Goal: Task Accomplishment & Management: Complete application form

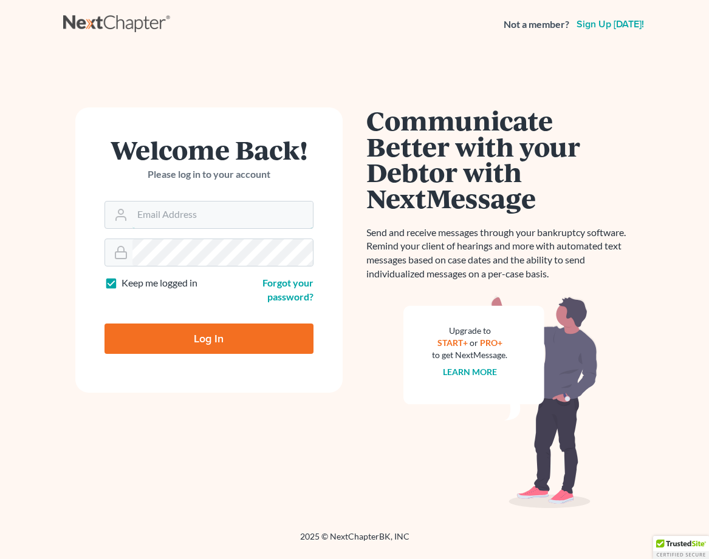
type input "[EMAIL_ADDRESS][DOMAIN_NAME]"
click at [187, 343] on input "Log In" at bounding box center [208, 339] width 209 height 30
type input "Thinking..."
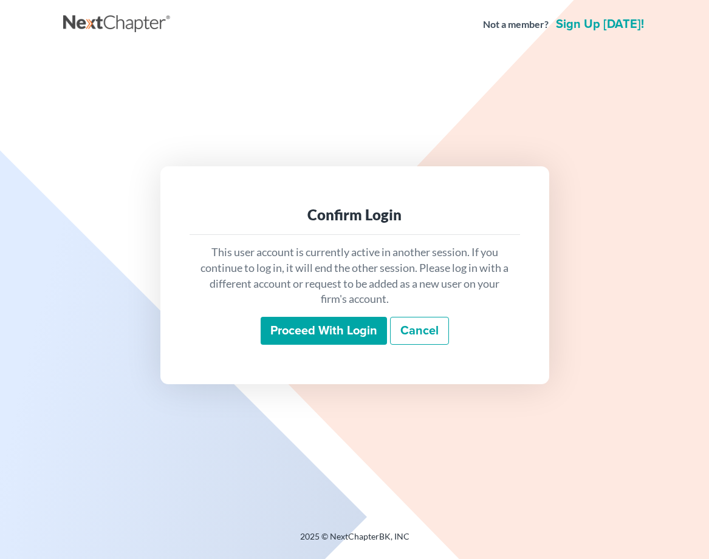
click at [296, 325] on input "Proceed with login" at bounding box center [323, 331] width 126 height 28
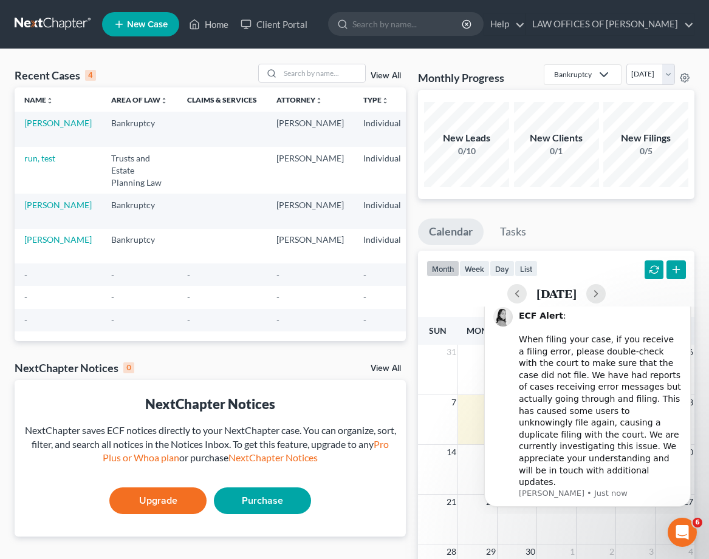
click at [144, 23] on span "New Case" at bounding box center [147, 24] width 41 height 9
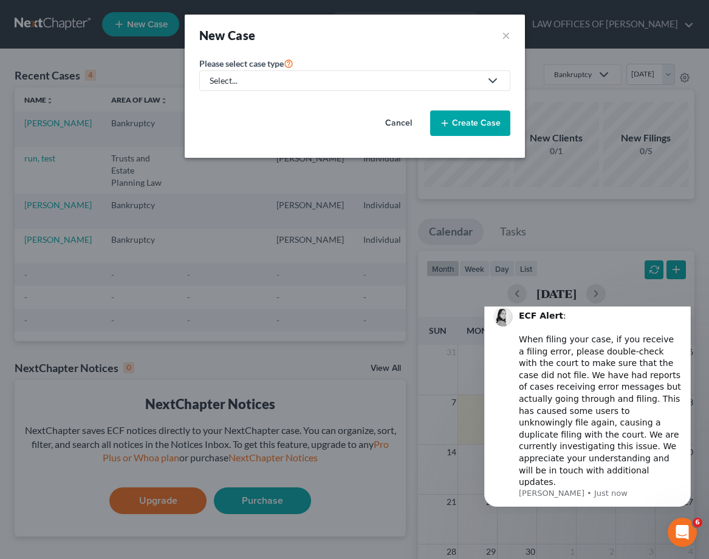
click at [301, 81] on div "Select..." at bounding box center [344, 81] width 271 height 12
click at [229, 124] on div "Personal and Family Law" at bounding box center [269, 123] width 116 height 12
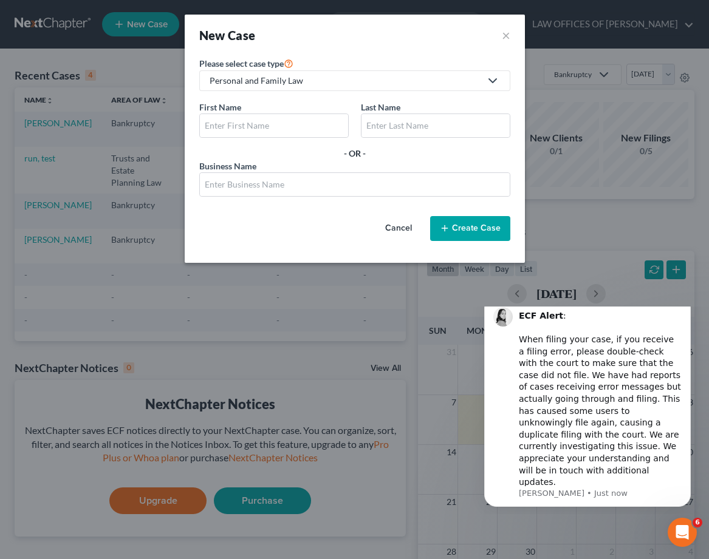
click at [246, 79] on div "Personal and Family Law" at bounding box center [344, 81] width 271 height 12
click at [223, 104] on div "Bankruptcy" at bounding box center [269, 105] width 116 height 12
select select "7"
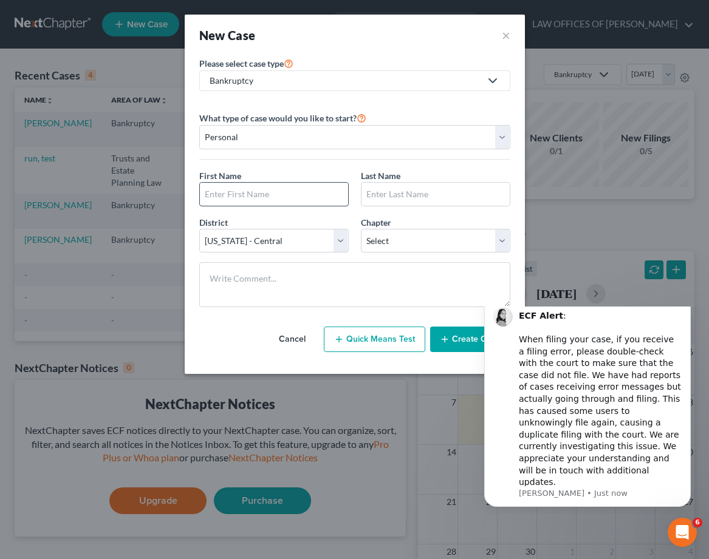
drag, startPoint x: 238, startPoint y: 201, endPoint x: 248, endPoint y: 200, distance: 9.7
click at [238, 201] on input "text" at bounding box center [274, 194] width 148 height 23
type input "[PERSON_NAME]"
select select "0"
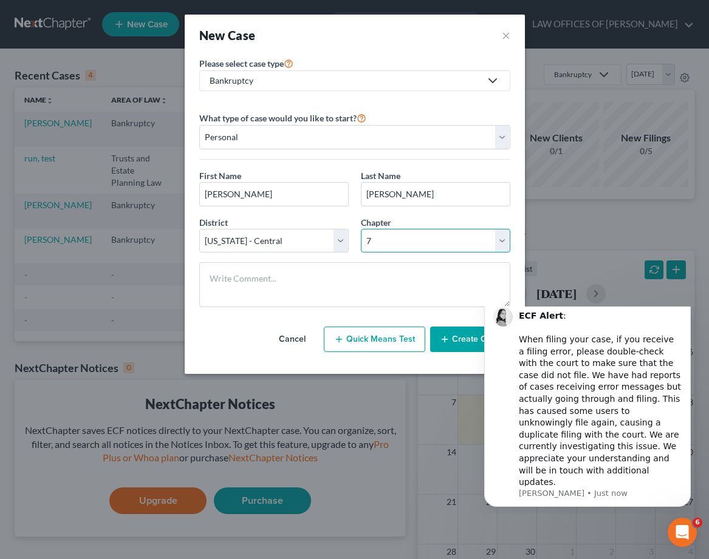
click at [361, 229] on select "Select 7 11 12 13" at bounding box center [435, 241] width 149 height 24
click at [687, 303] on icon "Dismiss notification" at bounding box center [687, 299] width 7 height 7
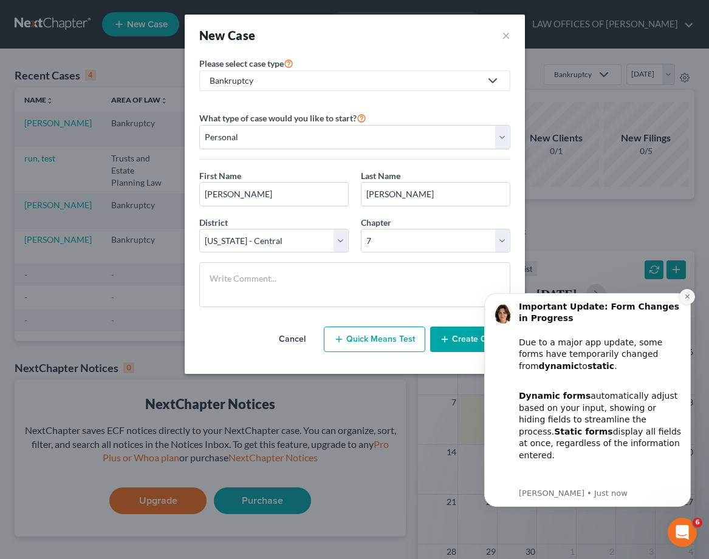
click at [692, 297] on button "Dismiss notification" at bounding box center [687, 297] width 16 height 16
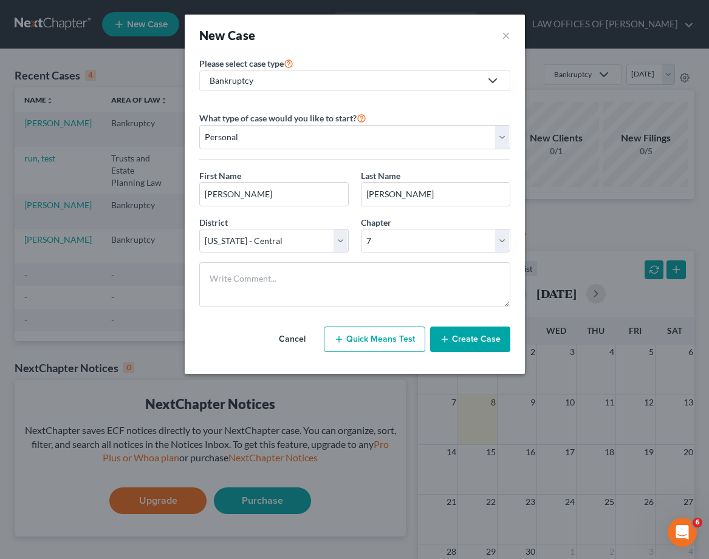
click at [452, 343] on button "Create Case" at bounding box center [470, 339] width 80 height 25
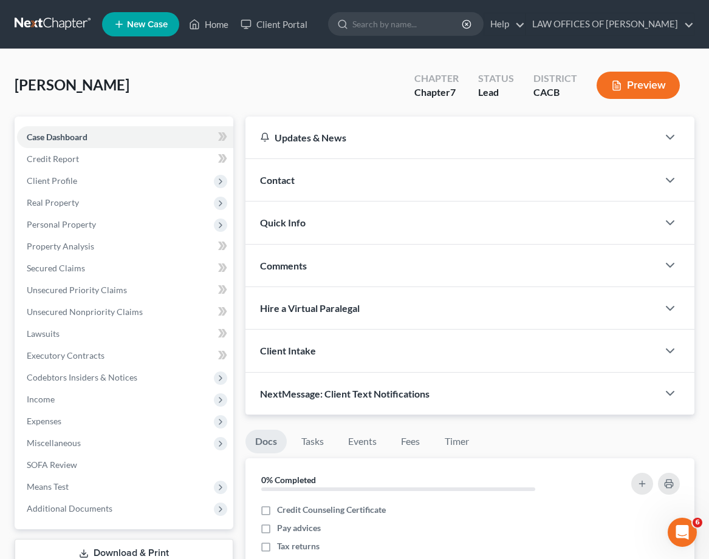
click at [437, 182] on div "Contact" at bounding box center [451, 180] width 412 height 42
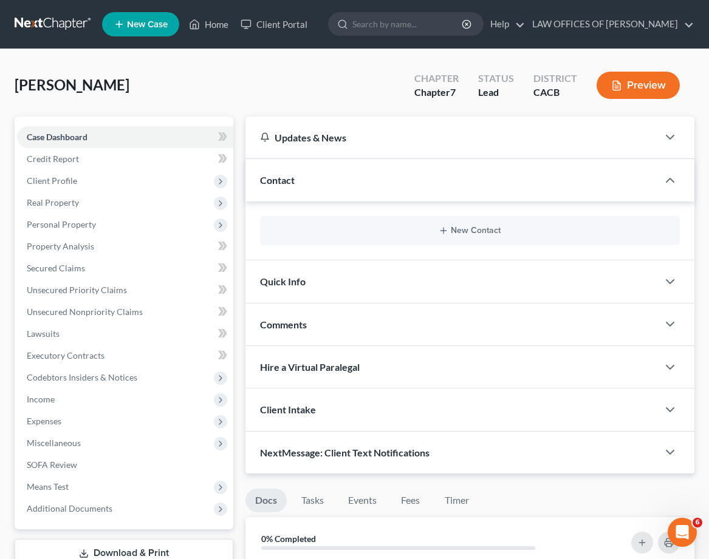
click at [363, 179] on div "Contact" at bounding box center [451, 180] width 412 height 42
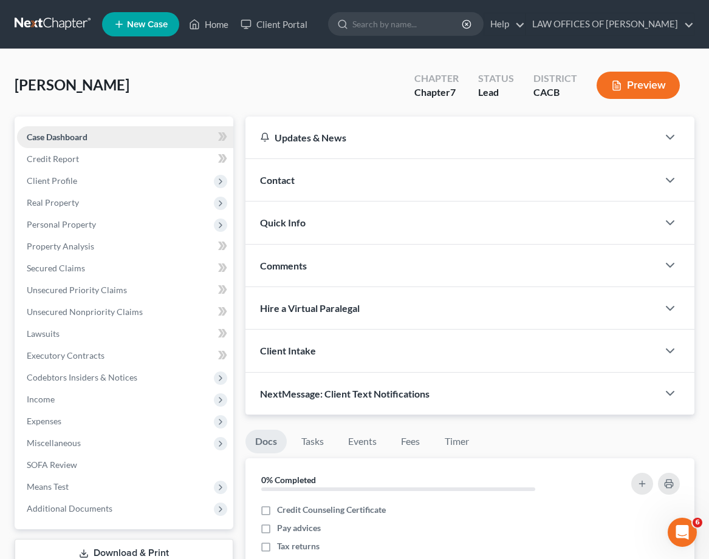
click at [129, 134] on link "Case Dashboard" at bounding box center [125, 137] width 216 height 22
click at [570, 174] on div "Contact" at bounding box center [451, 180] width 412 height 42
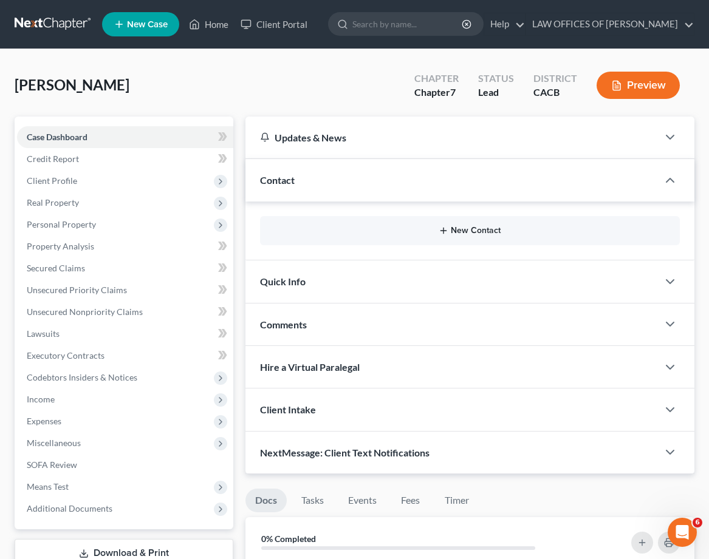
click at [423, 229] on button "New Contact" at bounding box center [470, 231] width 400 height 10
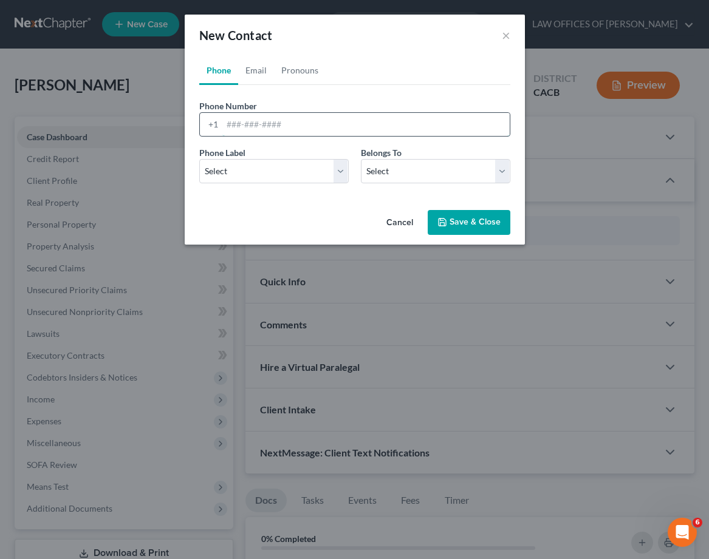
click at [294, 120] on input "tel" at bounding box center [365, 124] width 287 height 23
drag, startPoint x: 507, startPoint y: 32, endPoint x: 446, endPoint y: 171, distance: 151.7
click at [447, 169] on div "New Contact × Phone Email Pronouns Phone Number * +1 Ext. Phone Label * Select …" at bounding box center [355, 130] width 340 height 230
click at [446, 180] on select "Select Client Other" at bounding box center [435, 171] width 149 height 24
click at [501, 35] on button "×" at bounding box center [505, 35] width 8 height 15
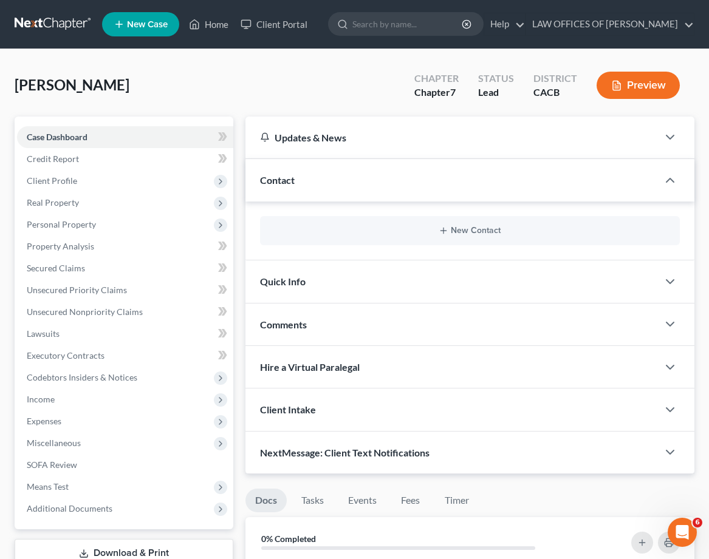
click at [308, 282] on div "Quick Info" at bounding box center [451, 281] width 412 height 42
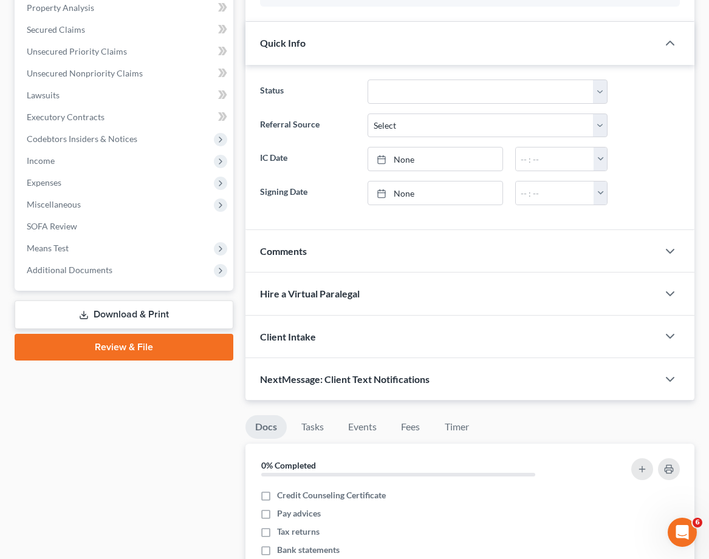
scroll to position [265, 0]
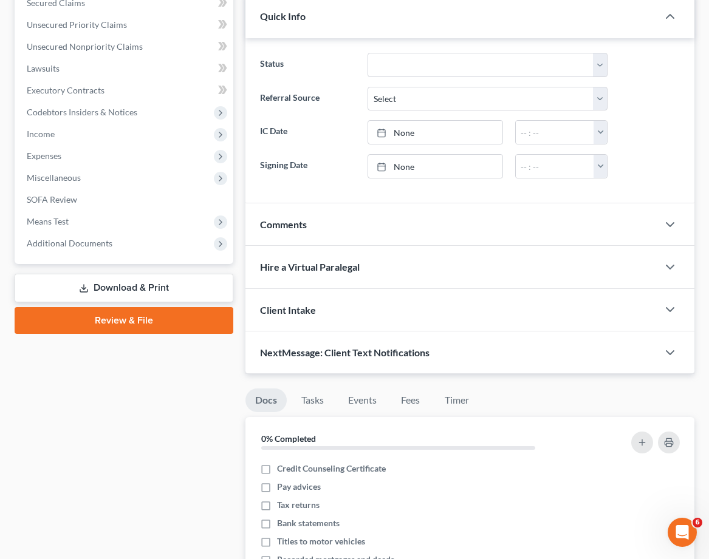
click at [324, 315] on div "Client Intake" at bounding box center [451, 310] width 412 height 42
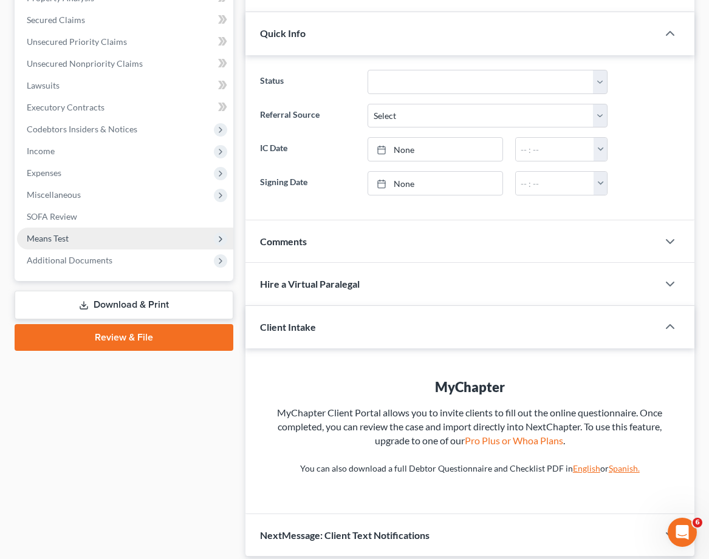
scroll to position [249, 0]
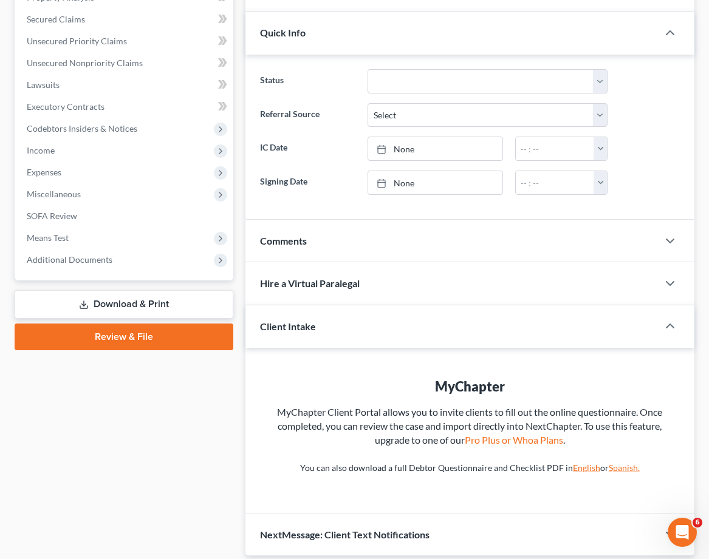
click at [274, 326] on span "Client Intake" at bounding box center [288, 327] width 56 height 12
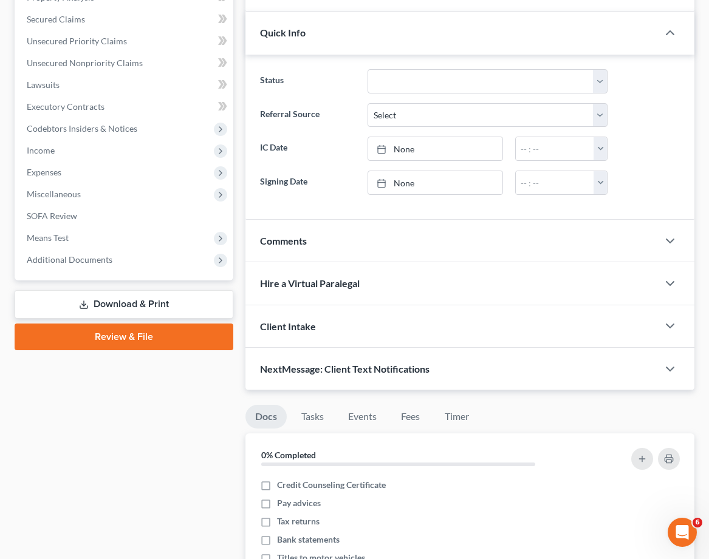
scroll to position [0, 0]
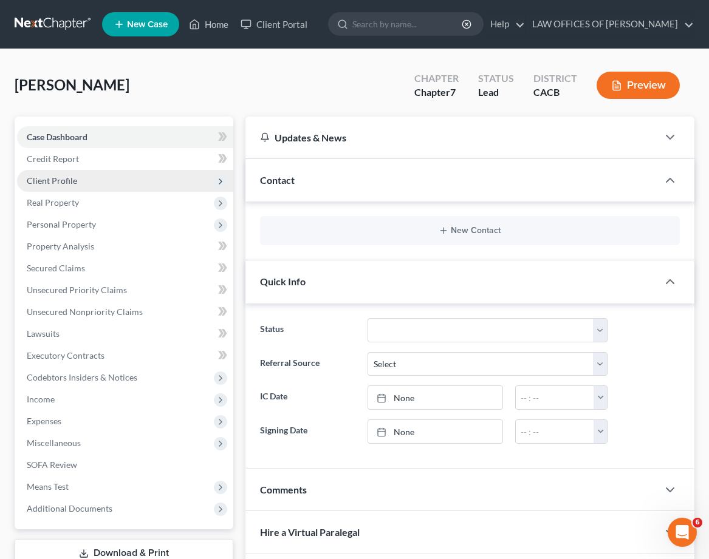
click at [54, 184] on span "Client Profile" at bounding box center [52, 180] width 50 height 10
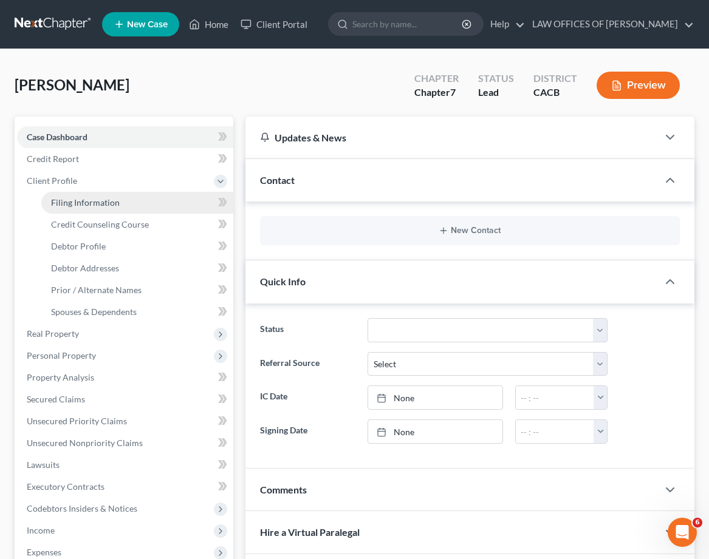
click at [67, 199] on span "Filing Information" at bounding box center [85, 202] width 69 height 10
select select "1"
select select "0"
select select "7"
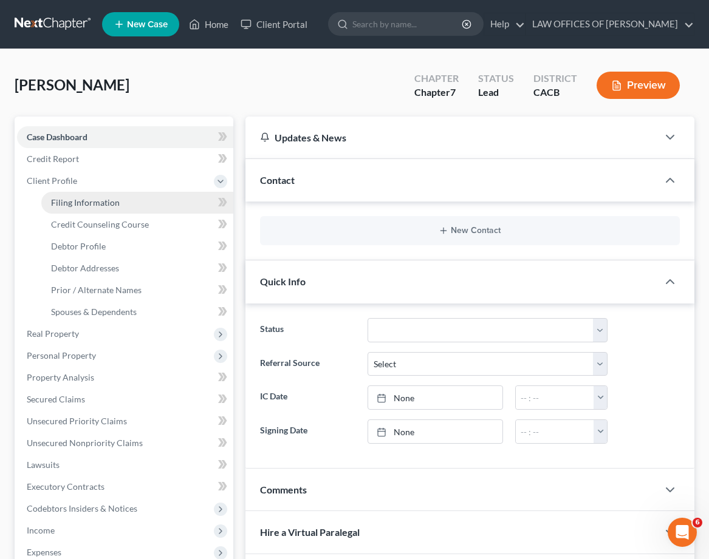
select select "4"
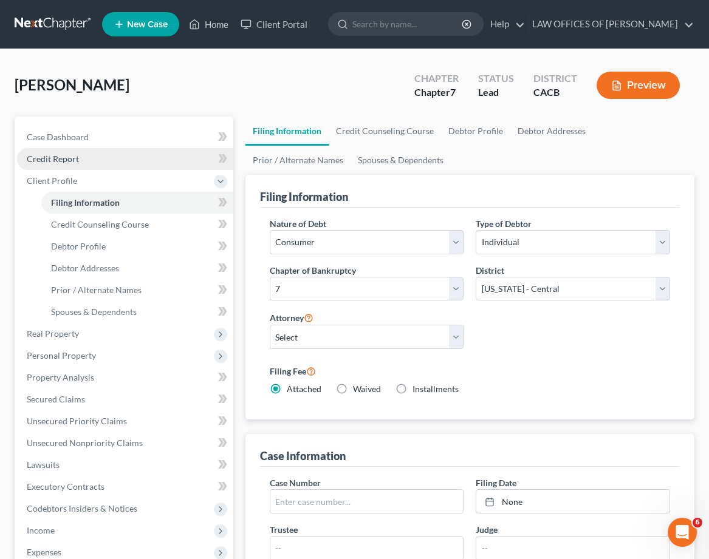
click at [76, 151] on link "Credit Report" at bounding box center [125, 159] width 216 height 22
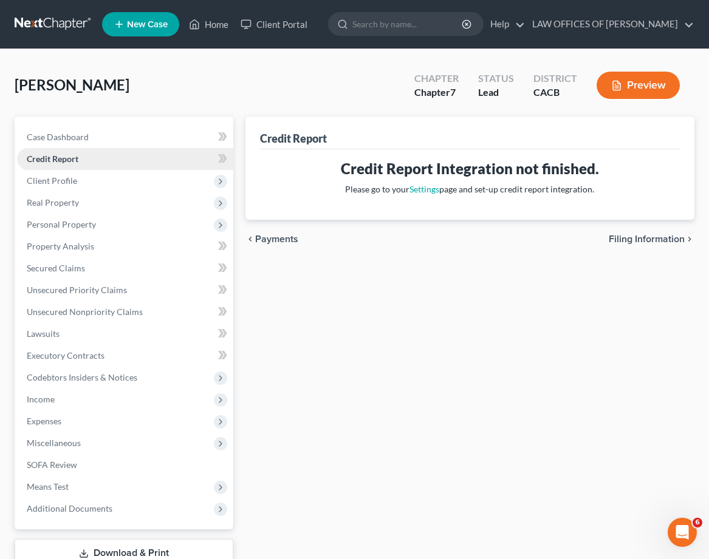
click at [83, 157] on link "Credit Report" at bounding box center [125, 159] width 216 height 22
click at [426, 191] on link "Settings" at bounding box center [424, 189] width 30 height 10
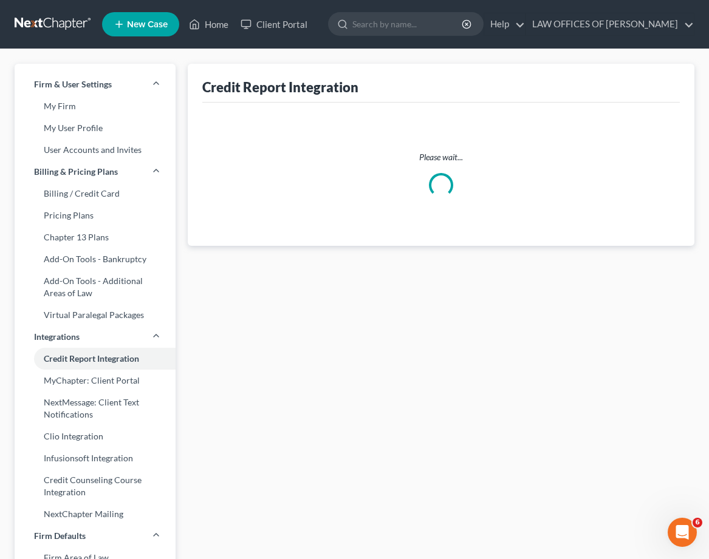
select select "4"
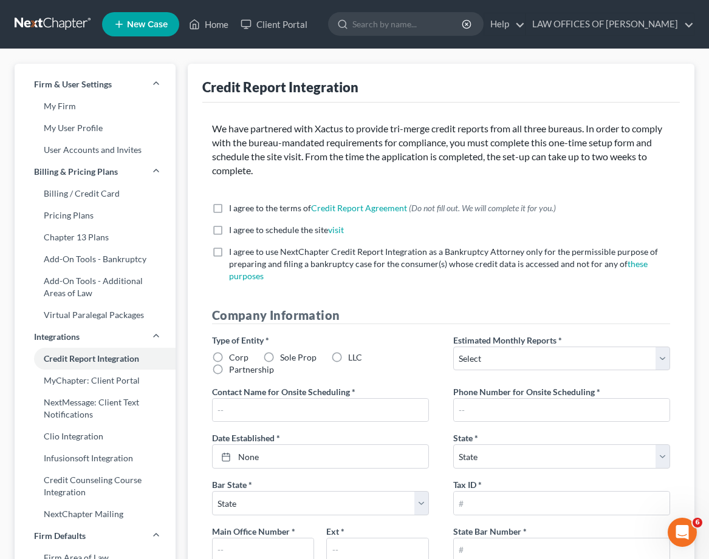
click at [229, 205] on label "I agree to the terms of Credit Report Agreement * (Do not fill out. We will com…" at bounding box center [392, 208] width 327 height 12
click at [234, 205] on input "I agree to the terms of Credit Report Agreement * (Do not fill out. We will com…" at bounding box center [238, 206] width 8 height 8
click at [417, 222] on div "I agree to the terms of Credit Report Agreement * (Do not fill out. We will com…" at bounding box center [441, 247] width 482 height 90
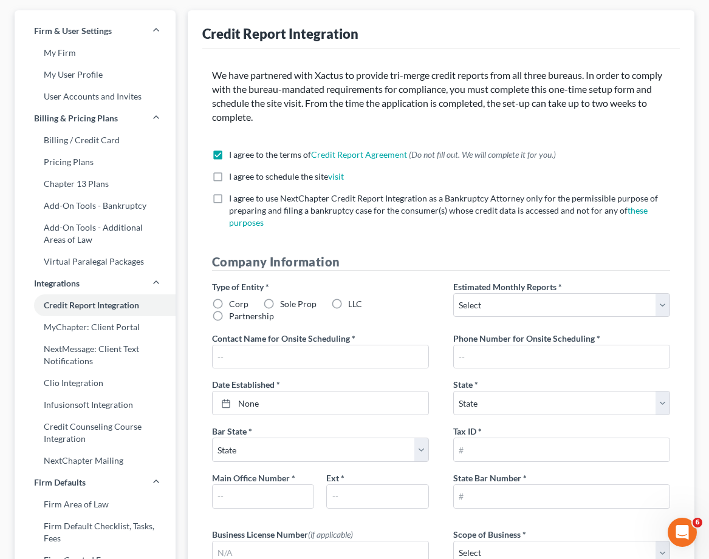
scroll to position [53, 0]
click at [338, 179] on link "visit" at bounding box center [336, 177] width 16 height 10
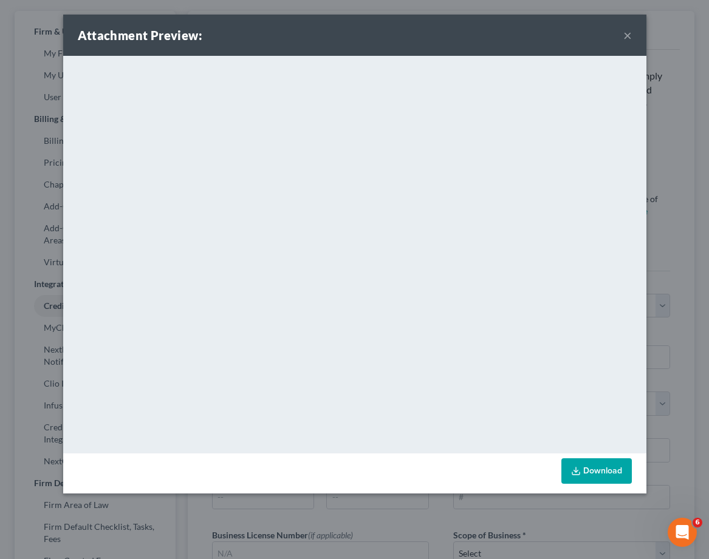
click at [627, 36] on button "×" at bounding box center [627, 35] width 8 height 15
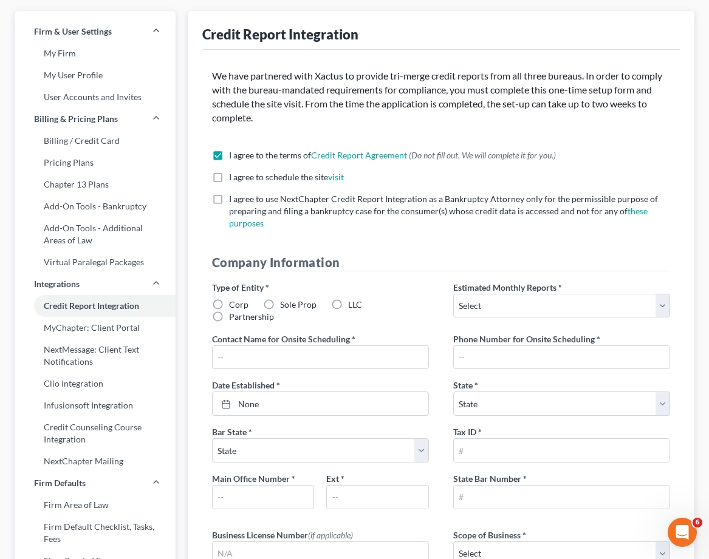
scroll to position [0, 0]
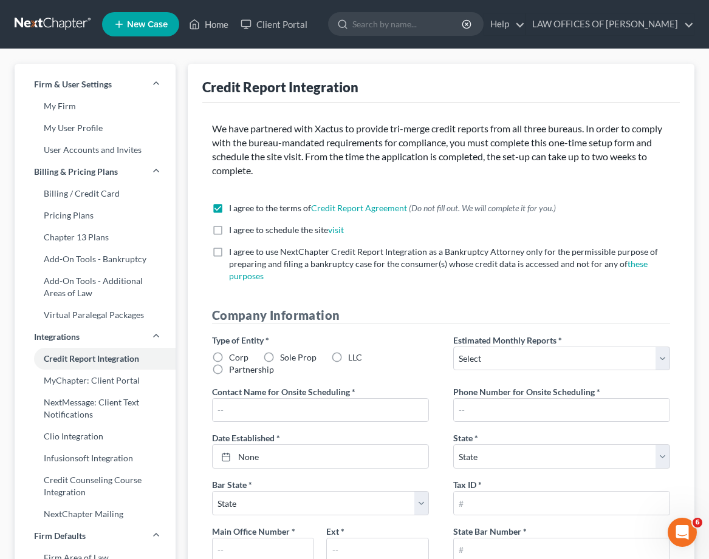
click at [229, 207] on label "I agree to the terms of Credit Report Agreement * (Do not fill out. We will com…" at bounding box center [392, 208] width 327 height 12
click at [234, 207] on input "I agree to the terms of Credit Report Agreement * (Do not fill out. We will com…" at bounding box center [238, 206] width 8 height 8
checkbox input "false"
click at [80, 379] on link "MyChapter: Client Portal" at bounding box center [95, 381] width 161 height 22
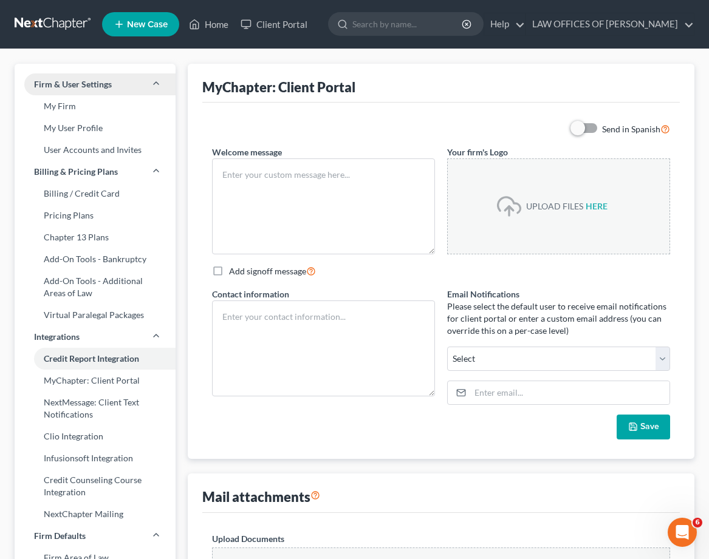
type textarea "Hello! Welcome to MyChapter. We are here to help make the bankruptcy filing pro…"
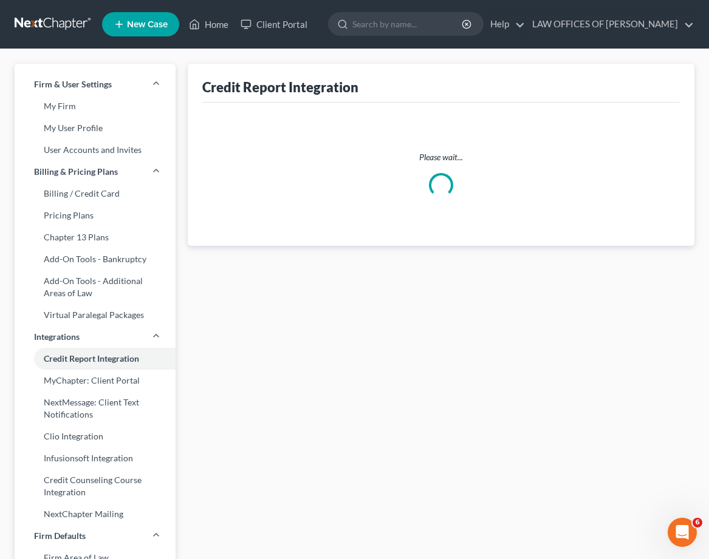
select select "4"
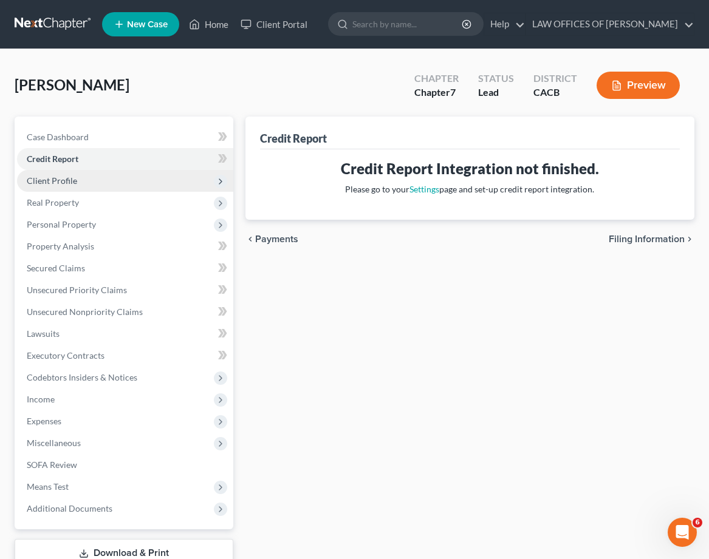
click at [70, 178] on span "Client Profile" at bounding box center [52, 180] width 50 height 10
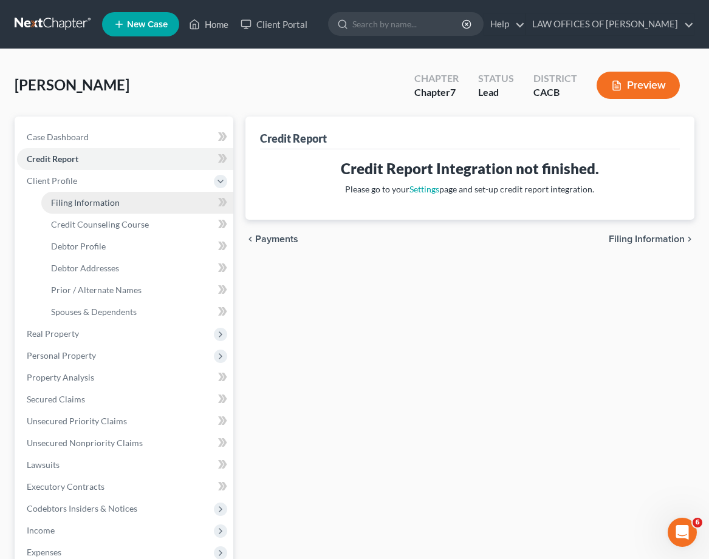
click at [73, 207] on link "Filing Information" at bounding box center [137, 203] width 192 height 22
select select "1"
select select "0"
select select "7"
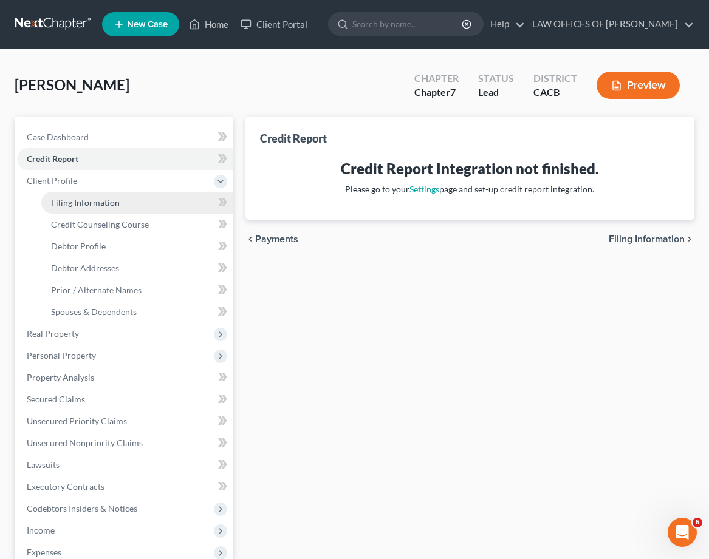
select select "0"
select select "4"
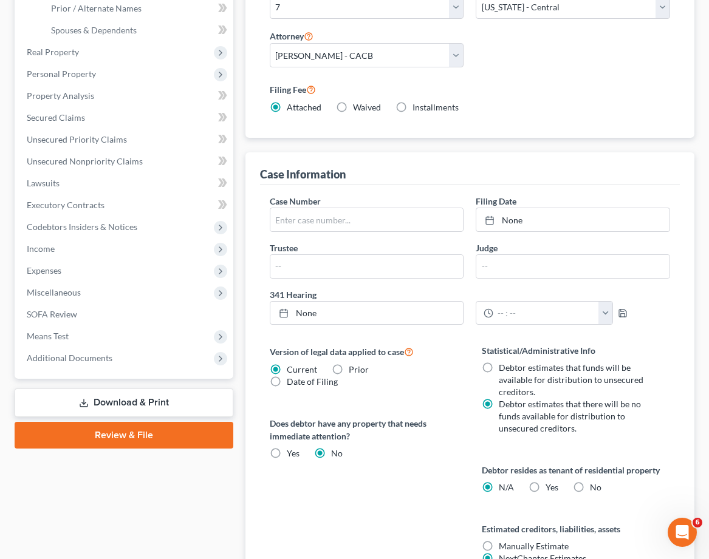
scroll to position [288, 0]
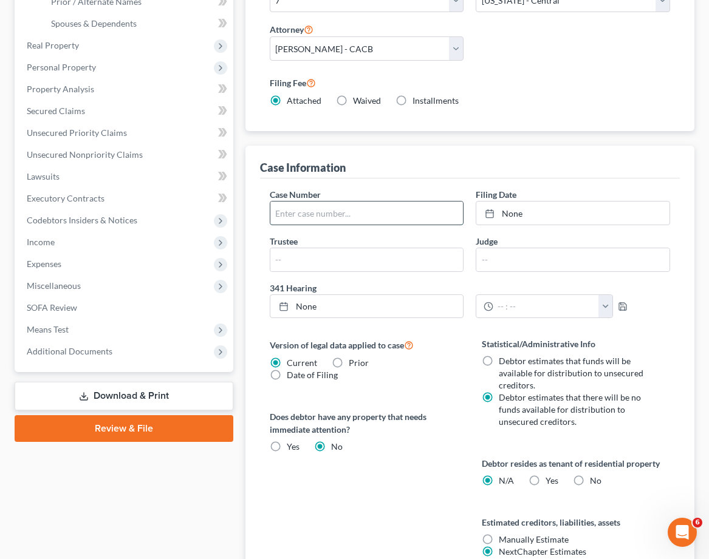
click at [333, 205] on input "text" at bounding box center [366, 213] width 193 height 23
click at [565, 163] on div "Case Information" at bounding box center [470, 162] width 420 height 33
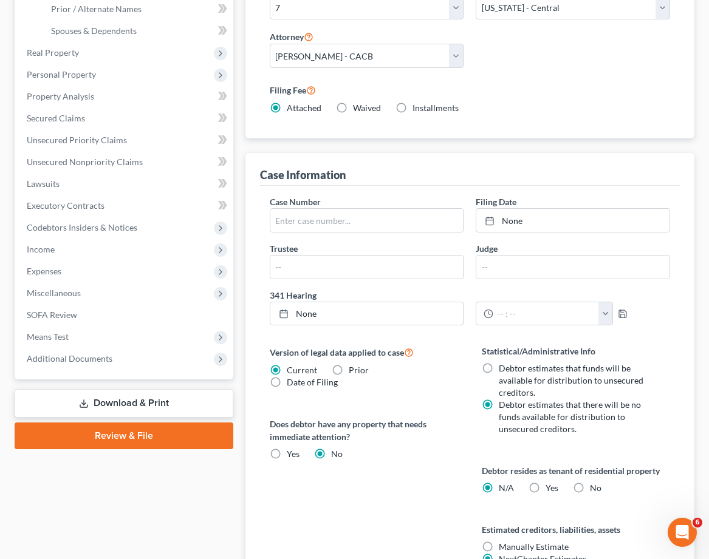
scroll to position [263, 0]
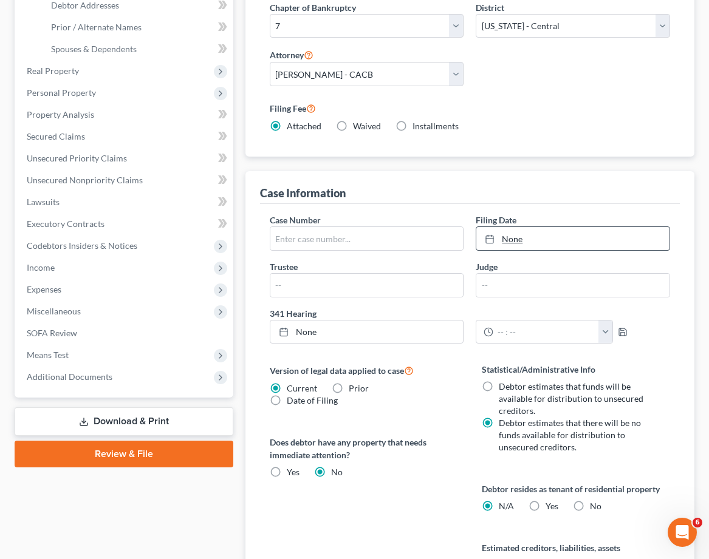
type input "9/8/2025"
click at [594, 237] on link "None" at bounding box center [572, 238] width 193 height 23
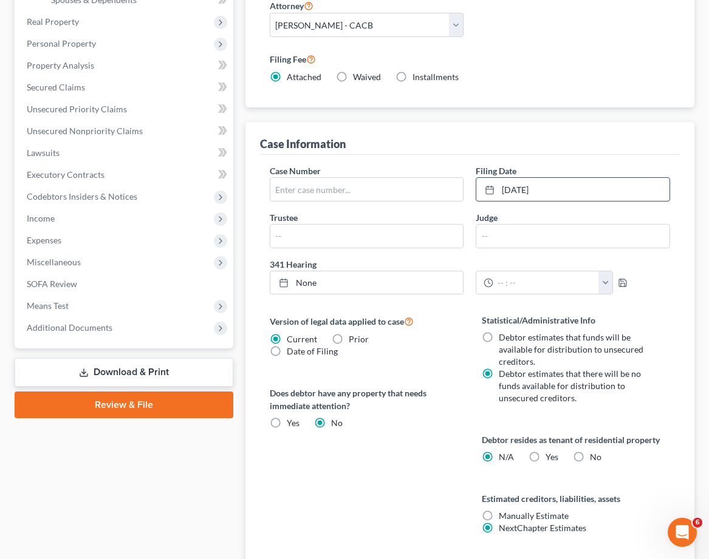
scroll to position [303, 0]
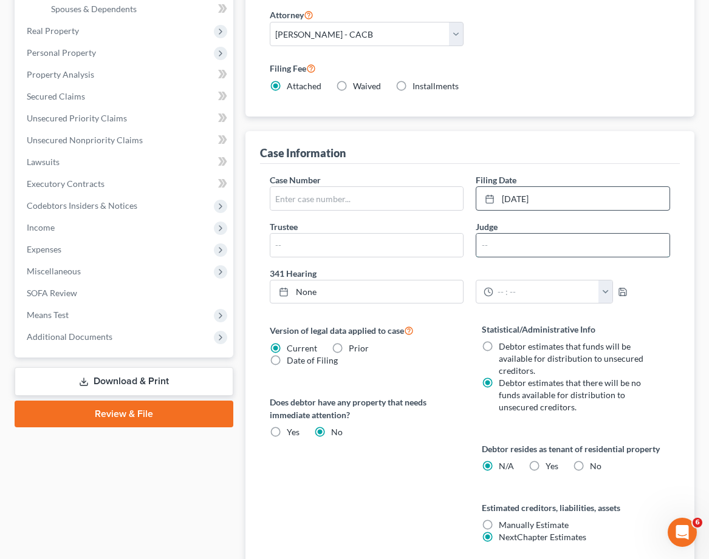
click at [505, 245] on input "text" at bounding box center [572, 245] width 193 height 23
click at [395, 241] on input "text" at bounding box center [366, 245] width 193 height 23
click at [658, 285] on div "12:00am 12:30am 1:00am 1:30am 2:00am 2:30am 3:00am 3:30am 4:00am 4:30am 5:00am …" at bounding box center [572, 292] width 206 height 24
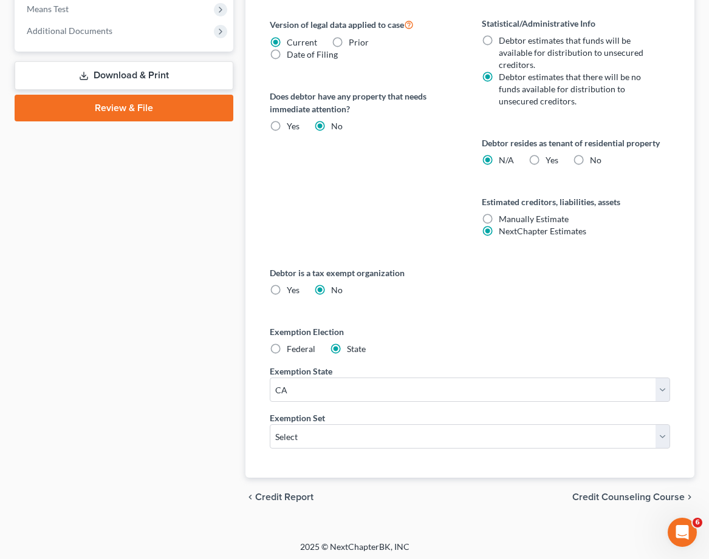
scroll to position [612, 0]
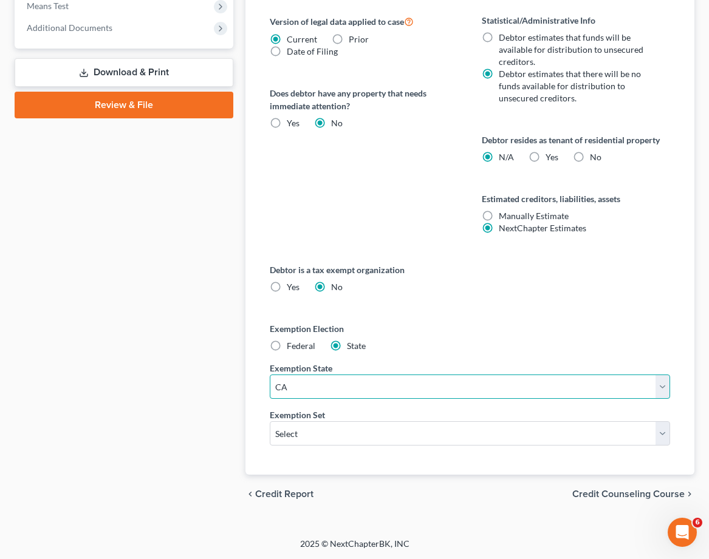
click at [552, 391] on select "State AL AK AR AZ CA CO CT DE DC FL GA GU HI ID IL IN IA KS KY LA ME MD MA MI M…" at bounding box center [470, 387] width 400 height 24
click at [270, 375] on select "State AL AK AR AZ CA CO CT DE DC FL GA GU HI ID IL IN IA KS KY LA ME MD MA MI M…" at bounding box center [470, 387] width 400 height 24
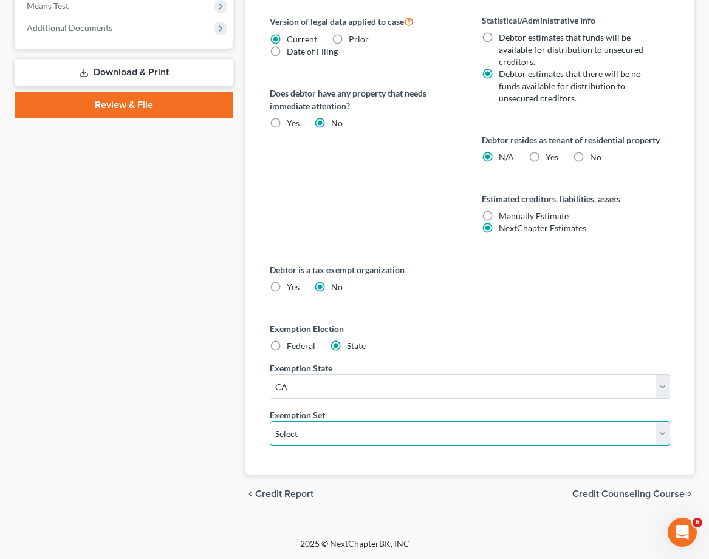
click at [432, 422] on select "Select 703 704" at bounding box center [470, 433] width 400 height 24
select select "0"
click at [270, 421] on select "Select 703 704" at bounding box center [470, 433] width 400 height 24
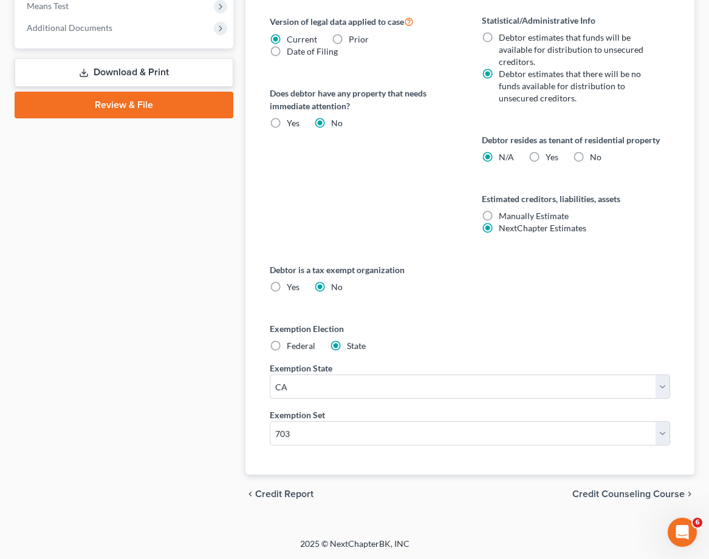
click at [379, 463] on div "Debtor is a tax exempt organization Yes No Exemption Election Federal State Exe…" at bounding box center [469, 368] width 424 height 211
click at [626, 491] on span "Credit Counseling Course" at bounding box center [628, 494] width 112 height 10
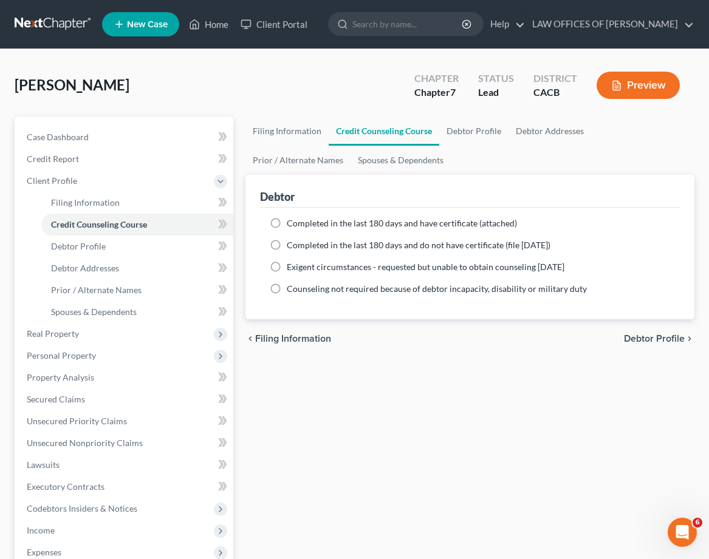
click at [406, 218] on span "Completed in the last 180 days and have certificate (attached)" at bounding box center [402, 223] width 230 height 10
click at [299, 217] on input "Completed in the last 180 days and have certificate (attached)" at bounding box center [295, 221] width 8 height 8
radio input "true"
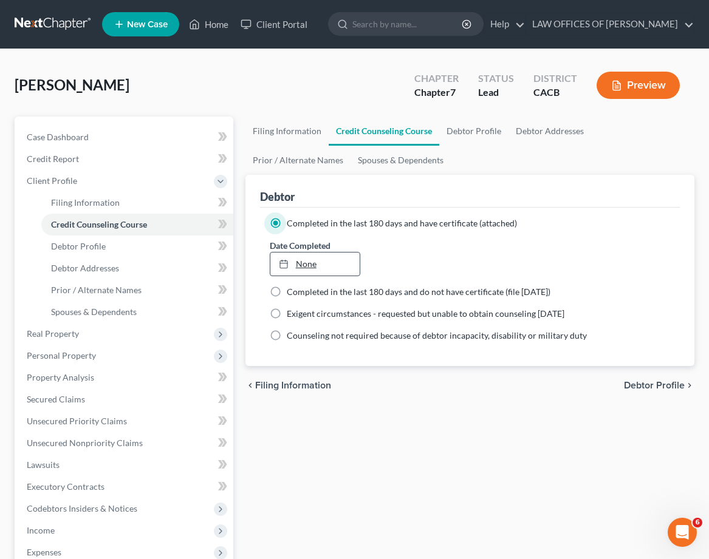
type input "9/8/2025"
click at [309, 261] on link "9/8/2025" at bounding box center [315, 264] width 90 height 23
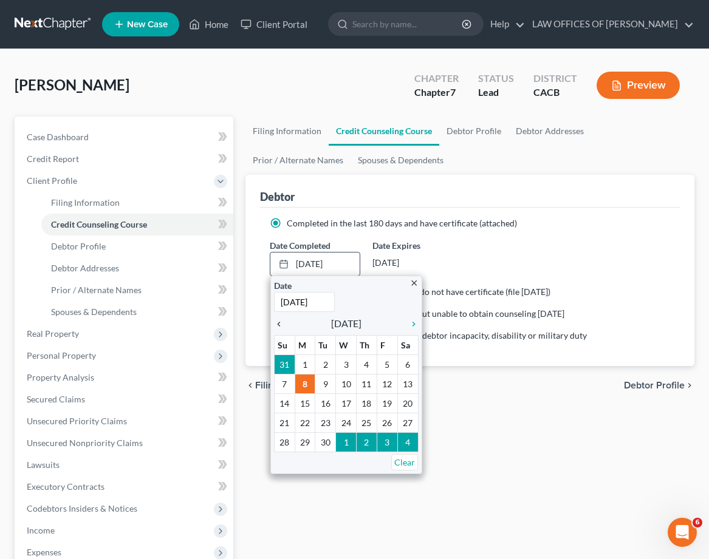
click at [278, 318] on div "chevron_left" at bounding box center [282, 324] width 16 height 12
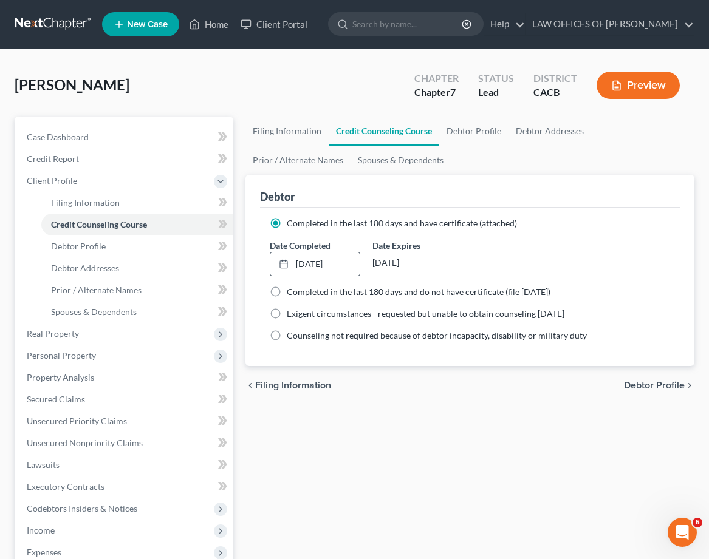
click at [645, 382] on span "Debtor Profile" at bounding box center [654, 386] width 61 height 10
select select "0"
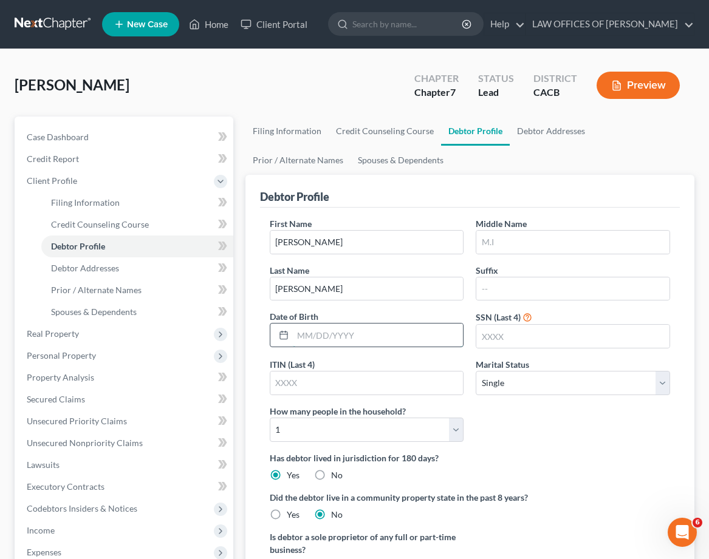
click at [393, 339] on input "text" at bounding box center [378, 335] width 171 height 23
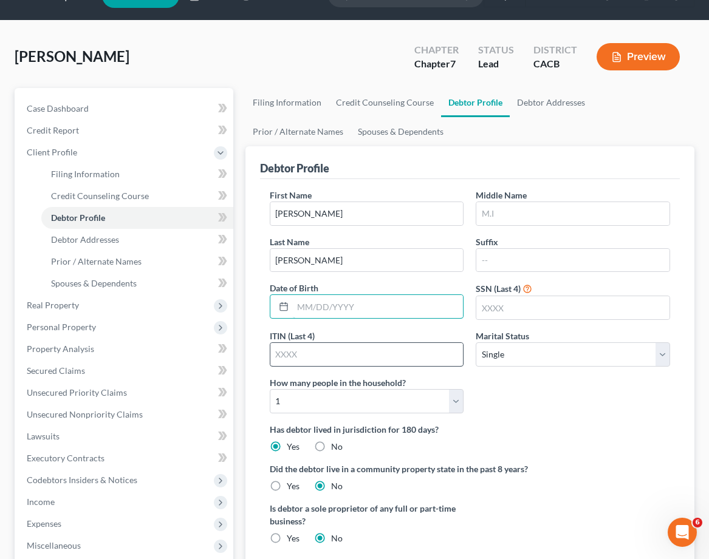
scroll to position [29, 0]
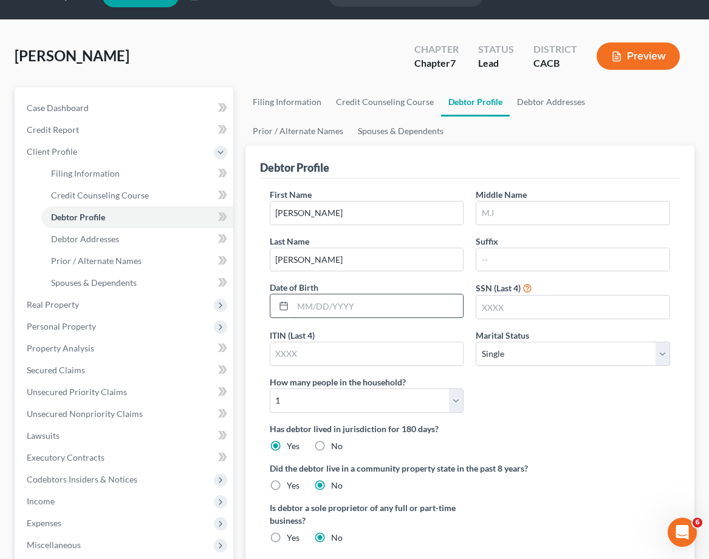
click at [356, 307] on input "text" at bounding box center [378, 305] width 171 height 23
click at [572, 388] on div "First Name DEREK Middle Name Last Name TRAN Suffix Date of Birth SSN (Last 4) I…" at bounding box center [469, 305] width 412 height 234
click at [330, 307] on input "text" at bounding box center [378, 305] width 171 height 23
type input "07/19/1980"
click at [602, 296] on input "text" at bounding box center [572, 307] width 193 height 23
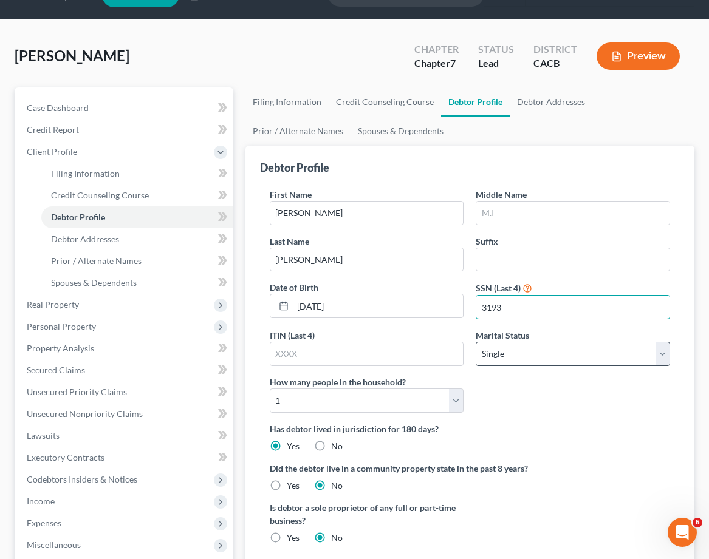
type input "3193"
click at [633, 355] on select "Select Single Married Separated Divorced Widowed" at bounding box center [572, 354] width 194 height 24
select select "1"
click at [475, 342] on select "Select Single Married Separated Divorced Widowed" at bounding box center [572, 354] width 194 height 24
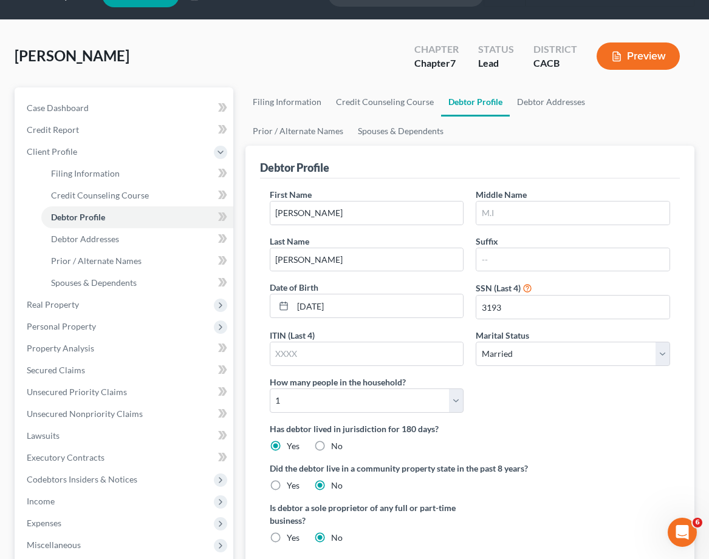
click at [587, 389] on div "First Name DEREK Middle Name Last Name TRAN Suffix Date of Birth 07/19/1980 SSN…" at bounding box center [469, 305] width 412 height 234
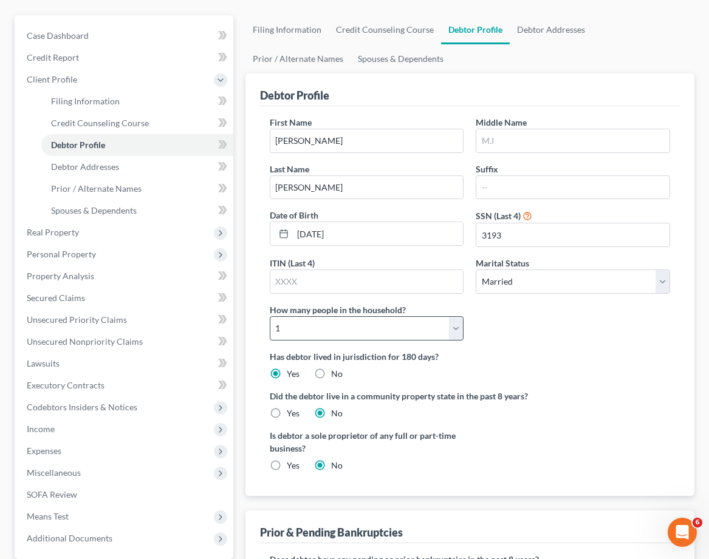
scroll to position [98, 0]
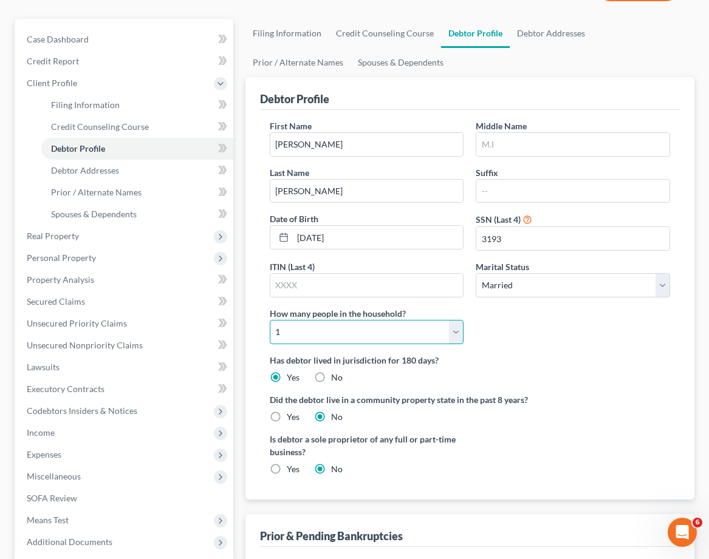
click at [445, 328] on select "Select 1 2 3 4 5 6 7 8 9 10 11 12 13 14 15 16 17 18 19 20" at bounding box center [367, 332] width 194 height 24
select select "1"
click at [270, 320] on select "Select 1 2 3 4 5 6 7 8 9 10 11 12 13 14 15 16 17 18 19 20" at bounding box center [367, 332] width 194 height 24
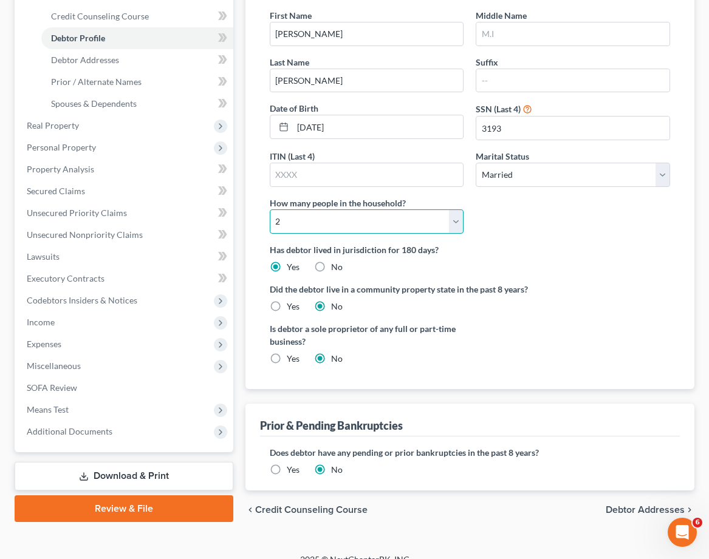
scroll to position [213, 0]
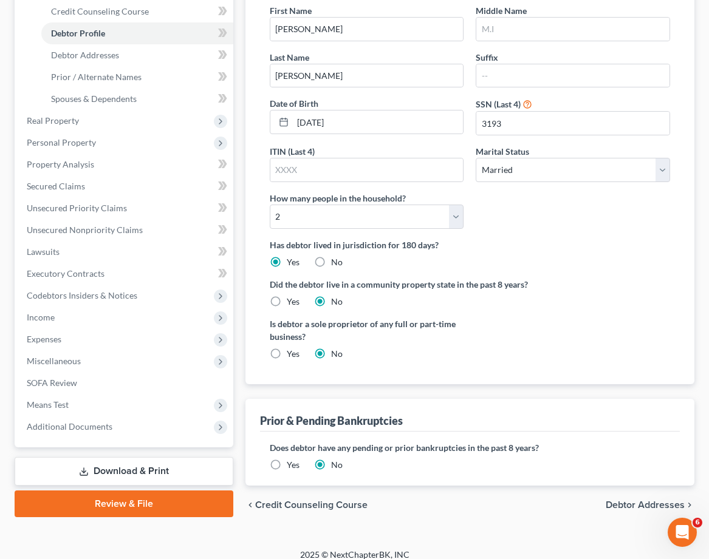
click at [287, 296] on label "Yes" at bounding box center [293, 302] width 13 height 12
click at [291, 296] on input "Yes" at bounding box center [295, 300] width 8 height 8
radio input "true"
radio input "false"
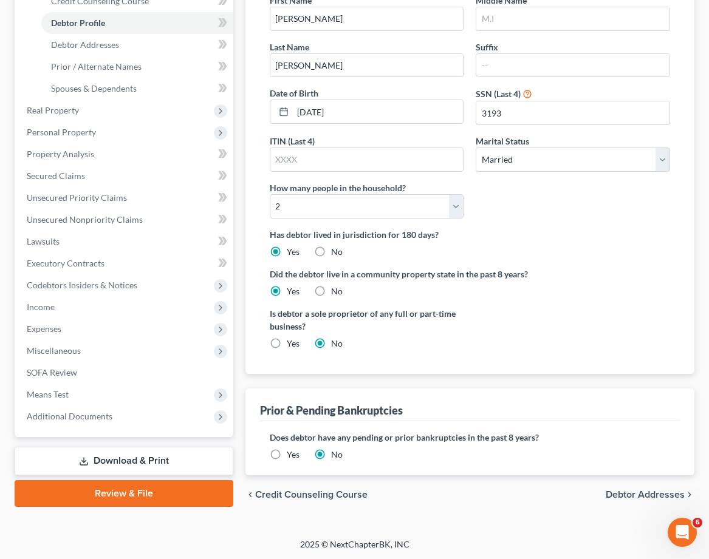
click at [648, 494] on span "Debtor Addresses" at bounding box center [644, 495] width 79 height 10
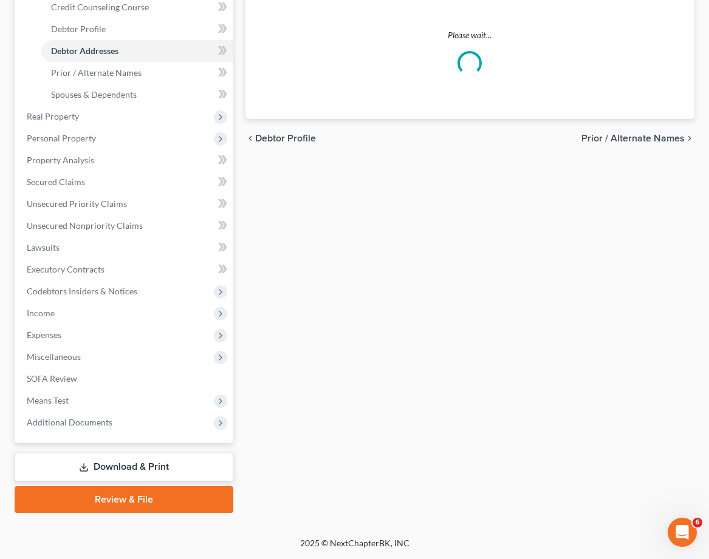
scroll to position [113, 0]
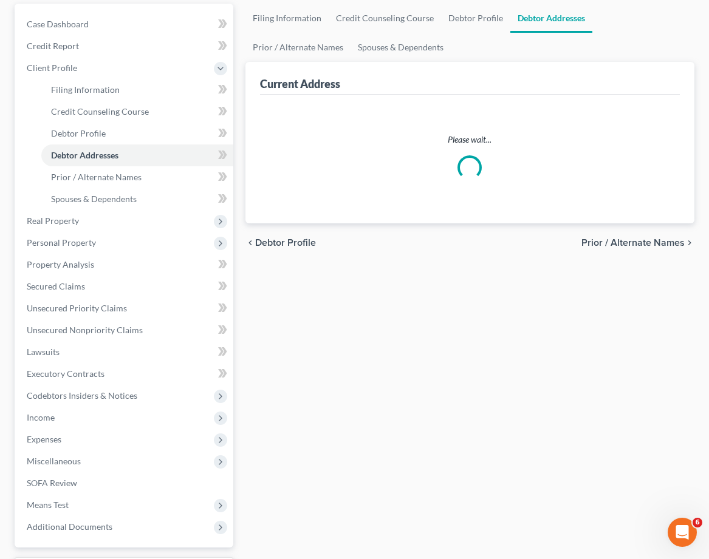
select select "0"
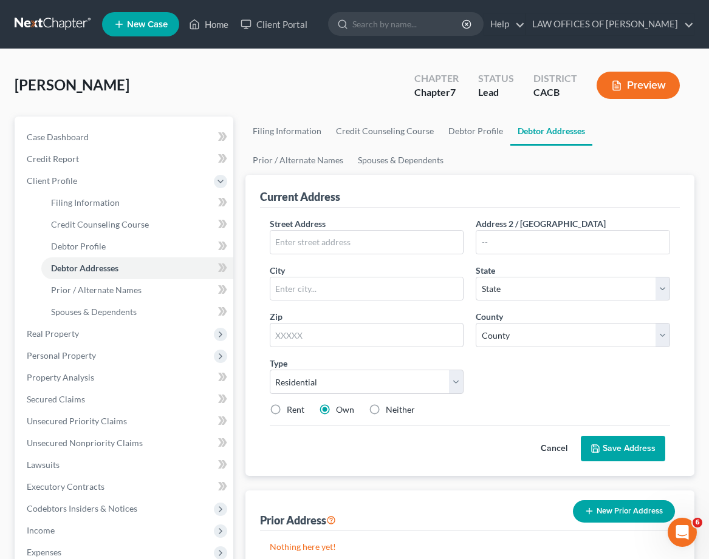
scroll to position [0, 0]
click at [306, 244] on input "text" at bounding box center [366, 242] width 193 height 23
type input "5114 W NAPALI DR"
type input "SANTA ANA"
select select "4"
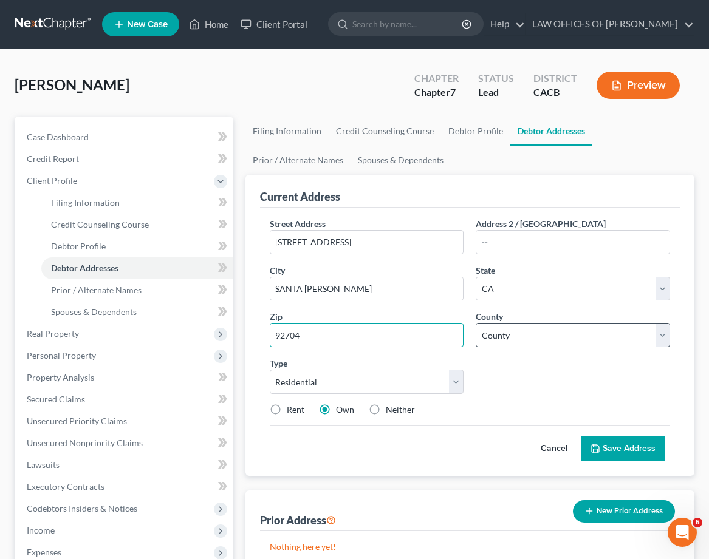
type input "92704"
click at [544, 336] on select "County Alameda County Alpine County Amador County Butte County Calaveras County…" at bounding box center [572, 335] width 194 height 24
type input "Santa Ana"
select select "29"
click at [475, 323] on select "County Alameda County Alpine County Amador County Butte County Calaveras County…" at bounding box center [572, 335] width 194 height 24
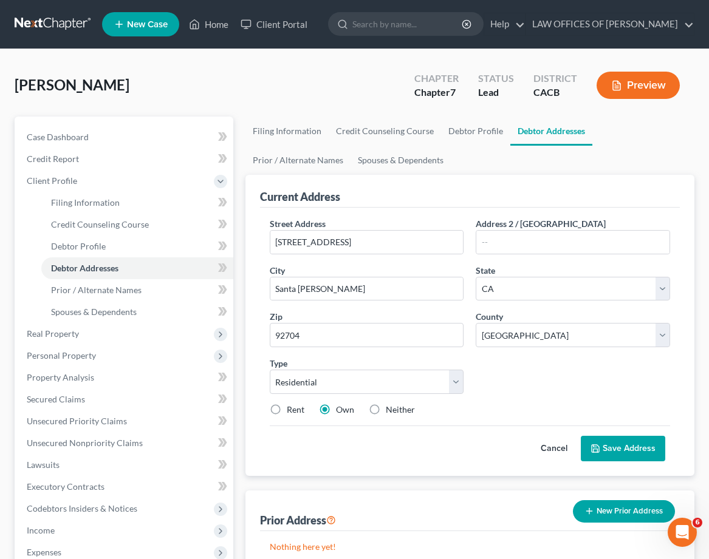
click at [569, 391] on div "Street Address * 5114 W NAPALI DR Address 2 / PO Box City * Santa Ana State * S…" at bounding box center [469, 321] width 412 height 208
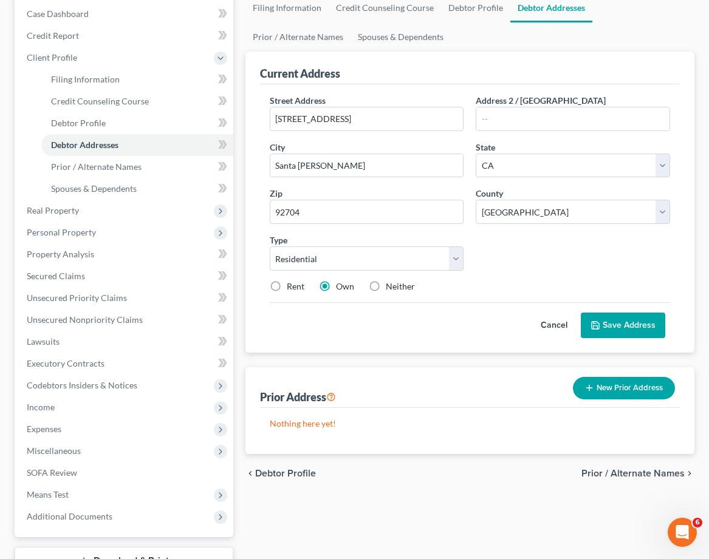
scroll to position [122, 0]
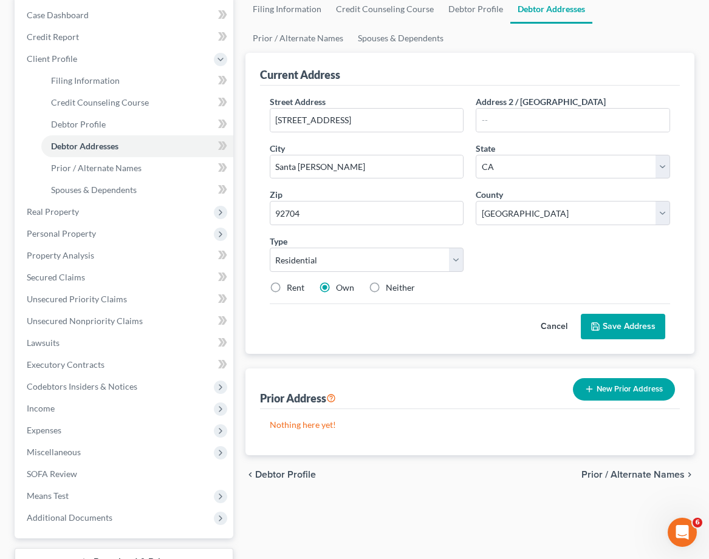
click at [614, 329] on button "Save Address" at bounding box center [622, 326] width 84 height 25
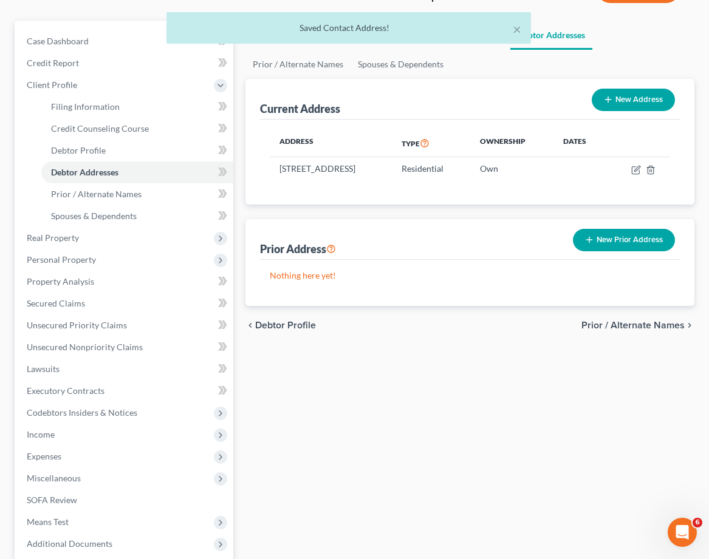
scroll to position [93, 0]
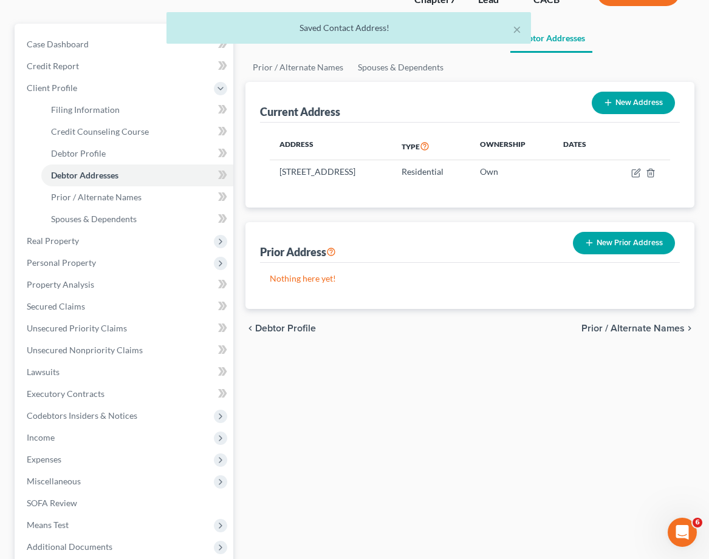
click at [641, 326] on span "Prior / Alternate Names" at bounding box center [632, 329] width 103 height 10
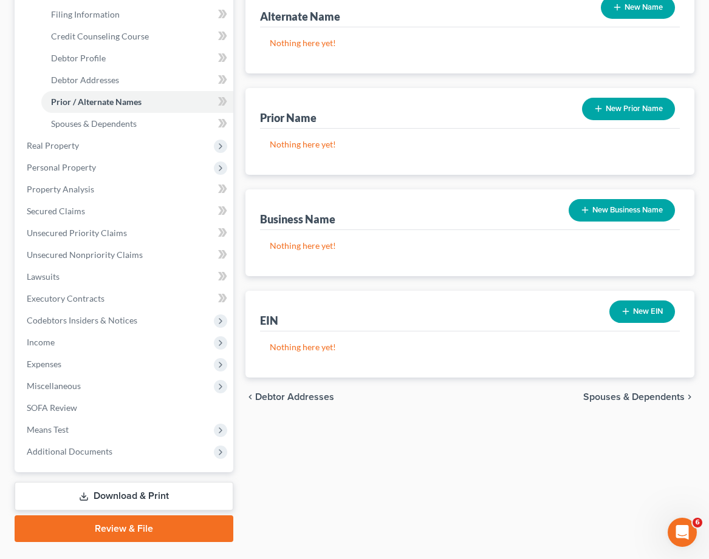
scroll to position [216, 0]
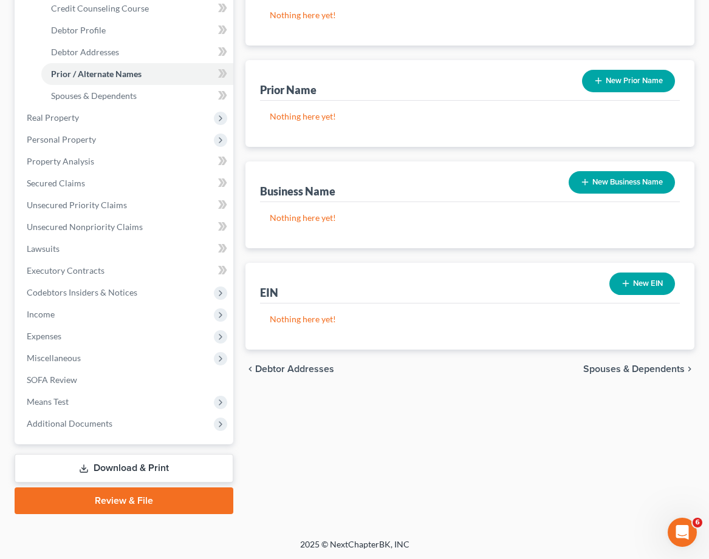
click at [631, 370] on span "Spouses & Dependents" at bounding box center [633, 369] width 101 height 10
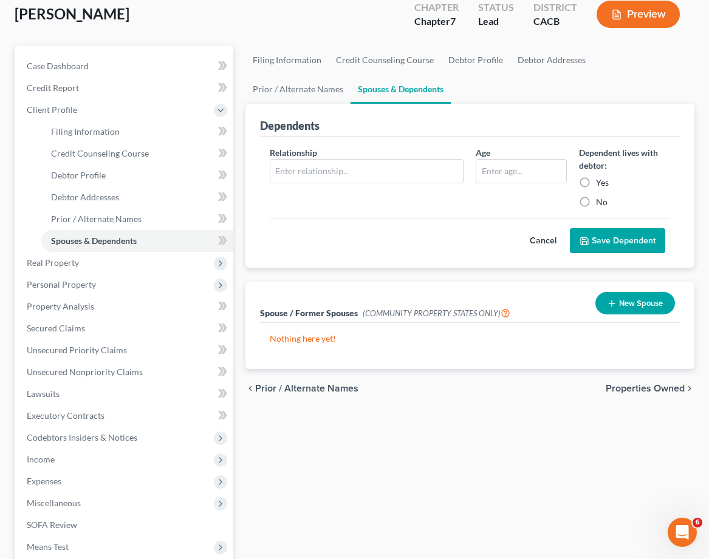
scroll to position [75, 0]
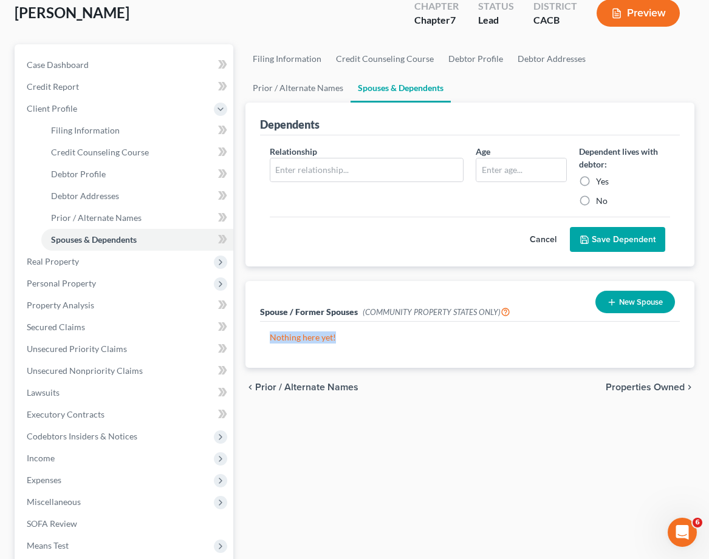
drag, startPoint x: 502, startPoint y: 307, endPoint x: 542, endPoint y: 348, distance: 57.1
click at [542, 348] on div "Spouse / Former Spouses (COMMUNITY PROPERTY STATES ONLY) New Spouse Nothing her…" at bounding box center [469, 324] width 449 height 87
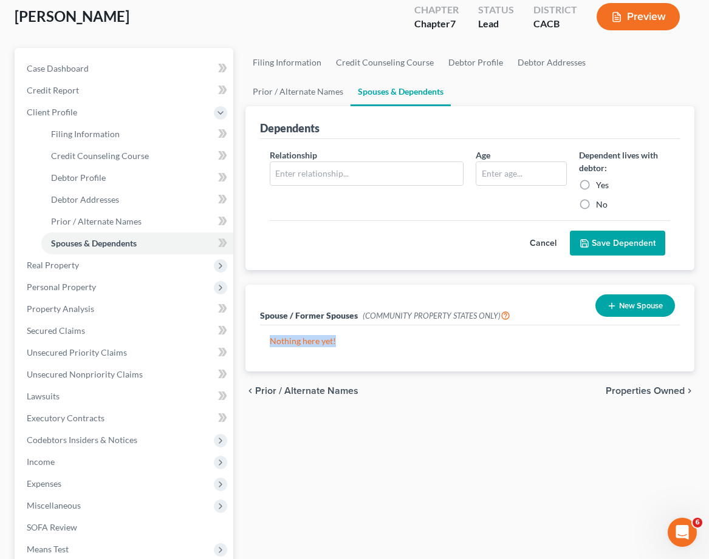
scroll to position [67, 0]
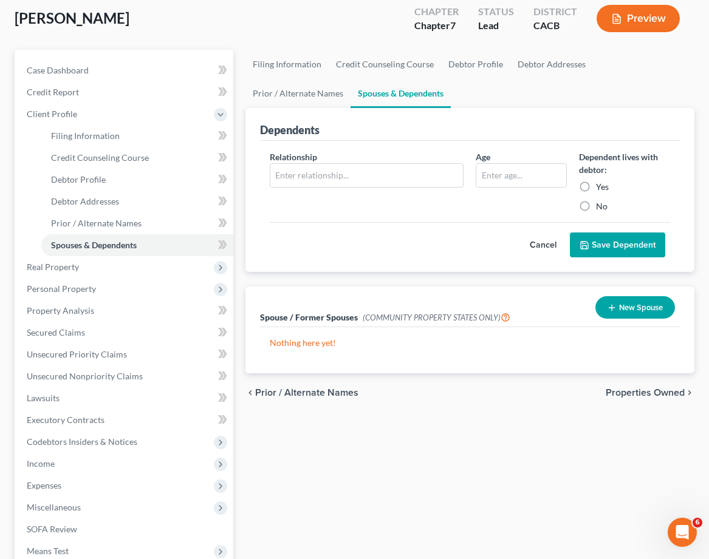
click at [372, 212] on div "Relationship * Age Dependent lives with debtor: Yes No" at bounding box center [469, 187] width 412 height 72
click at [368, 178] on input "text" at bounding box center [366, 175] width 193 height 23
click at [596, 185] on label "Yes" at bounding box center [602, 187] width 13 height 12
click at [600, 185] on input "Yes" at bounding box center [604, 185] width 8 height 8
radio input "true"
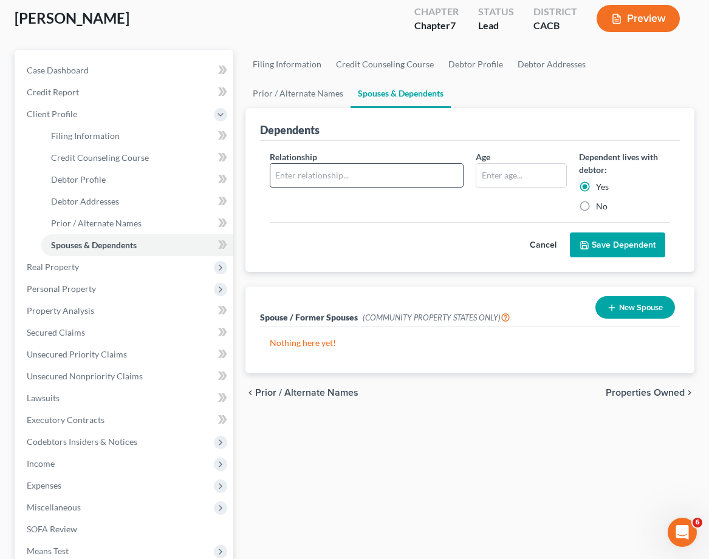
click at [353, 172] on input "text" at bounding box center [366, 175] width 193 height 23
type input "SON"
type input "10"
click at [623, 247] on button "Save Dependent" at bounding box center [616, 245] width 95 height 25
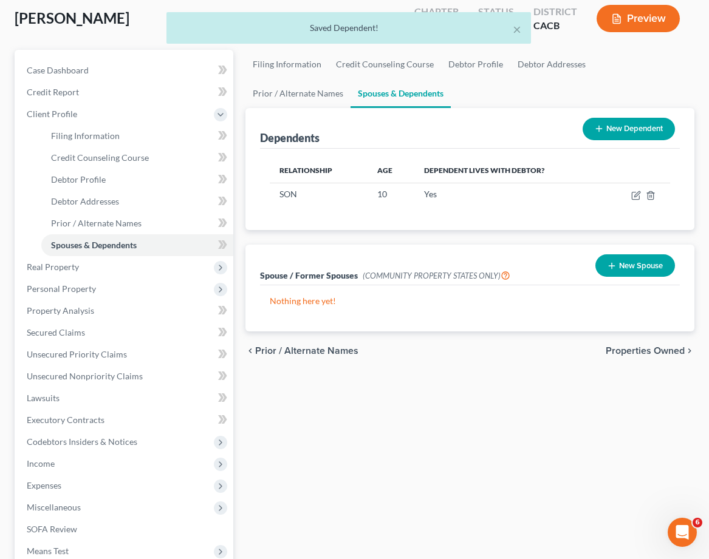
click at [631, 132] on button "New Dependent" at bounding box center [628, 129] width 92 height 22
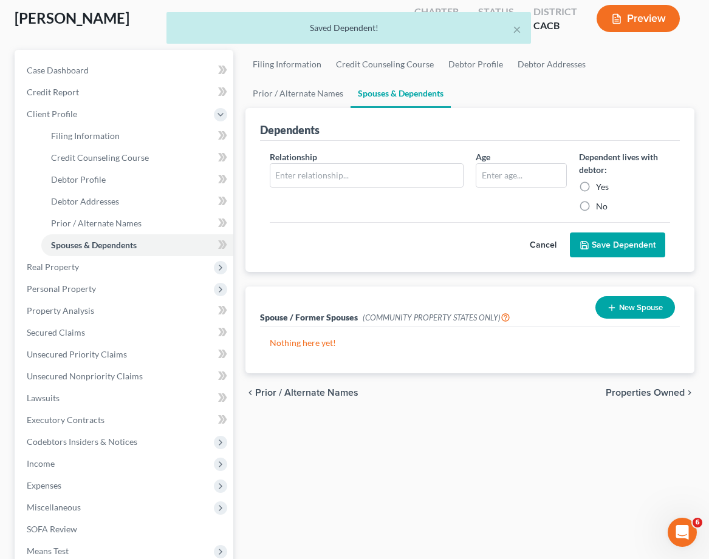
scroll to position [69, 0]
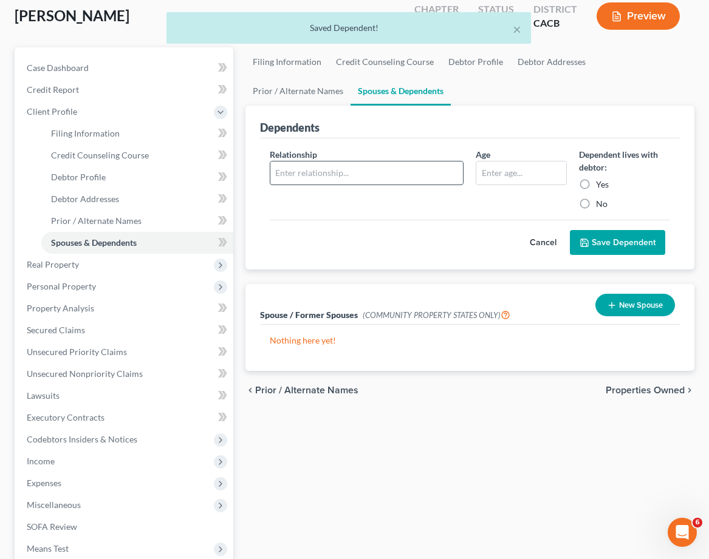
click at [376, 177] on input "text" at bounding box center [366, 172] width 193 height 23
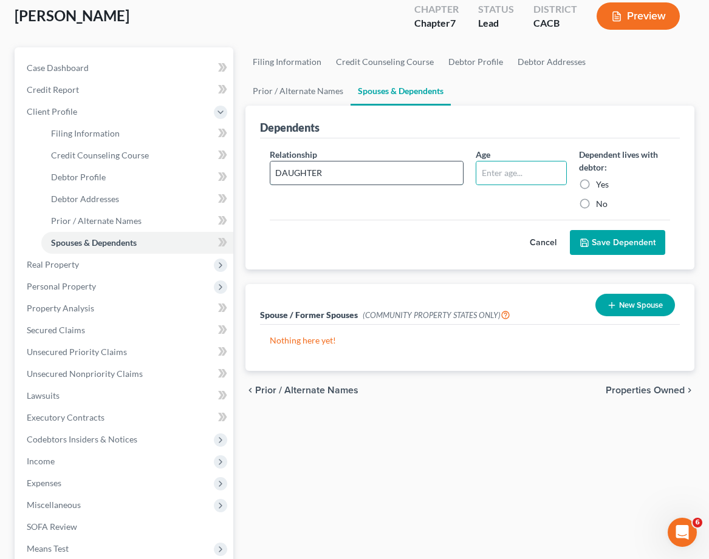
click at [441, 172] on input "DAUGHTER" at bounding box center [366, 172] width 193 height 23
click at [442, 172] on input "DAUGHTER" at bounding box center [366, 172] width 193 height 23
type input "SON"
click at [557, 171] on input "text" at bounding box center [521, 172] width 90 height 23
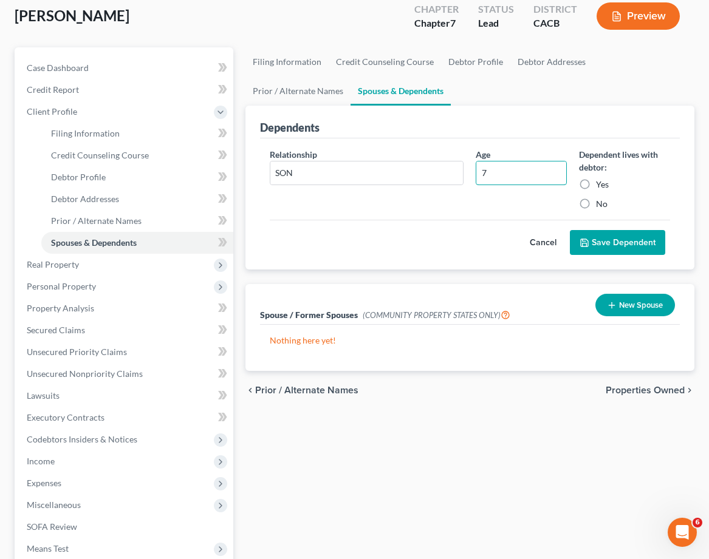
type input "7"
click at [596, 183] on label "Yes" at bounding box center [602, 184] width 13 height 12
click at [600, 183] on input "Yes" at bounding box center [604, 182] width 8 height 8
radio input "true"
drag, startPoint x: 596, startPoint y: 243, endPoint x: 575, endPoint y: 240, distance: 20.9
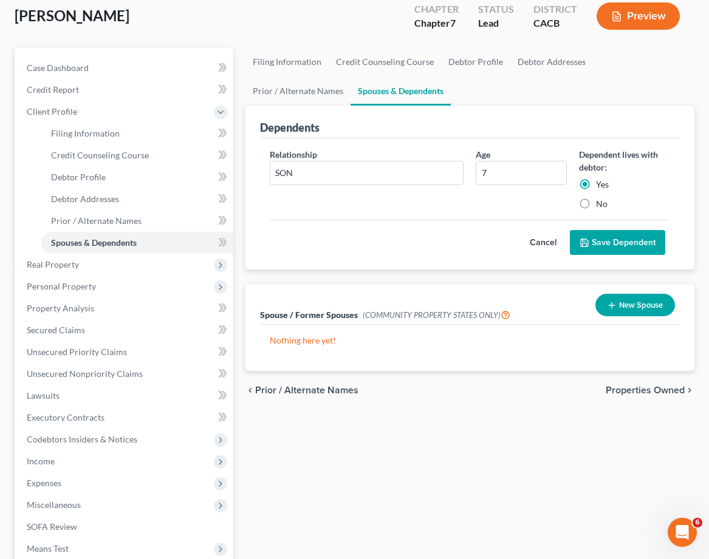
click at [596, 243] on button "Save Dependent" at bounding box center [616, 242] width 95 height 25
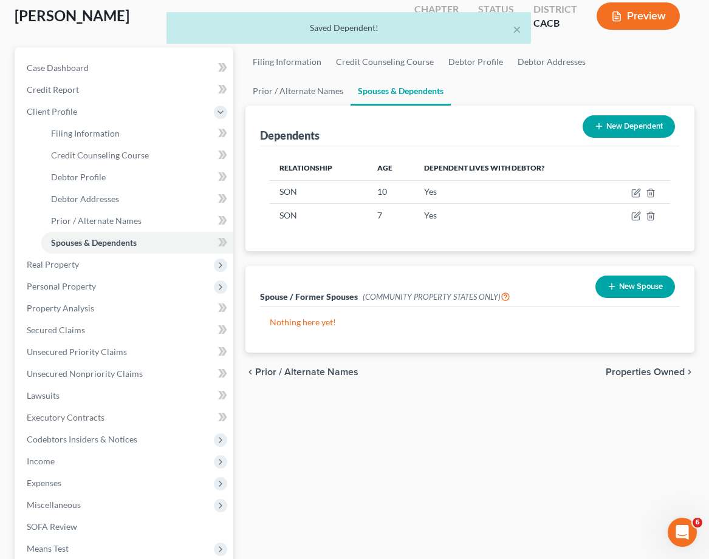
click at [647, 126] on button "New Dependent" at bounding box center [628, 126] width 92 height 22
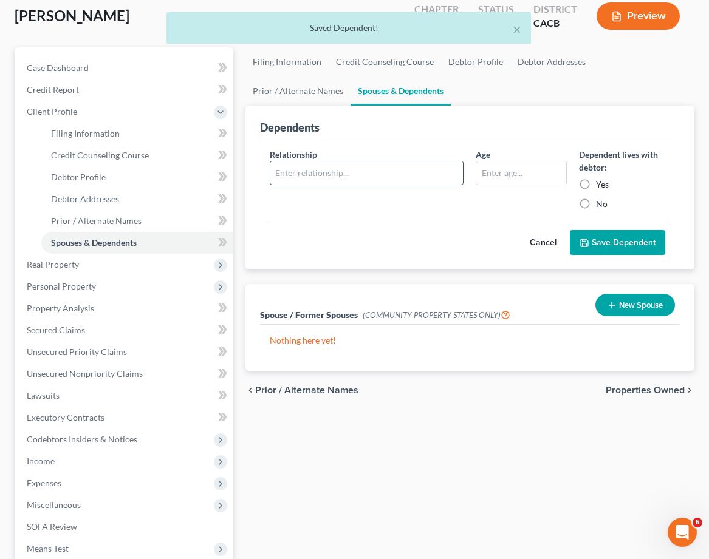
click at [413, 160] on div "Relationship *" at bounding box center [366, 179] width 206 height 62
click at [413, 161] on input "text" at bounding box center [366, 172] width 193 height 23
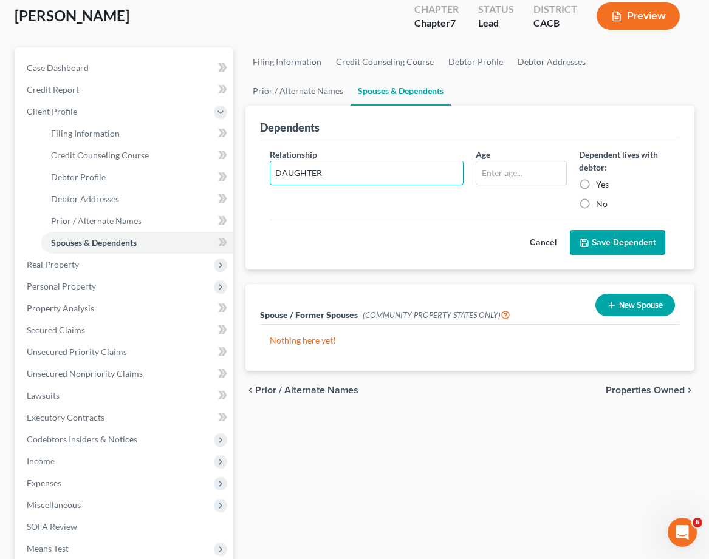
type input "DAUGHTER"
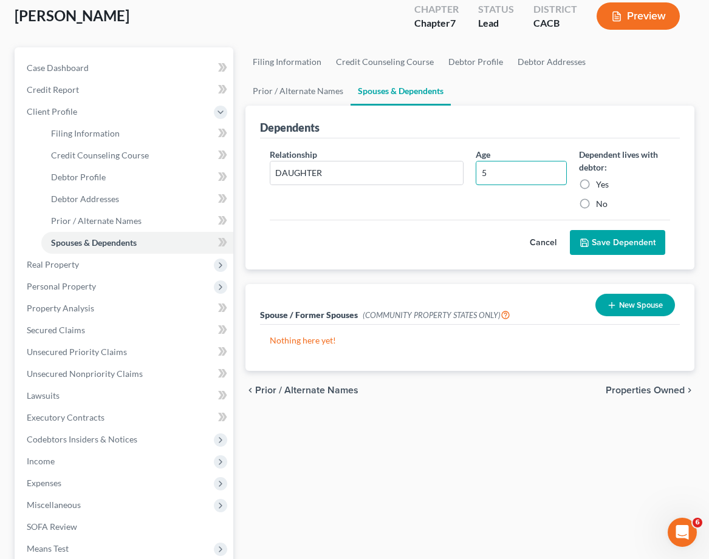
type input "5"
click at [596, 179] on label "Yes" at bounding box center [602, 184] width 13 height 12
click at [600, 179] on input "Yes" at bounding box center [604, 182] width 8 height 8
radio input "true"
click at [619, 228] on div "Cancel Save Dependent" at bounding box center [470, 238] width 400 height 36
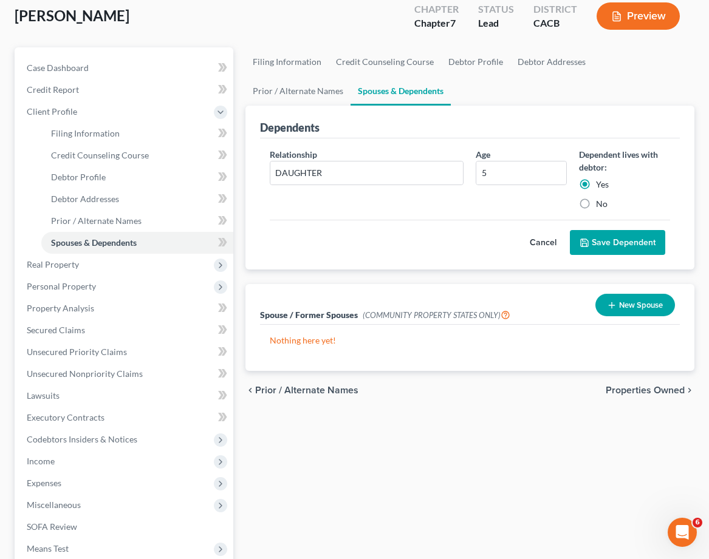
drag, startPoint x: 619, startPoint y: 231, endPoint x: 610, endPoint y: 231, distance: 9.1
click at [616, 231] on button "Save Dependent" at bounding box center [616, 242] width 95 height 25
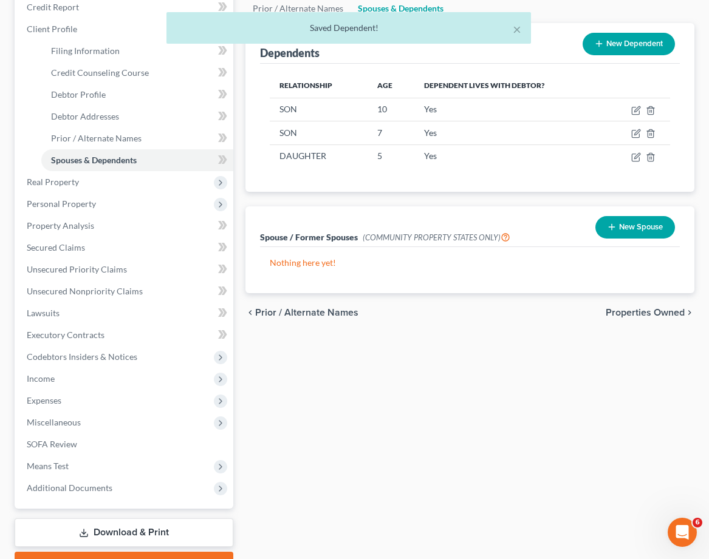
scroll to position [157, 0]
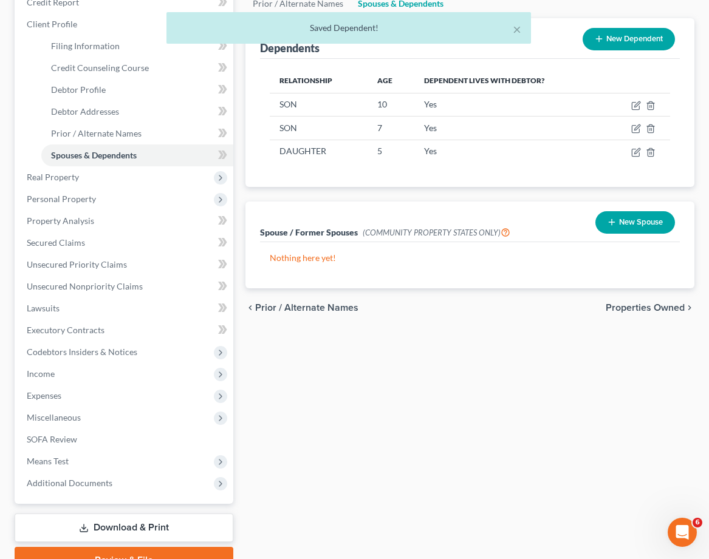
click at [641, 221] on button "New Spouse" at bounding box center [635, 222] width 80 height 22
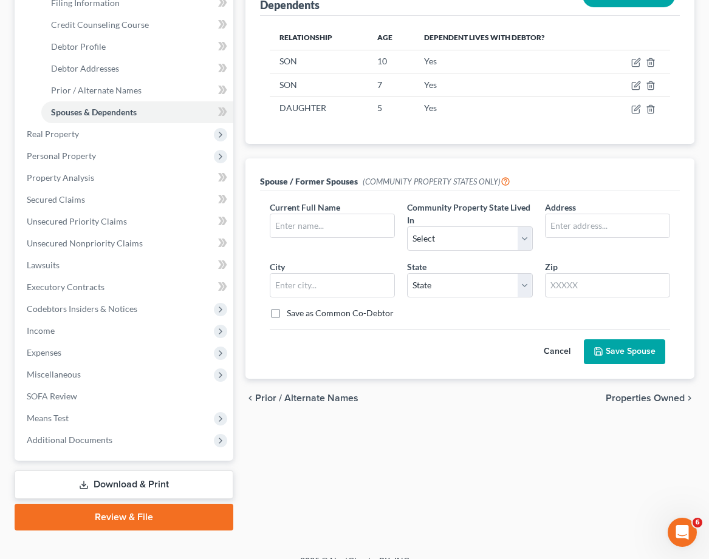
scroll to position [216, 0]
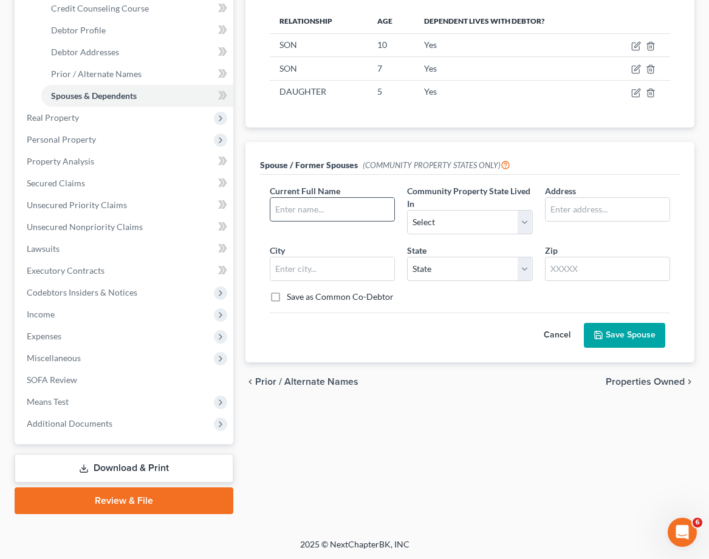
click at [312, 205] on input "text" at bounding box center [332, 209] width 124 height 23
type input "NGAN NGO"
click at [527, 224] on select "Select AZ CA GU ID LA NV NM PR TX WA WI" at bounding box center [469, 222] width 125 height 24
select select "1"
click at [407, 210] on select "Select AZ CA GU ID LA NV NM PR TX WA WI" at bounding box center [469, 222] width 125 height 24
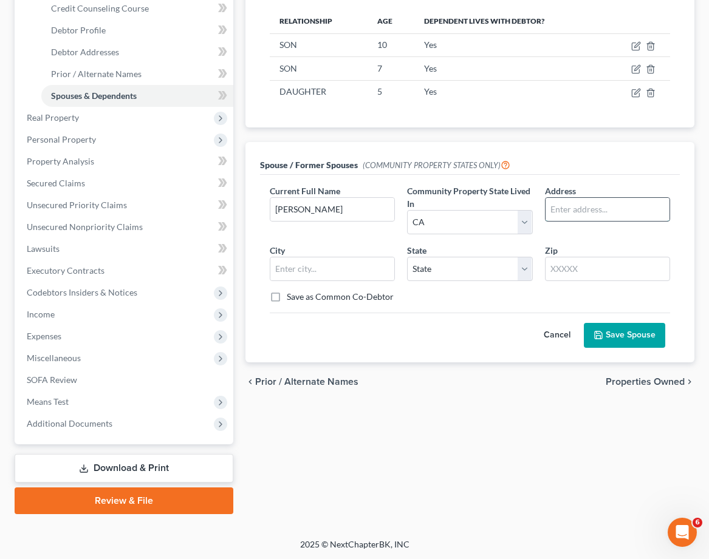
click at [626, 209] on input "text" at bounding box center [607, 209] width 124 height 23
type input "5114 W NAPALI DR"
type input "SANTA ANA"
select select "4"
type input "92704"
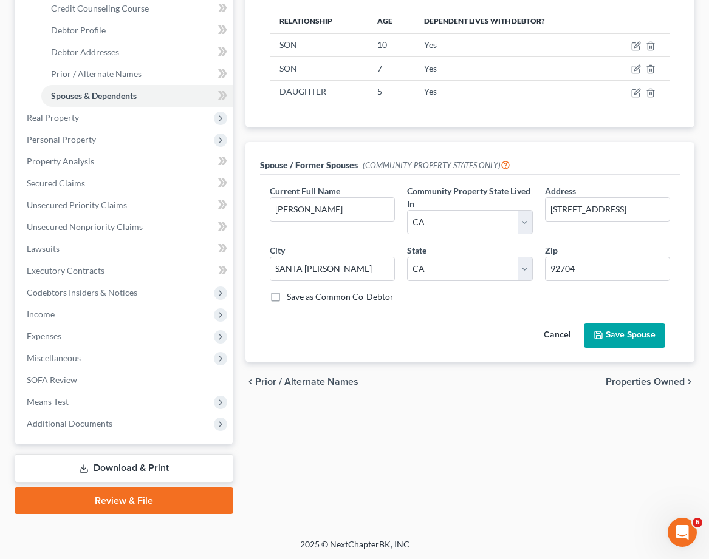
click at [518, 314] on div "Cancel Save Spouse" at bounding box center [470, 331] width 400 height 36
type input "Santa Ana"
click at [620, 334] on button "Save Spouse" at bounding box center [623, 335] width 81 height 25
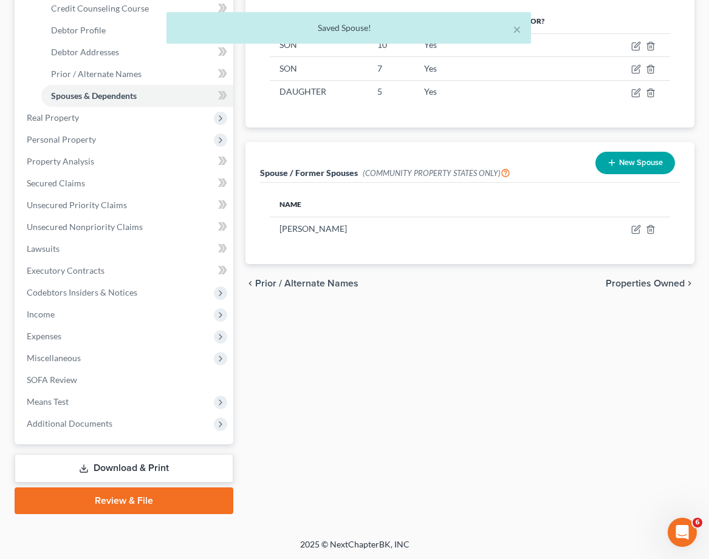
click at [629, 280] on span "Properties Owned" at bounding box center [644, 284] width 79 height 10
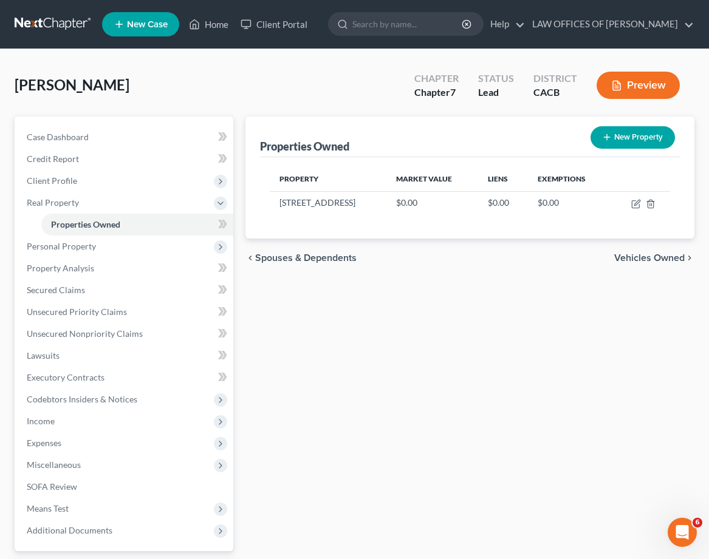
click at [646, 259] on span "Vehicles Owned" at bounding box center [649, 258] width 70 height 10
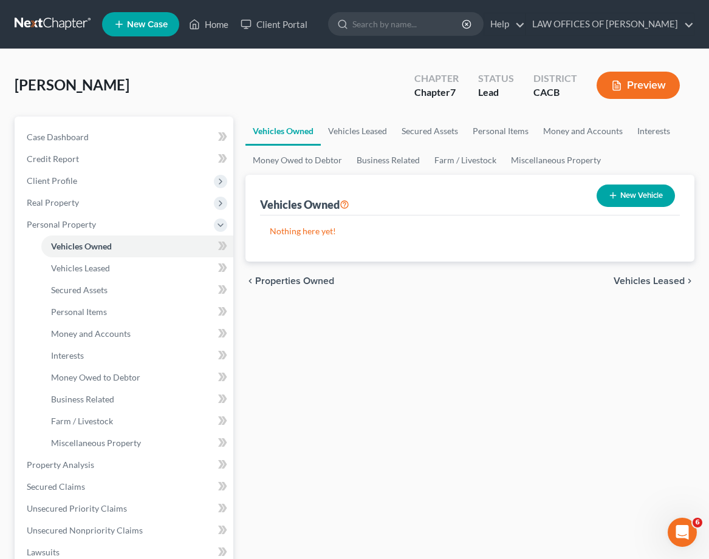
click at [620, 194] on button "New Vehicle" at bounding box center [635, 196] width 78 height 22
select select "0"
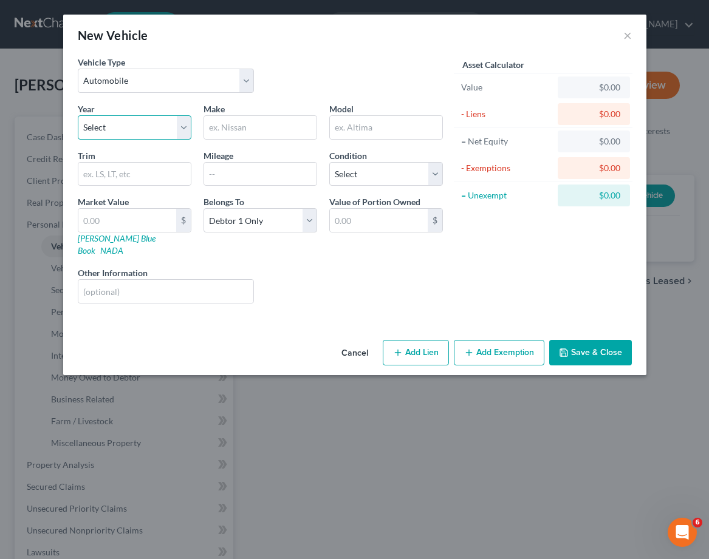
click at [175, 128] on select "Select 2026 2025 2024 2023 2022 2021 2020 2019 2018 2017 2016 2015 2014 2013 20…" at bounding box center [135, 127] width 114 height 24
select select "11"
click at [78, 115] on select "Select 2026 2025 2024 2023 2022 2021 2020 2019 2018 2017 2016 2015 2014 2013 20…" at bounding box center [135, 127] width 114 height 24
click at [248, 127] on input "text" at bounding box center [260, 127] width 112 height 23
type input "TOYOTA"
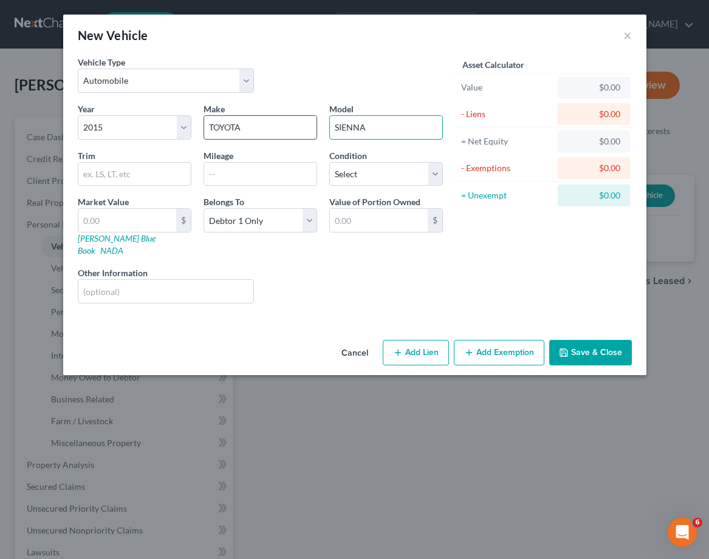
type input "SIENNA"
type input "105000"
select select "3"
click at [329, 162] on select "Select Excellent Very Good Good Fair Poor" at bounding box center [386, 174] width 114 height 24
click at [383, 277] on div "Liens Select" at bounding box center [354, 285] width 189 height 37
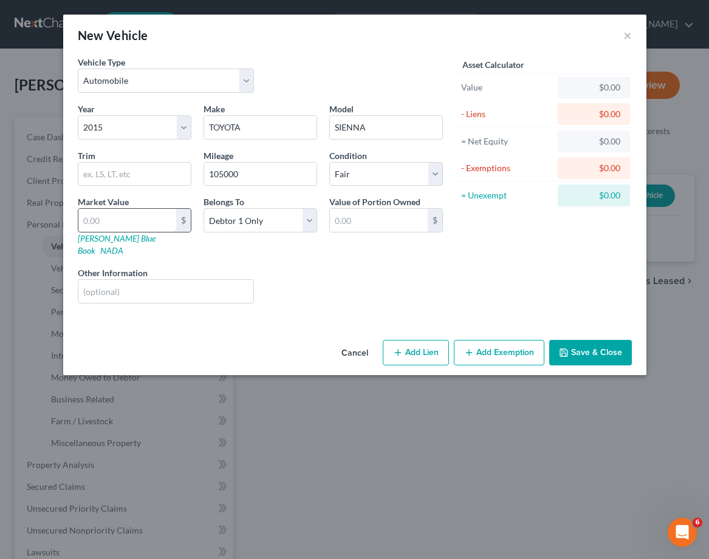
click at [132, 219] on input "text" at bounding box center [127, 220] width 98 height 23
drag, startPoint x: 311, startPoint y: 284, endPoint x: 288, endPoint y: 274, distance: 25.4
click at [311, 284] on div "Liens Select" at bounding box center [354, 285] width 189 height 37
click at [127, 240] on link "Kelly Blue Book" at bounding box center [117, 244] width 78 height 22
click at [158, 220] on input "text" at bounding box center [127, 220] width 98 height 23
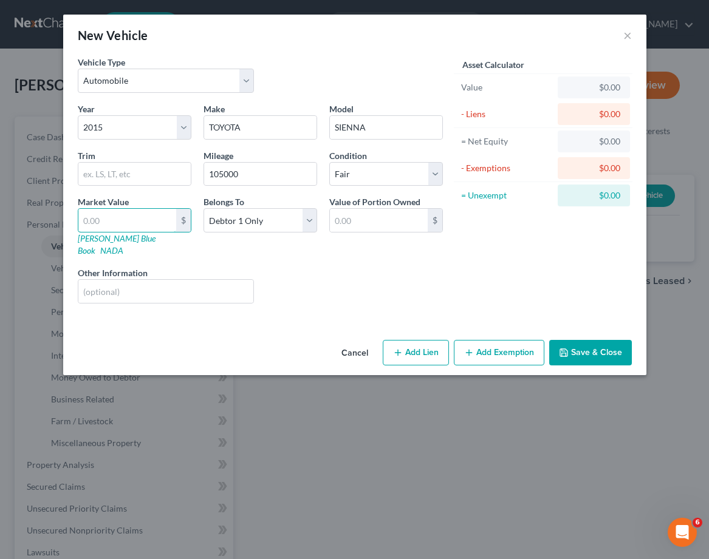
type input "1"
type input "1.00"
type input "11"
type input "11.00"
type input "110-"
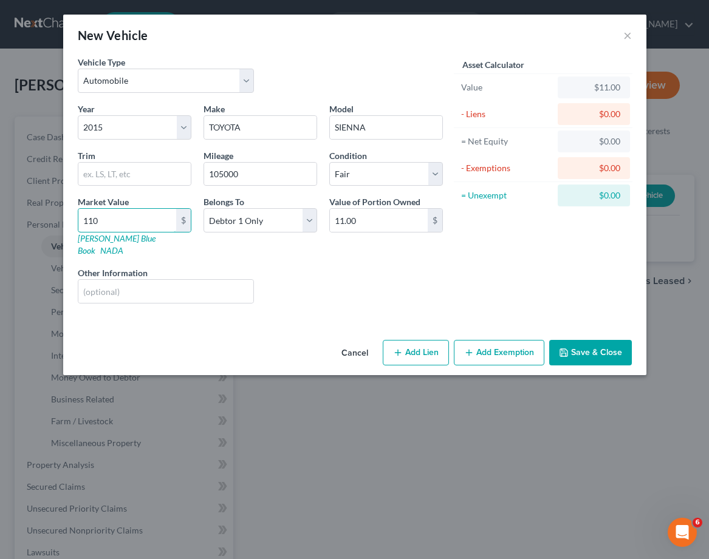
type input "110.00"
type input "1100"
type input "1,100.00"
type input "1,1000"
type input "11,000.00"
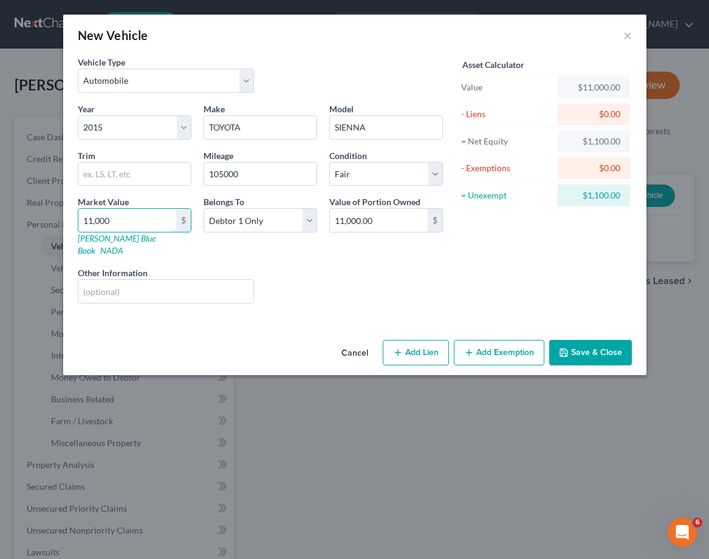
type input "11,000"
click at [486, 340] on button "Add Exemption" at bounding box center [499, 352] width 90 height 25
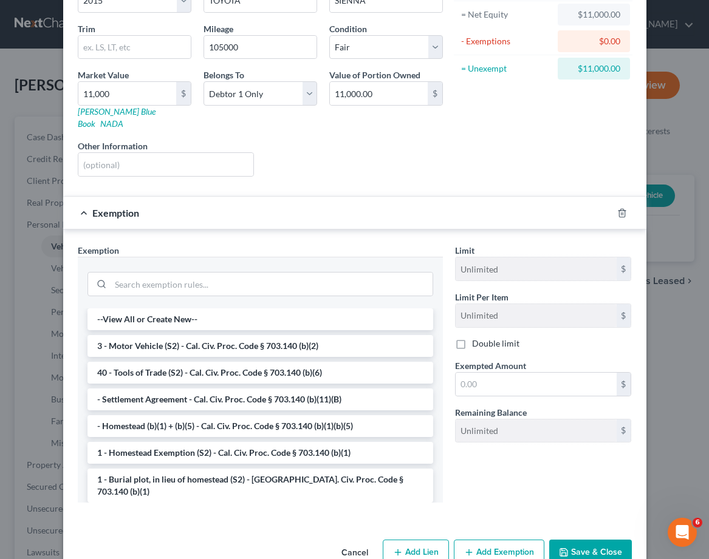
scroll to position [144, 0]
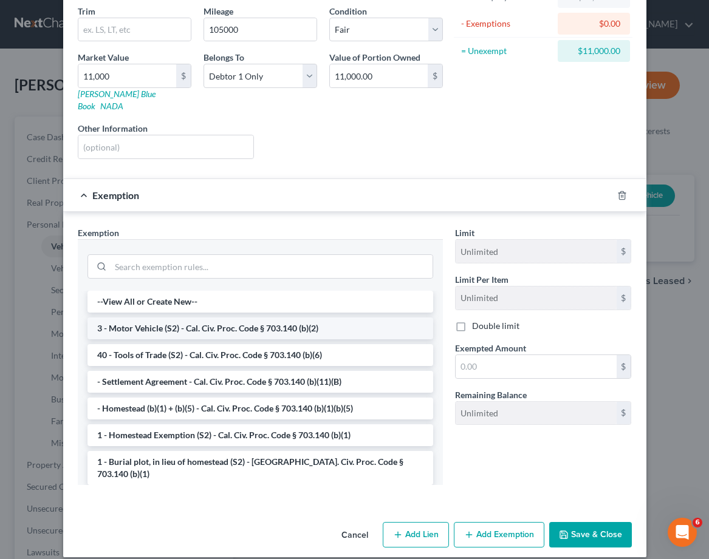
click at [248, 318] on li "3 - Motor Vehicle (S2) - Cal. Civ. Proc. Code § 703.140 (b)(2)" at bounding box center [259, 329] width 345 height 22
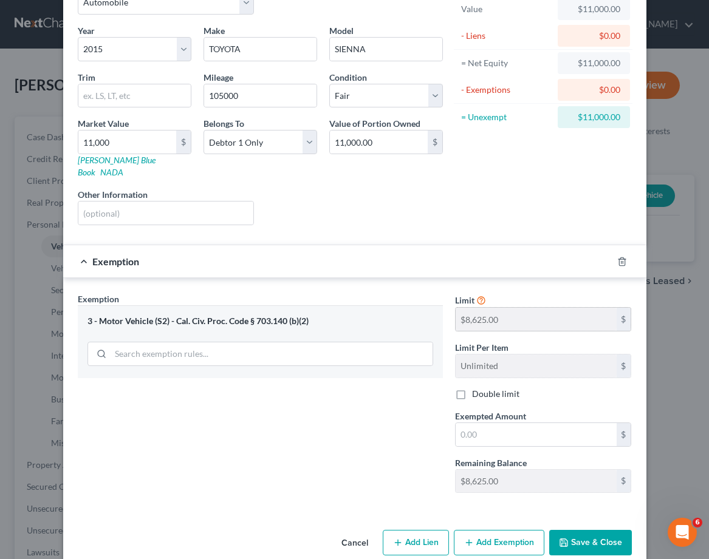
scroll to position [72, 0]
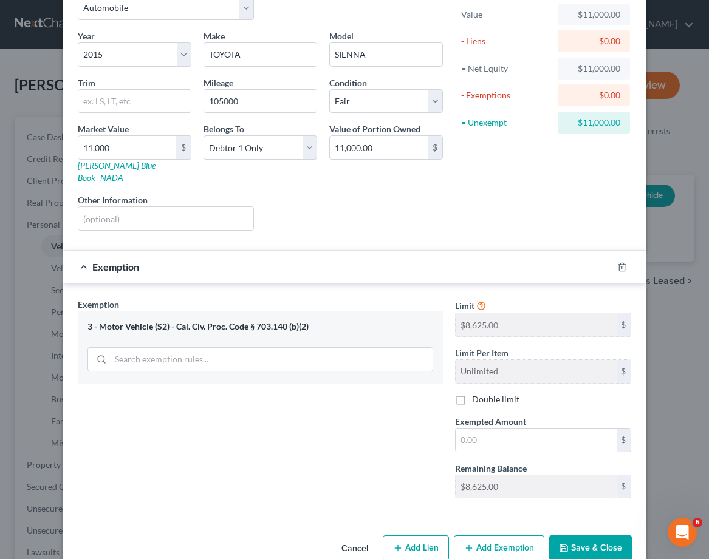
click at [624, 261] on div at bounding box center [629, 266] width 34 height 19
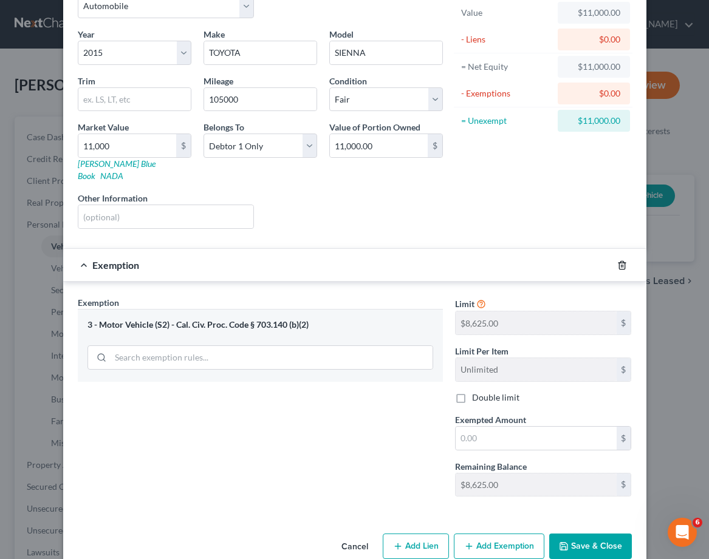
click at [621, 263] on polyline "button" at bounding box center [621, 263] width 7 height 0
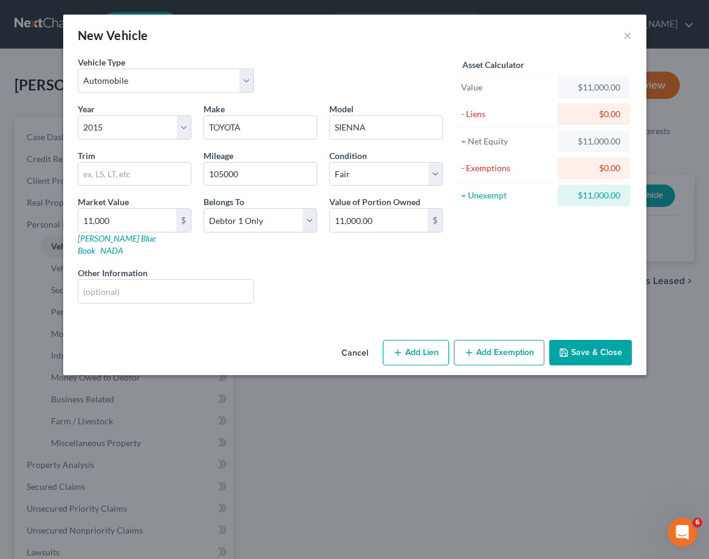
scroll to position [0, 0]
click at [498, 340] on button "Add Exemption" at bounding box center [499, 352] width 90 height 25
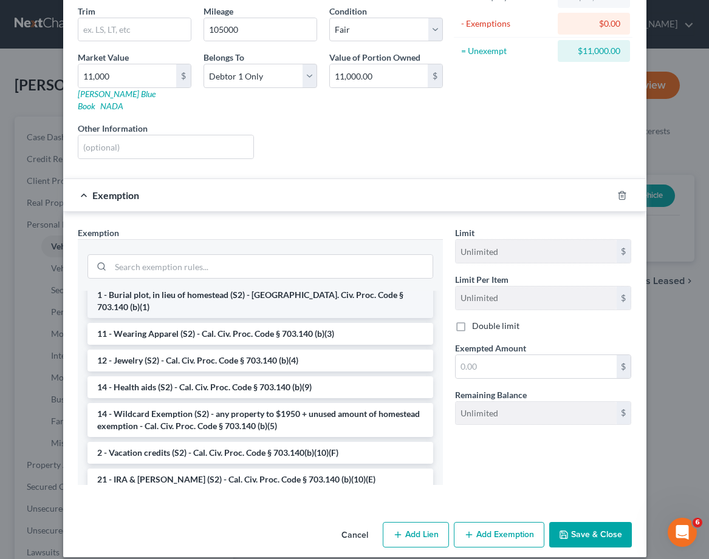
scroll to position [169, 0]
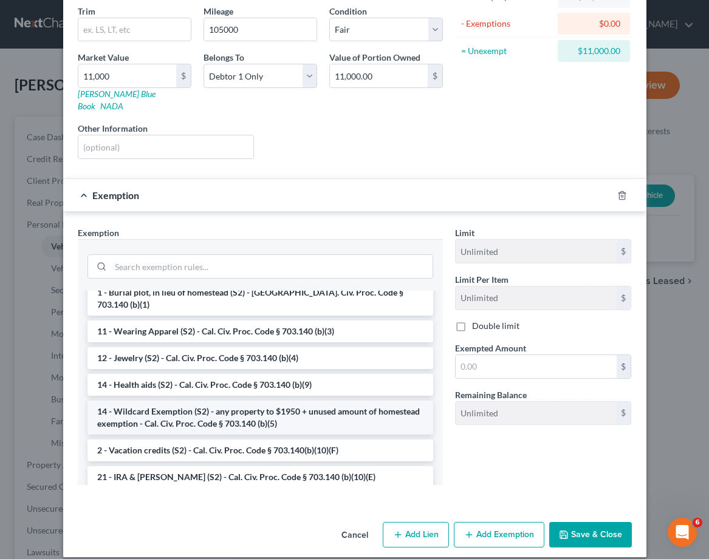
click at [260, 401] on li "14 - Wildcard Exemption (S2) - any property to $1950 + unused amount of homeste…" at bounding box center [259, 418] width 345 height 34
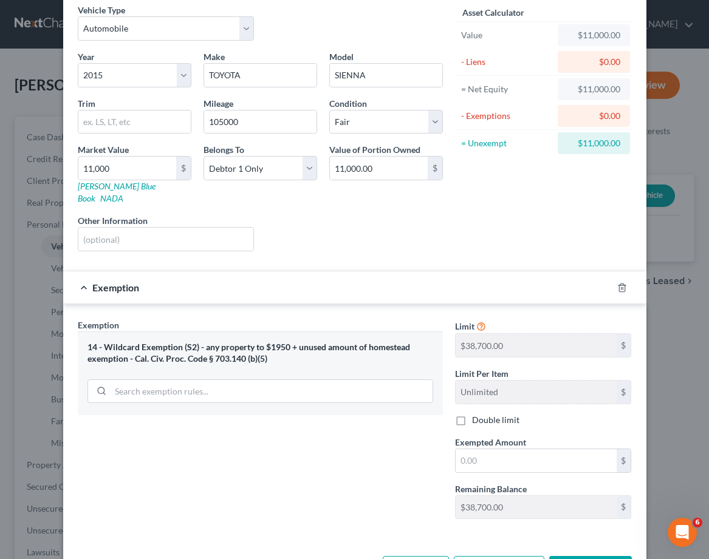
scroll to position [87, 0]
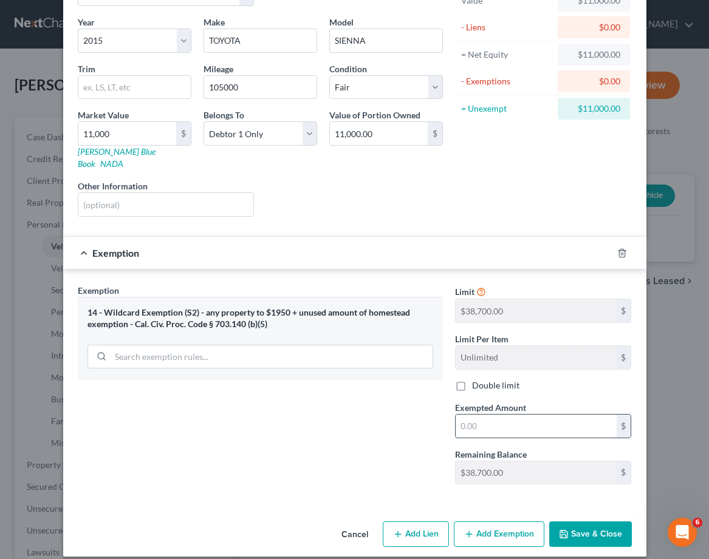
click at [581, 415] on input "text" at bounding box center [535, 426] width 161 height 23
type input "11,000"
click at [386, 452] on div "Exemption Set must be selected for CA. Exemption * 14 - Wildcard Exemption (S2)…" at bounding box center [260, 389] width 377 height 210
drag, startPoint x: 605, startPoint y: 522, endPoint x: 599, endPoint y: 522, distance: 6.1
click at [605, 522] on button "Save & Close" at bounding box center [590, 534] width 83 height 25
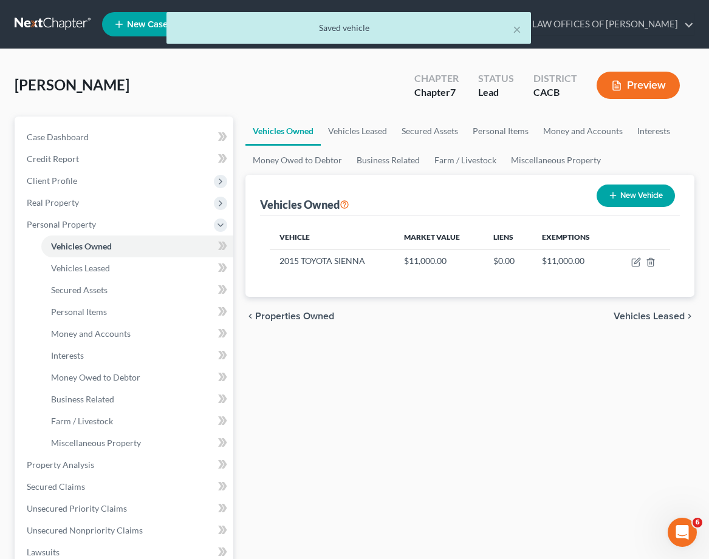
click at [639, 202] on button "New Vehicle" at bounding box center [635, 196] width 78 height 22
select select "0"
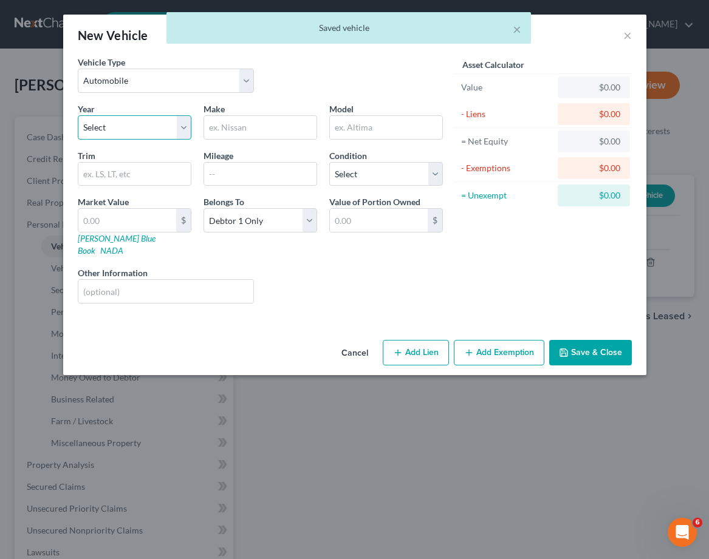
click at [186, 128] on select "Select 2026 2025 2024 2023 2022 2021 2020 2019 2018 2017 2016 2015 2014 2013 20…" at bounding box center [135, 127] width 114 height 24
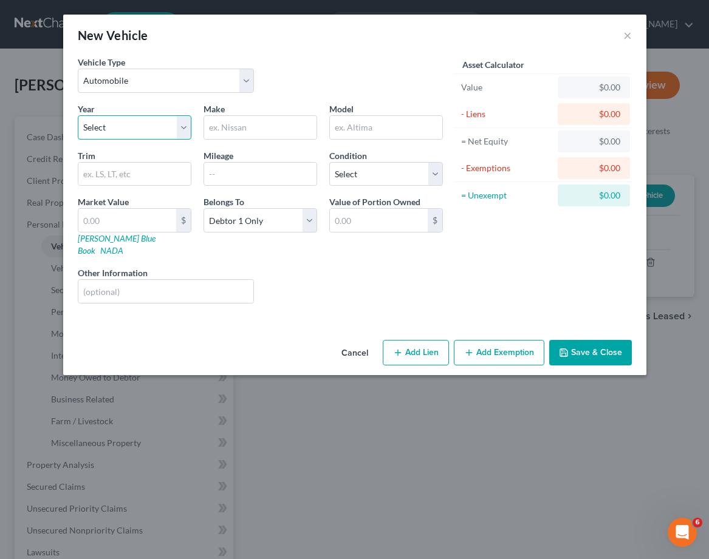
select select "17"
click at [78, 115] on select "Select 2026 2025 2024 2023 2022 2021 2020 2019 2018 2017 2016 2015 2014 2013 20…" at bounding box center [135, 127] width 114 height 24
click at [256, 132] on input "text" at bounding box center [260, 127] width 112 height 23
type input "AUDI"
type input "124000"
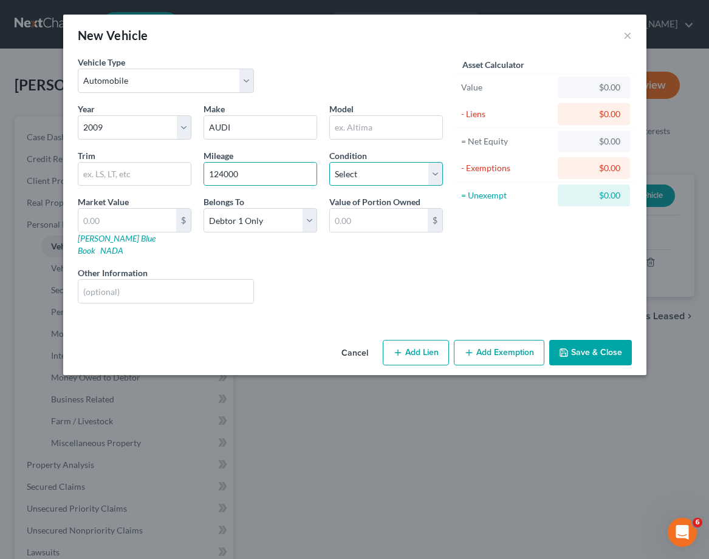
click at [369, 174] on select "Select Excellent Very Good Good Fair Poor" at bounding box center [386, 174] width 114 height 24
select select "3"
click at [329, 162] on select "Select Excellent Very Good Good Fair Poor" at bounding box center [386, 174] width 114 height 24
drag, startPoint x: 367, startPoint y: 278, endPoint x: 250, endPoint y: 251, distance: 120.9
click at [358, 275] on div "Liens Select" at bounding box center [354, 285] width 189 height 37
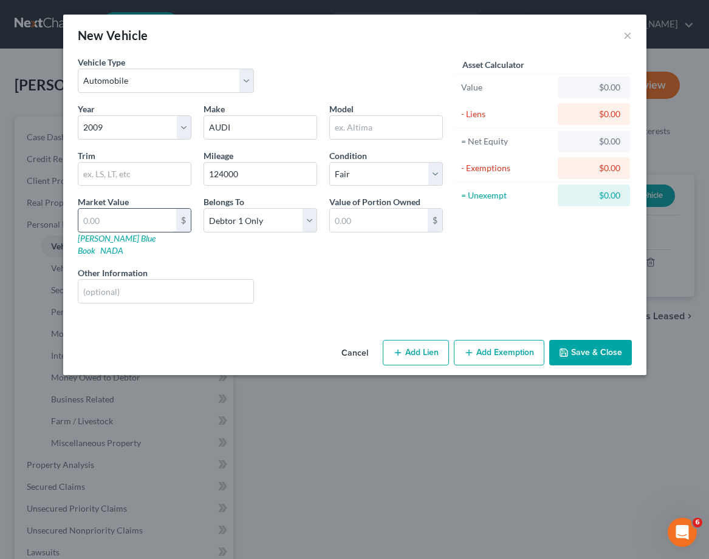
click at [128, 220] on input "text" at bounding box center [127, 220] width 98 height 23
type input "4"
type input "4.00"
type input "42"
type input "42.00"
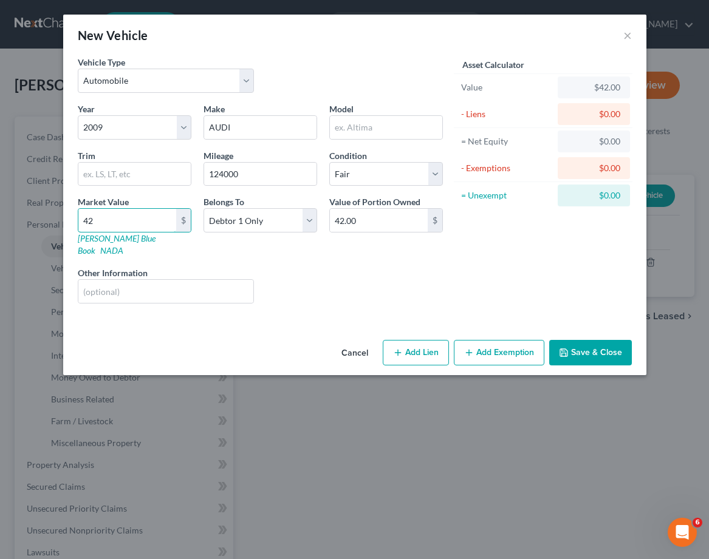
type input "420"
type input "420.00"
type input "4200"
type input "4,200.00"
type input "4,200"
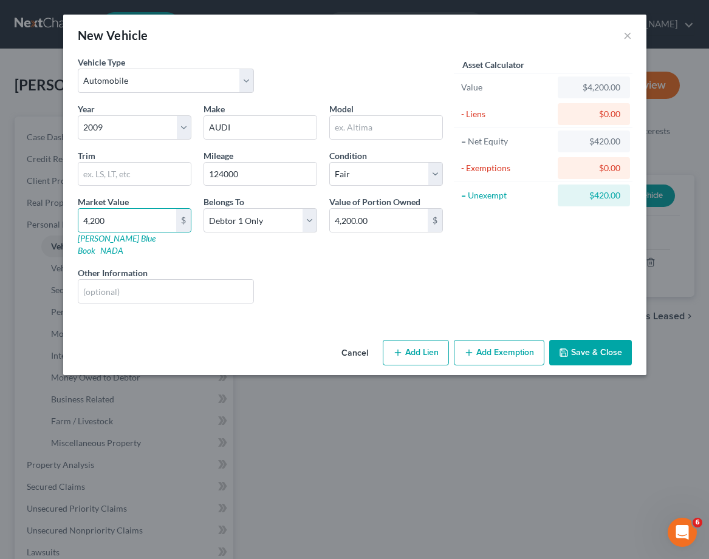
drag, startPoint x: 352, startPoint y: 276, endPoint x: 399, endPoint y: 304, distance: 55.5
click at [353, 276] on div "Liens Select" at bounding box center [354, 285] width 189 height 37
click at [492, 340] on button "Add Exemption" at bounding box center [499, 352] width 90 height 25
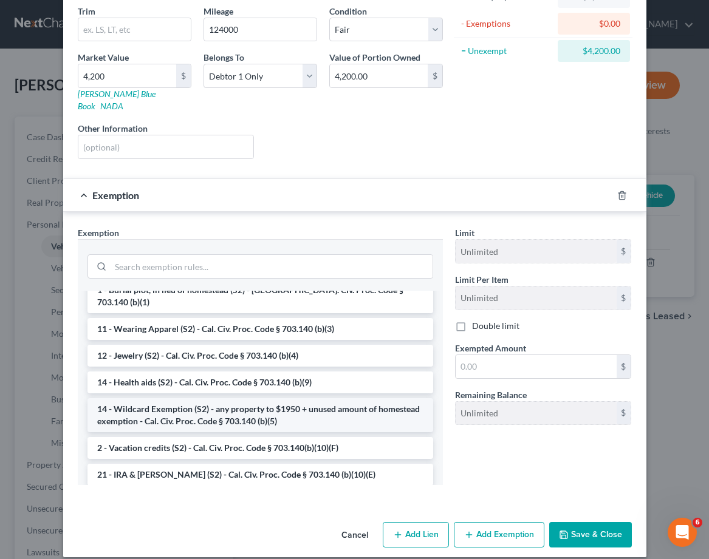
scroll to position [172, 0]
click at [266, 398] on li "14 - Wildcard Exemption (S2) - any property to $1950 + unused amount of homeste…" at bounding box center [259, 415] width 345 height 34
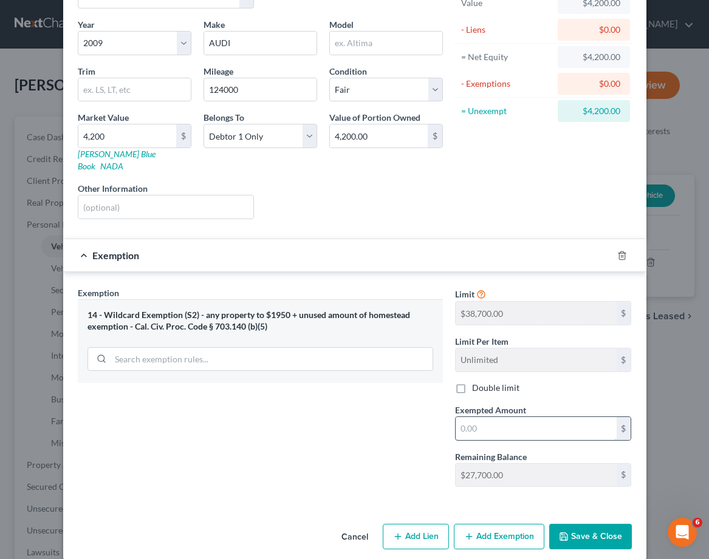
click at [502, 417] on input "text" at bounding box center [535, 428] width 161 height 23
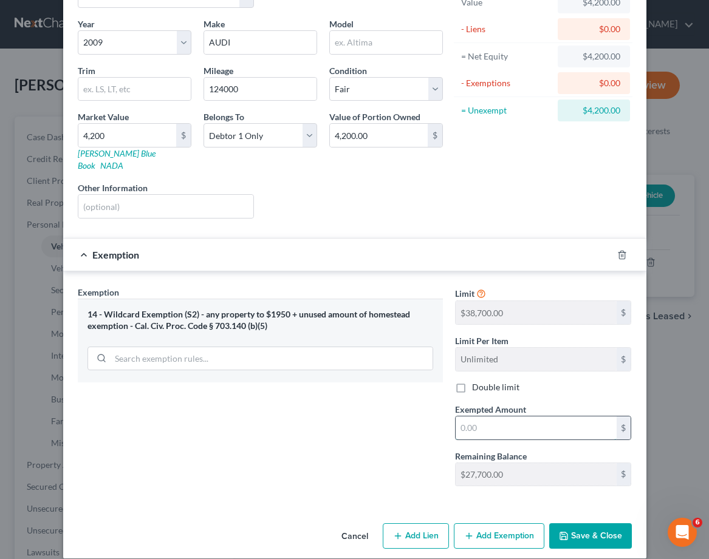
scroll to position [83, 0]
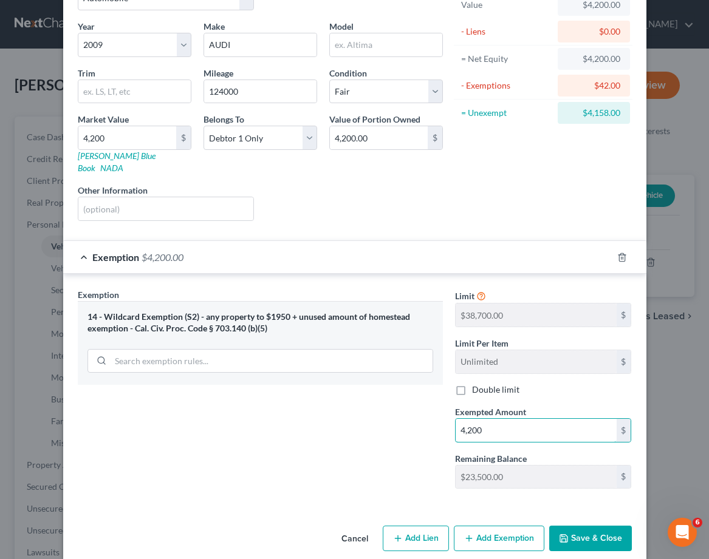
type input "4,200"
drag, startPoint x: 387, startPoint y: 466, endPoint x: 422, endPoint y: 454, distance: 36.5
click at [387, 465] on div "Exemption Set must be selected for CA. Exemption * 14 - Wildcard Exemption (S2)…" at bounding box center [260, 393] width 377 height 210
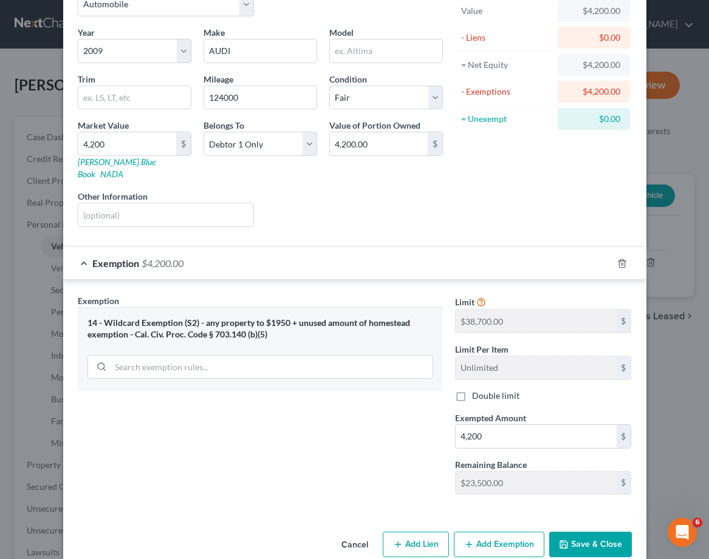
click at [572, 532] on button "Save & Close" at bounding box center [590, 544] width 83 height 25
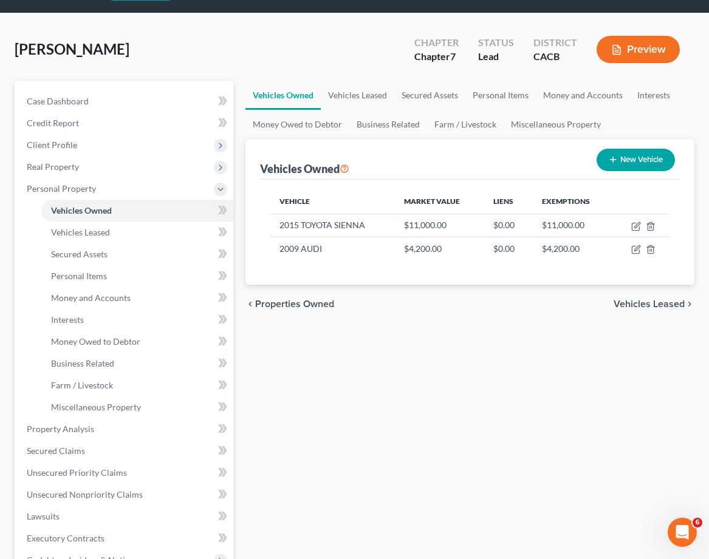
scroll to position [8, 0]
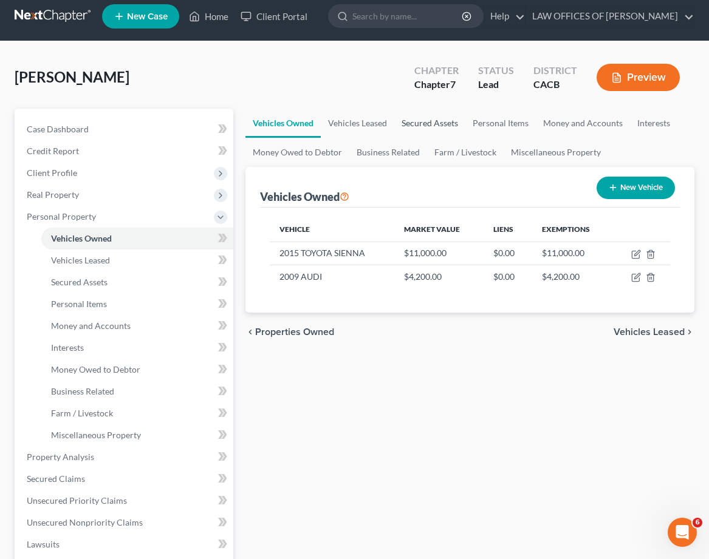
click at [441, 121] on link "Secured Assets" at bounding box center [429, 123] width 71 height 29
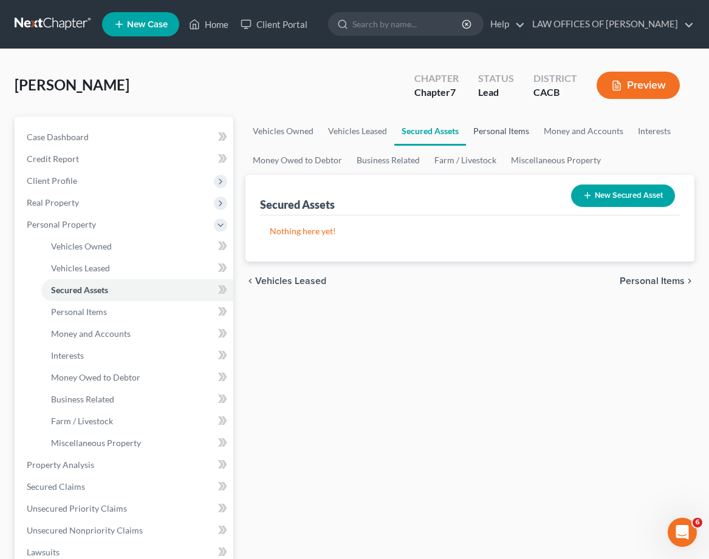
click at [509, 135] on link "Personal Items" at bounding box center [501, 131] width 70 height 29
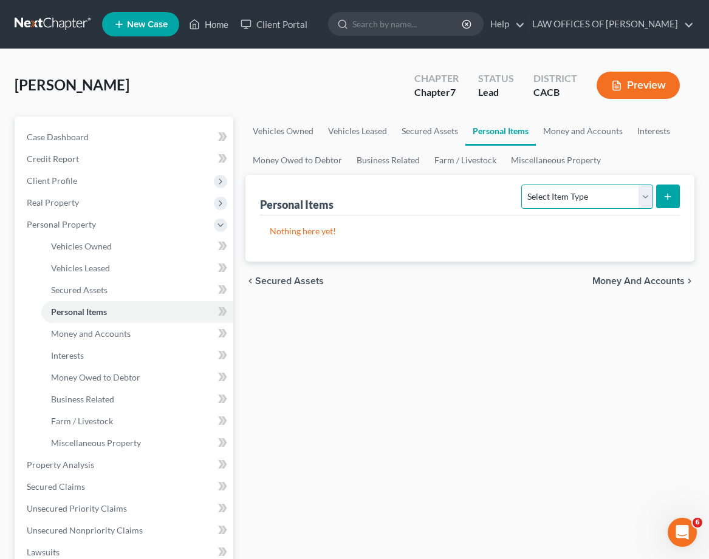
click at [595, 194] on select "Select Item Type Clothing Collectibles Of Value Electronics Firearms Household …" at bounding box center [586, 197] width 131 height 24
select select "household_goods"
click at [523, 185] on select "Select Item Type Clothing Collectibles Of Value Electronics Firearms Household …" at bounding box center [586, 197] width 131 height 24
drag, startPoint x: 576, startPoint y: 237, endPoint x: 641, endPoint y: 211, distance: 70.8
click at [588, 232] on div "Nothing here yet!" at bounding box center [470, 239] width 420 height 46
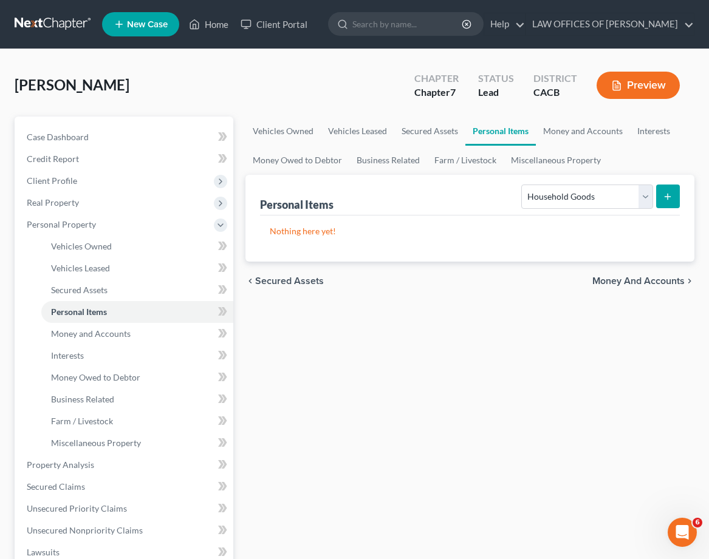
click at [673, 196] on button "submit" at bounding box center [668, 197] width 24 height 24
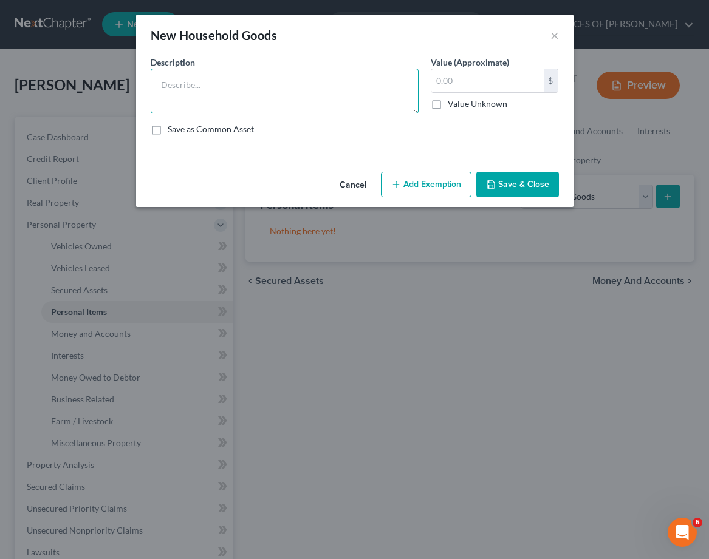
click at [190, 89] on textarea at bounding box center [285, 91] width 268 height 45
type textarea "DESK, SOFA, COFFEE TABLE"
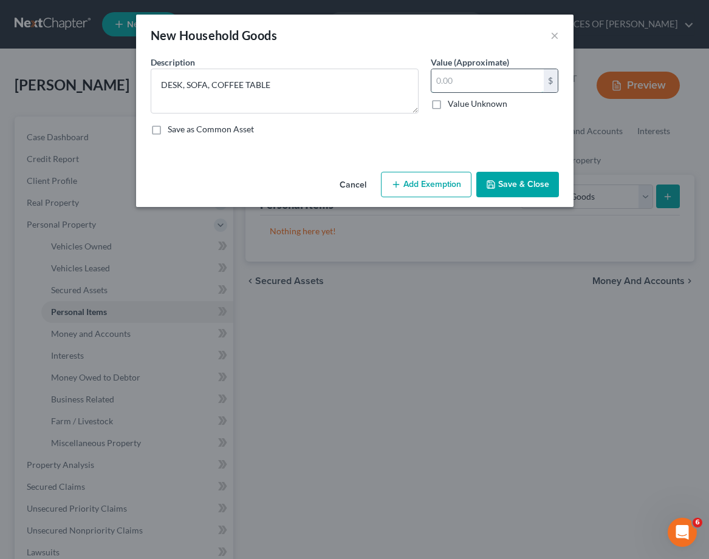
click at [494, 81] on input "text" at bounding box center [487, 80] width 112 height 23
type input "350"
click at [316, 138] on div "Description * DESK, SOFA, COFFEE TABLE Value (Approximate) 350.00 $ Value Unkno…" at bounding box center [354, 100] width 420 height 89
click at [430, 185] on button "Add Exemption" at bounding box center [426, 184] width 90 height 25
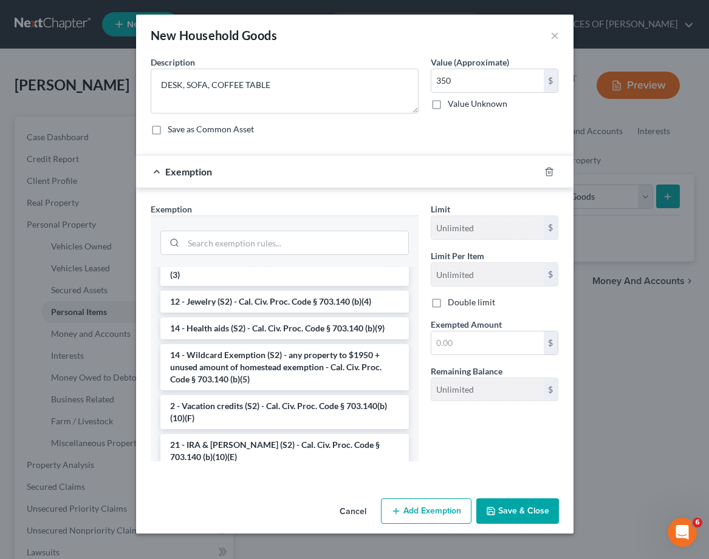
scroll to position [335, 0]
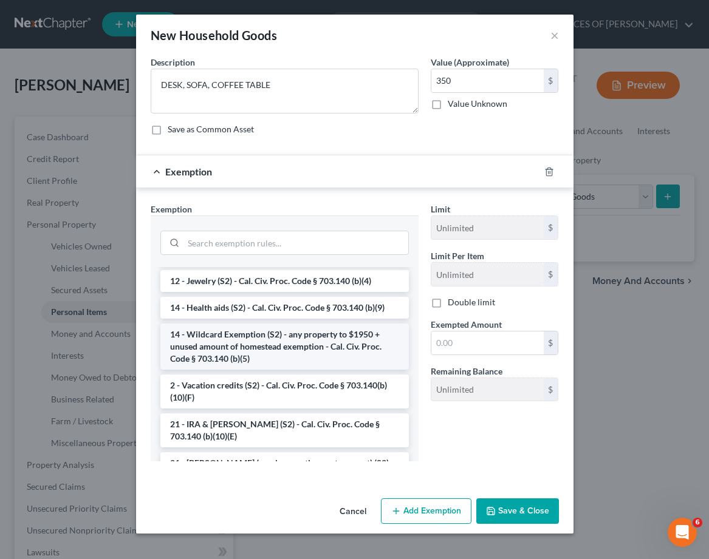
click at [294, 342] on li "14 - Wildcard Exemption (S2) - any property to $1950 + unused amount of homeste…" at bounding box center [284, 347] width 248 height 46
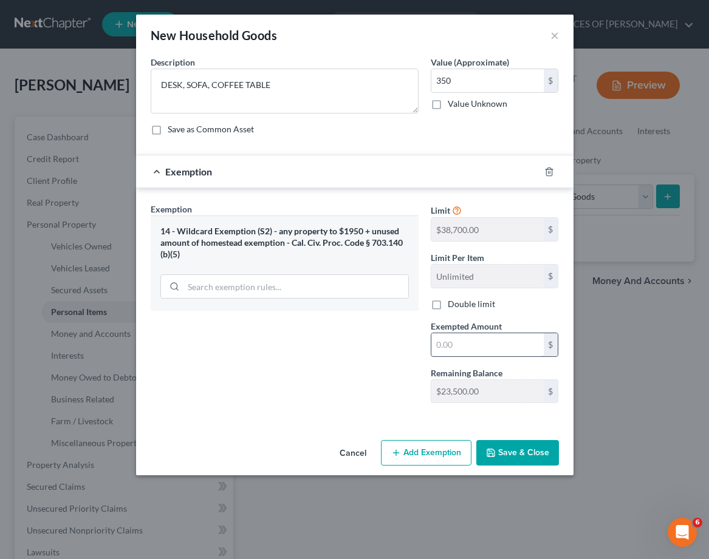
click at [501, 348] on input "text" at bounding box center [487, 344] width 112 height 23
type input "350"
click at [530, 454] on button "Save & Close" at bounding box center [517, 452] width 83 height 25
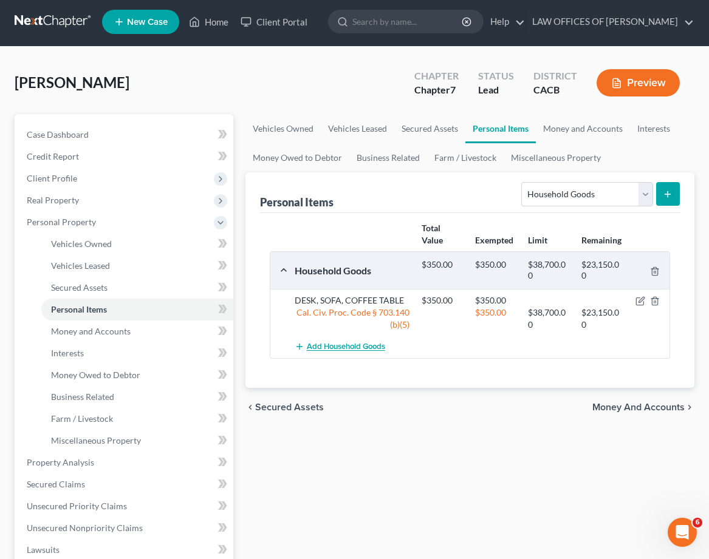
scroll to position [3, 0]
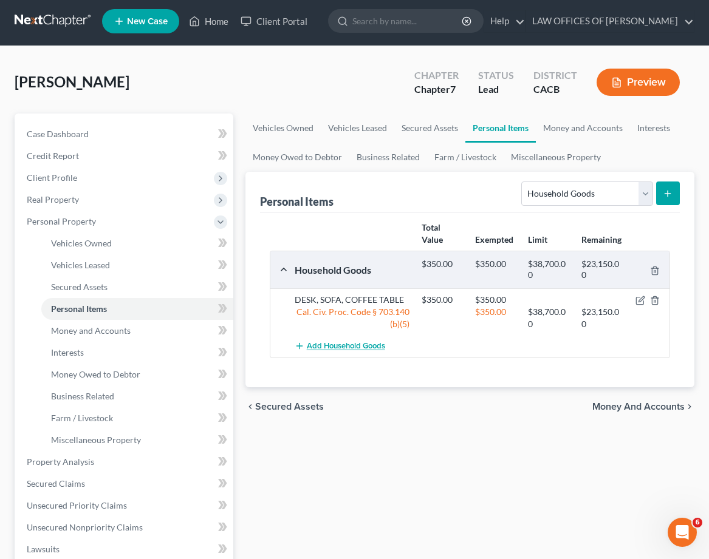
drag, startPoint x: 355, startPoint y: 349, endPoint x: 641, endPoint y: 328, distance: 286.1
click at [437, 342] on div "Add Household Goods" at bounding box center [479, 346] width 382 height 22
click at [569, 186] on select "Select Item Type Clothing Collectibles Of Value Electronics Firearms Household …" at bounding box center [586, 194] width 131 height 24
select select "electronics"
click at [523, 182] on select "Select Item Type Clothing Collectibles Of Value Electronics Firearms Household …" at bounding box center [586, 194] width 131 height 24
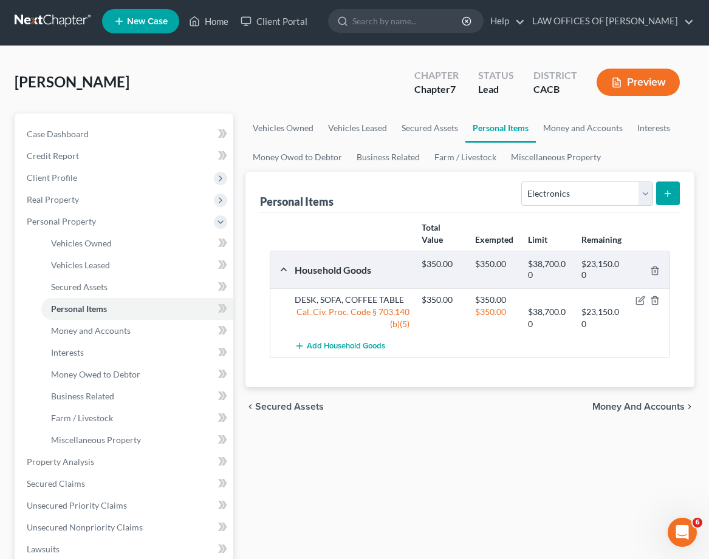
click at [675, 190] on button "submit" at bounding box center [668, 194] width 24 height 24
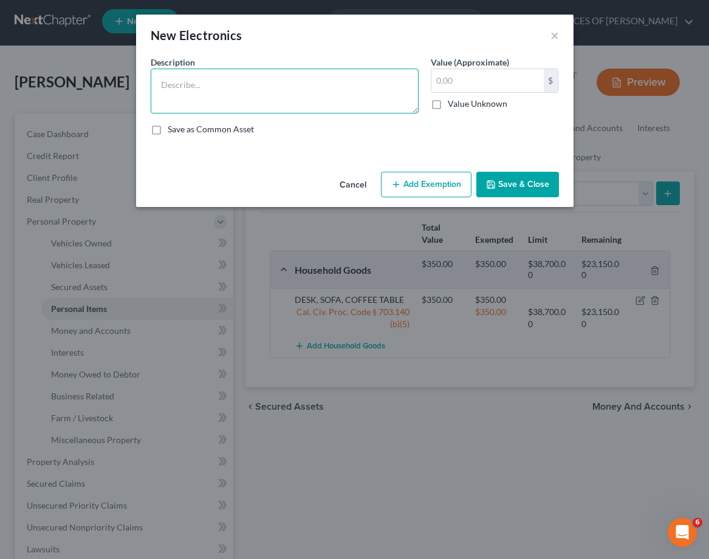
click at [248, 81] on textarea at bounding box center [285, 91] width 268 height 45
type textarea "TELEVISION, COMPUTER"
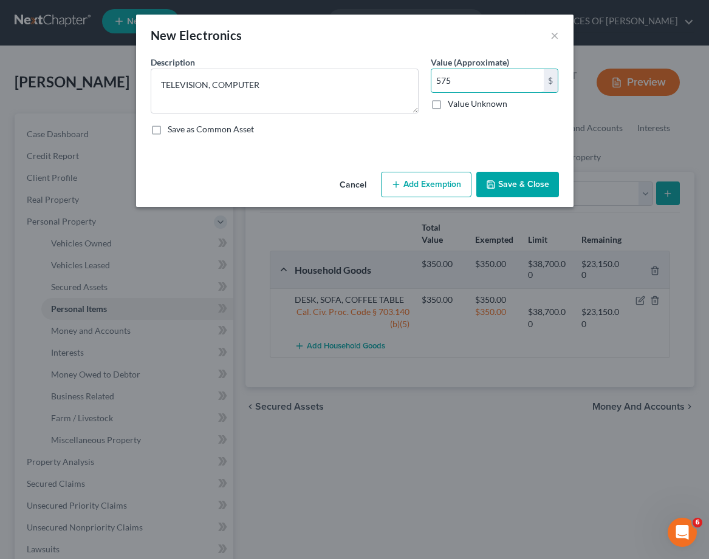
type input "575"
click at [439, 182] on button "Add Exemption" at bounding box center [426, 184] width 90 height 25
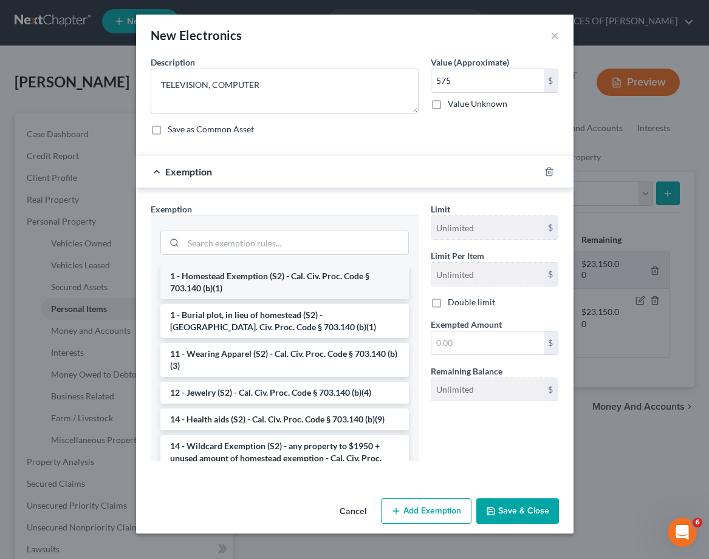
scroll to position [199, 0]
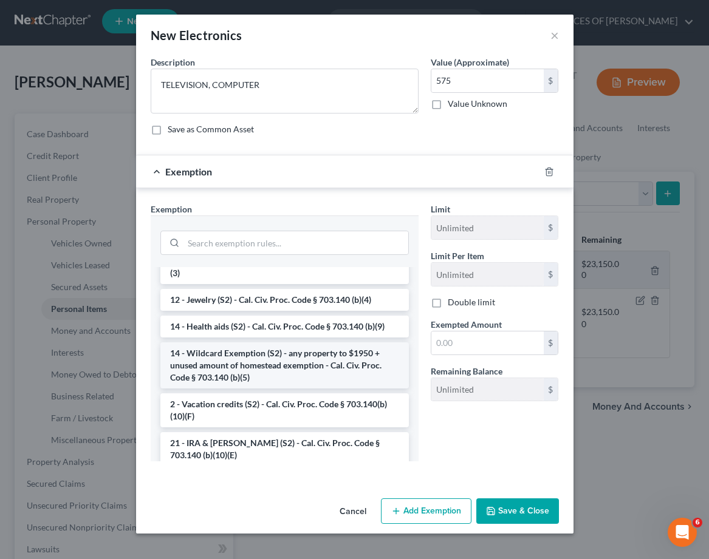
click at [202, 372] on li "14 - Wildcard Exemption (S2) - any property to $1950 + unused amount of homeste…" at bounding box center [284, 365] width 248 height 46
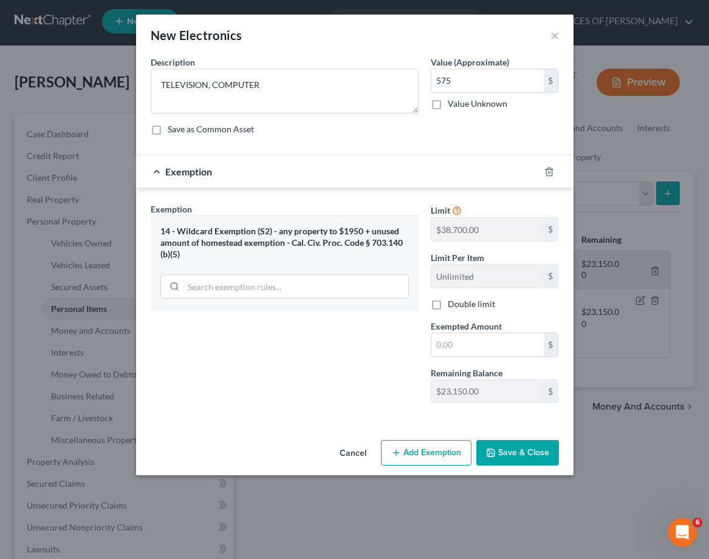
click at [489, 357] on div "Limit $38,700.00 $ Limit Per Item Unlimited $ Double limit Exempted Amount * $ …" at bounding box center [494, 308] width 140 height 210
click at [490, 347] on input "text" at bounding box center [487, 344] width 112 height 23
type input "575"
click at [521, 453] on button "Save & Close" at bounding box center [517, 452] width 83 height 25
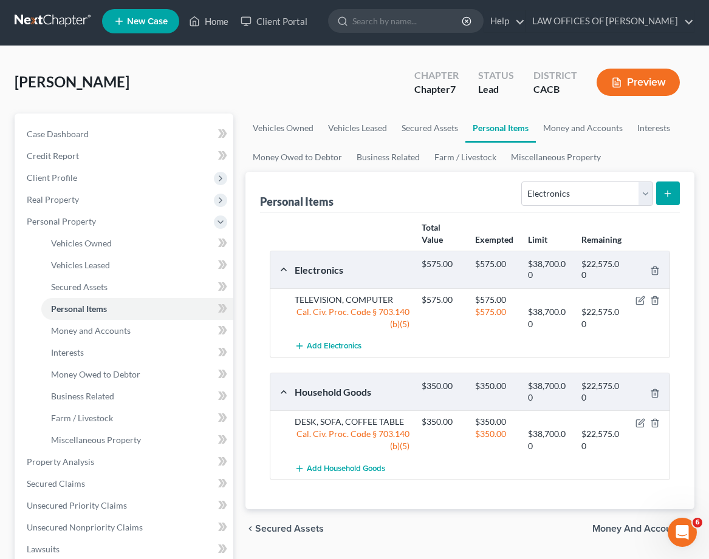
scroll to position [0, 0]
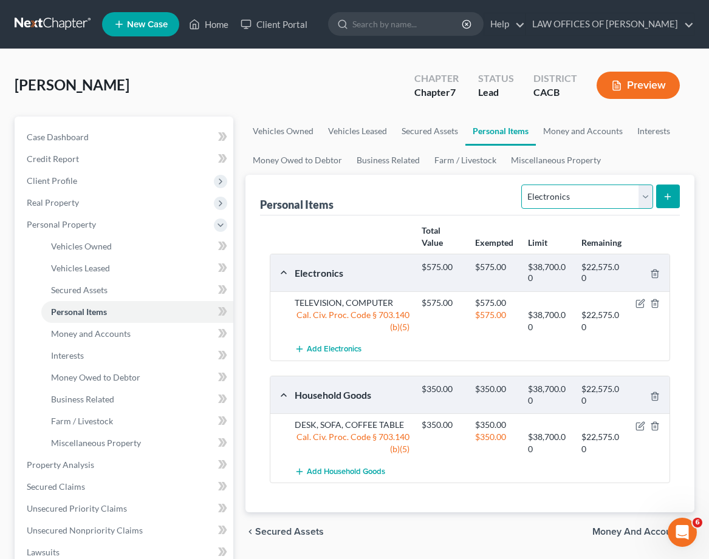
click at [578, 194] on select "Select Item Type Clothing Collectibles Of Value Electronics Firearms Household …" at bounding box center [586, 197] width 131 height 24
select select "clothing"
click at [523, 185] on select "Select Item Type Clothing Collectibles Of Value Electronics Firearms Household …" at bounding box center [586, 197] width 131 height 24
click at [667, 199] on icon "submit" at bounding box center [667, 197] width 10 height 10
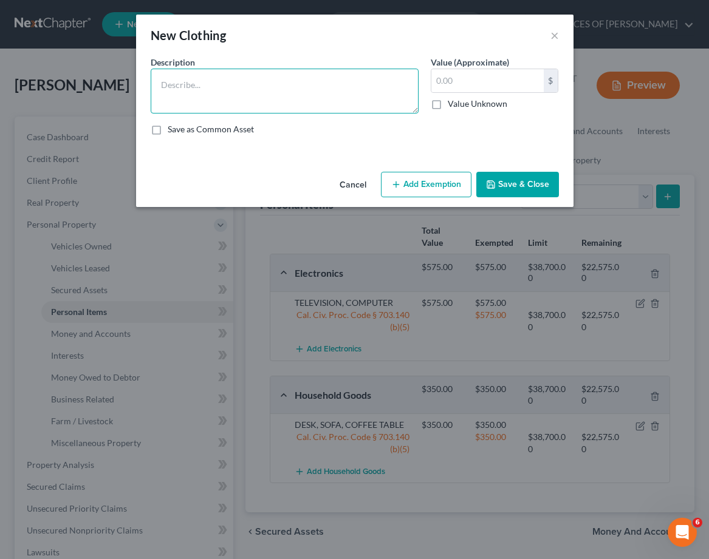
click at [267, 99] on textarea at bounding box center [285, 91] width 268 height 45
type textarea "CLOTHING"
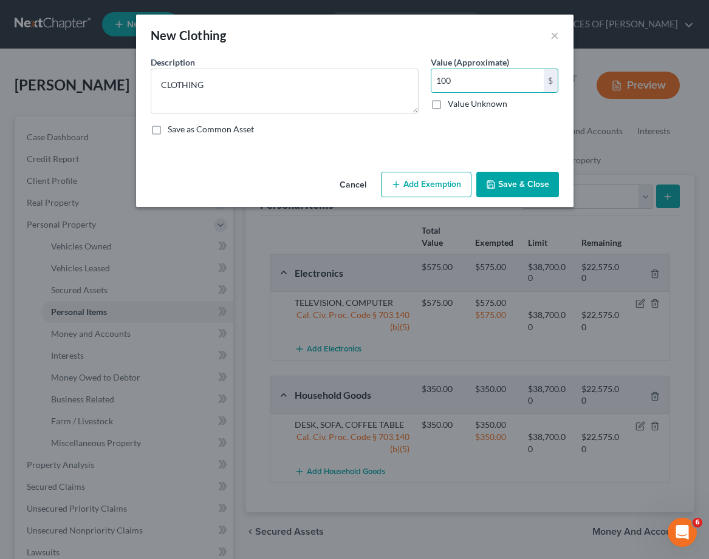
type input "100"
click at [430, 180] on button "Add Exemption" at bounding box center [426, 184] width 90 height 25
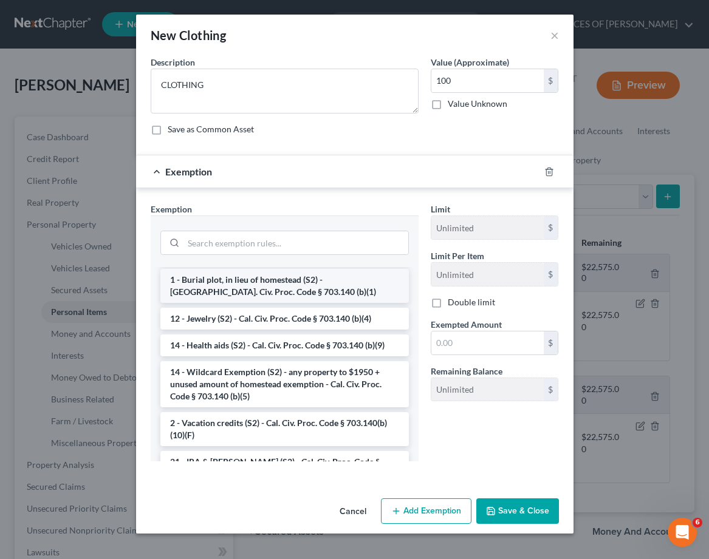
scroll to position [190, 0]
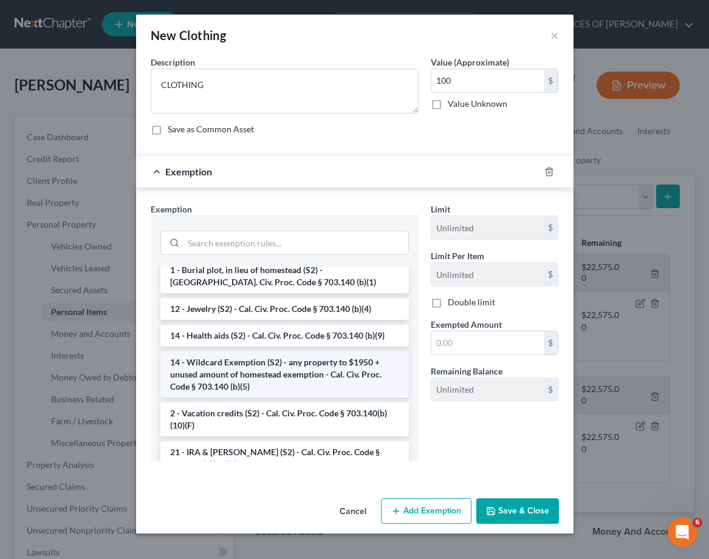
click at [305, 376] on li "14 - Wildcard Exemption (S2) - any property to $1950 + unused amount of homeste…" at bounding box center [284, 375] width 248 height 46
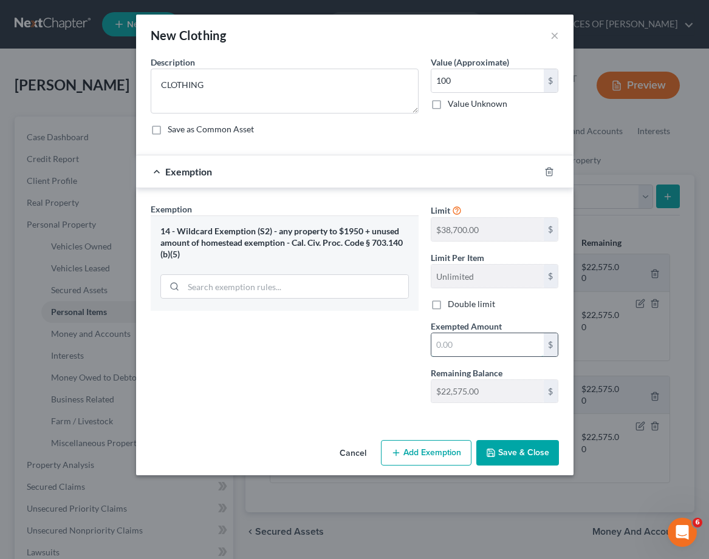
click at [478, 342] on input "text" at bounding box center [487, 344] width 112 height 23
type input "100"
drag, startPoint x: 526, startPoint y: 438, endPoint x: 527, endPoint y: 452, distance: 13.4
click at [526, 439] on div "Cancel Add Exemption Save & Close" at bounding box center [354, 455] width 437 height 40
click at [528, 454] on button "Save & Close" at bounding box center [517, 452] width 83 height 25
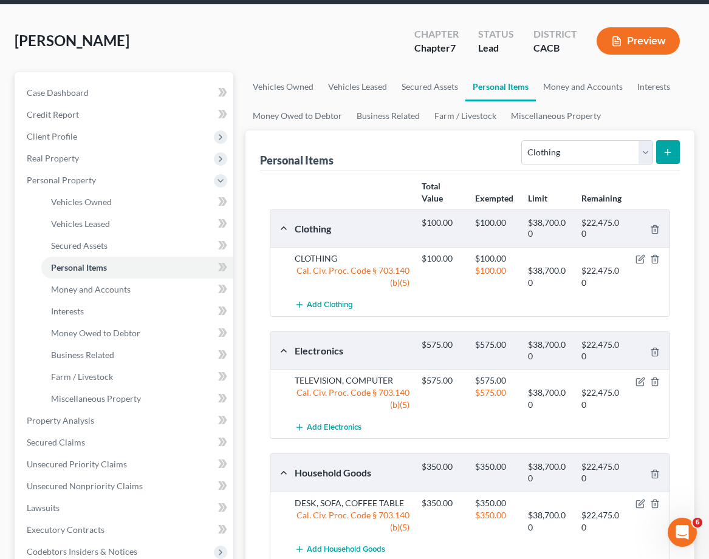
scroll to position [46, 0]
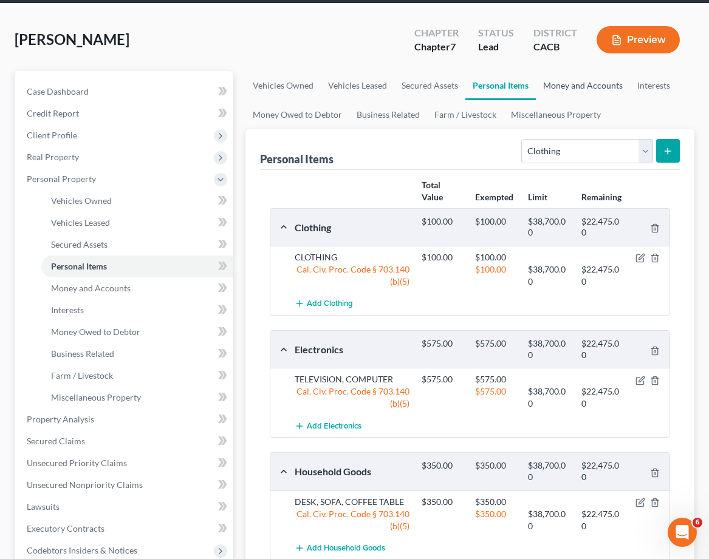
drag, startPoint x: 600, startPoint y: 82, endPoint x: 588, endPoint y: 93, distance: 16.7
click at [600, 83] on link "Money and Accounts" at bounding box center [582, 85] width 94 height 29
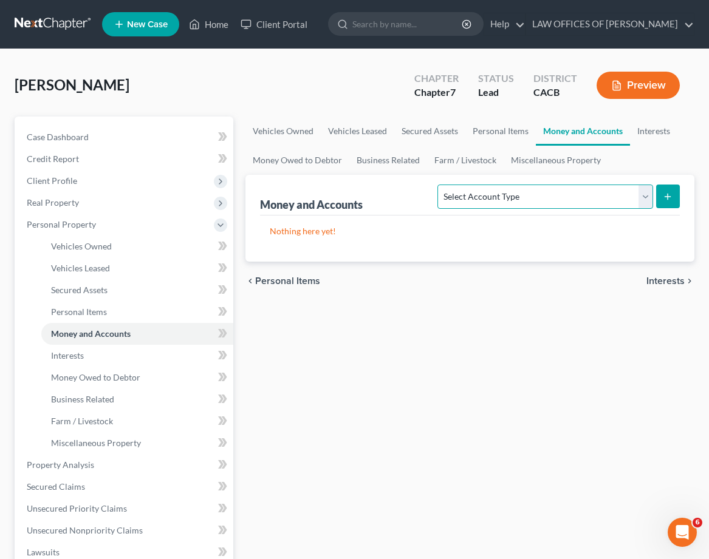
click at [547, 195] on select "Select Account Type Brokerage Cash on Hand Certificates of Deposit Checking Acc…" at bounding box center [544, 197] width 215 height 24
select select "checking"
click at [440, 185] on select "Select Account Type Brokerage Cash on Hand Certificates of Deposit Checking Acc…" at bounding box center [544, 197] width 215 height 24
click at [673, 197] on button "submit" at bounding box center [668, 197] width 24 height 24
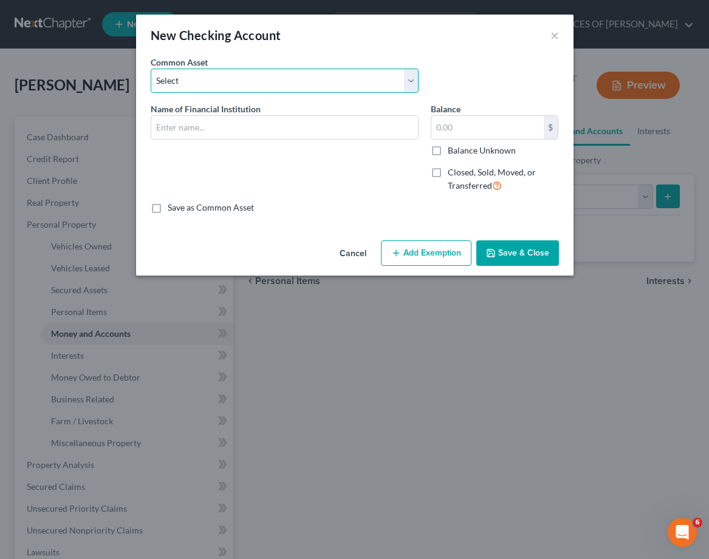
click at [261, 80] on select "Select Bank of America" at bounding box center [285, 81] width 268 height 24
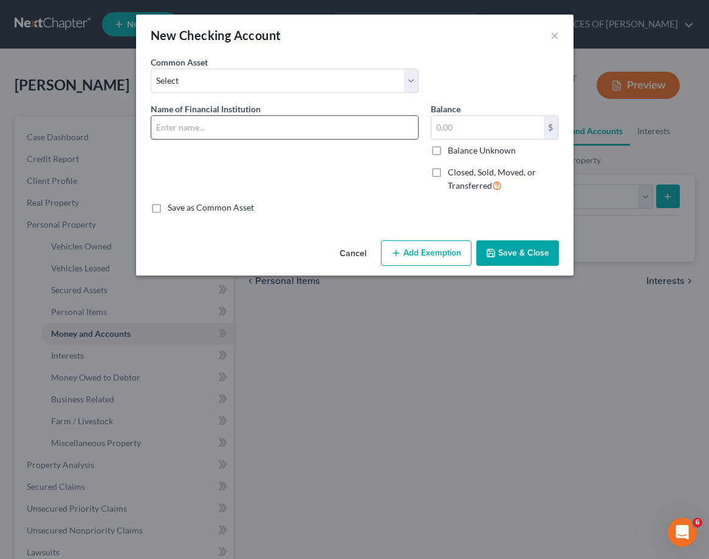
click at [291, 126] on input "text" at bounding box center [284, 127] width 267 height 23
type input "CHASE BANK"
type input "300"
click at [309, 192] on div "Name of Financial Institution * CHASE BANK" at bounding box center [284, 153] width 280 height 100
click at [432, 251] on button "Add Exemption" at bounding box center [426, 252] width 90 height 25
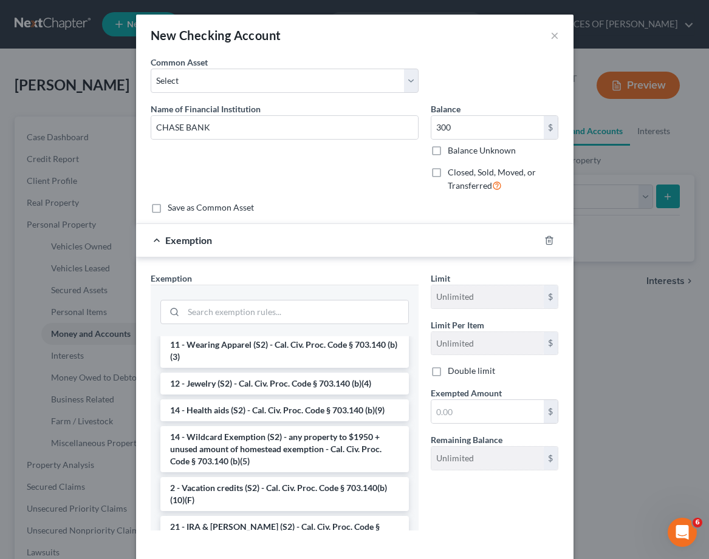
scroll to position [223, 0]
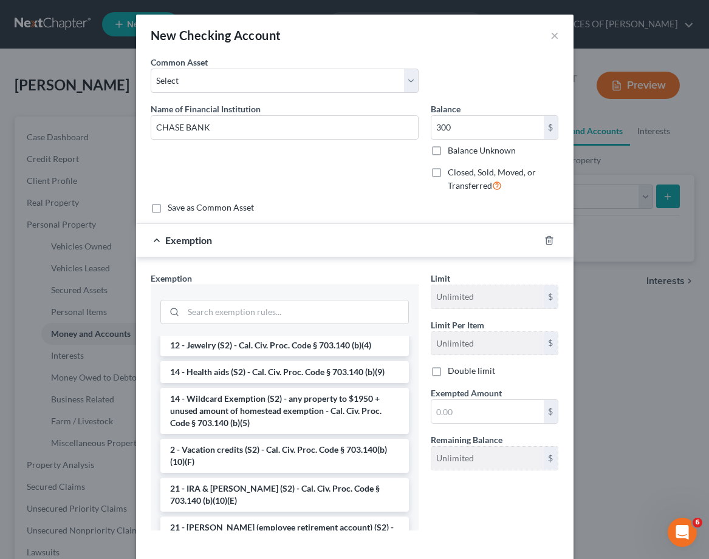
click at [248, 415] on li "14 - Wildcard Exemption (S2) - any property to $1950 + unused amount of homeste…" at bounding box center [284, 411] width 248 height 46
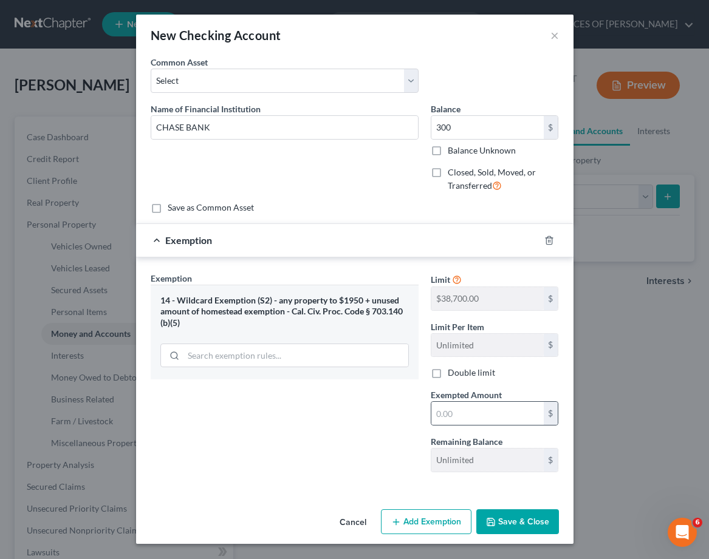
drag, startPoint x: 318, startPoint y: 435, endPoint x: 495, endPoint y: 425, distance: 178.2
click at [318, 435] on div "Exemption Set must be selected for CA. Exemption * 14 - Wildcard Exemption (S2)…" at bounding box center [284, 377] width 280 height 210
click at [514, 416] on input "text" at bounding box center [487, 413] width 112 height 23
type input "300"
click at [523, 524] on button "Save & Close" at bounding box center [517, 521] width 83 height 25
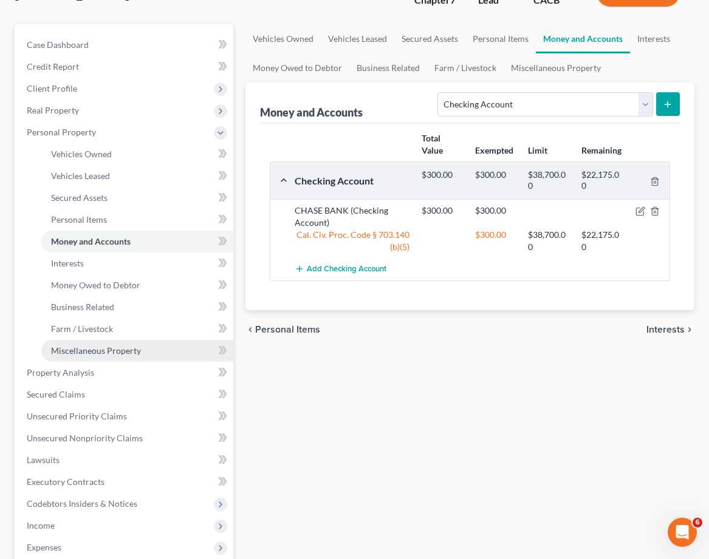
click at [100, 351] on span "Miscellaneous Property" at bounding box center [96, 350] width 90 height 10
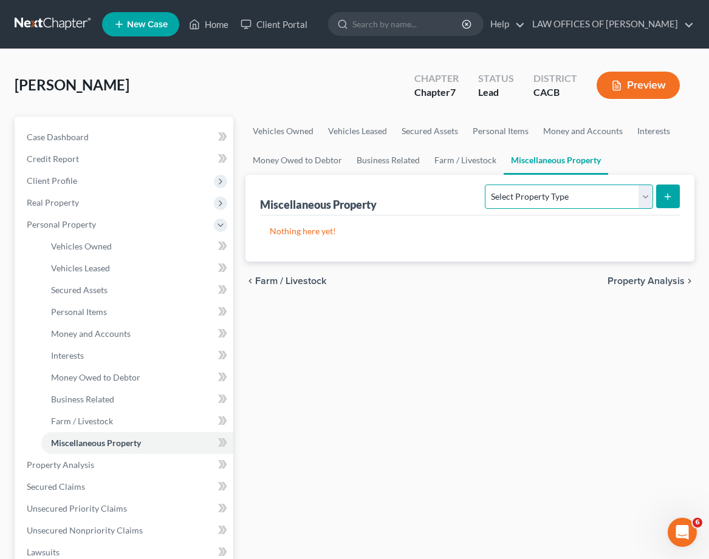
click at [576, 192] on select "Select Property Type Assigned for Creditor Benefit Within 1 Year Holding for An…" at bounding box center [568, 197] width 168 height 24
drag, startPoint x: 494, startPoint y: 328, endPoint x: 481, endPoint y: 340, distance: 17.2
click at [492, 330] on div "Vehicles Owned Vehicles Leased Secured Assets Personal Items Money and Accounts…" at bounding box center [469, 467] width 461 height 701
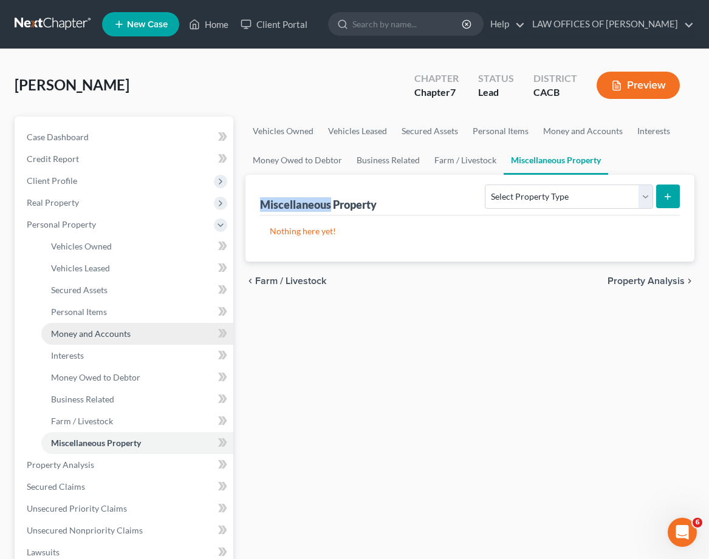
click at [106, 330] on span "Money and Accounts" at bounding box center [91, 333] width 80 height 10
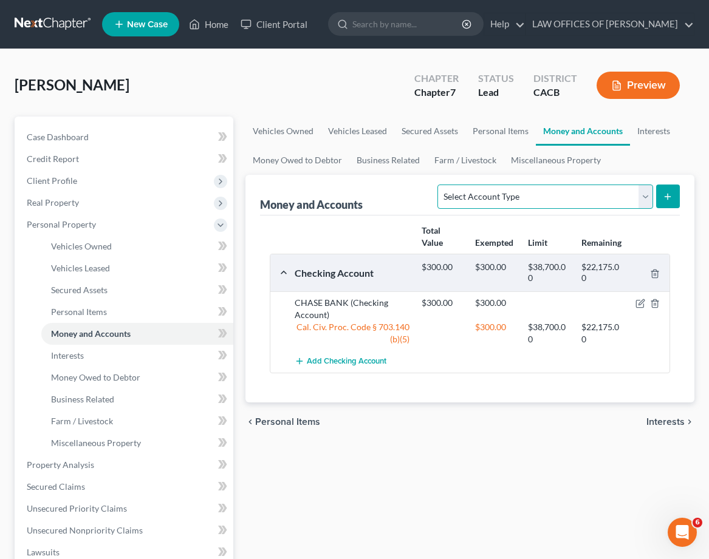
click at [596, 192] on select "Select Account Type Brokerage Cash on Hand Certificates of Deposit Checking Acc…" at bounding box center [544, 197] width 215 height 24
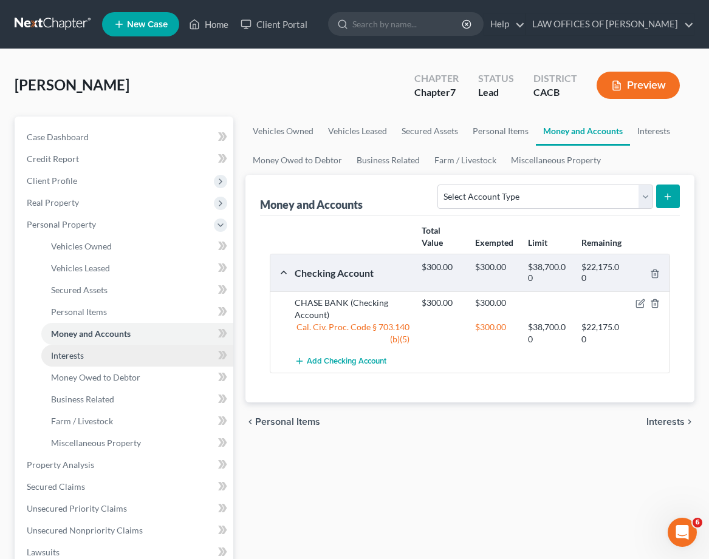
click at [70, 355] on span "Interests" at bounding box center [67, 355] width 33 height 10
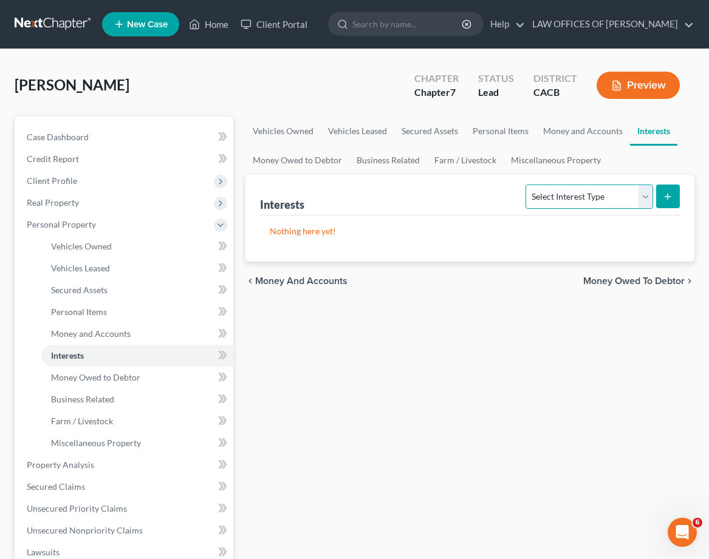
click at [601, 191] on select "Select Interest Type 401K Annuity Bond Education IRA Government Bond Government…" at bounding box center [588, 197] width 127 height 24
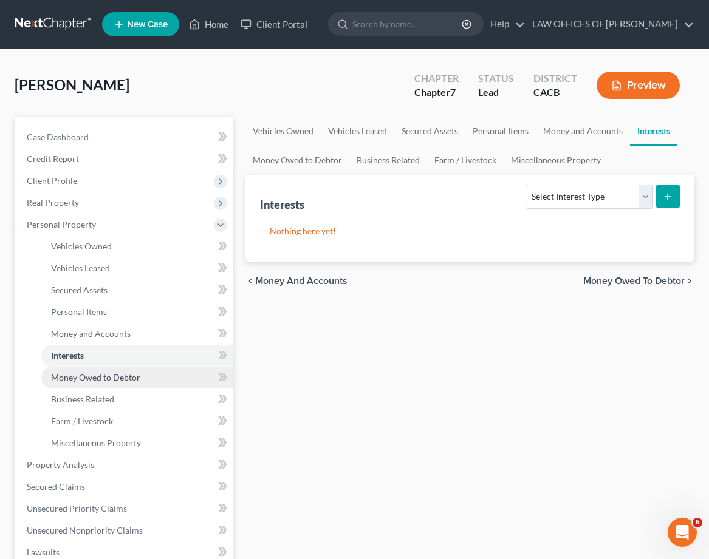
click at [106, 378] on span "Money Owed to Debtor" at bounding box center [95, 377] width 89 height 10
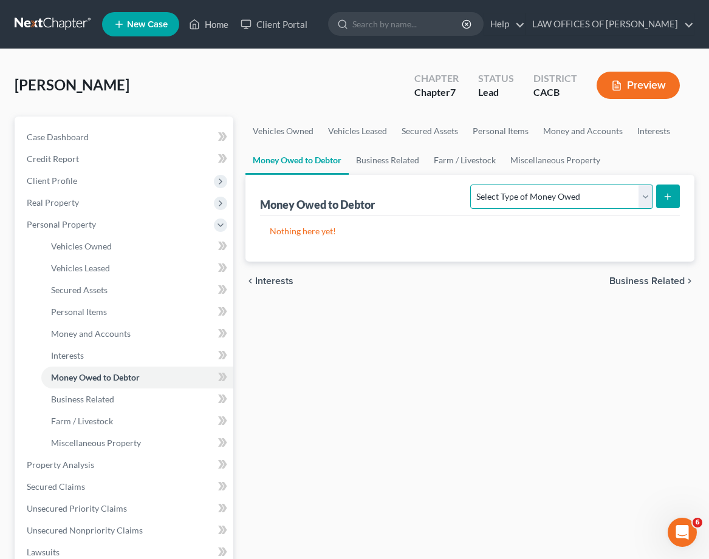
click at [517, 198] on select "Select Type of Money Owed Accounts Receivable Alimony Child Support Claims Agai…" at bounding box center [561, 197] width 182 height 24
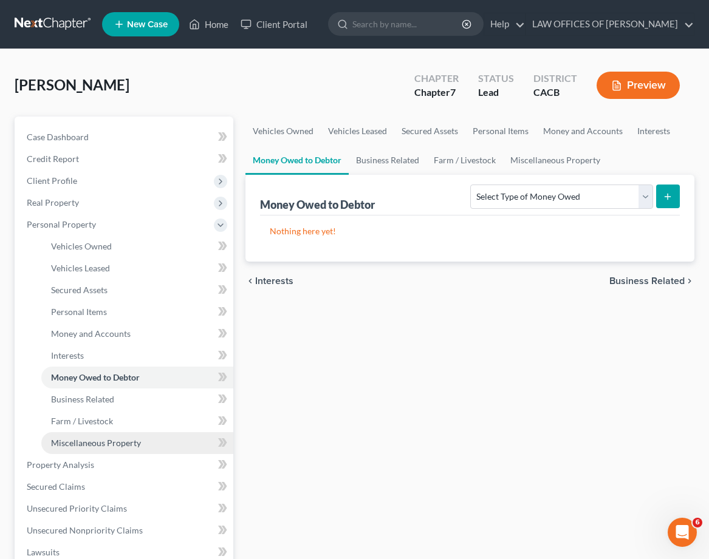
click at [90, 441] on span "Miscellaneous Property" at bounding box center [96, 443] width 90 height 10
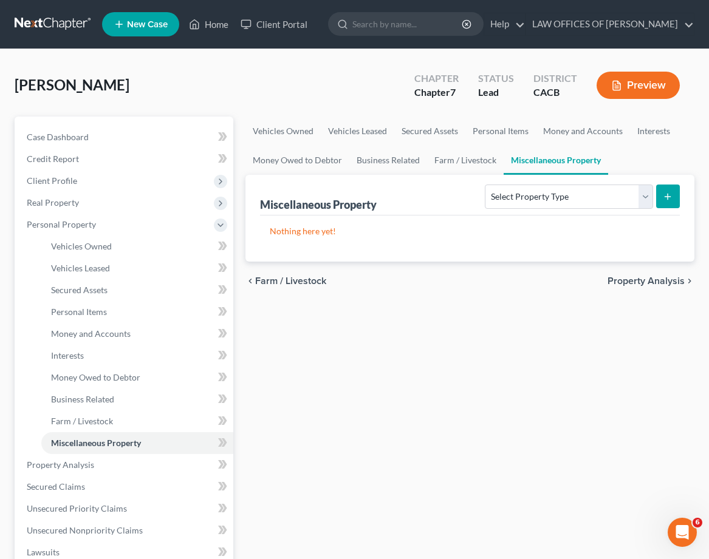
click at [643, 276] on span "Property Analysis" at bounding box center [645, 281] width 77 height 10
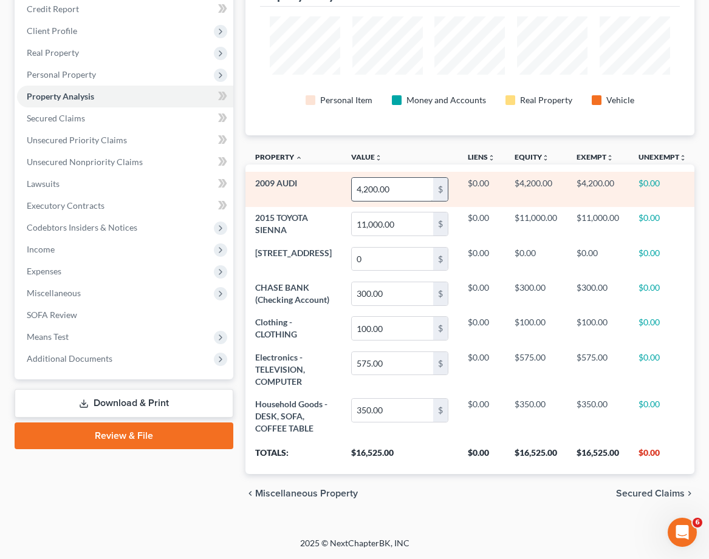
scroll to position [210, 0]
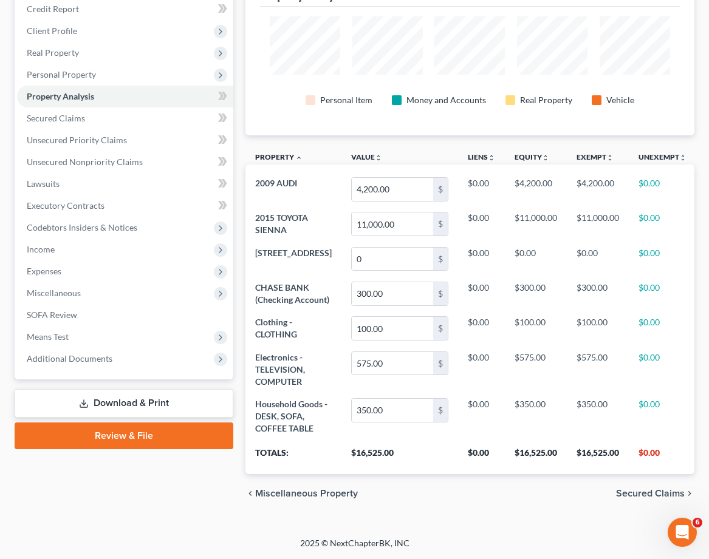
click at [664, 497] on span "Secured Claims" at bounding box center [650, 494] width 69 height 10
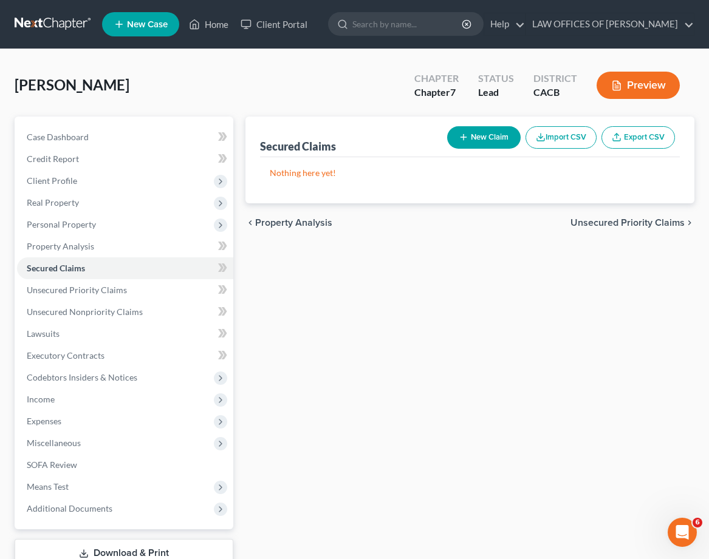
click at [616, 222] on span "Unsecured Priority Claims" at bounding box center [627, 223] width 114 height 10
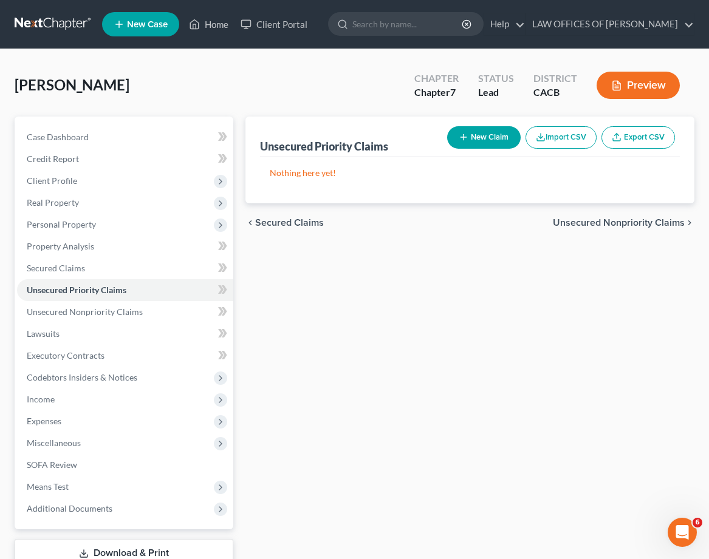
click at [624, 224] on span "Unsecured Nonpriority Claims" at bounding box center [618, 223] width 132 height 10
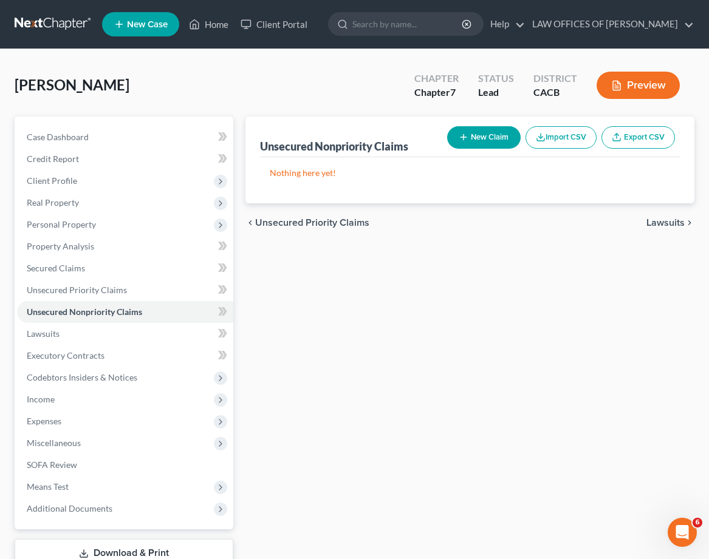
click at [469, 133] on button "New Claim" at bounding box center [483, 137] width 73 height 22
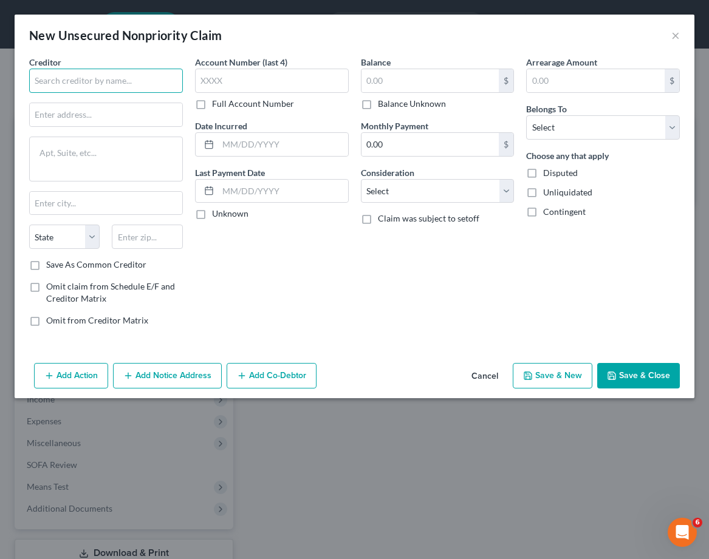
click at [107, 83] on input "text" at bounding box center [106, 81] width 154 height 24
paste input "CAPITAL ONE"
click at [106, 84] on input "CAPITAL ONE" at bounding box center [106, 81] width 154 height 24
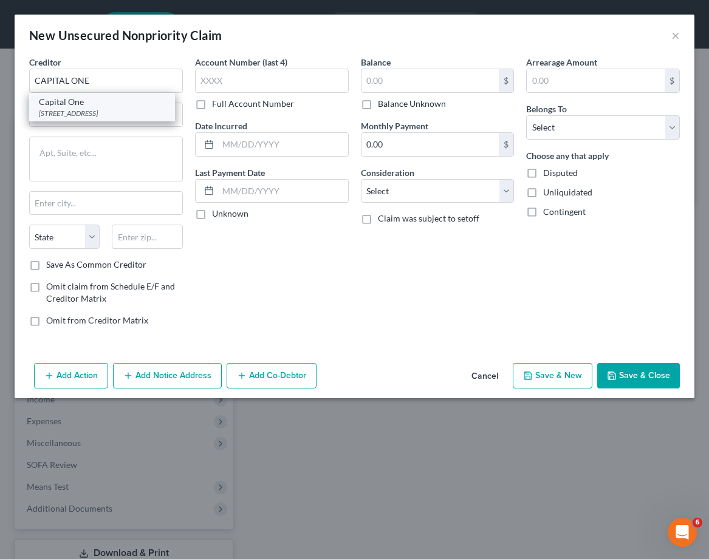
click at [117, 106] on div "Capital One" at bounding box center [102, 102] width 126 height 12
type input "Capital One"
type input "PO Box 31293"
type input "Salt Lake City"
select select "46"
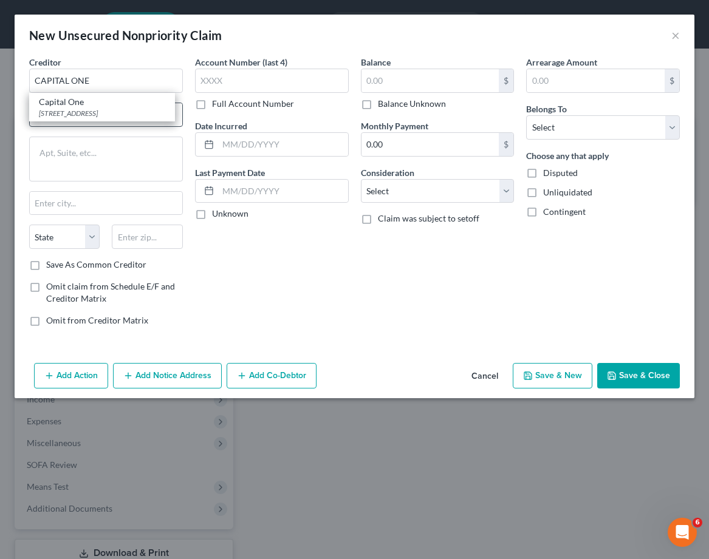
type input "84131"
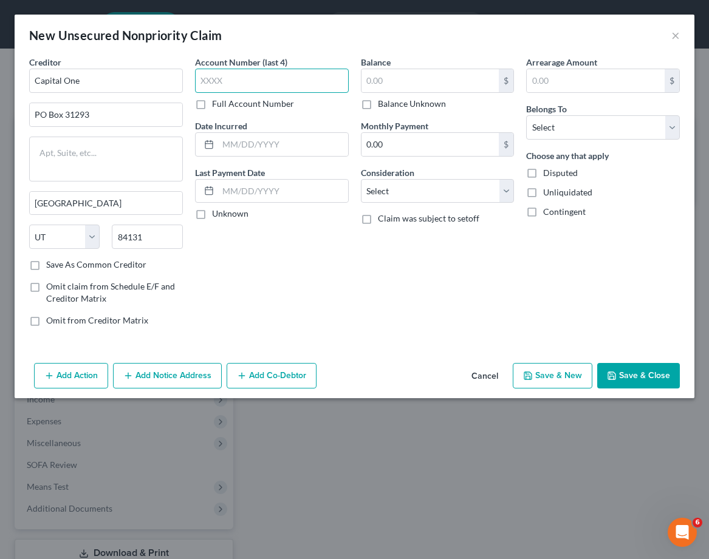
click at [244, 84] on input "text" at bounding box center [272, 81] width 154 height 24
type input "0673"
click at [422, 82] on input "text" at bounding box center [430, 80] width 138 height 23
type input "8,275"
click at [394, 288] on div "Balance 8,275.00 $ Balance Unknown Balance Undetermined 8,275 $ Balance Unknown…" at bounding box center [438, 196] width 166 height 280
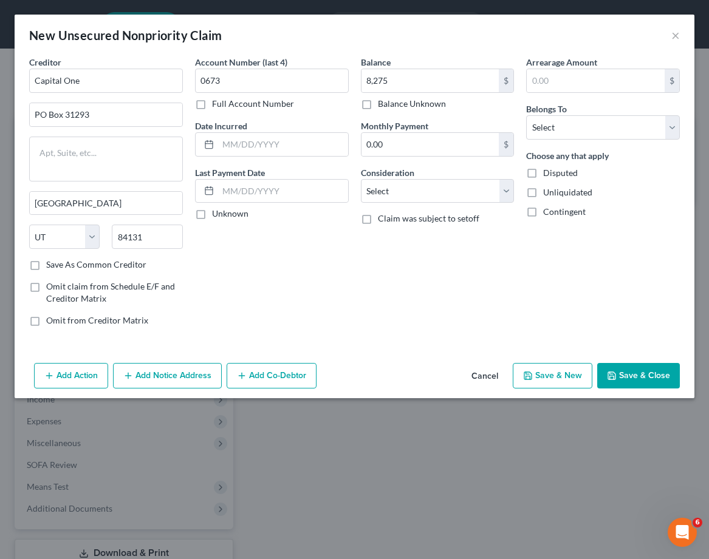
click at [134, 263] on label "Save As Common Creditor" at bounding box center [96, 265] width 100 height 12
drag, startPoint x: 30, startPoint y: 263, endPoint x: 48, endPoint y: 265, distance: 17.7
click at [46, 263] on label "Save As Common Creditor" at bounding box center [96, 265] width 100 height 12
click at [51, 263] on input "Save As Common Creditor" at bounding box center [55, 263] width 8 height 8
checkbox input "true"
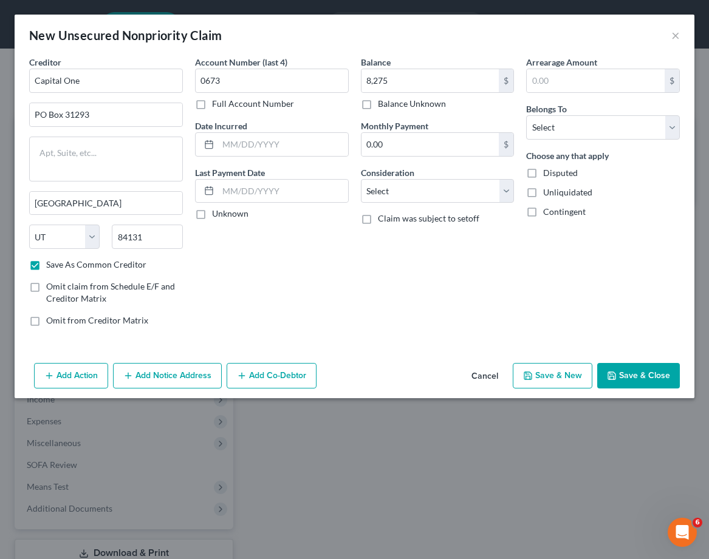
click at [302, 268] on div "Account Number (last 4) 0673 Full Account Number Date Incurred Last Payment Dat…" at bounding box center [272, 196] width 166 height 280
click at [627, 128] on select "Select Debtor 1 Only Debtor 2 Only Debtor 1 And Debtor 2 Only At Least One Of T…" at bounding box center [603, 127] width 154 height 24
select select "0"
click at [526, 115] on select "Select Debtor 1 Only Debtor 2 Only Debtor 1 And Debtor 2 Only At Least One Of T…" at bounding box center [603, 127] width 154 height 24
click at [577, 282] on div "Arrearage Amount $ Belongs To * Select Debtor 1 Only Debtor 2 Only Debtor 1 And…" at bounding box center [603, 196] width 166 height 280
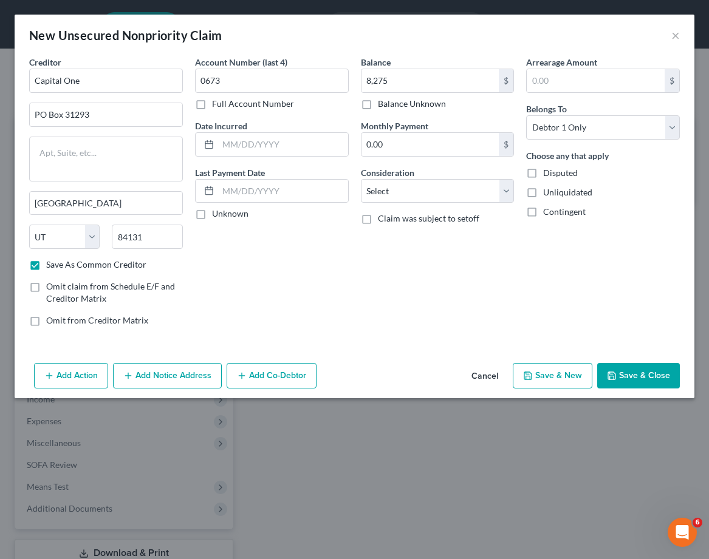
click at [552, 377] on button "Save & New" at bounding box center [552, 375] width 80 height 25
checkbox input "false"
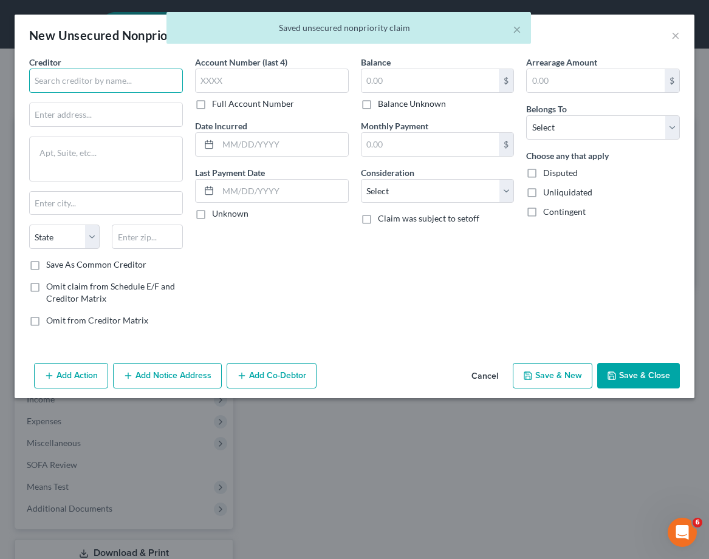
click at [64, 80] on input "text" at bounding box center [106, 81] width 154 height 24
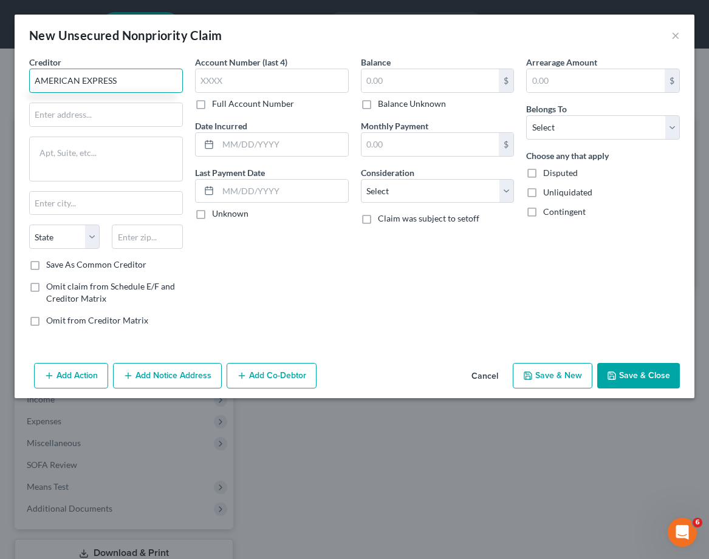
type input "AMERICAN EXPRESS"
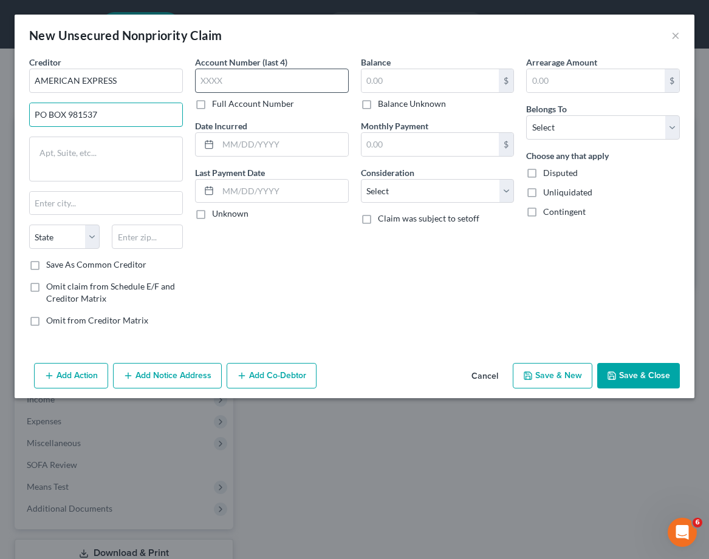
type input "PO BOX 981537"
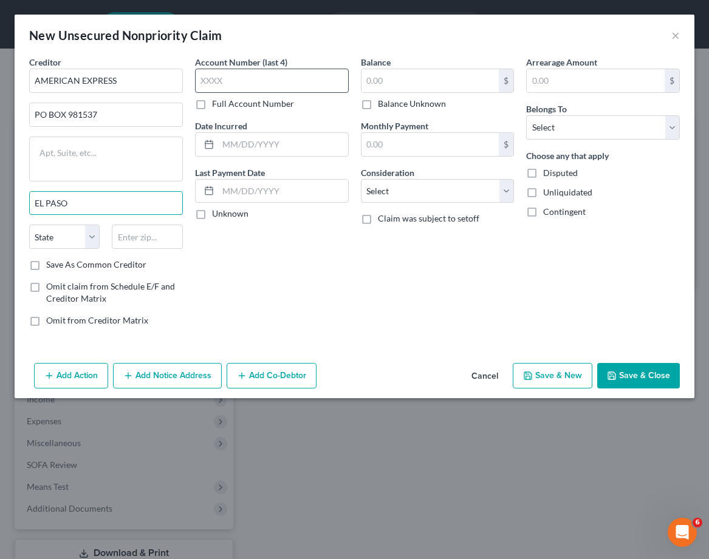
type input "EL PASO"
select select "45"
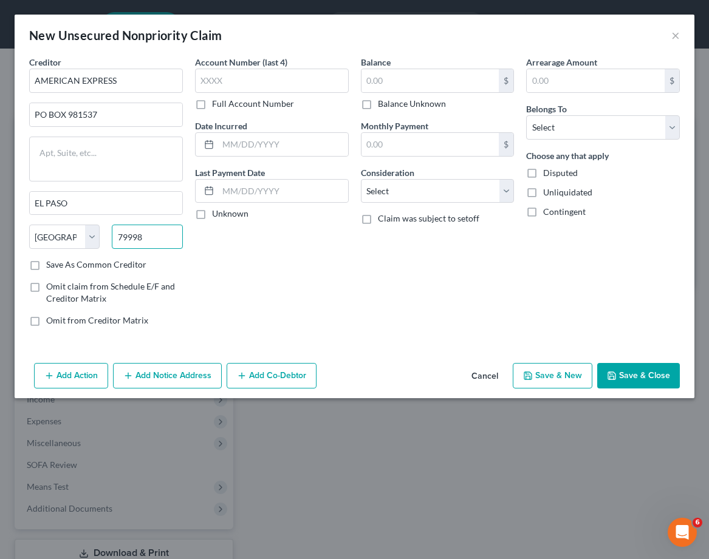
type input "79998"
click at [241, 259] on div "Account Number (last 4) Full Account Number Date Incurred Last Payment Date Unk…" at bounding box center [272, 196] width 166 height 280
type input "El Paso"
click at [107, 265] on label "Save As Common Creditor" at bounding box center [96, 265] width 100 height 12
click at [59, 265] on input "Save As Common Creditor" at bounding box center [55, 263] width 8 height 8
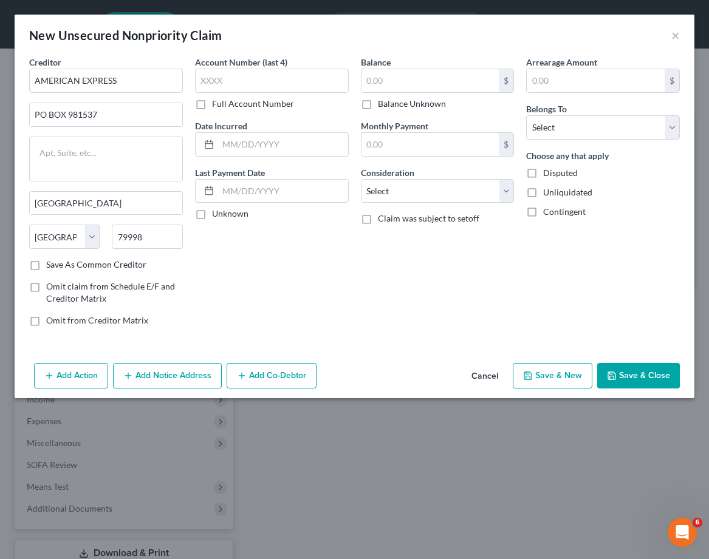
checkbox input "true"
click at [268, 78] on input "text" at bounding box center [272, 81] width 154 height 24
type input "6333"
click at [378, 245] on div "Balance $ Balance Unknown Balance Undetermined $ Balance Unknown Monthly Paymen…" at bounding box center [438, 196] width 166 height 280
click at [444, 78] on input "text" at bounding box center [430, 80] width 138 height 23
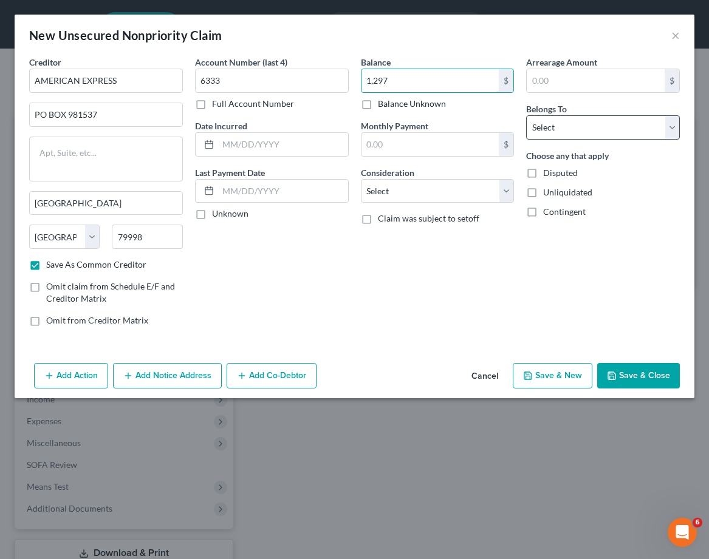
type input "1,297"
click at [583, 132] on select "Select Debtor 1 Only Debtor 2 Only Debtor 1 And Debtor 2 Only At Least One Of T…" at bounding box center [603, 127] width 154 height 24
select select "0"
click at [526, 115] on select "Select Debtor 1 Only Debtor 2 Only Debtor 1 And Debtor 2 Only At Least One Of T…" at bounding box center [603, 127] width 154 height 24
click at [451, 245] on div "Balance 1,297.00 $ Balance Unknown Balance Undetermined 1,297 $ Balance Unknown…" at bounding box center [438, 196] width 166 height 280
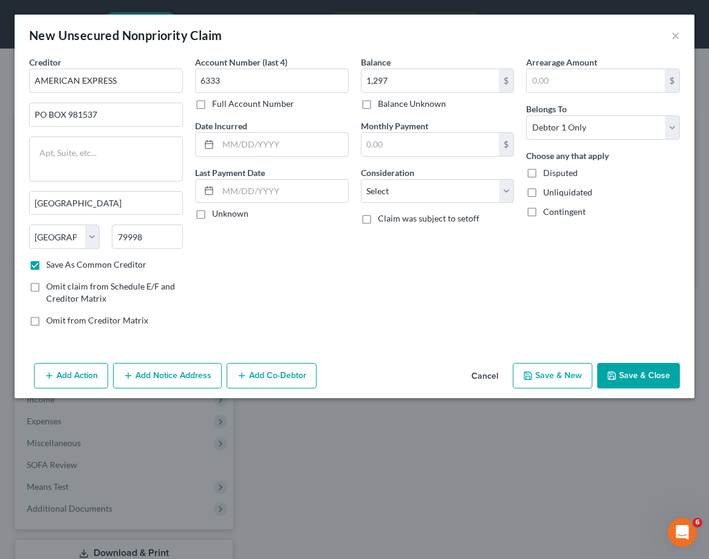
drag, startPoint x: 624, startPoint y: 381, endPoint x: 544, endPoint y: 378, distance: 79.6
click at [545, 380] on div "Add Action Add Notice Address Add Co-Debtor Cancel Save & New Save & Close" at bounding box center [354, 378] width 679 height 40
click at [544, 378] on button "Save & New" at bounding box center [552, 375] width 80 height 25
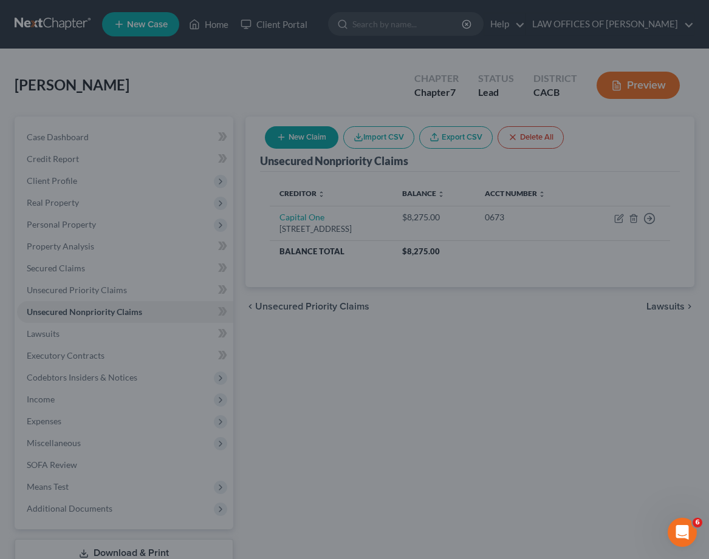
checkbox input "false"
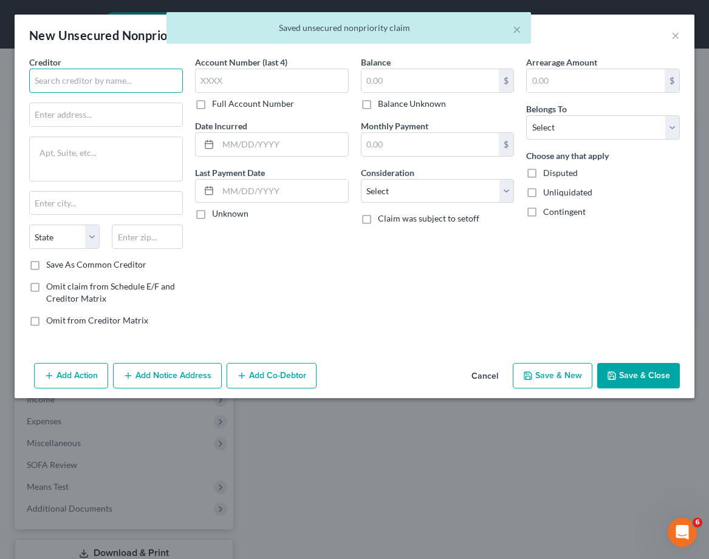
click at [105, 81] on input "text" at bounding box center [106, 81] width 154 height 24
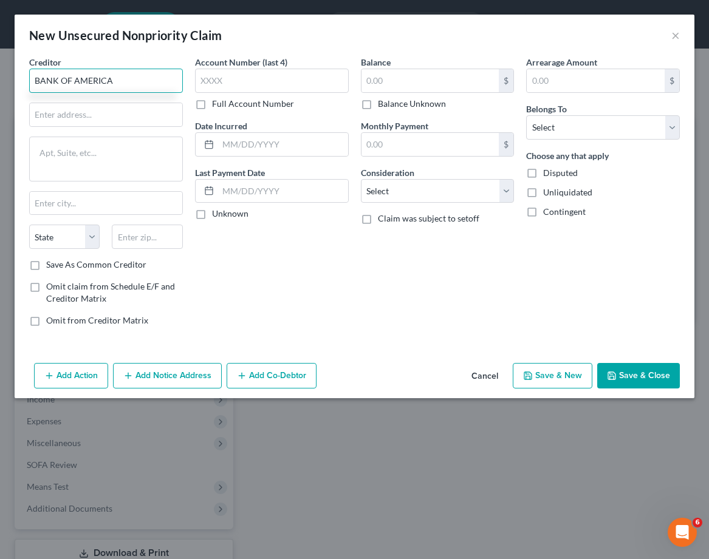
type input "BANK OF AMERICA"
click at [113, 75] on input "BANK OF AMERICA" at bounding box center [106, 81] width 154 height 24
click at [96, 112] on input "text" at bounding box center [106, 114] width 152 height 23
drag, startPoint x: 143, startPoint y: 69, endPoint x: 85, endPoint y: 80, distance: 58.8
click at [139, 70] on input "BANK OF AMERICA" at bounding box center [106, 81] width 154 height 24
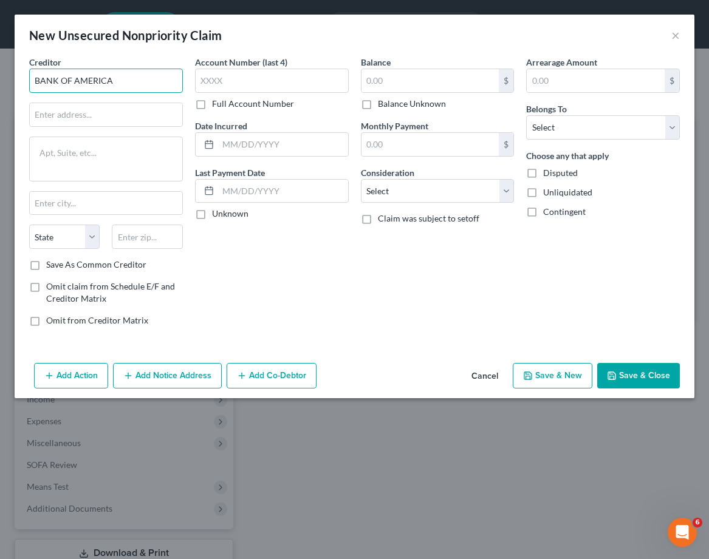
click at [84, 80] on input "BANK OF AMERICA" at bounding box center [106, 81] width 154 height 24
click at [56, 113] on input "text" at bounding box center [106, 114] width 152 height 23
drag, startPoint x: 466, startPoint y: 292, endPoint x: 461, endPoint y: 287, distance: 6.9
click at [466, 292] on div "Balance $ Balance Unknown Balance Undetermined $ Balance Unknown Monthly Paymen…" at bounding box center [438, 196] width 166 height 280
drag, startPoint x: 82, startPoint y: 112, endPoint x: 84, endPoint y: 121, distance: 8.7
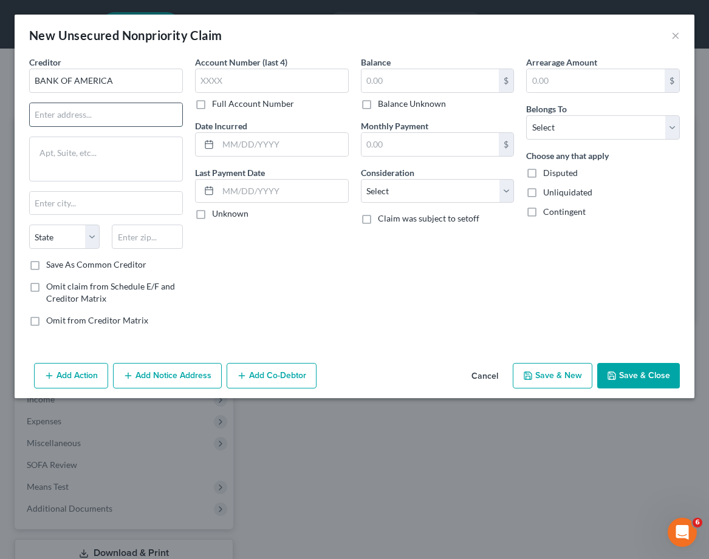
click at [82, 112] on input "text" at bounding box center [106, 114] width 152 height 23
click at [73, 115] on input "text" at bounding box center [106, 114] width 152 height 23
paste input "PO BOX 982238,EL PASO TX 79998"
drag, startPoint x: 174, startPoint y: 113, endPoint x: 98, endPoint y: 117, distance: 76.6
click at [98, 117] on input "PO BOX 982238,EL PASO TX 79998" at bounding box center [106, 114] width 152 height 23
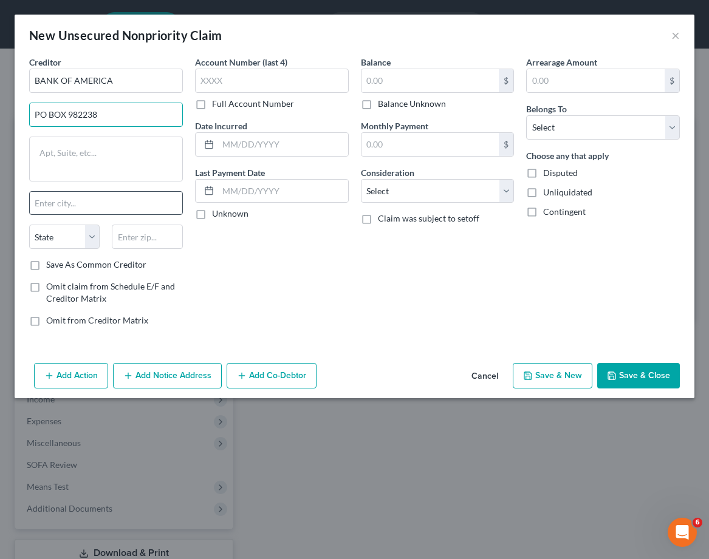
type input "PO BOX 982238"
click at [94, 200] on input "text" at bounding box center [106, 203] width 152 height 23
paste input ",EL PASO TX 79998"
drag, startPoint x: 35, startPoint y: 202, endPoint x: 1, endPoint y: 202, distance: 34.6
click at [0, 202] on html "Home New Case Client Portal LAW OFFICES OF PHILLIP MA pma@phillipmalaw.com My A…" at bounding box center [354, 322] width 709 height 645
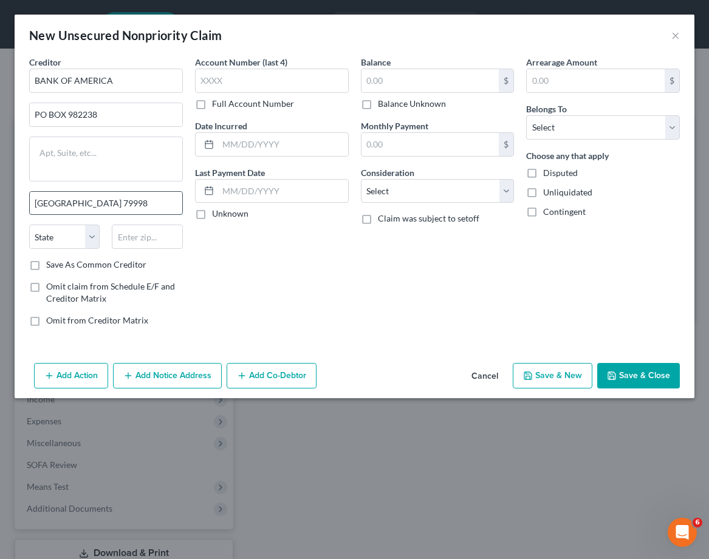
click at [83, 200] on input "EL PASO TX 79998" at bounding box center [106, 203] width 152 height 23
click at [84, 200] on input "EL PASO TX 79998" at bounding box center [106, 203] width 152 height 23
type input "EL PASO TX"
click at [131, 239] on input "text" at bounding box center [147, 237] width 70 height 24
paste input "79998"
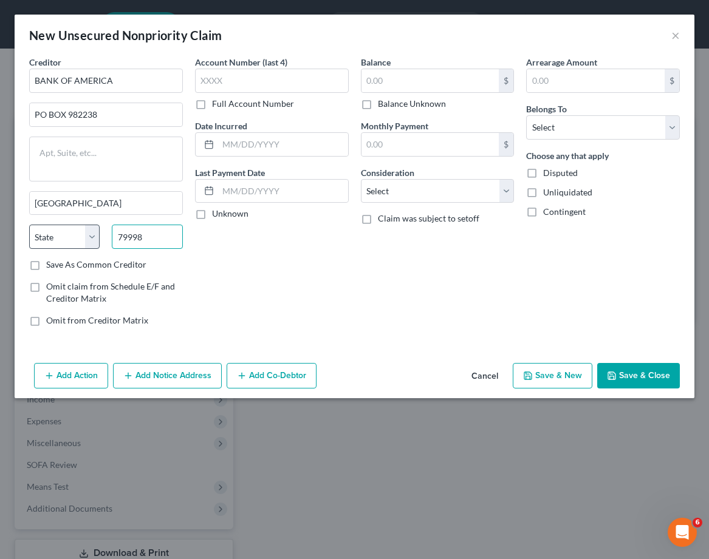
type input "79998"
click at [88, 239] on select "State AL AK AR AZ CA CO CT DE DC FL GA GU HI ID IL IN IA KS KY LA ME MD MA MI M…" at bounding box center [64, 237] width 70 height 24
type input "El Paso"
select select "45"
click at [29, 225] on select "State AL AK AR AZ CA CO CT DE DC FL GA GU HI ID IL IN IA KS KY LA ME MD MA MI M…" at bounding box center [64, 237] width 70 height 24
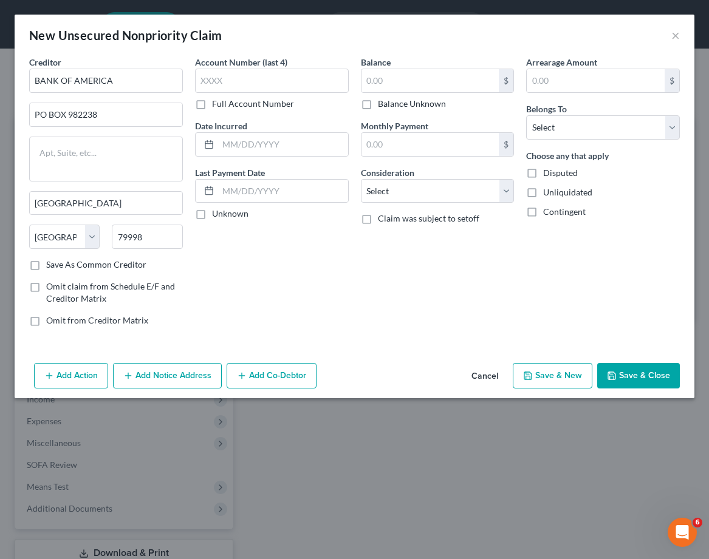
drag, startPoint x: 259, startPoint y: 290, endPoint x: 256, endPoint y: 296, distance: 6.3
click at [259, 290] on div "Account Number (last 4) Full Account Number Date Incurred Last Payment Date Unk…" at bounding box center [272, 196] width 166 height 280
click at [288, 83] on input "text" at bounding box center [272, 81] width 154 height 24
type input "1307"
click at [445, 295] on div "Balance $ Balance Unknown Balance Undetermined $ Balance Unknown Monthly Paymen…" at bounding box center [438, 196] width 166 height 280
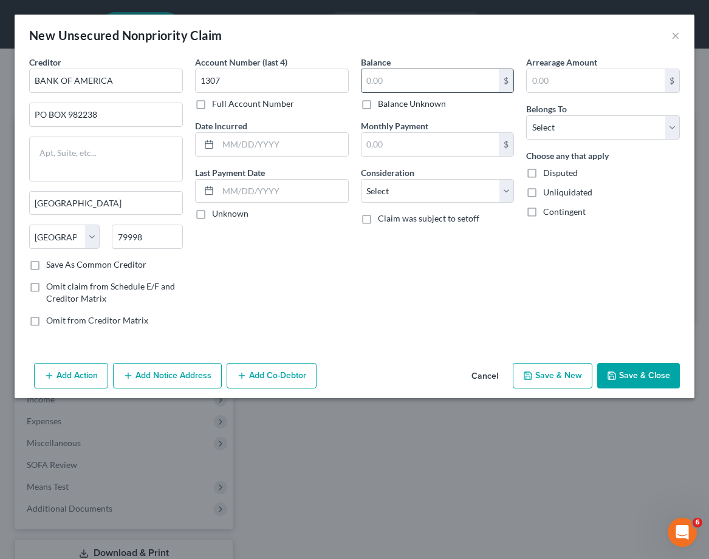
click at [432, 83] on input "text" at bounding box center [430, 80] width 138 height 23
type input "5,458"
click at [293, 299] on div "Account Number (last 4) 1307 Full Account Number Date Incurred Last Payment Dat…" at bounding box center [272, 196] width 166 height 280
click at [582, 128] on select "Select Debtor 1 Only Debtor 2 Only Debtor 1 And Debtor 2 Only At Least One Of T…" at bounding box center [603, 127] width 154 height 24
select select "0"
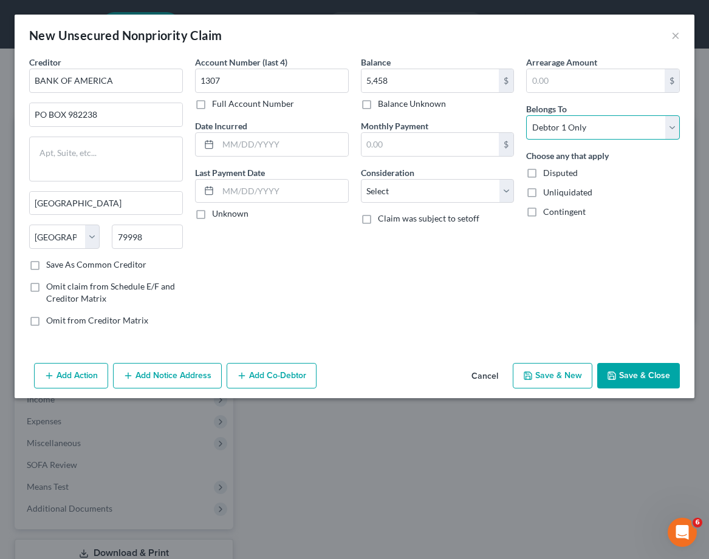
click at [526, 115] on select "Select Debtor 1 Only Debtor 2 Only Debtor 1 And Debtor 2 Only At Least One Of T…" at bounding box center [603, 127] width 154 height 24
click at [552, 384] on button "Save & New" at bounding box center [552, 375] width 80 height 25
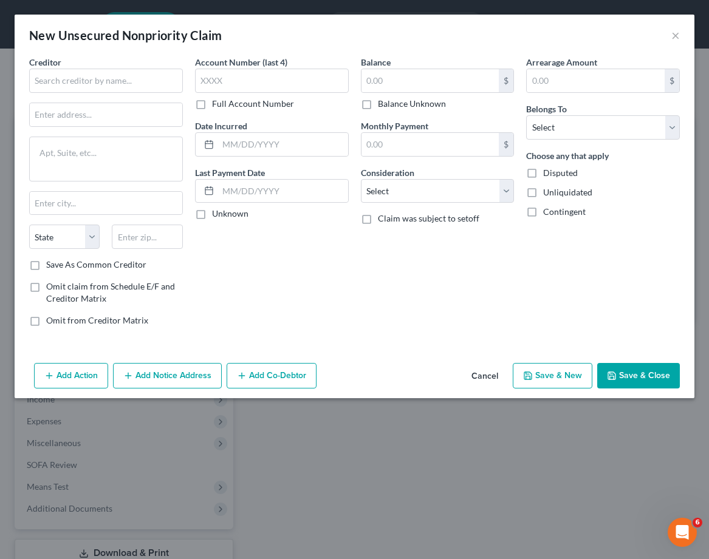
type input "5,458.00"
type input "0.00"
click at [678, 37] on button "×" at bounding box center [675, 35] width 8 height 15
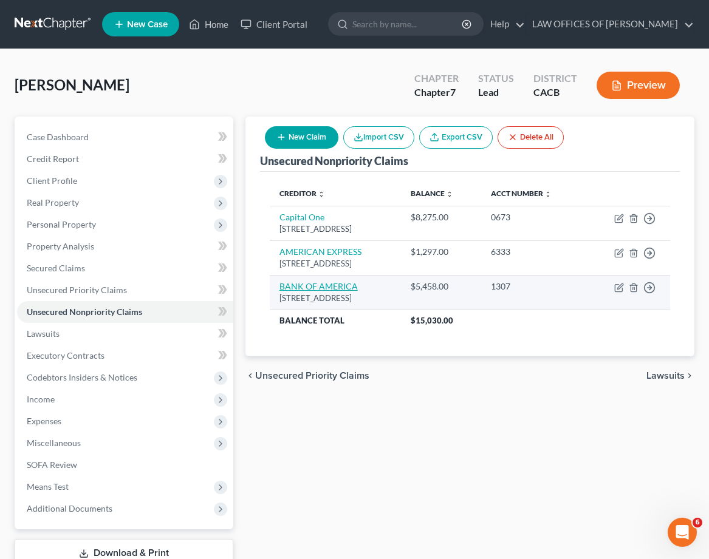
click at [330, 285] on link "BANK OF AMERICA" at bounding box center [318, 286] width 78 height 10
select select "45"
select select "0"
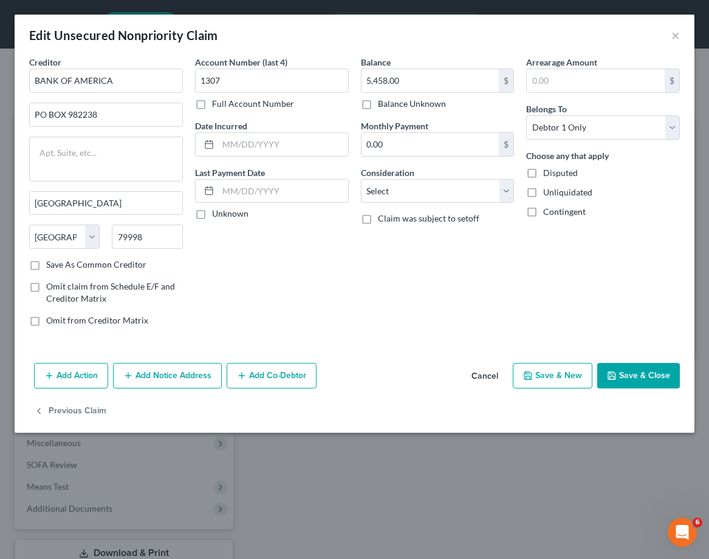
click at [103, 265] on label "Save As Common Creditor" at bounding box center [96, 265] width 100 height 12
click at [59, 265] on input "Save As Common Creditor" at bounding box center [55, 263] width 8 height 8
click at [550, 381] on button "Save & New" at bounding box center [552, 375] width 80 height 25
checkbox input "false"
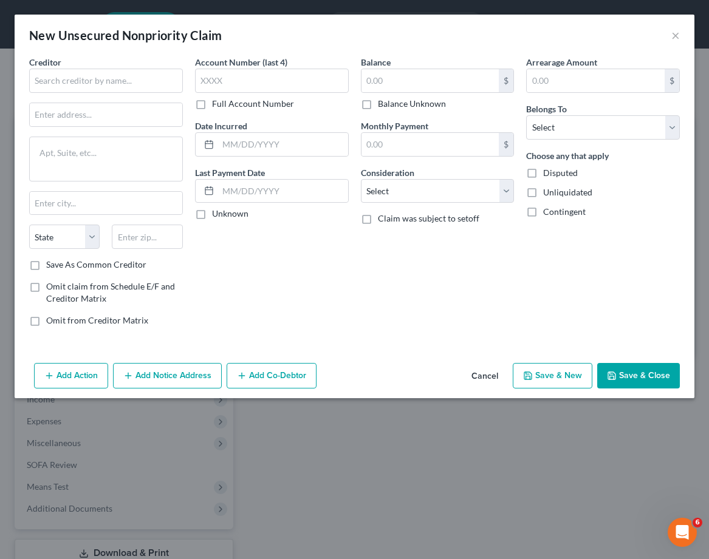
type input "0"
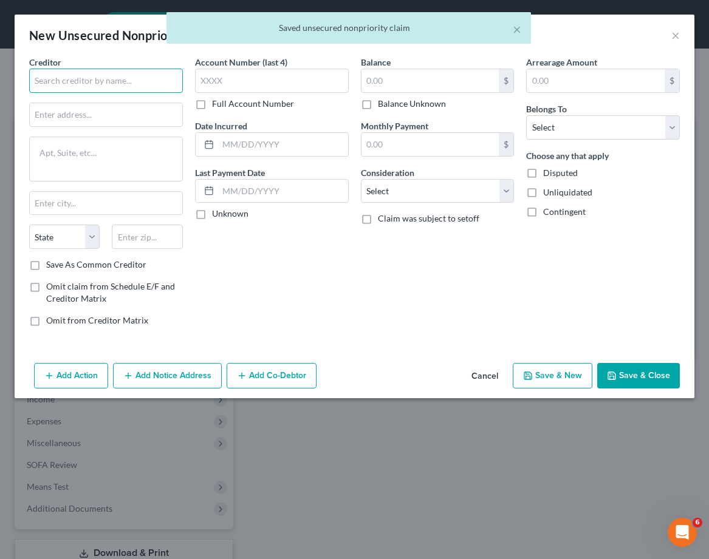
click at [67, 78] on input "text" at bounding box center [106, 81] width 154 height 24
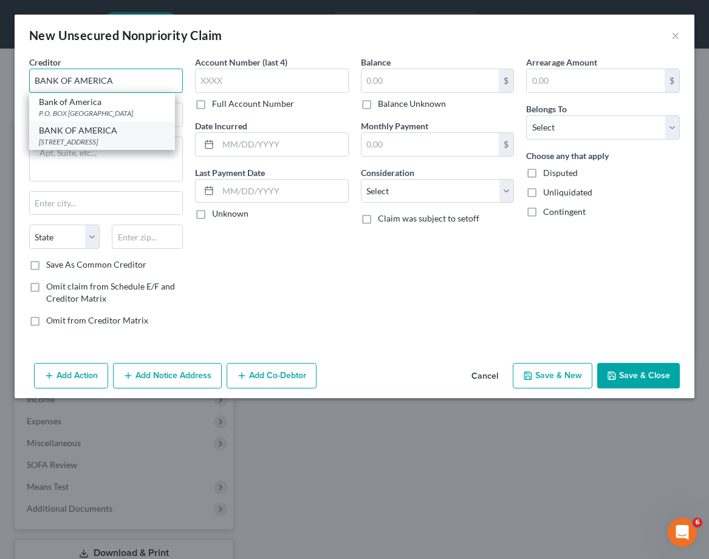
type input "BANK OF AMERICA"
click at [109, 140] on div "PO BOX 982238, El Paso, TX 79998" at bounding box center [102, 142] width 126 height 10
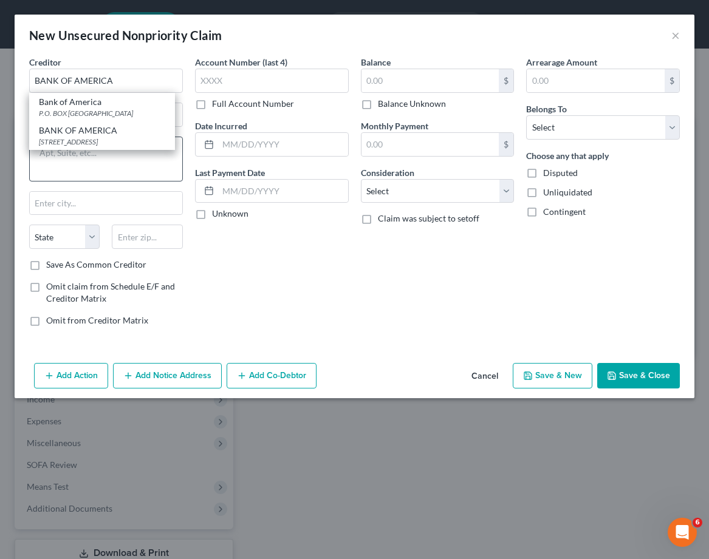
type input "PO BOX 982238"
type input "El Paso"
select select "45"
type input "79998"
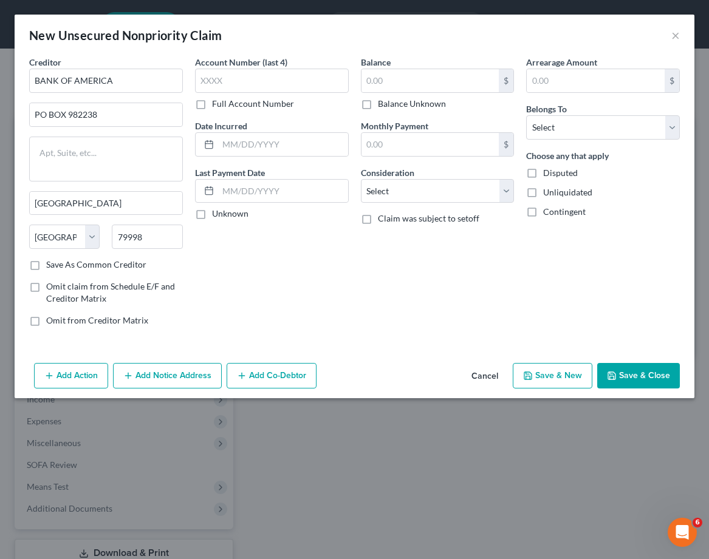
click at [52, 265] on label "Save As Common Creditor" at bounding box center [96, 265] width 100 height 12
click at [52, 265] on input "Save As Common Creditor" at bounding box center [55, 263] width 8 height 8
checkbox input "true"
drag, startPoint x: 279, startPoint y: 82, endPoint x: 520, endPoint y: 65, distance: 241.6
click at [280, 81] on input "text" at bounding box center [272, 81] width 154 height 24
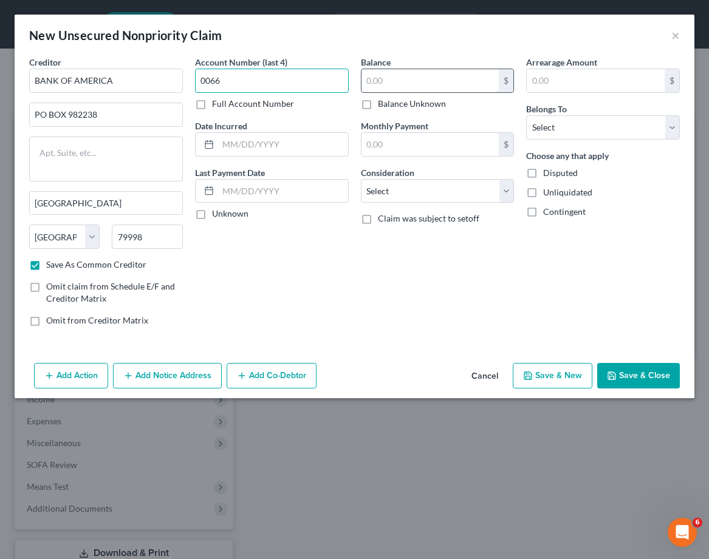
type input "0066"
click at [401, 82] on input "text" at bounding box center [430, 80] width 138 height 23
type input "2,476"
click at [624, 133] on select "Select Debtor 1 Only Debtor 2 Only Debtor 1 And Debtor 2 Only At Least One Of T…" at bounding box center [603, 127] width 154 height 24
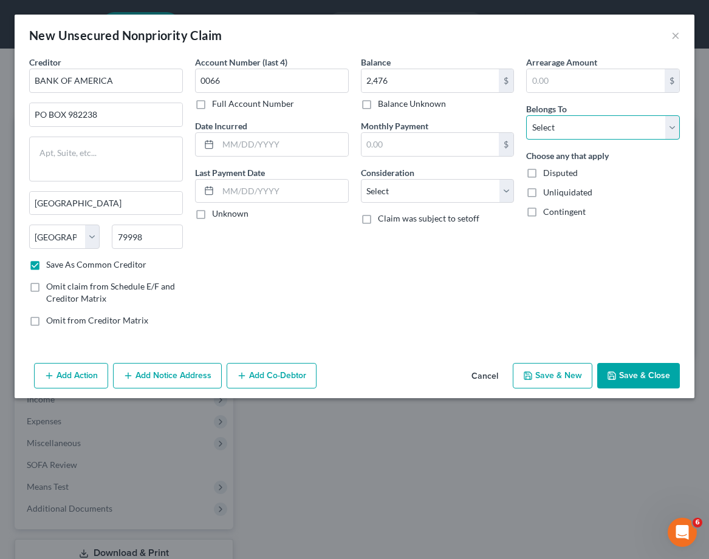
select select "0"
click at [526, 115] on select "Select Debtor 1 Only Debtor 2 Only Debtor 1 And Debtor 2 Only At Least One Of T…" at bounding box center [603, 127] width 154 height 24
click at [517, 373] on button "Save & New" at bounding box center [552, 375] width 80 height 25
checkbox input "false"
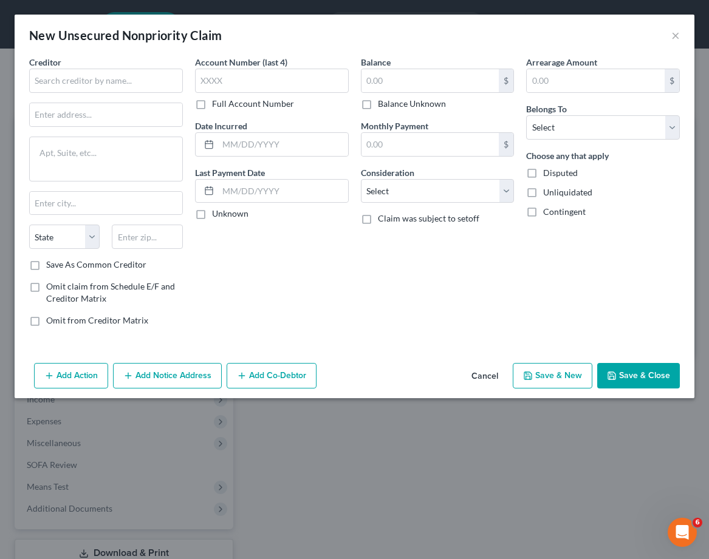
type input "2,476.00"
type input "0.00"
drag, startPoint x: 107, startPoint y: 75, endPoint x: 177, endPoint y: 84, distance: 71.0
click at [109, 75] on input "text" at bounding box center [106, 81] width 154 height 24
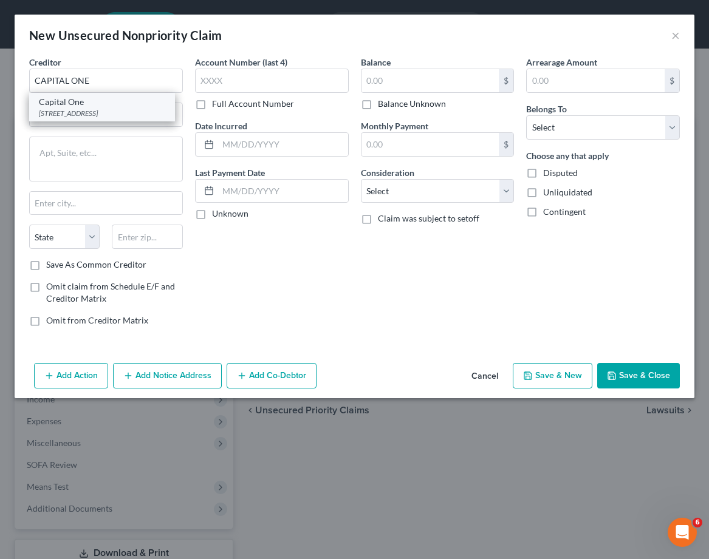
click at [92, 104] on div "Capital One" at bounding box center [102, 102] width 126 height 12
type input "Capital One"
type input "PO Box 31293"
type input "Salt Lake City"
select select "46"
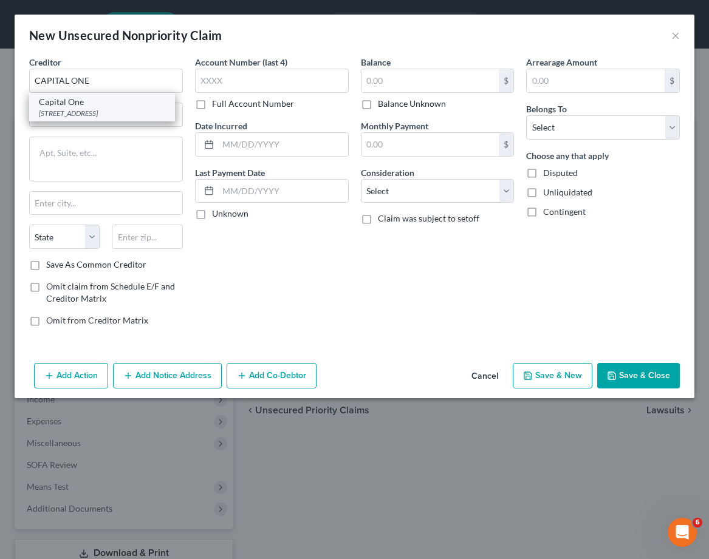
type input "84131"
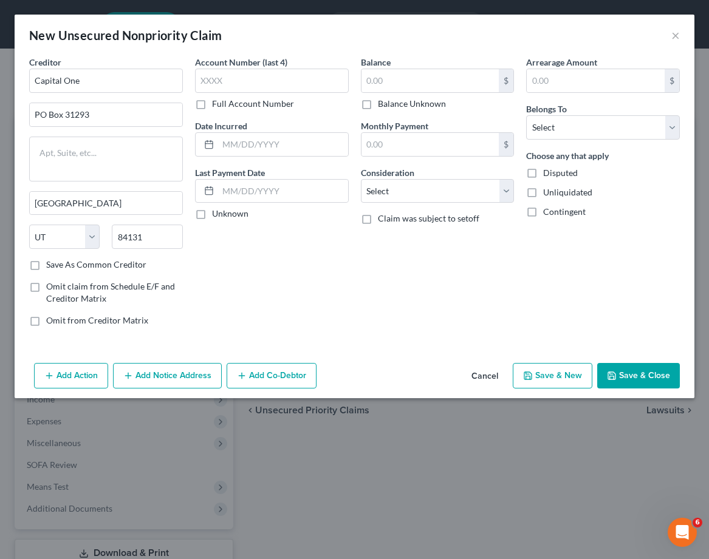
click at [46, 264] on label "Save As Common Creditor" at bounding box center [96, 265] width 100 height 12
click at [51, 264] on input "Save As Common Creditor" at bounding box center [55, 263] width 8 height 8
checkbox input "true"
drag, startPoint x: 273, startPoint y: 77, endPoint x: 343, endPoint y: 85, distance: 70.3
click at [273, 77] on input "text" at bounding box center [272, 81] width 154 height 24
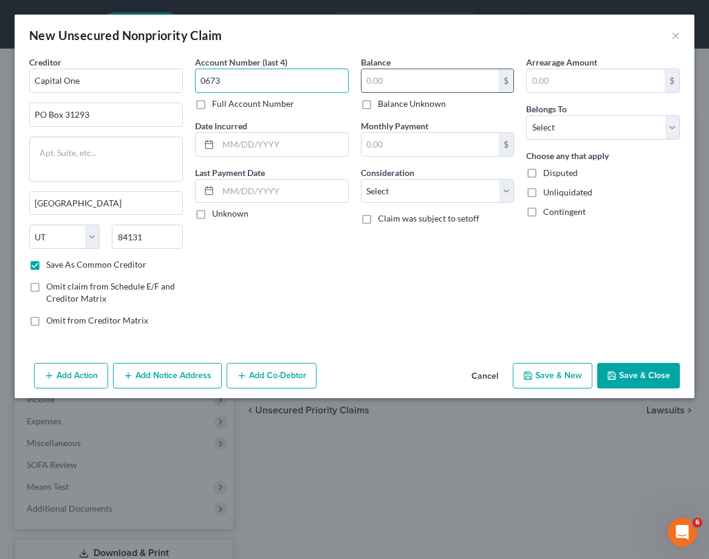
type input "0673"
click at [407, 85] on input "text" at bounding box center [430, 80] width 138 height 23
type input "8,275"
click at [582, 118] on select "Select Debtor 1 Only Debtor 2 Only Debtor 1 And Debtor 2 Only At Least One Of T…" at bounding box center [603, 127] width 154 height 24
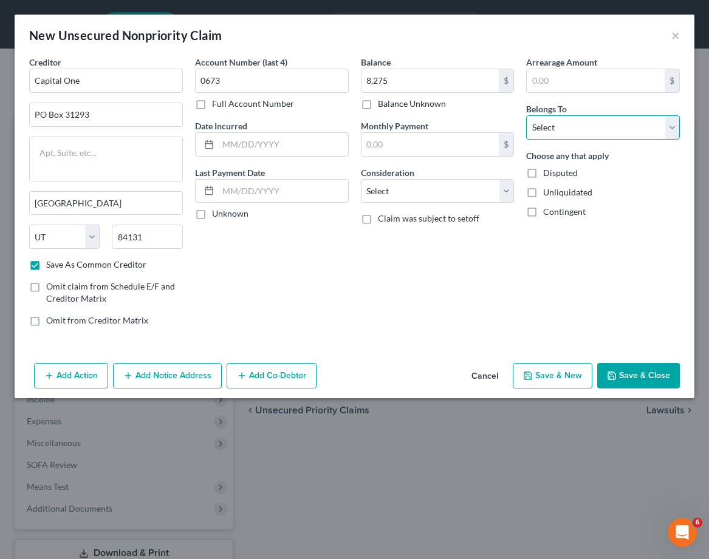
select select "0"
click at [526, 115] on select "Select Debtor 1 Only Debtor 2 Only Debtor 1 And Debtor 2 Only At Least One Of T…" at bounding box center [603, 127] width 154 height 24
drag, startPoint x: 403, startPoint y: 285, endPoint x: 471, endPoint y: 330, distance: 82.3
click at [403, 285] on div "Balance 8,275.00 $ Balance Unknown Balance Undetermined 8,275 $ Balance Unknown…" at bounding box center [438, 196] width 166 height 280
click at [561, 378] on button "Save & New" at bounding box center [552, 375] width 80 height 25
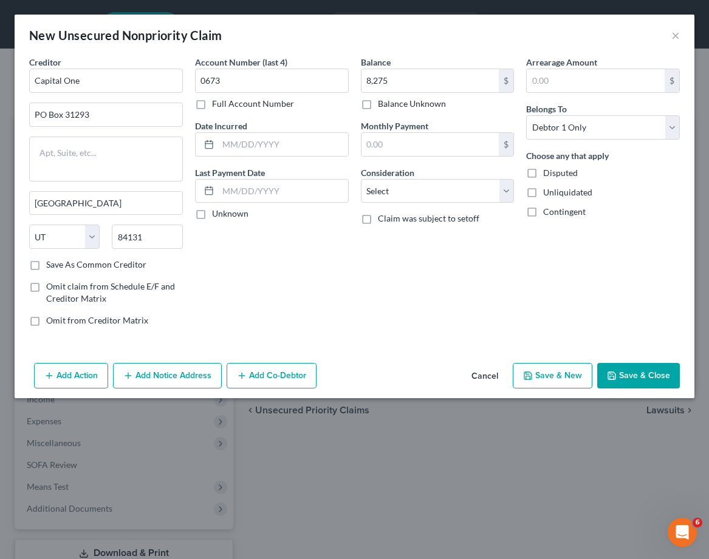
checkbox input "false"
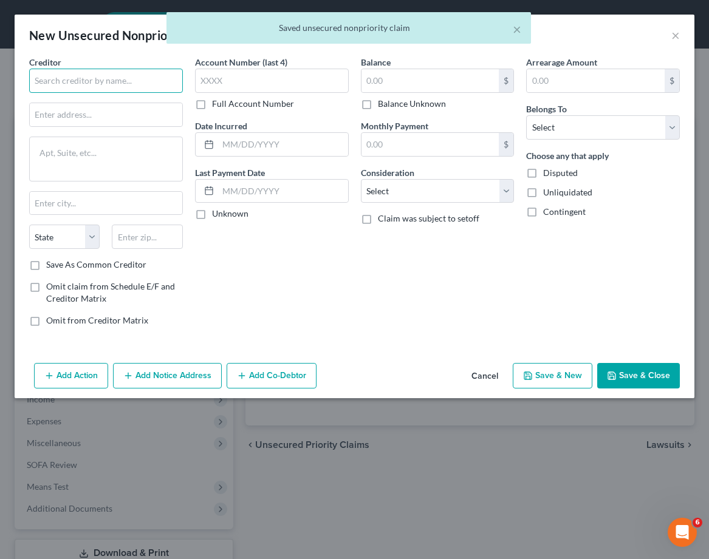
click at [137, 80] on input "text" at bounding box center [106, 81] width 154 height 24
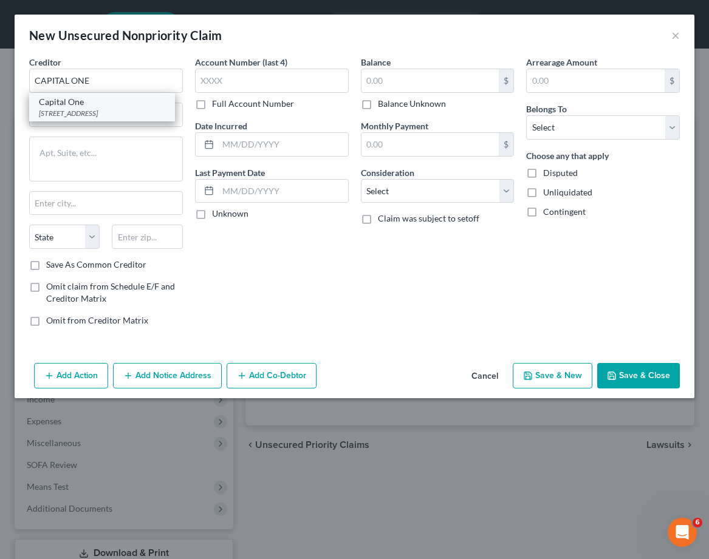
click at [59, 110] on div "PO Box 31293, Salt Lake City, UT 84131" at bounding box center [102, 113] width 126 height 10
type input "Capital One"
type input "PO Box 31293"
type input "Salt Lake City"
select select "46"
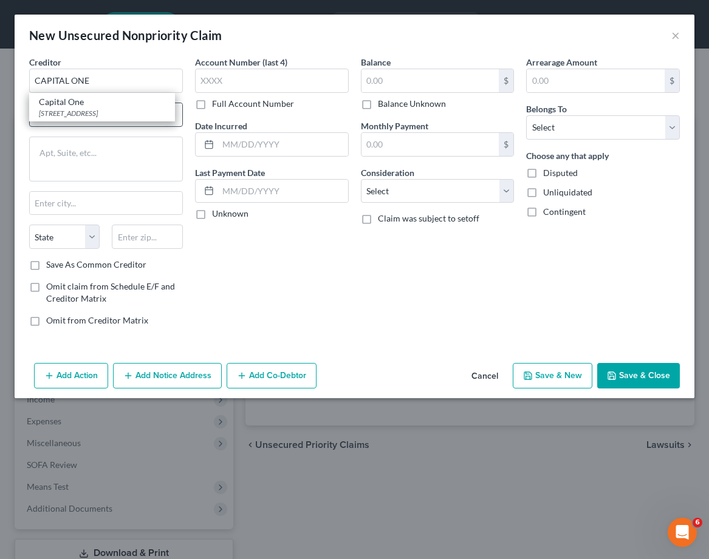
type input "84131"
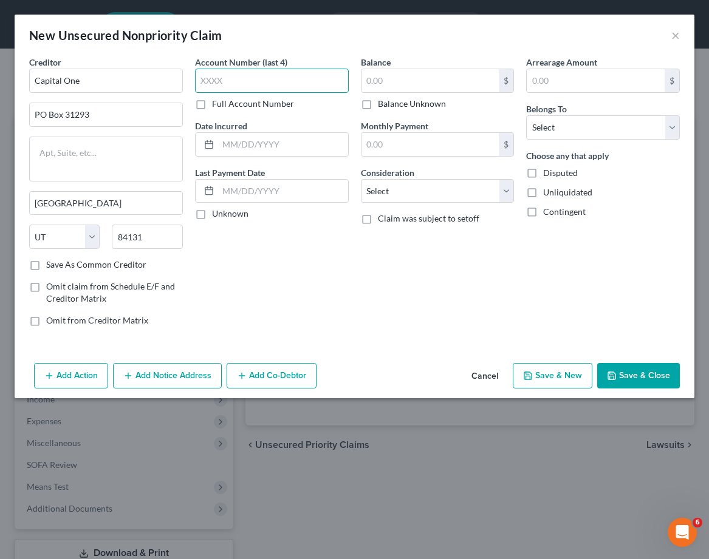
click at [249, 76] on input "text" at bounding box center [272, 81] width 154 height 24
type input "2342"
click at [412, 79] on input "text" at bounding box center [430, 80] width 138 height 23
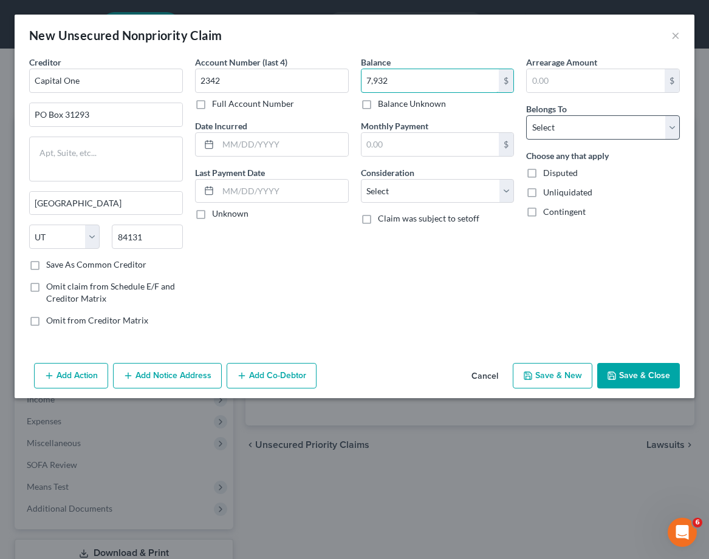
type input "7,932"
click at [630, 131] on select "Select Debtor 1 Only Debtor 2 Only Debtor 1 And Debtor 2 Only At Least One Of T…" at bounding box center [603, 127] width 154 height 24
select select "0"
click at [526, 115] on select "Select Debtor 1 Only Debtor 2 Only Debtor 1 And Debtor 2 Only At Least One Of T…" at bounding box center [603, 127] width 154 height 24
drag, startPoint x: 499, startPoint y: 269, endPoint x: 506, endPoint y: 272, distance: 7.3
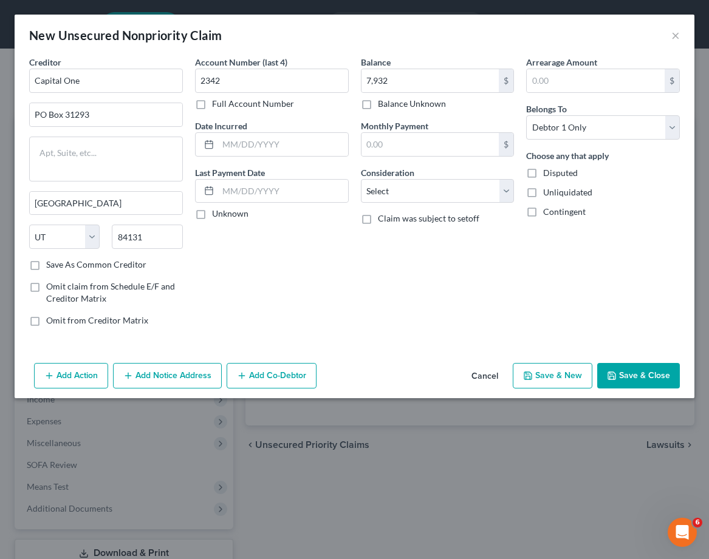
click at [499, 269] on div "Balance 7,932.00 $ Balance Unknown Balance Undetermined 7,932 $ Balance Unknown…" at bounding box center [438, 196] width 166 height 280
click at [566, 375] on button "Save & New" at bounding box center [552, 375] width 80 height 25
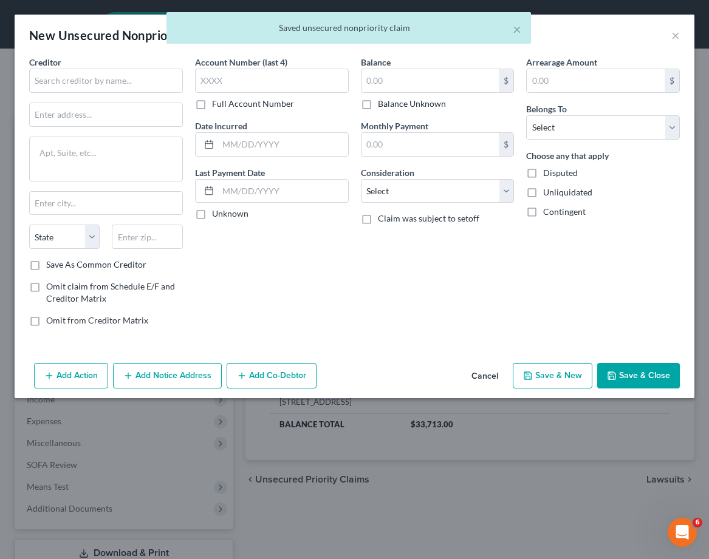
type input "7,932.00"
type input "0.00"
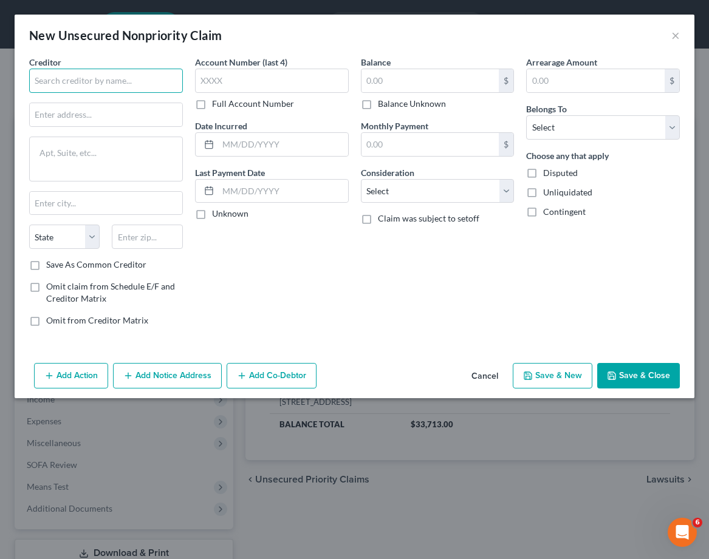
click at [161, 88] on input "text" at bounding box center [106, 81] width 154 height 24
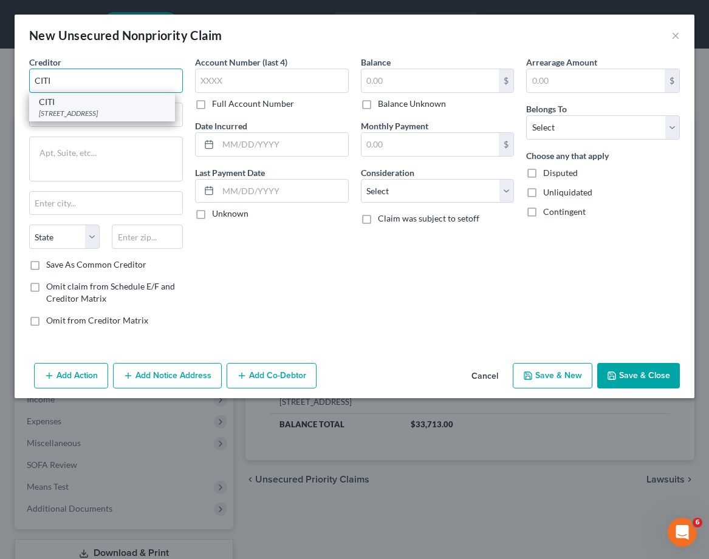
type input "CITI"
click at [50, 108] on div "PO BOX 6190, Sioux Falls, SD 57117" at bounding box center [102, 113] width 126 height 10
type input "PO BOX 6190"
type input "Sioux Falls"
select select "43"
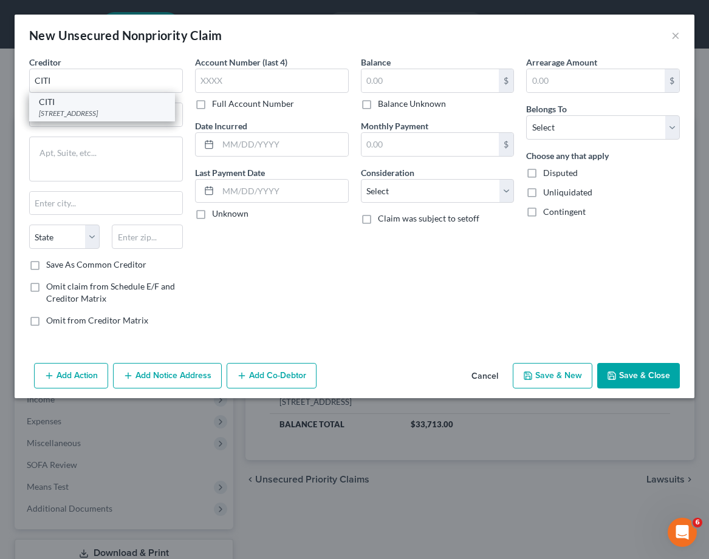
type input "57117"
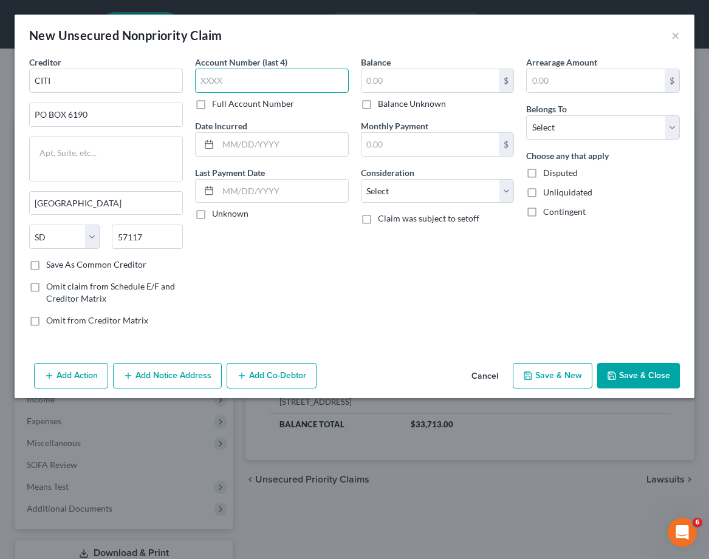
click at [239, 79] on input "text" at bounding box center [272, 81] width 154 height 24
type input "0039"
click at [423, 81] on input "text" at bounding box center [430, 80] width 138 height 23
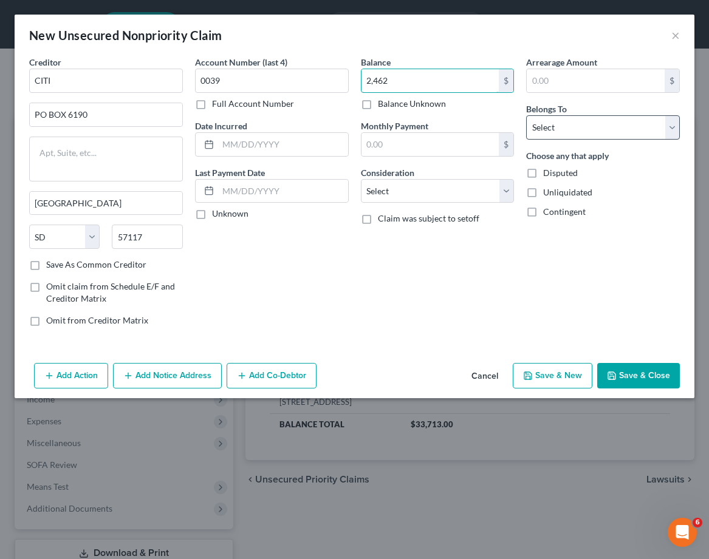
type input "2,462"
click at [572, 124] on select "Select Debtor 1 Only Debtor 2 Only Debtor 1 And Debtor 2 Only At Least One Of T…" at bounding box center [603, 127] width 154 height 24
select select "0"
click at [526, 115] on select "Select Debtor 1 Only Debtor 2 Only Debtor 1 And Debtor 2 Only At Least One Of T…" at bounding box center [603, 127] width 154 height 24
drag, startPoint x: 389, startPoint y: 279, endPoint x: 217, endPoint y: 280, distance: 172.4
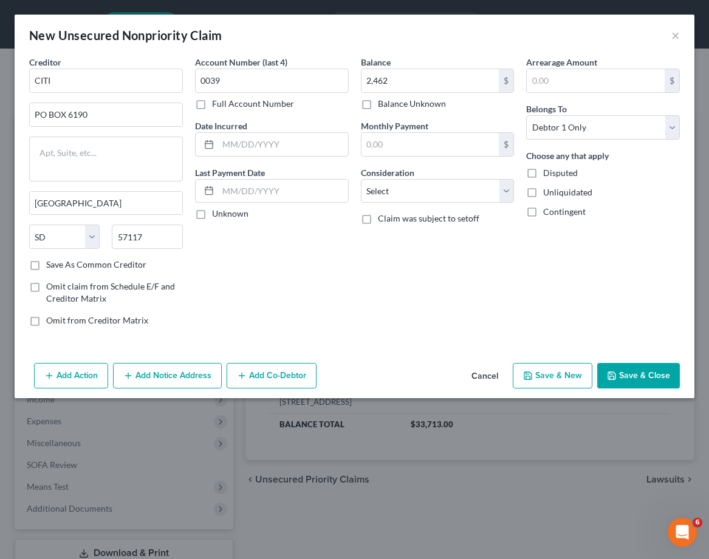
click at [372, 280] on div "Balance 2,462.00 $ Balance Unknown Balance Undetermined 2,462 $ Balance Unknown…" at bounding box center [438, 196] width 166 height 280
click at [55, 263] on label "Save As Common Creditor" at bounding box center [96, 265] width 100 height 12
click at [55, 263] on input "Save As Common Creditor" at bounding box center [55, 263] width 8 height 8
checkbox input "true"
click at [535, 378] on button "Save & New" at bounding box center [552, 375] width 80 height 25
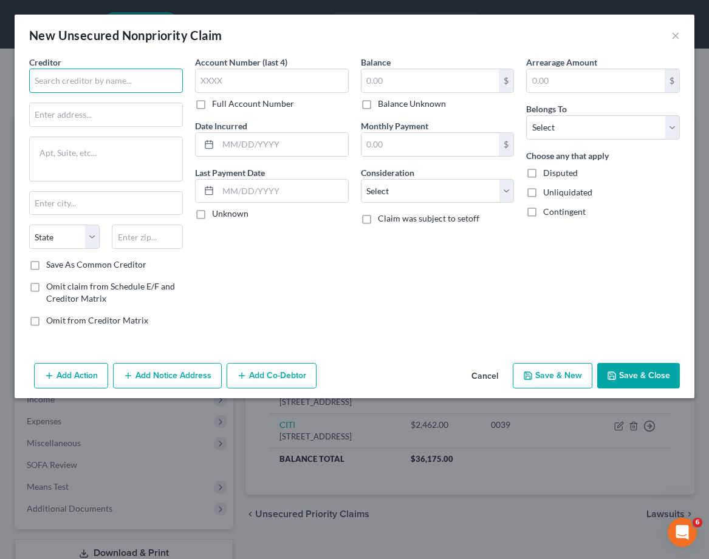
click at [111, 76] on input "text" at bounding box center [106, 81] width 154 height 24
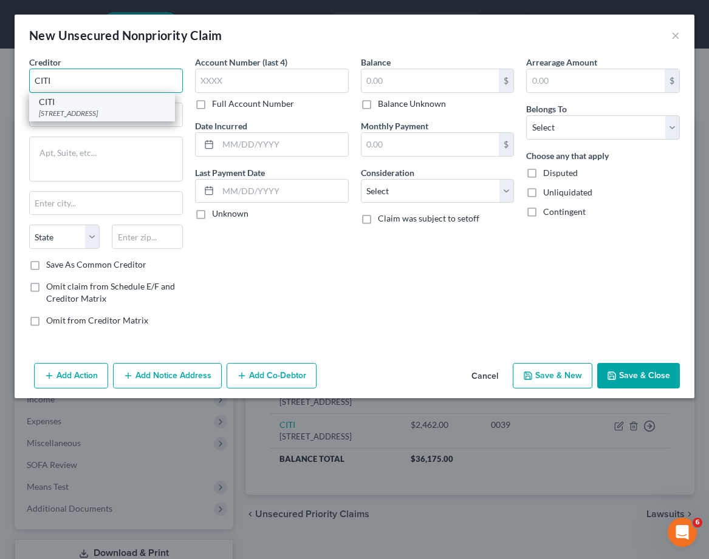
type input "CITI"
click at [51, 108] on div "PO BOX 6190, Sioux Falls, SD 57117" at bounding box center [102, 113] width 126 height 10
type input "PO BOX 6190"
type input "Sioux Falls"
select select "43"
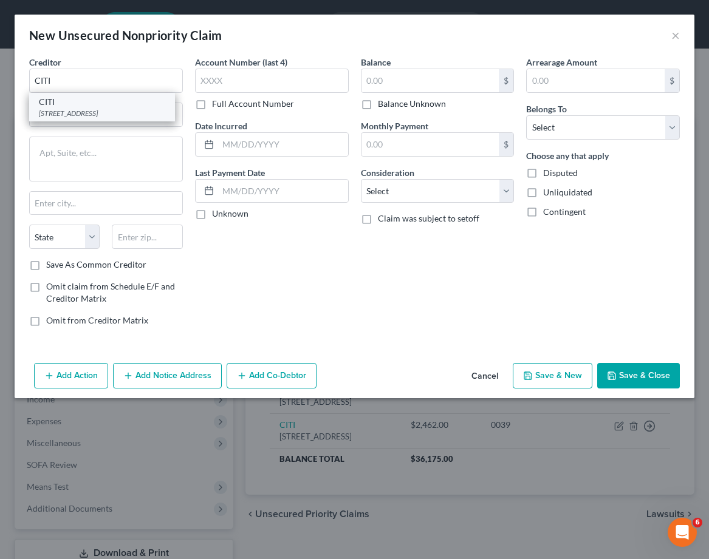
type input "57117"
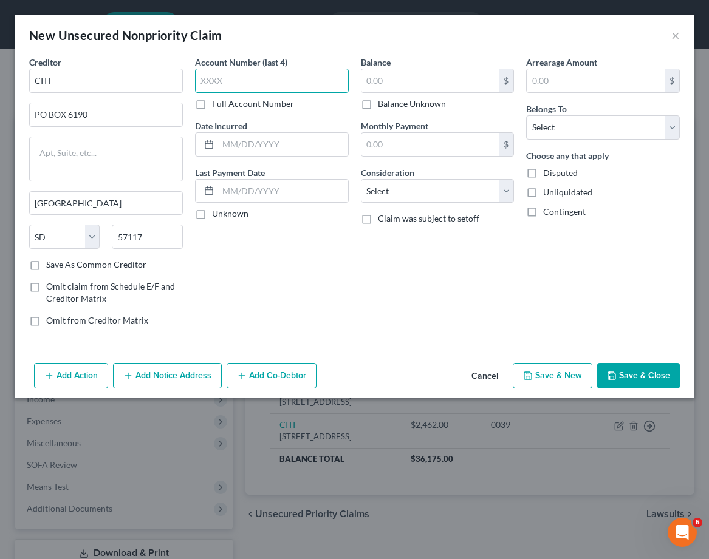
click at [289, 73] on input "text" at bounding box center [272, 81] width 154 height 24
type input "2107"
click at [465, 80] on input "text" at bounding box center [430, 80] width 138 height 23
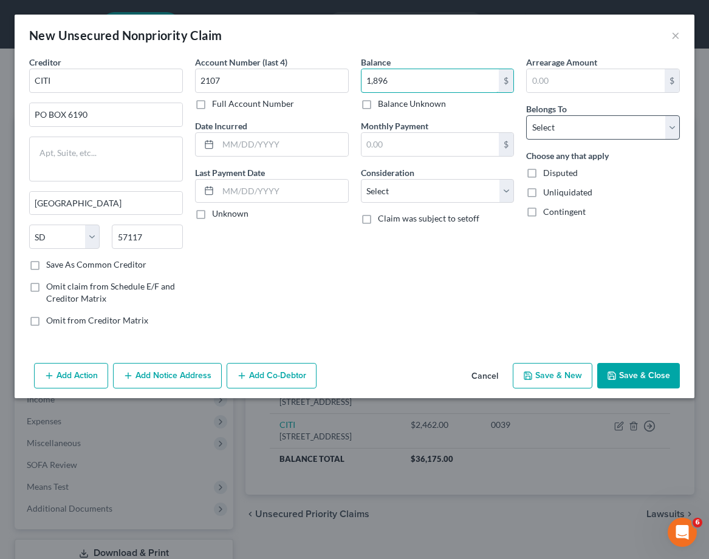
type input "1,896"
click at [593, 128] on select "Select Debtor 1 Only Debtor 2 Only Debtor 1 And Debtor 2 Only At Least One Of T…" at bounding box center [603, 127] width 154 height 24
select select "0"
click at [526, 115] on select "Select Debtor 1 Only Debtor 2 Only Debtor 1 And Debtor 2 Only At Least One Of T…" at bounding box center [603, 127] width 154 height 24
click at [538, 375] on button "Save & New" at bounding box center [552, 375] width 80 height 25
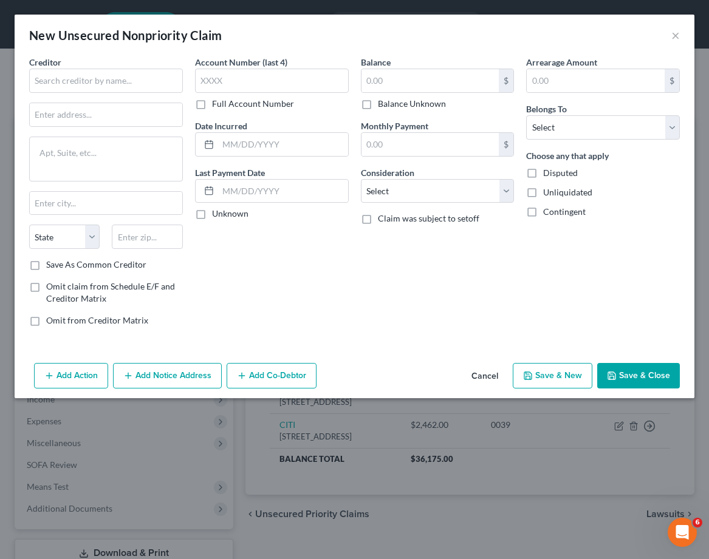
type input "1,896.00"
type input "0.00"
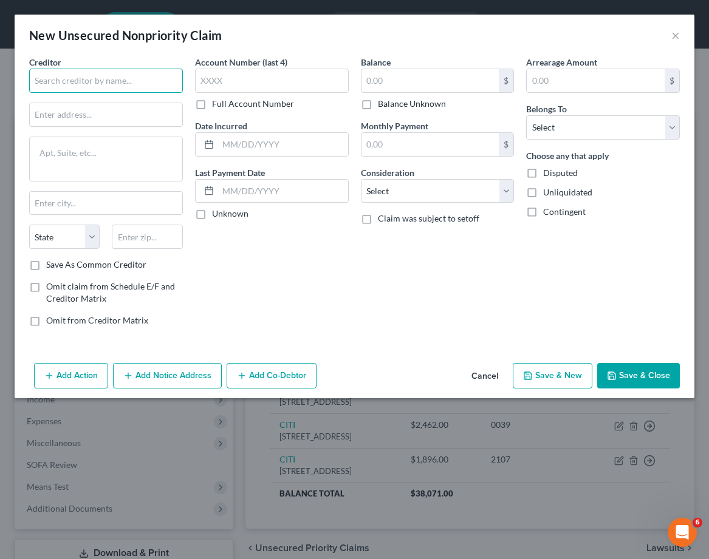
click at [76, 89] on input "text" at bounding box center [106, 81] width 154 height 24
type input "FNB OMAHA"
drag, startPoint x: 155, startPoint y: 118, endPoint x: 251, endPoint y: 148, distance: 100.3
click at [155, 118] on input "text" at bounding box center [106, 114] width 152 height 23
click at [49, 118] on input "text" at bounding box center [106, 114] width 152 height 23
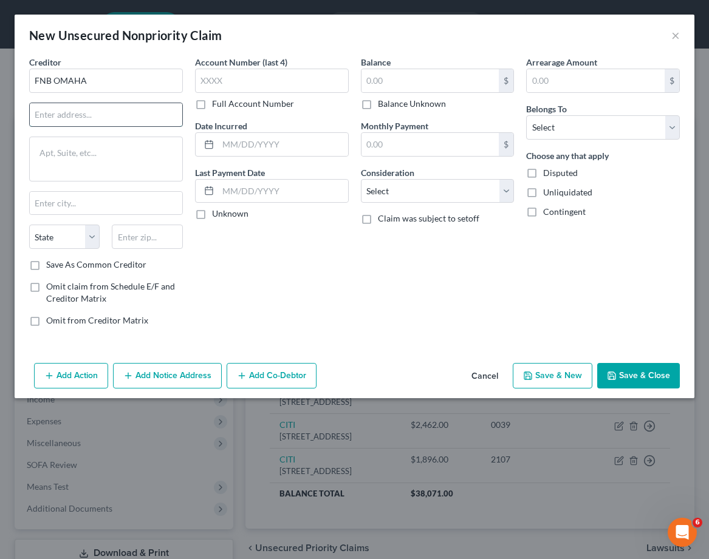
paste input "PO BOX 3412,OMAHA NE 68103"
click at [159, 113] on input "PO BOX 3412,OMAHA NE 68103" at bounding box center [106, 114] width 152 height 23
click at [160, 114] on input "PO BOX 3412,OMAHA NE 68103" at bounding box center [106, 114] width 152 height 23
type input "PO BOX 3412,OMAHA NE"
drag, startPoint x: 141, startPoint y: 236, endPoint x: 146, endPoint y: 231, distance: 6.9
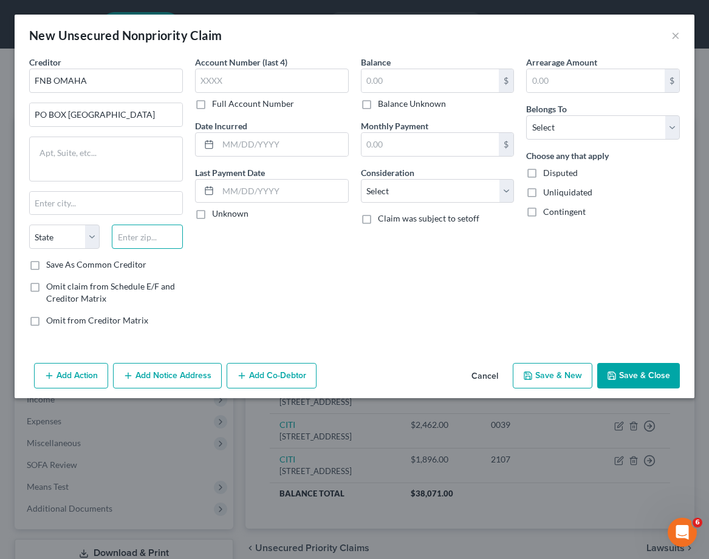
click at [141, 236] on input "text" at bounding box center [147, 237] width 70 height 24
paste input "68103"
type input "68103"
type input "Omaha"
select select "30"
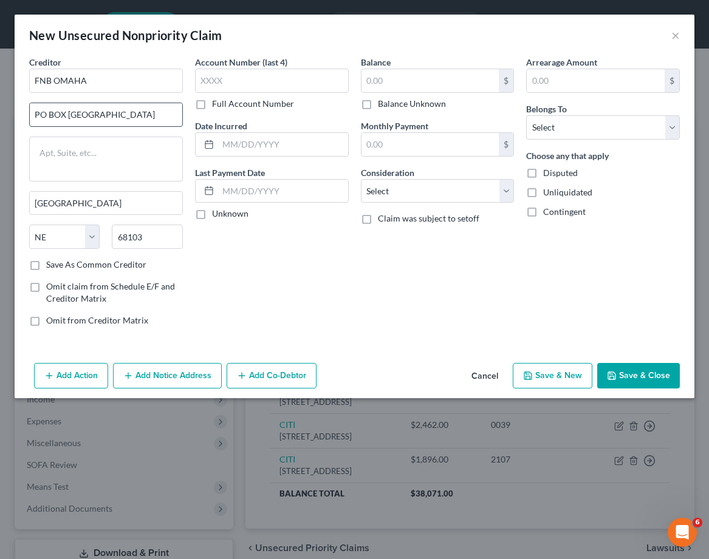
drag, startPoint x: 147, startPoint y: 117, endPoint x: 87, endPoint y: 118, distance: 59.5
click at [87, 116] on input "PO BOX 3412,OMAHA NE" at bounding box center [106, 114] width 152 height 23
type input "PO BOX 3412"
click at [67, 199] on input "Omaha" at bounding box center [106, 203] width 152 height 23
paste input ",OMAHA NE"
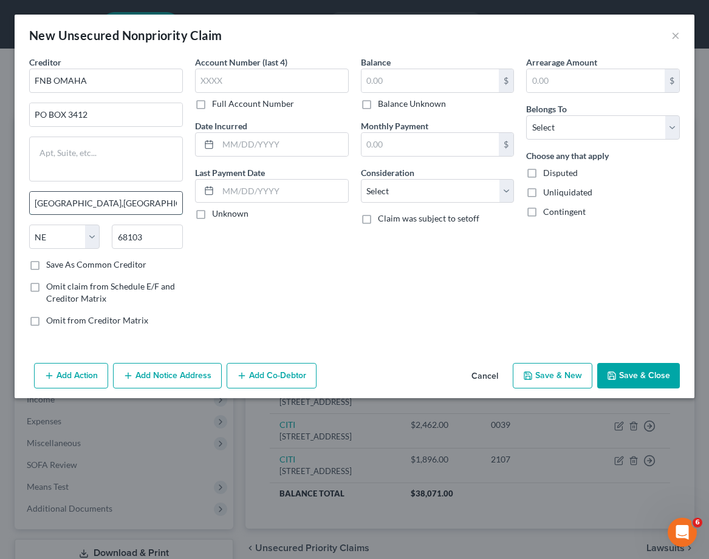
click at [117, 205] on input "Omaha,OMAHA NE" at bounding box center [106, 203] width 152 height 23
type input "Omaha"
click at [299, 81] on input "text" at bounding box center [272, 81] width 154 height 24
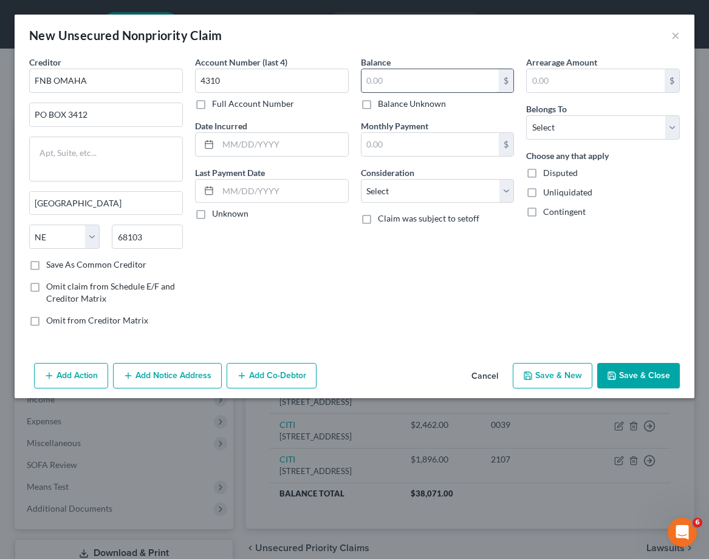
click at [442, 77] on input "text" at bounding box center [430, 80] width 138 height 23
click at [600, 125] on select "Select Debtor 1 Only Debtor 2 Only Debtor 1 And Debtor 2 Only At Least One Of T…" at bounding box center [603, 127] width 154 height 24
click at [526, 115] on select "Select Debtor 1 Only Debtor 2 Only Debtor 1 And Debtor 2 Only At Least One Of T…" at bounding box center [603, 127] width 154 height 24
click at [521, 229] on div "Arrearage Amount $ Belongs To * Select Debtor 1 Only Debtor 2 Only Debtor 1 And…" at bounding box center [603, 196] width 166 height 280
click at [556, 376] on button "Save & New" at bounding box center [552, 375] width 80 height 25
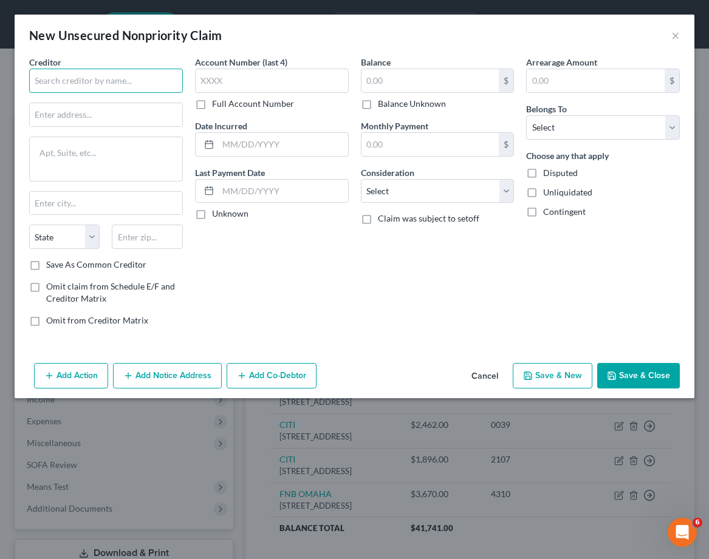
click at [123, 89] on input "text" at bounding box center [106, 81] width 154 height 24
click at [90, 117] on input "text" at bounding box center [106, 114] width 152 height 23
click at [102, 115] on input "text" at bounding box center [106, 114] width 152 height 23
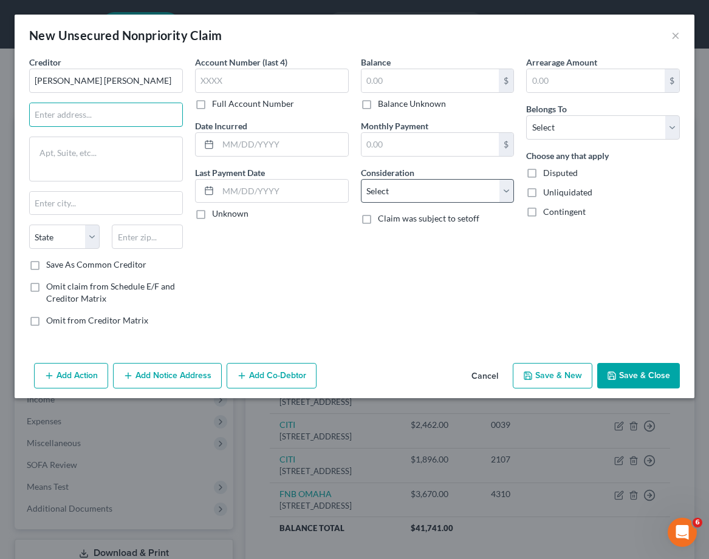
paste input "PO BOX 15369,WILMINGTON DE 19850"
click at [165, 109] on input "PO BOX 15369,WILMINGTON DE 19850" at bounding box center [106, 114] width 152 height 23
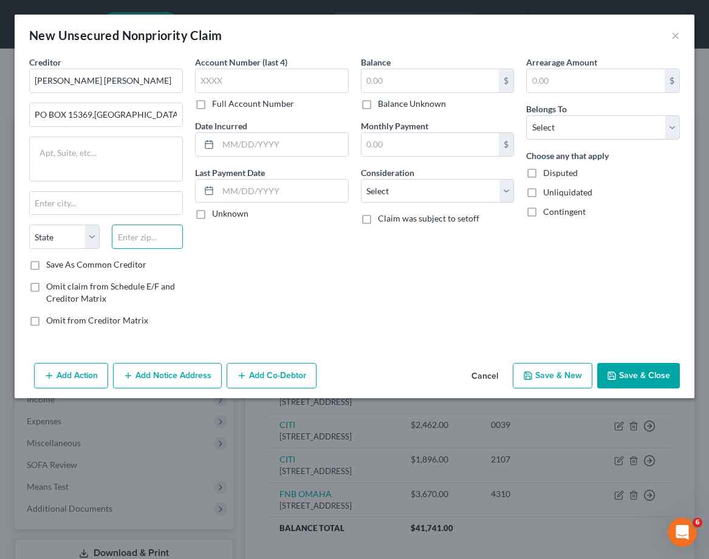
click at [155, 238] on input "text" at bounding box center [147, 237] width 70 height 24
paste input "19850"
click at [350, 302] on div "Account Number (last 4) Full Account Number Date Incurred Last Payment Date Unk…" at bounding box center [272, 196] width 166 height 280
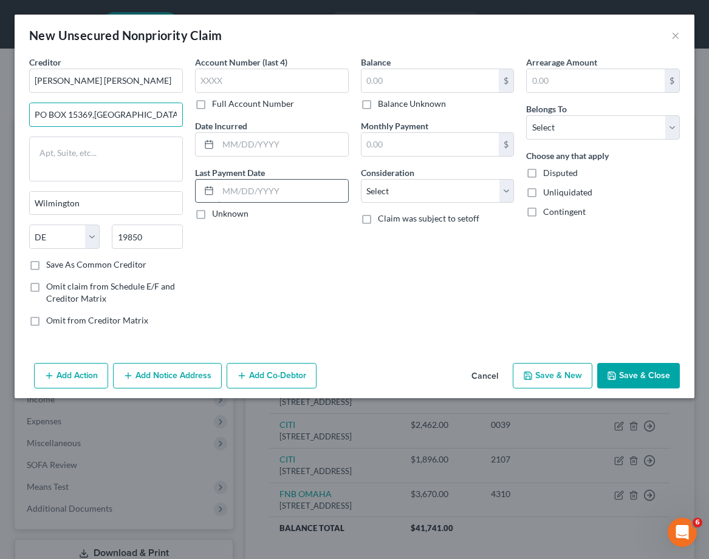
drag, startPoint x: 143, startPoint y: 112, endPoint x: 232, endPoint y: 199, distance: 124.5
click at [93, 113] on input "PO BOX 15369,WILMINGTON DE" at bounding box center [106, 114] width 152 height 23
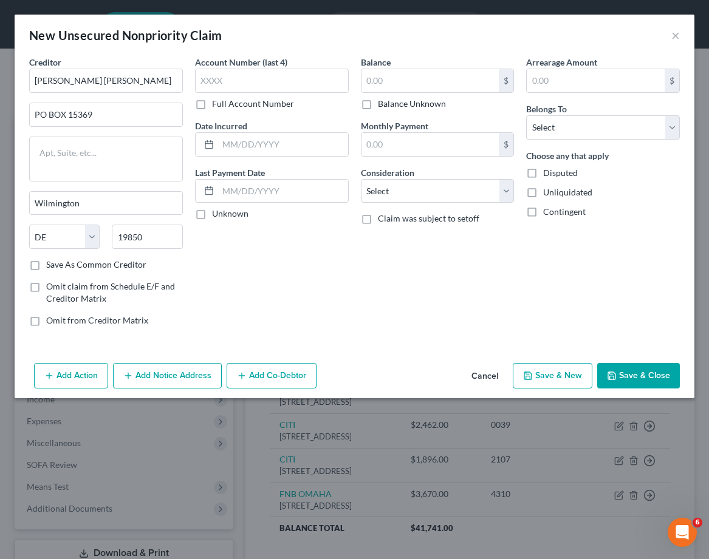
drag, startPoint x: 36, startPoint y: 265, endPoint x: 19, endPoint y: 268, distance: 18.0
click at [46, 265] on label "Save As Common Creditor" at bounding box center [96, 265] width 100 height 12
click at [51, 265] on input "Save As Common Creditor" at bounding box center [55, 263] width 8 height 8
drag, startPoint x: 305, startPoint y: 69, endPoint x: 285, endPoint y: 83, distance: 24.1
click at [304, 71] on input "text" at bounding box center [272, 81] width 154 height 24
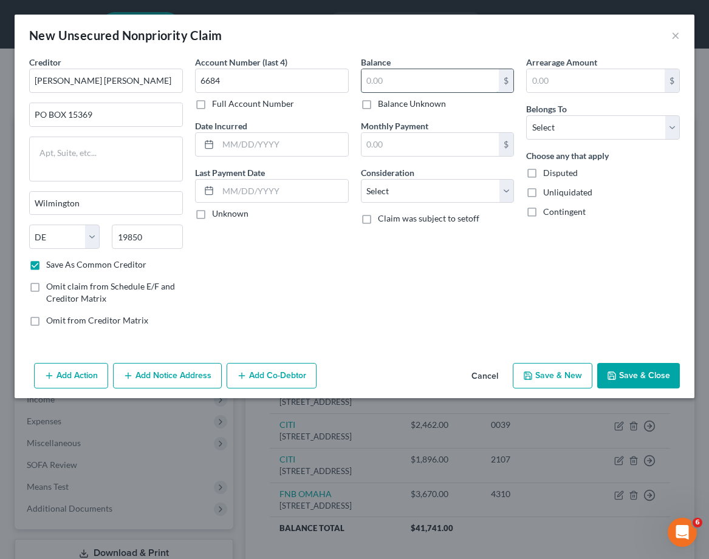
click at [396, 76] on input "text" at bounding box center [430, 80] width 138 height 23
click at [405, 301] on div "Balance 1,003.00 $ Balance Unknown Balance Undetermined 1,003 $ Balance Unknown…" at bounding box center [438, 196] width 166 height 280
click at [614, 123] on select "Select Debtor 1 Only Debtor 2 Only Debtor 1 And Debtor 2 Only At Least One Of T…" at bounding box center [603, 127] width 154 height 24
click at [526, 115] on select "Select Debtor 1 Only Debtor 2 Only Debtor 1 And Debtor 2 Only At Least One Of T…" at bounding box center [603, 127] width 154 height 24
click at [532, 377] on icon "button" at bounding box center [528, 376] width 10 height 10
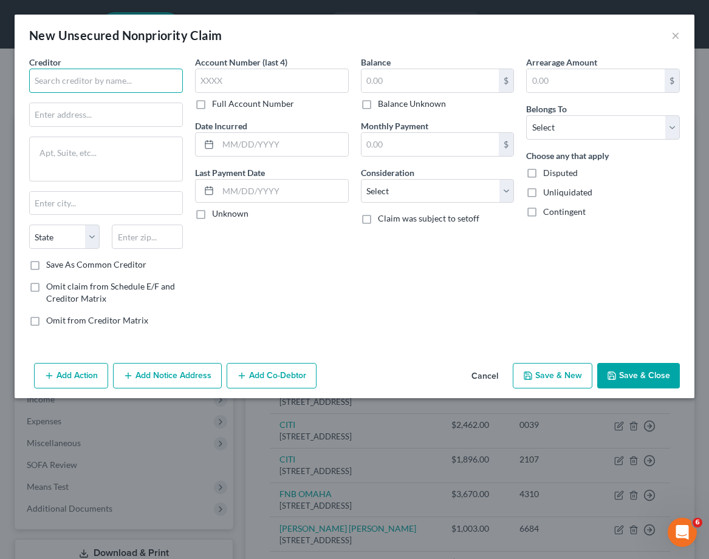
click at [138, 78] on input "text" at bounding box center [106, 81] width 154 height 24
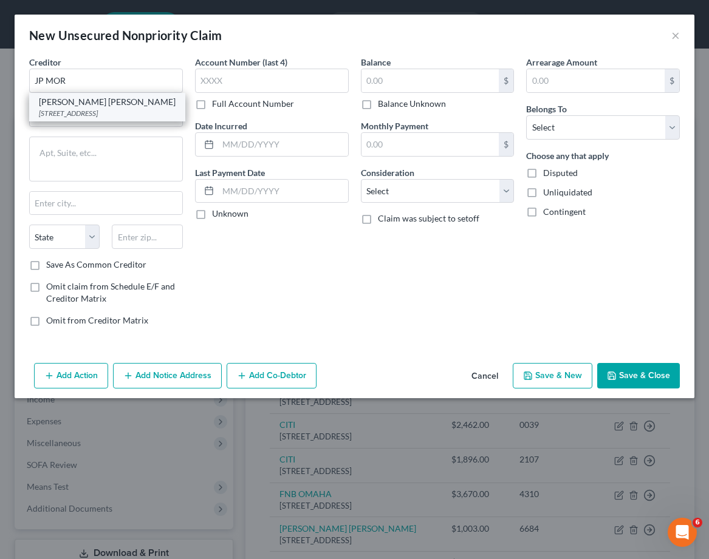
click at [137, 101] on div "JP MORGAN CHASE" at bounding box center [107, 102] width 137 height 12
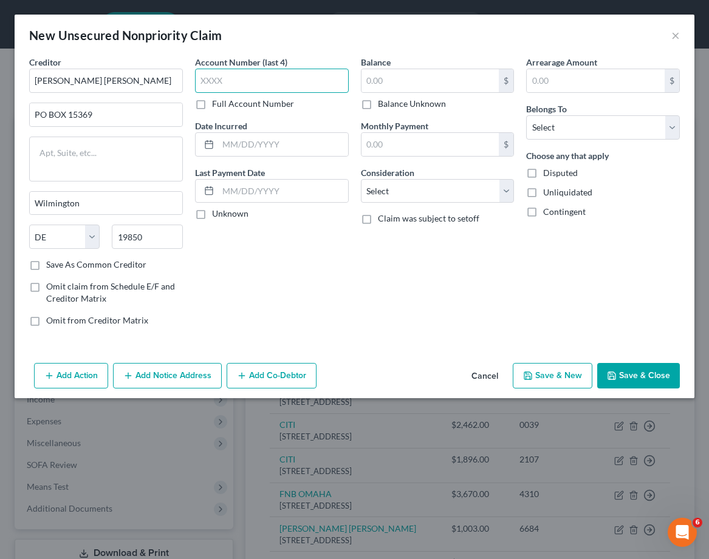
click at [314, 78] on input "text" at bounding box center [272, 81] width 154 height 24
click at [441, 81] on input "text" at bounding box center [430, 80] width 138 height 23
click at [470, 277] on div "Balance 1,215.00 $ Balance Unknown Balance Undetermined 1,215 $ Balance Unknown…" at bounding box center [438, 196] width 166 height 280
click at [626, 121] on select "Select Debtor 1 Only Debtor 2 Only Debtor 1 And Debtor 2 Only At Least One Of T…" at bounding box center [603, 127] width 154 height 24
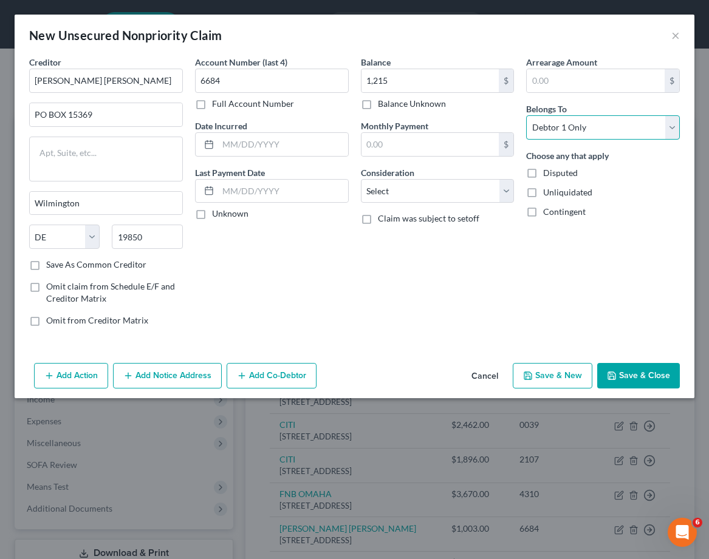
click at [526, 115] on select "Select Debtor 1 Only Debtor 2 Only Debtor 1 And Debtor 2 Only At Least One Of T…" at bounding box center [603, 127] width 154 height 24
drag, startPoint x: 81, startPoint y: 263, endPoint x: 89, endPoint y: 260, distance: 8.5
click at [82, 263] on label "Save As Common Creditor" at bounding box center [96, 265] width 100 height 12
click at [59, 263] on input "Save As Common Creditor" at bounding box center [55, 263] width 8 height 8
click at [546, 370] on button "Save & New" at bounding box center [552, 375] width 80 height 25
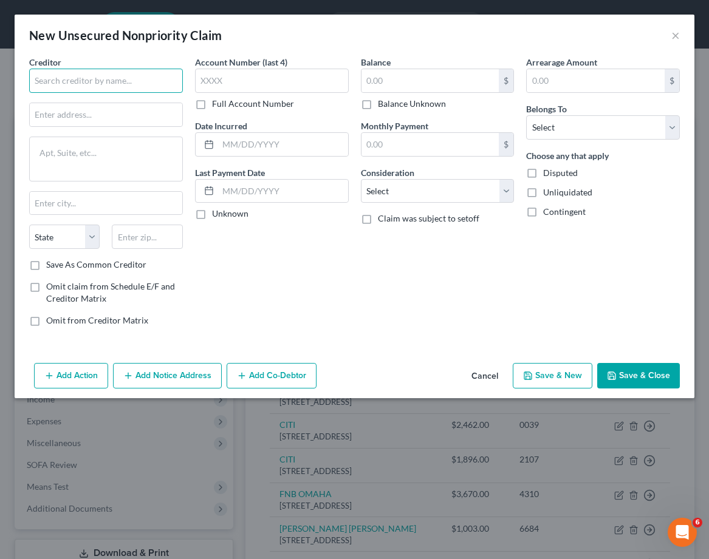
drag, startPoint x: 67, startPoint y: 83, endPoint x: 582, endPoint y: 115, distance: 515.2
click at [67, 83] on input "text" at bounding box center [106, 81] width 154 height 24
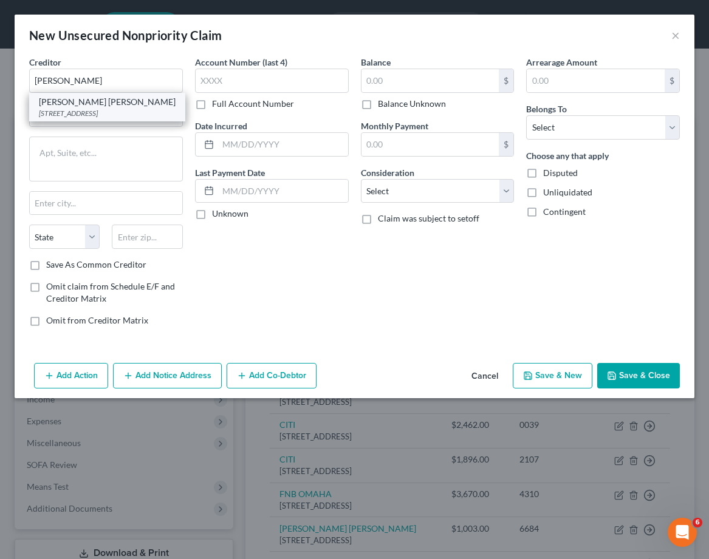
click at [111, 106] on div "JP MORGAN CHASE" at bounding box center [107, 102] width 137 height 12
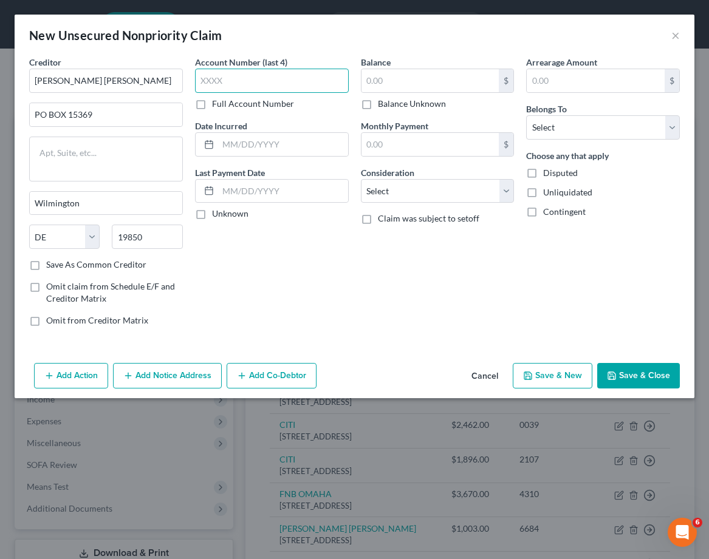
click at [265, 91] on input "text" at bounding box center [272, 81] width 154 height 24
click at [457, 83] on input "text" at bounding box center [430, 80] width 138 height 23
drag, startPoint x: 412, startPoint y: 314, endPoint x: 701, endPoint y: 197, distance: 312.2
click at [439, 302] on div "Balance 700.00 $ Balance Unknown Balance Undetermined 700 $ Balance Unknown Mon…" at bounding box center [438, 196] width 166 height 280
click at [619, 121] on select "Select Debtor 1 Only Debtor 2 Only Debtor 1 And Debtor 2 Only At Least One Of T…" at bounding box center [603, 127] width 154 height 24
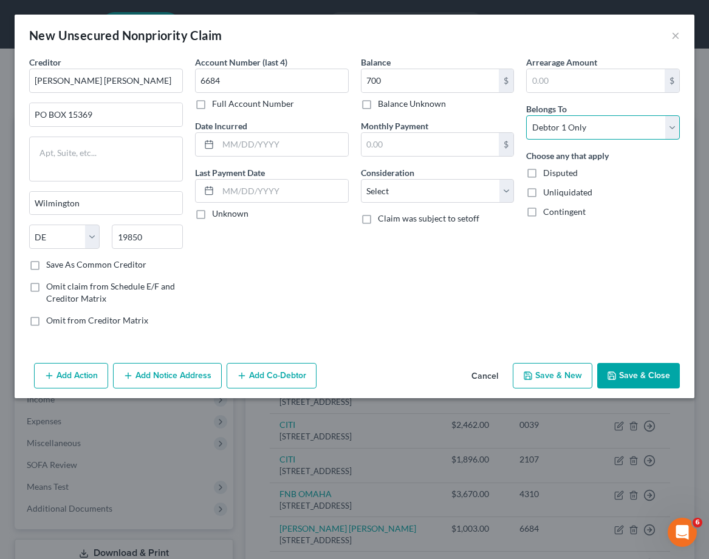
click at [526, 115] on select "Select Debtor 1 Only Debtor 2 Only Debtor 1 And Debtor 2 Only At Least One Of T…" at bounding box center [603, 127] width 154 height 24
click at [557, 375] on button "Save & New" at bounding box center [552, 375] width 80 height 25
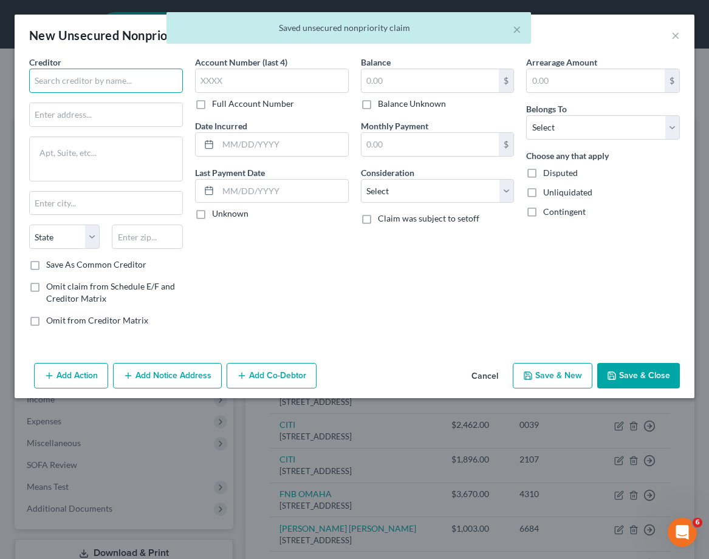
drag, startPoint x: 95, startPoint y: 78, endPoint x: 132, endPoint y: 89, distance: 38.0
click at [95, 79] on input "text" at bounding box center [106, 81] width 154 height 24
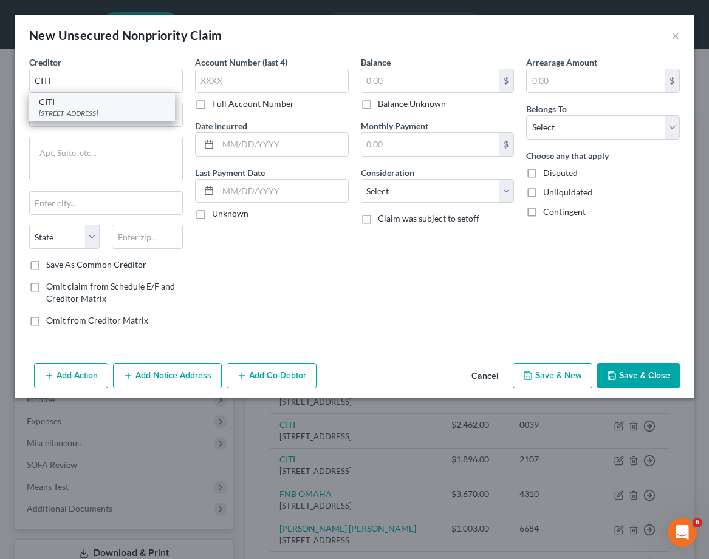
click at [52, 105] on div "CITI" at bounding box center [102, 102] width 126 height 12
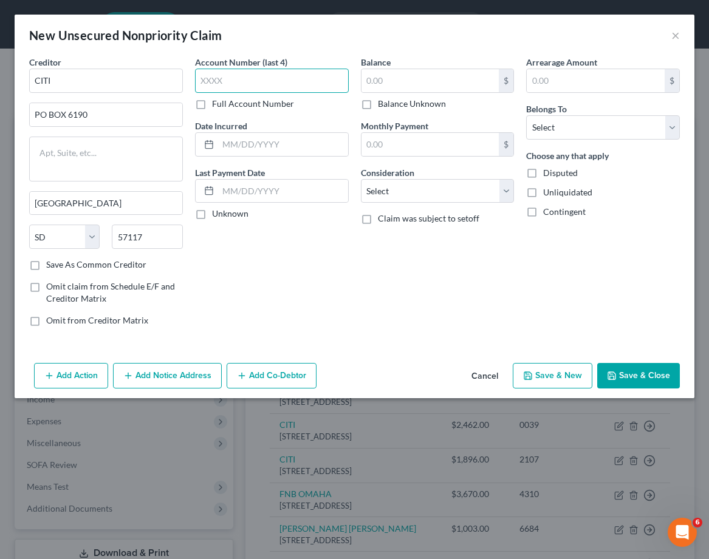
click at [248, 81] on input "text" at bounding box center [272, 81] width 154 height 24
click at [33, 80] on input "CITI" at bounding box center [106, 81] width 154 height 24
click at [131, 117] on input "PO BOX 6190" at bounding box center [106, 114] width 152 height 23
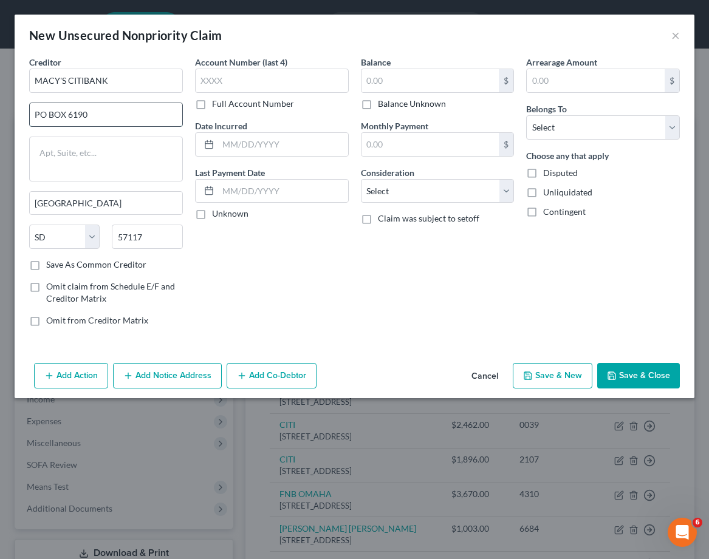
click at [86, 115] on input "PO BOX 6190" at bounding box center [106, 114] width 152 height 23
click at [387, 325] on div "Balance $ Balance Unknown Balance Undetermined $ Balance Unknown Monthly Paymen…" at bounding box center [438, 196] width 166 height 280
click at [270, 70] on input "text" at bounding box center [272, 81] width 154 height 24
click at [444, 80] on input "text" at bounding box center [430, 80] width 138 height 23
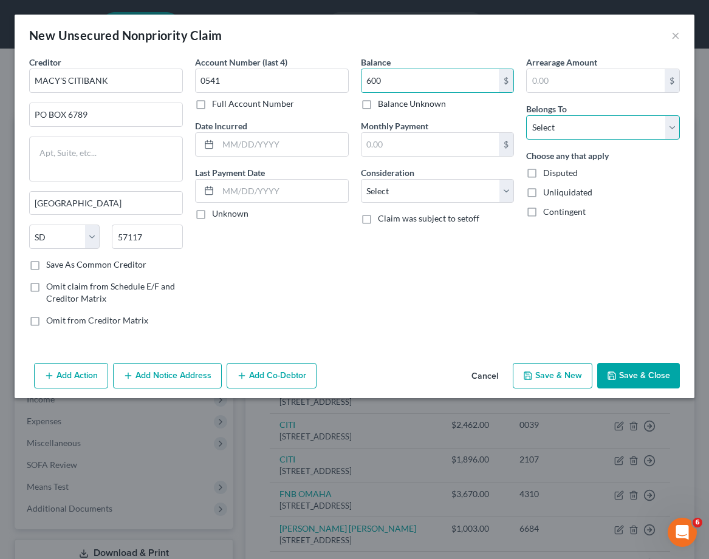
click at [625, 131] on select "Select Debtor 1 Only Debtor 2 Only Debtor 1 And Debtor 2 Only At Least One Of T…" at bounding box center [603, 127] width 154 height 24
click at [526, 115] on select "Select Debtor 1 Only Debtor 2 Only Debtor 1 And Debtor 2 Only At Least One Of T…" at bounding box center [603, 127] width 154 height 24
click at [537, 376] on button "Save & New" at bounding box center [552, 375] width 80 height 25
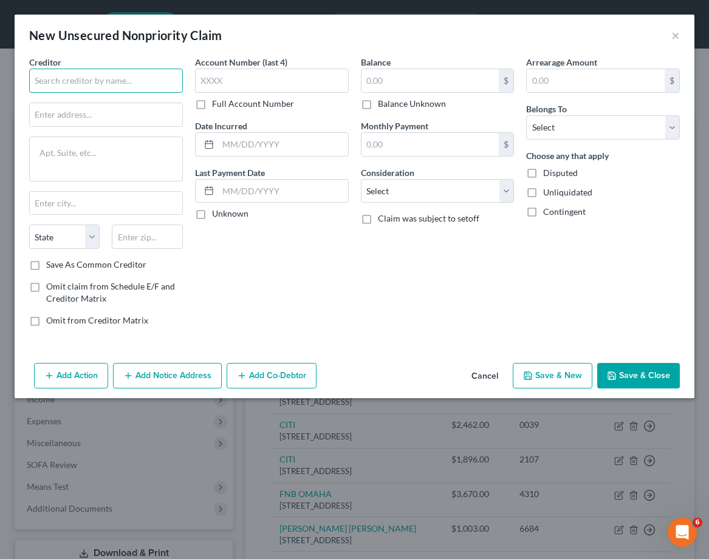
drag, startPoint x: 111, startPoint y: 82, endPoint x: 405, endPoint y: 107, distance: 295.0
click at [112, 82] on input "text" at bounding box center [106, 81] width 154 height 24
click at [61, 114] on input "text" at bounding box center [106, 114] width 152 height 23
paste input "PO BOX 9201,OLD BETHPAGE NY 11804"
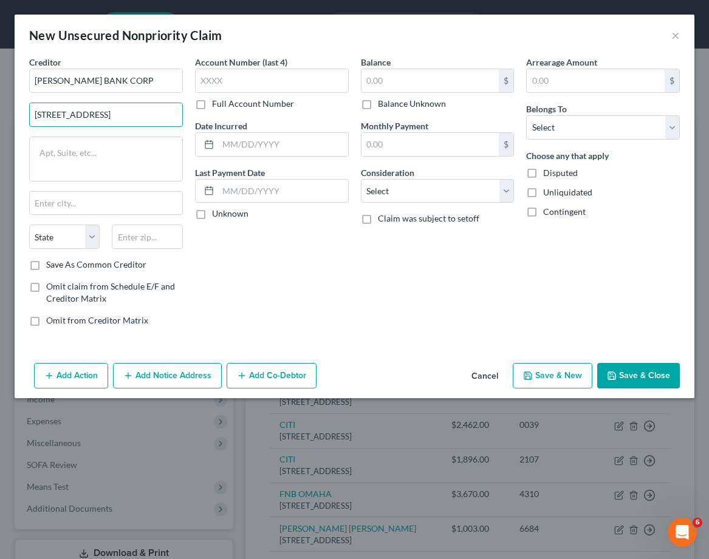
scroll to position [0, 14]
click at [163, 115] on input "PO BOX 9201,OLD BETHPAGE NY 11804" at bounding box center [106, 114] width 152 height 23
click at [133, 237] on input "text" at bounding box center [147, 237] width 70 height 24
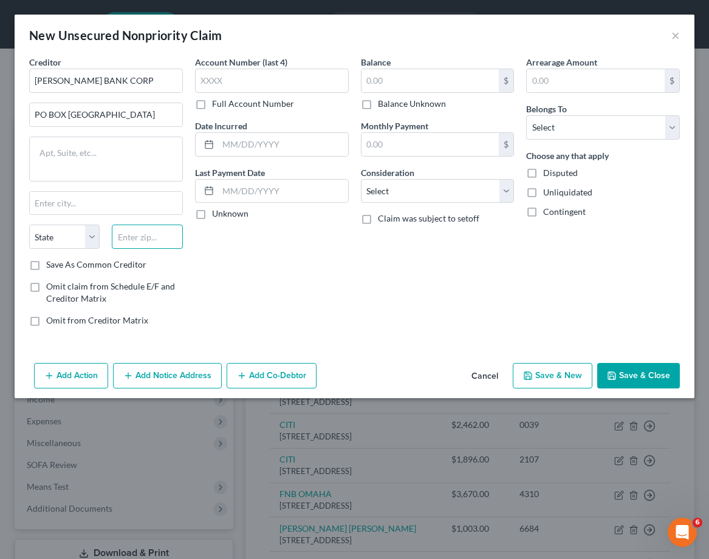
paste input "11804"
drag, startPoint x: 276, startPoint y: 264, endPoint x: 199, endPoint y: 179, distance: 114.4
click at [274, 263] on div "Account Number (last 4) Full Account Number Date Incurred Last Payment Date Unk…" at bounding box center [272, 196] width 166 height 280
drag, startPoint x: 168, startPoint y: 117, endPoint x: 87, endPoint y: 114, distance: 80.2
click at [87, 114] on input "PO BOX 9201,OLD BETHPAGE NY" at bounding box center [106, 114] width 152 height 23
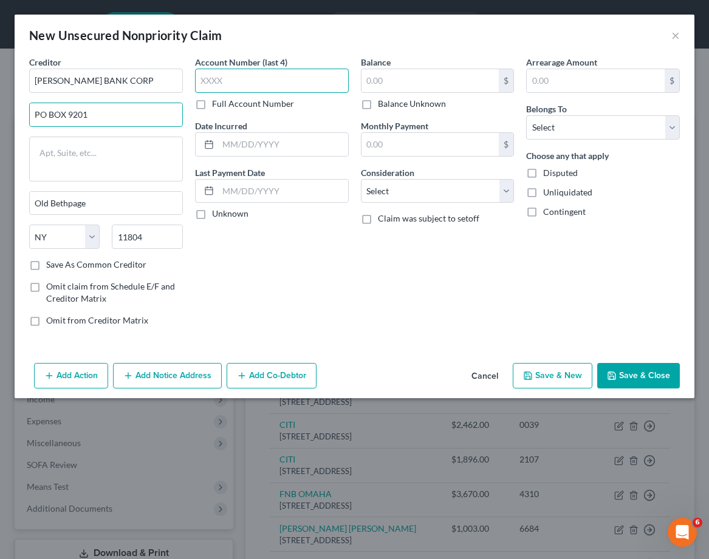
click at [270, 81] on input "text" at bounding box center [272, 81] width 154 height 24
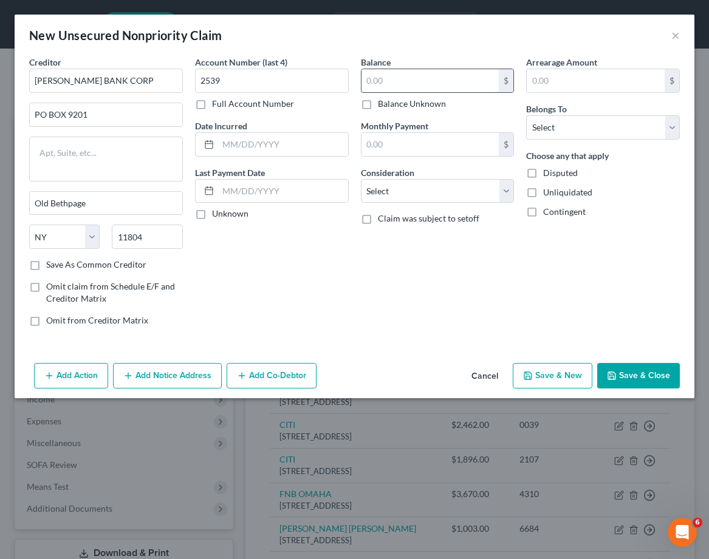
click at [403, 81] on input "text" at bounding box center [430, 80] width 138 height 23
click at [627, 126] on select "Select Debtor 1 Only Debtor 2 Only Debtor 1 And Debtor 2 Only At Least One Of T…" at bounding box center [603, 127] width 154 height 24
click at [526, 115] on select "Select Debtor 1 Only Debtor 2 Only Debtor 1 And Debtor 2 Only At Least One Of T…" at bounding box center [603, 127] width 154 height 24
click at [480, 252] on div "Balance 3,096.00 $ Balance Unknown Balance Undetermined 3,096 $ Balance Unknown…" at bounding box center [438, 196] width 166 height 280
click at [93, 267] on label "Save As Common Creditor" at bounding box center [96, 265] width 100 height 12
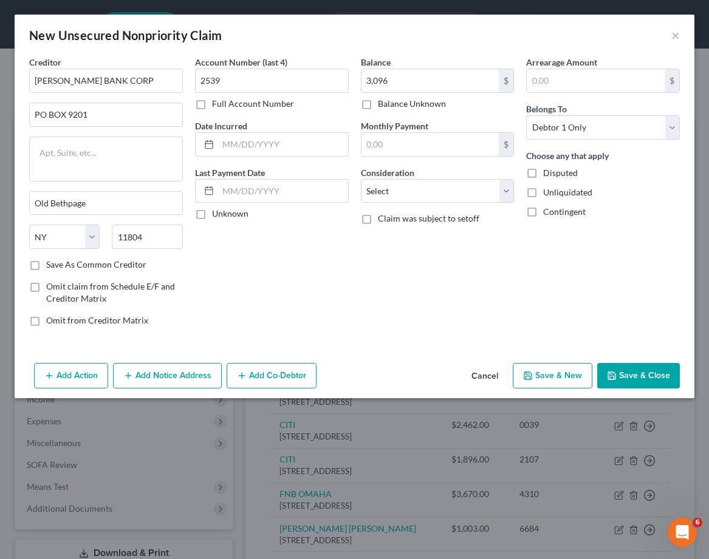
click at [59, 267] on input "Save As Common Creditor" at bounding box center [55, 263] width 8 height 8
click at [563, 379] on button "Save & New" at bounding box center [552, 375] width 80 height 25
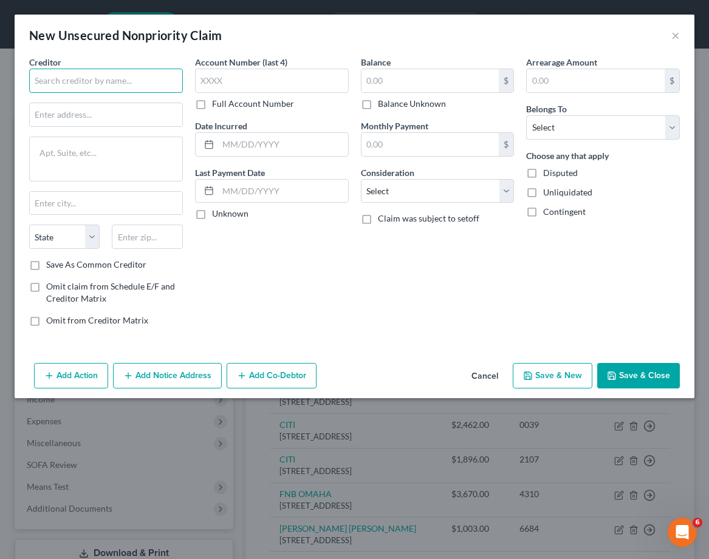
click at [121, 86] on input "text" at bounding box center [106, 81] width 154 height 24
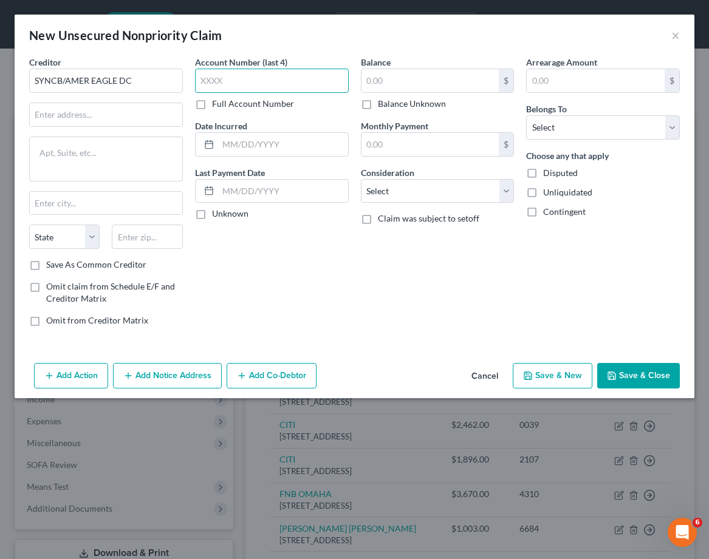
click at [236, 80] on input "text" at bounding box center [272, 81] width 154 height 24
click at [409, 78] on input "text" at bounding box center [430, 80] width 138 height 23
click at [318, 274] on div "Account Number (last 4) 8431 Full Account Number Date Incurred Last Payment Dat…" at bounding box center [272, 196] width 166 height 280
click at [46, 263] on label "Save As Common Creditor" at bounding box center [96, 265] width 100 height 12
click at [51, 263] on input "Save As Common Creditor" at bounding box center [55, 263] width 8 height 8
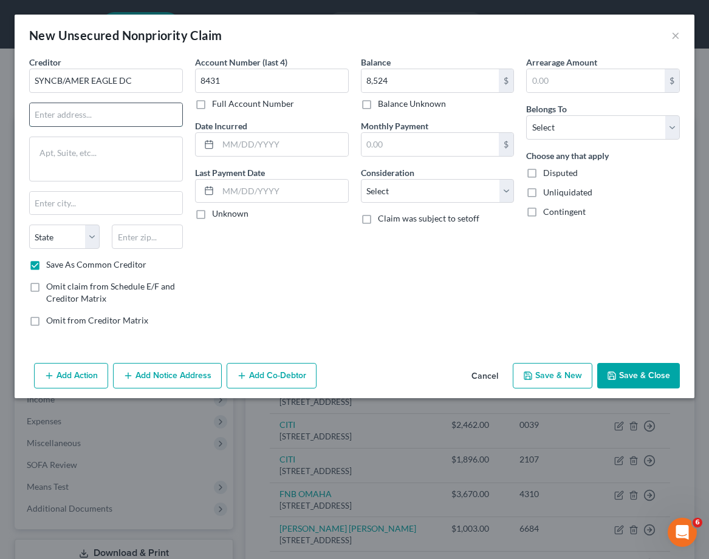
click at [97, 111] on input "text" at bounding box center [106, 114] width 152 height 23
paste input "PO BOX 71727,PHILADELPHIA PA 19176"
click at [163, 117] on input "PO BOX 71727,PHILADELPHIA PA 19176" at bounding box center [106, 114] width 152 height 23
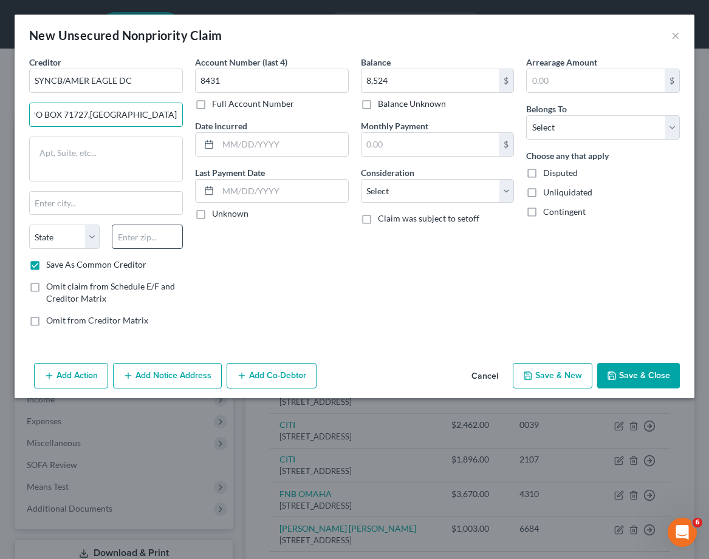
scroll to position [0, 0]
click at [144, 234] on input "text" at bounding box center [147, 237] width 70 height 24
paste input "19176"
drag, startPoint x: 168, startPoint y: 115, endPoint x: 685, endPoint y: 114, distance: 517.3
click at [176, 118] on input "PO BOX 71727,PHILADELPHIA PA" at bounding box center [106, 114] width 152 height 23
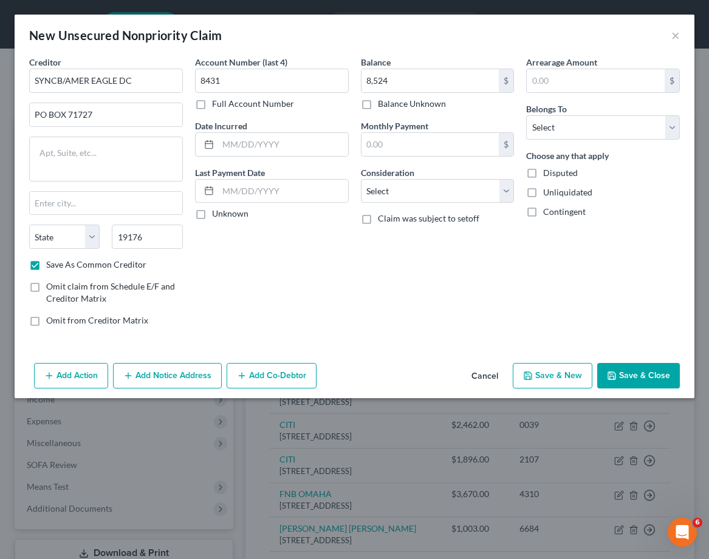
click at [229, 265] on div "Account Number (last 4) 8431 Full Account Number Date Incurred Last Payment Dat…" at bounding box center [272, 196] width 166 height 280
click at [232, 264] on div "Account Number (last 4) 8431 Full Account Number Date Incurred Last Payment Dat…" at bounding box center [272, 196] width 166 height 280
click at [230, 263] on div "Account Number (last 4) 8431 Full Account Number Date Incurred Last Payment Dat…" at bounding box center [272, 196] width 166 height 280
click at [222, 253] on div "Account Number (last 4) 8431 Full Account Number Date Incurred Last Payment Dat…" at bounding box center [272, 196] width 166 height 280
click at [96, 192] on input "text" at bounding box center [106, 203] width 152 height 23
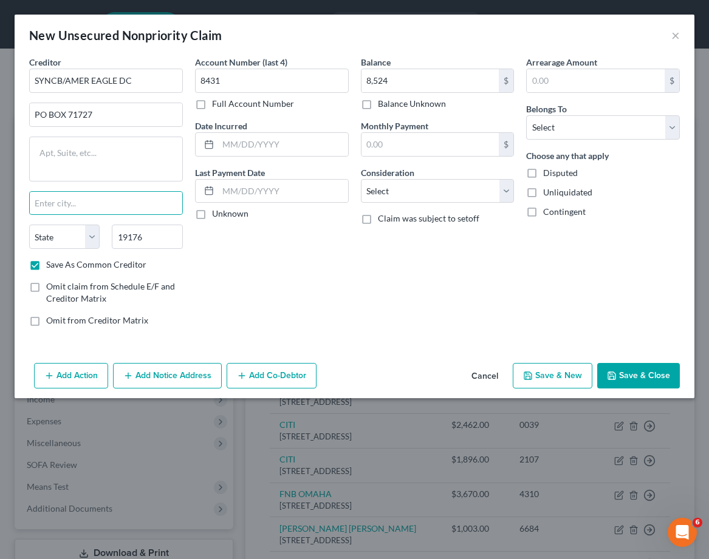
drag, startPoint x: 342, startPoint y: 274, endPoint x: 293, endPoint y: 267, distance: 49.1
click at [341, 273] on div "Account Number (last 4) 8431 Full Account Number Date Incurred Last Payment Dat…" at bounding box center [272, 196] width 166 height 280
click at [161, 236] on input "19176" at bounding box center [147, 237] width 70 height 24
click at [149, 211] on input "text" at bounding box center [106, 203] width 152 height 23
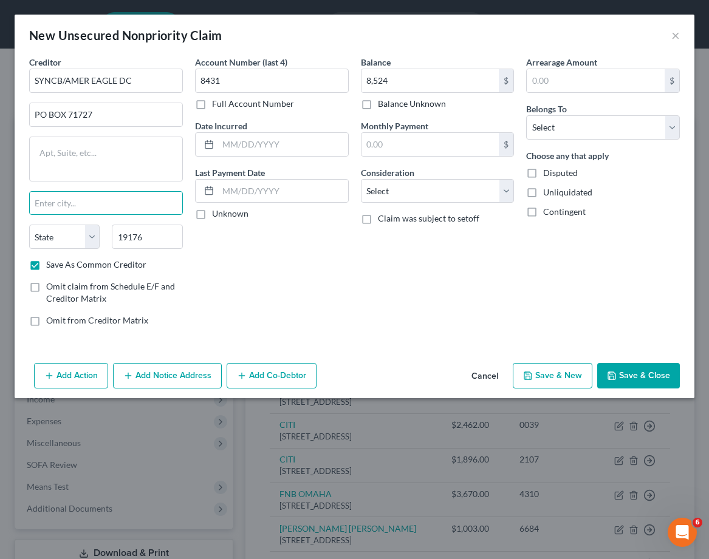
click at [299, 299] on div "Account Number (last 4) 8431 Full Account Number Date Incurred Last Payment Dat…" at bounding box center [272, 196] width 166 height 280
click at [151, 211] on input "text" at bounding box center [106, 203] width 152 height 23
click at [579, 126] on select "Select Debtor 1 Only Debtor 2 Only Debtor 1 And Debtor 2 Only At Least One Of T…" at bounding box center [603, 127] width 154 height 24
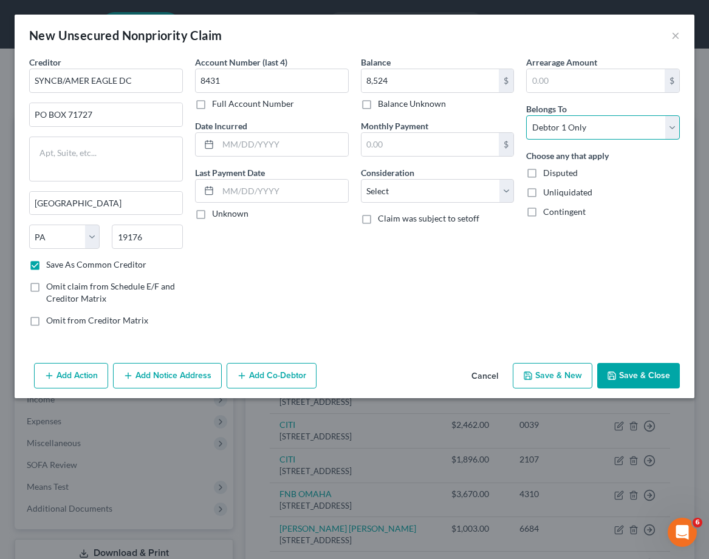
click at [526, 115] on select "Select Debtor 1 Only Debtor 2 Only Debtor 1 And Debtor 2 Only At Least One Of T…" at bounding box center [603, 127] width 154 height 24
click at [556, 372] on button "Save & New" at bounding box center [552, 375] width 80 height 25
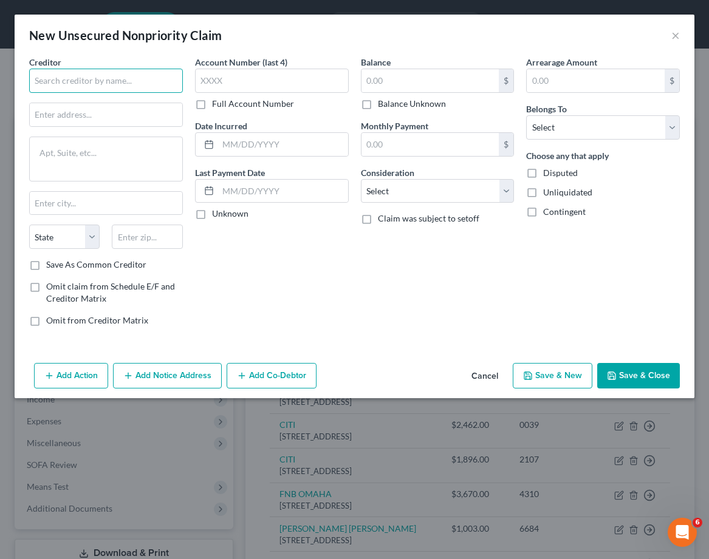
drag, startPoint x: 58, startPoint y: 78, endPoint x: 349, endPoint y: 148, distance: 299.7
click at [58, 78] on input "text" at bounding box center [106, 81] width 154 height 24
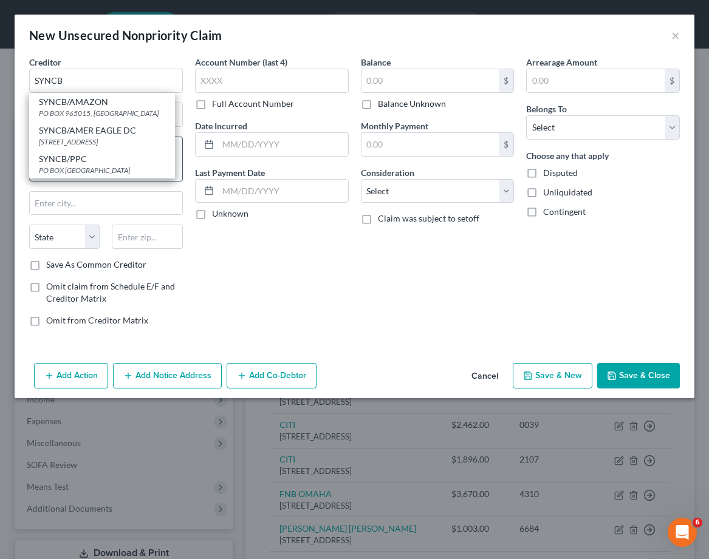
click at [107, 166] on div "PO BOX 530975, Orlando, FL 32896" at bounding box center [102, 170] width 126 height 10
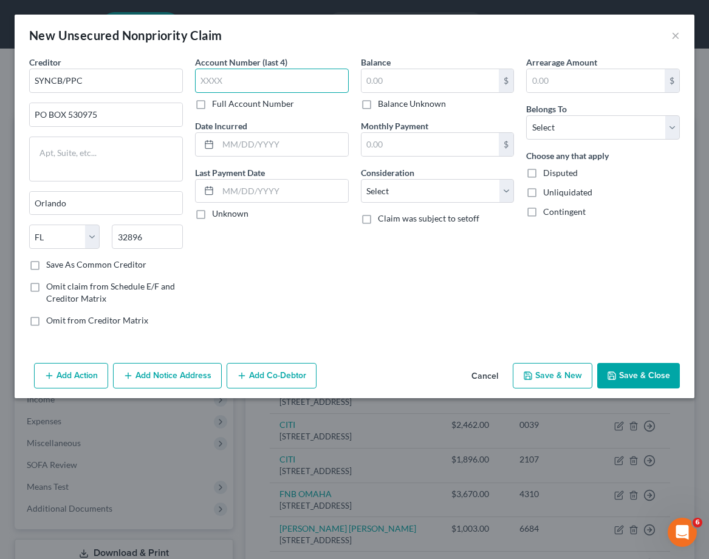
click at [251, 80] on input "text" at bounding box center [272, 81] width 154 height 24
drag, startPoint x: 310, startPoint y: 318, endPoint x: 298, endPoint y: 305, distance: 16.7
click at [310, 318] on div "Account Number (last 4) 4419 Full Account Number Date Incurred Last Payment Dat…" at bounding box center [272, 196] width 166 height 280
click at [396, 79] on input "text" at bounding box center [430, 80] width 138 height 23
click at [303, 251] on div "Account Number (last 4) 4419 Full Account Number Date Incurred Last Payment Dat…" at bounding box center [272, 196] width 166 height 280
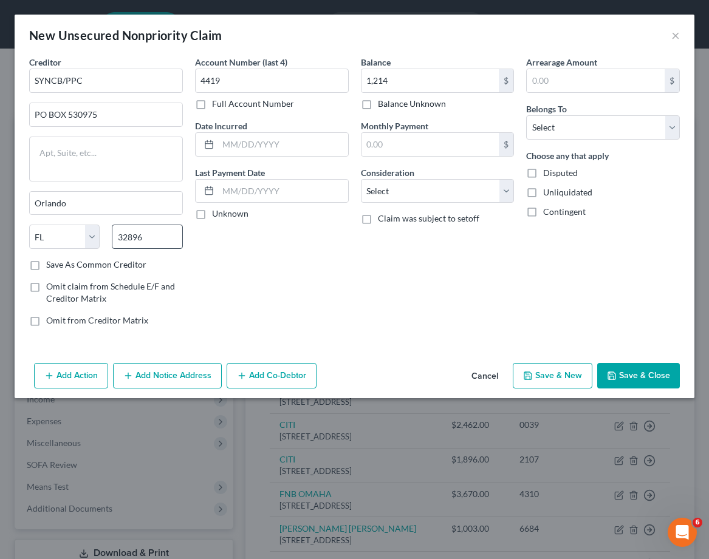
drag, startPoint x: 33, startPoint y: 265, endPoint x: 129, endPoint y: 243, distance: 98.5
click at [46, 265] on label "Save As Common Creditor" at bounding box center [96, 265] width 100 height 12
click at [51, 265] on input "Save As Common Creditor" at bounding box center [55, 263] width 8 height 8
click at [608, 121] on select "Select Debtor 1 Only Debtor 2 Only Debtor 1 And Debtor 2 Only At Least One Of T…" at bounding box center [603, 127] width 154 height 24
click at [526, 115] on select "Select Debtor 1 Only Debtor 2 Only Debtor 1 And Debtor 2 Only At Least One Of T…" at bounding box center [603, 127] width 154 height 24
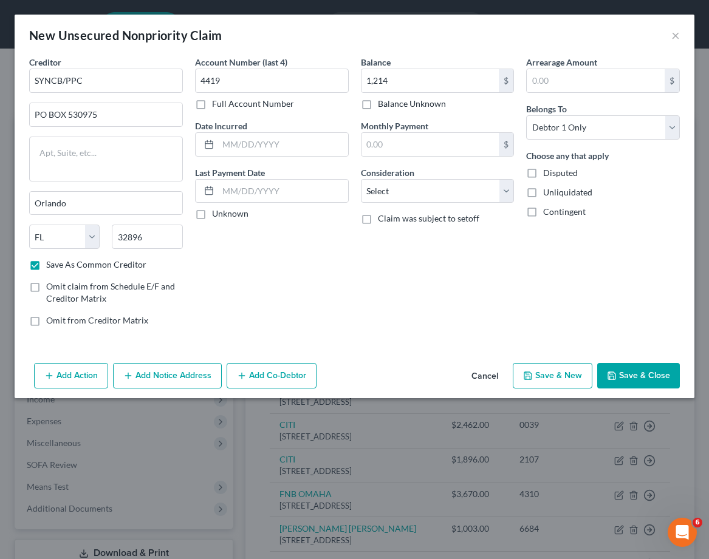
click at [547, 365] on button "Save & New" at bounding box center [552, 375] width 80 height 25
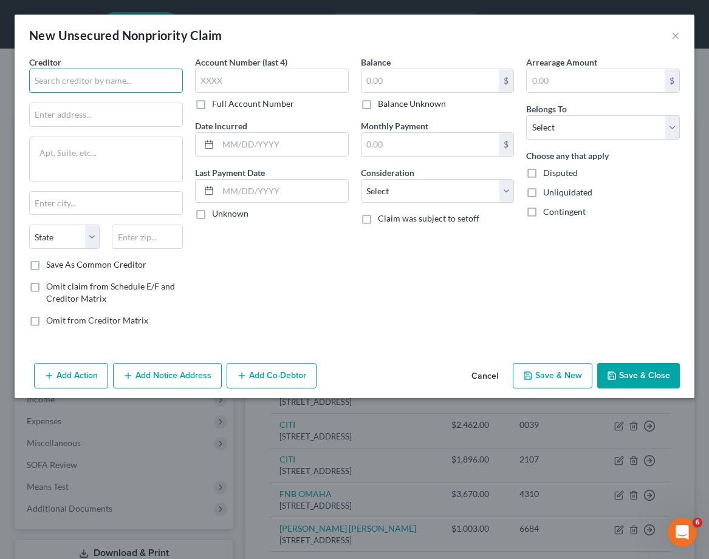
click at [107, 78] on input "text" at bounding box center [106, 81] width 154 height 24
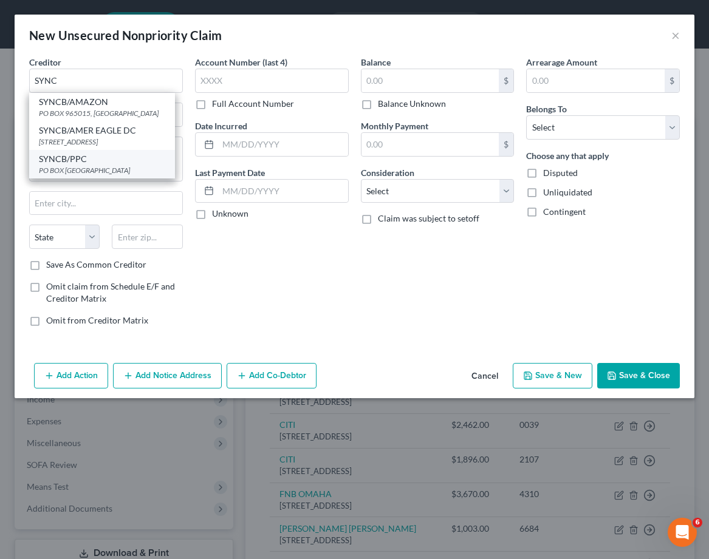
click at [98, 163] on div "SYNCB/PPC" at bounding box center [102, 159] width 126 height 12
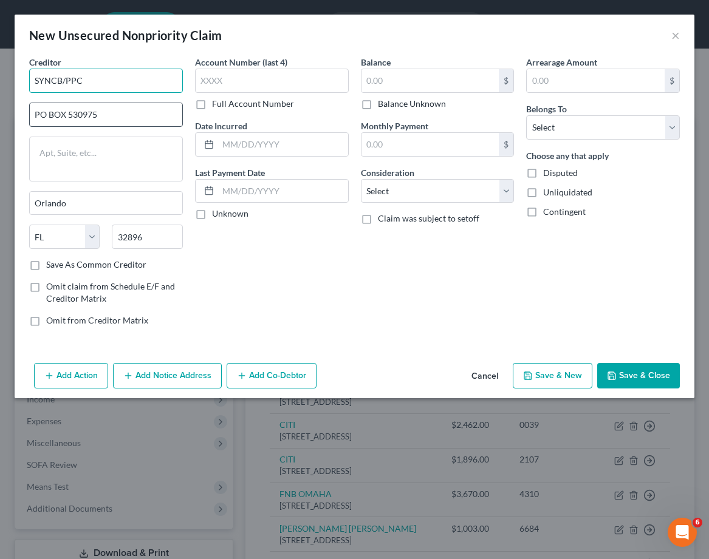
drag, startPoint x: 74, startPoint y: 83, endPoint x: 169, endPoint y: 115, distance: 100.2
click at [74, 83] on input "SYNCB/PPC" at bounding box center [106, 81] width 154 height 24
click at [297, 83] on input "text" at bounding box center [272, 81] width 154 height 24
click at [52, 110] on input "PO BOX 530975" at bounding box center [106, 114] width 152 height 23
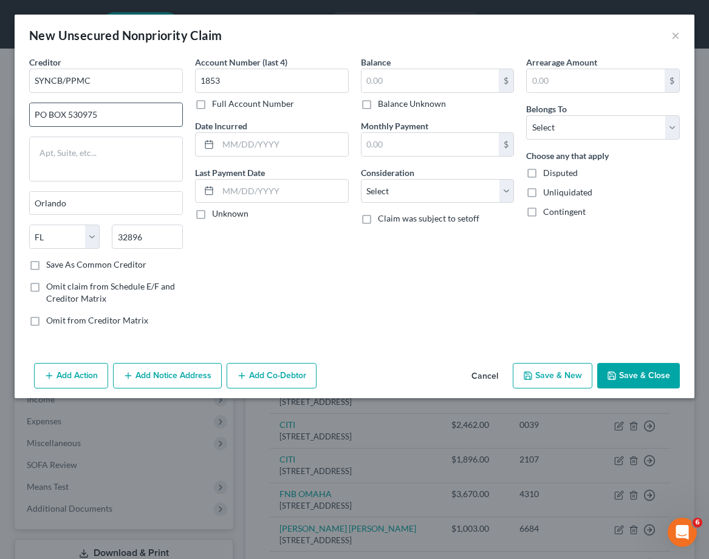
click at [52, 110] on input "PO BOX 530975" at bounding box center [106, 114] width 152 height 23
paste input "71746,PHILADELPHIA PA 19176"
drag, startPoint x: 70, startPoint y: 112, endPoint x: 654, endPoint y: 192, distance: 590.1
click at [70, 112] on input "PO BOX 71746,PHILADELPHIA PA 19176" at bounding box center [106, 114] width 152 height 23
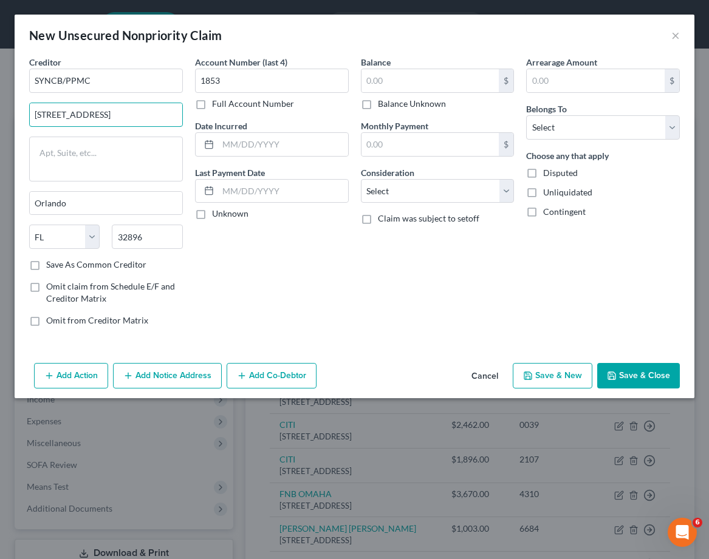
scroll to position [0, 0]
click at [174, 116] on input "PO BOX 71746,PHILADELPHIA PA 19176" at bounding box center [106, 114] width 152 height 23
click at [130, 234] on input "32896" at bounding box center [147, 237] width 70 height 24
click at [131, 234] on input "32896" at bounding box center [147, 237] width 70 height 24
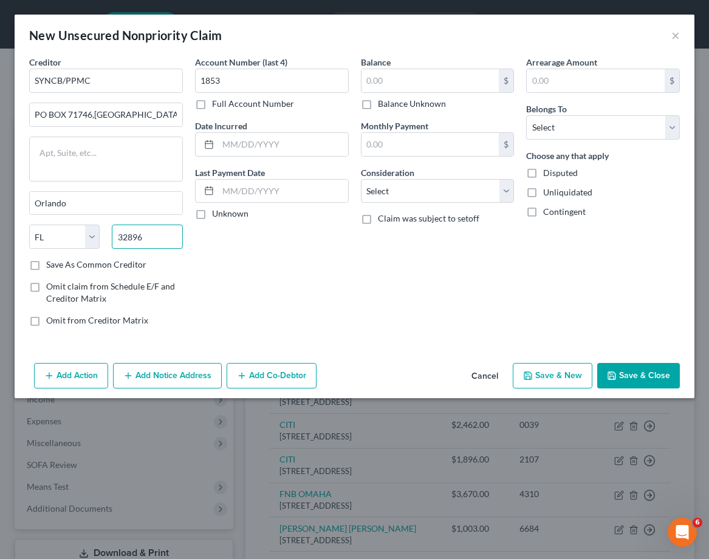
paste input "1917"
click at [98, 200] on input "Orlando" at bounding box center [106, 203] width 152 height 23
click at [99, 202] on input "Orlando" at bounding box center [106, 203] width 152 height 23
click at [110, 110] on input "PO BOX 71746,PHILADELPHIA PA" at bounding box center [106, 114] width 152 height 23
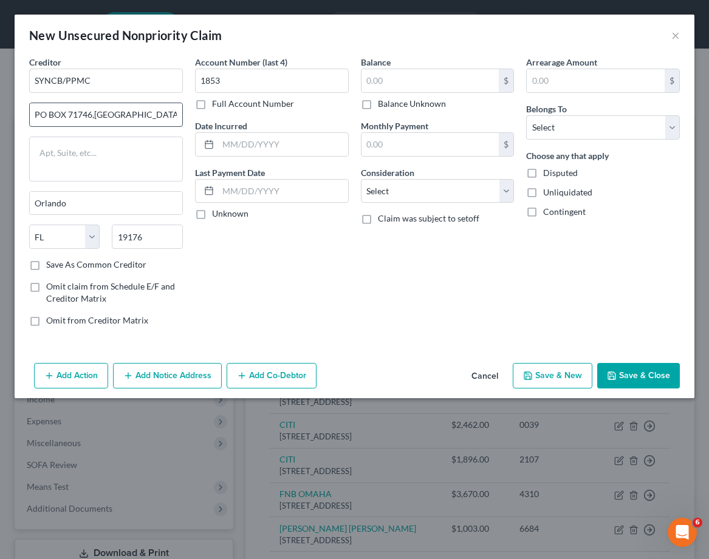
click at [110, 110] on input "PO BOX 71746,PHILADELPHIA PA" at bounding box center [106, 114] width 152 height 23
click at [64, 205] on input "Orlando" at bounding box center [106, 203] width 152 height 23
paste input "PHILADELPHIA"
click at [136, 205] on input "OrlandoPHILADELPHIA" at bounding box center [106, 203] width 152 height 23
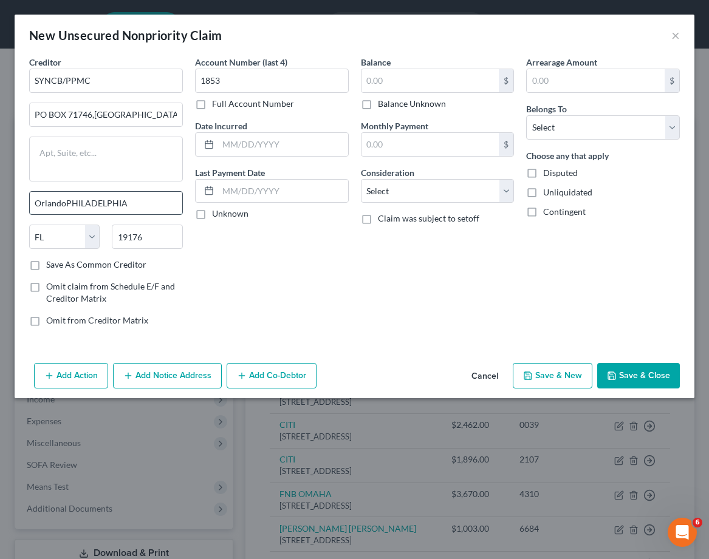
click at [136, 205] on input "OrlandoPHILADELPHIA" at bounding box center [106, 203] width 152 height 23
paste input "text"
click at [111, 110] on input "PO BOX 71746,PA" at bounding box center [106, 114] width 152 height 23
click at [73, 229] on select "State AL AK AR AZ CA CO CT DE DC FL GA GU HI ID IL IN IA KS KY LA ME MD MA MI M…" at bounding box center [64, 237] width 70 height 24
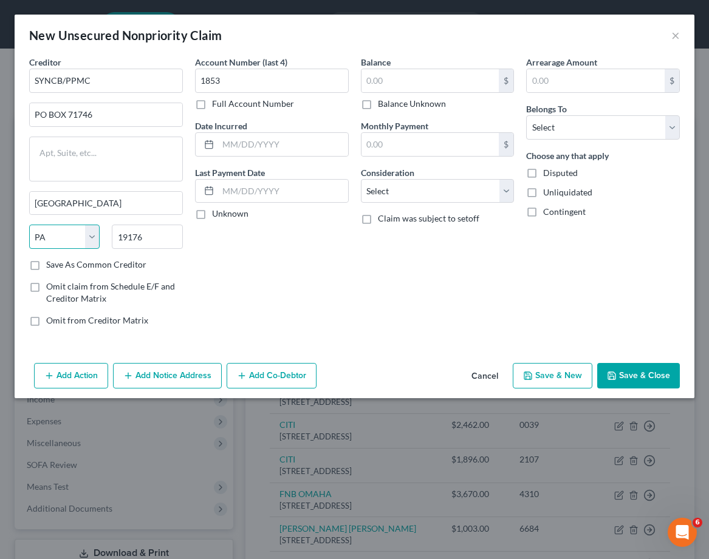
click at [29, 225] on select "State AL AK AR AZ CA CO CT DE DC FL GA GU HI ID IL IN IA KS KY LA ME MD MA MI M…" at bounding box center [64, 237] width 70 height 24
click at [310, 282] on div "Account Number (last 4) 1853 Full Account Number Date Incurred Last Payment Dat…" at bounding box center [272, 196] width 166 height 280
click at [445, 83] on input "text" at bounding box center [430, 80] width 138 height 23
click at [324, 263] on div "Account Number (last 4) 1853 Full Account Number Date Incurred Last Payment Dat…" at bounding box center [272, 196] width 166 height 280
click at [556, 373] on button "Save & New" at bounding box center [552, 375] width 80 height 25
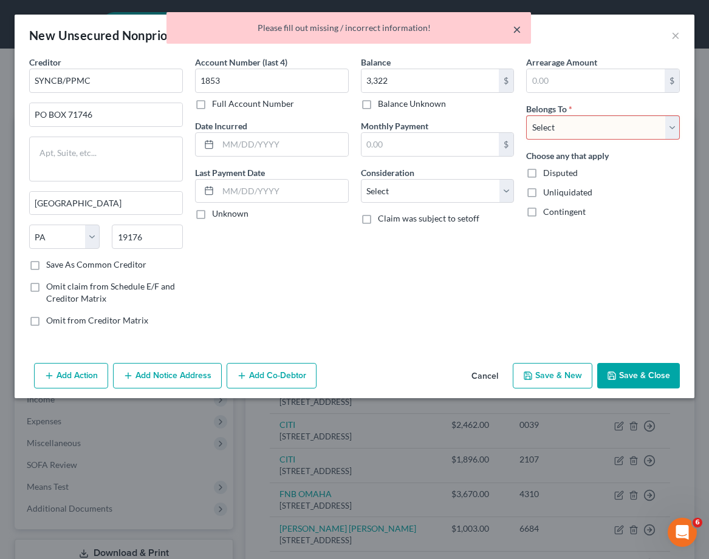
click at [517, 29] on button "×" at bounding box center [516, 29] width 8 height 15
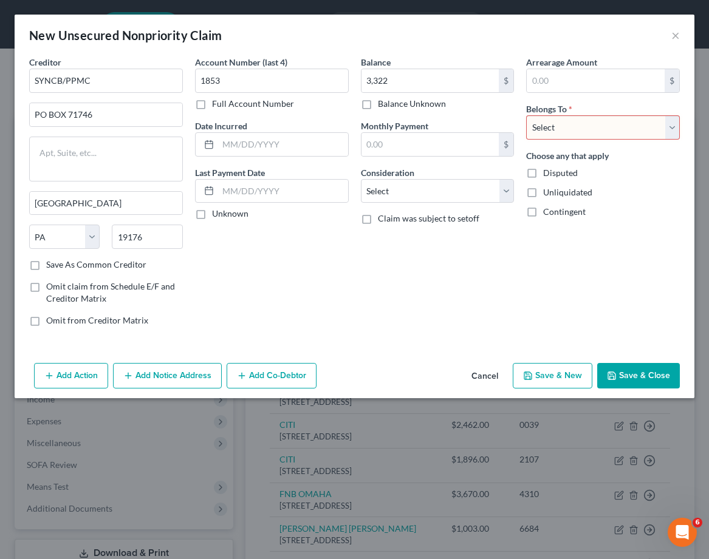
click at [579, 123] on select "Select Debtor 1 Only Debtor 2 Only Debtor 1 And Debtor 2 Only At Least One Of T…" at bounding box center [603, 127] width 154 height 24
click at [526, 115] on select "Select Debtor 1 Only Debtor 2 Only Debtor 1 And Debtor 2 Only At Least One Of T…" at bounding box center [603, 127] width 154 height 24
click at [526, 378] on icon "button" at bounding box center [528, 376] width 10 height 10
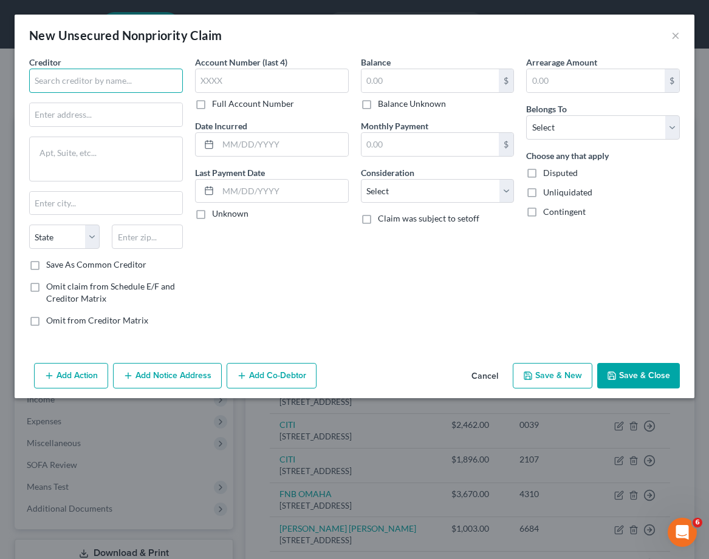
click at [78, 89] on input "text" at bounding box center [106, 81] width 154 height 24
click at [79, 122] on input "text" at bounding box center [106, 114] width 152 height 23
paste input "PHILADELPHIA"
click at [87, 115] on input "PHILADELPHIA" at bounding box center [106, 114] width 152 height 23
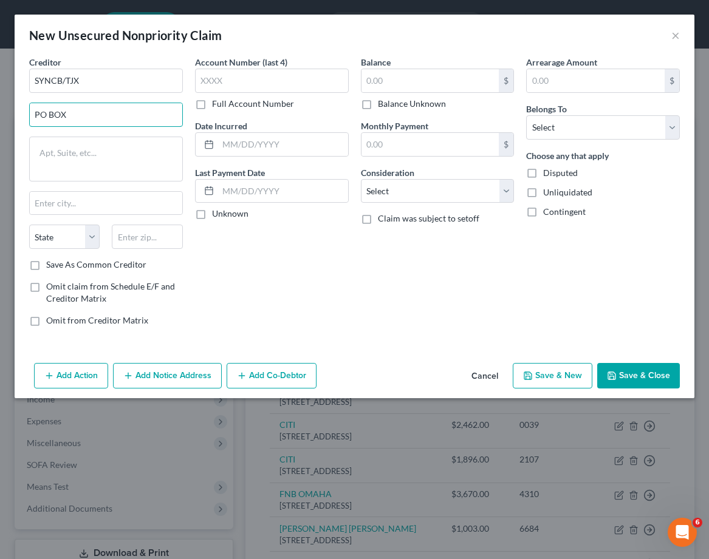
paste input "71746,"
click at [127, 208] on input "text" at bounding box center [106, 203] width 152 height 23
click at [418, 87] on input "text" at bounding box center [430, 80] width 138 height 23
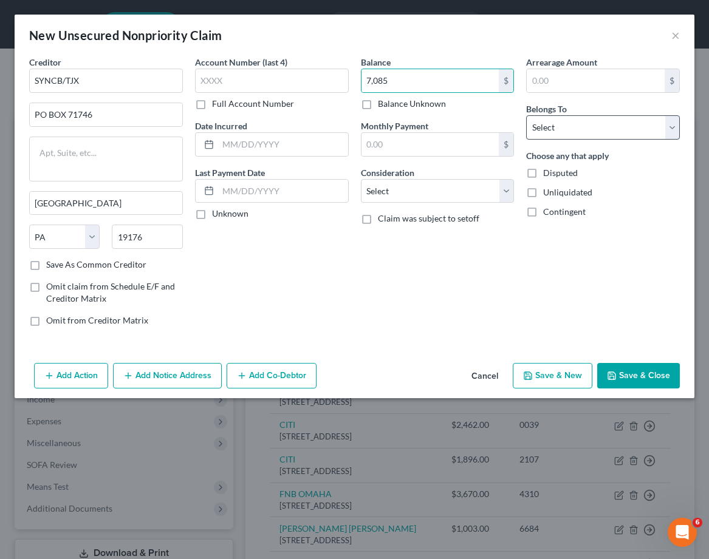
drag, startPoint x: 679, startPoint y: 135, endPoint x: 658, endPoint y: 129, distance: 22.1
click at [678, 135] on div "Arrearage Amount $ Belongs To * Select Debtor 1 Only Debtor 2 Only Debtor 1 And…" at bounding box center [603, 196] width 166 height 280
click at [658, 129] on select "Select Debtor 1 Only Debtor 2 Only Debtor 1 And Debtor 2 Only At Least One Of T…" at bounding box center [603, 127] width 154 height 24
click at [526, 115] on select "Select Debtor 1 Only Debtor 2 Only Debtor 1 And Debtor 2 Only At Least One Of T…" at bounding box center [603, 127] width 154 height 24
click at [551, 389] on div "Add Action Add Notice Address Add Co-Debtor Cancel Save & New Save & Close" at bounding box center [354, 378] width 679 height 40
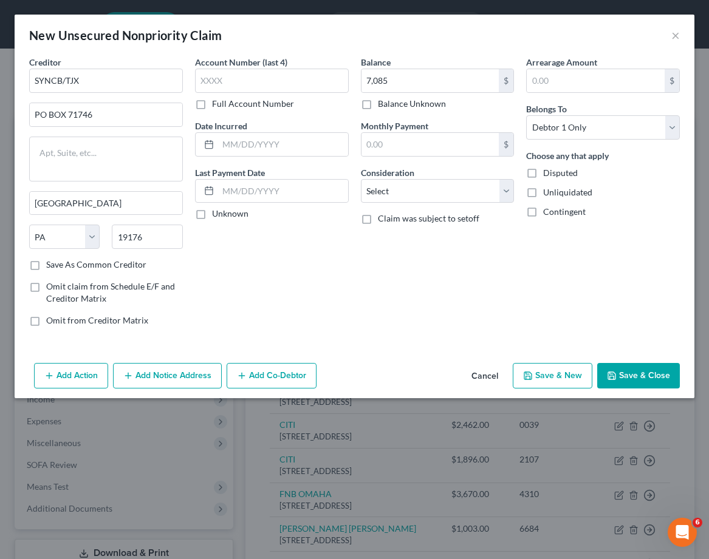
click at [562, 376] on button "Save & New" at bounding box center [552, 375] width 80 height 25
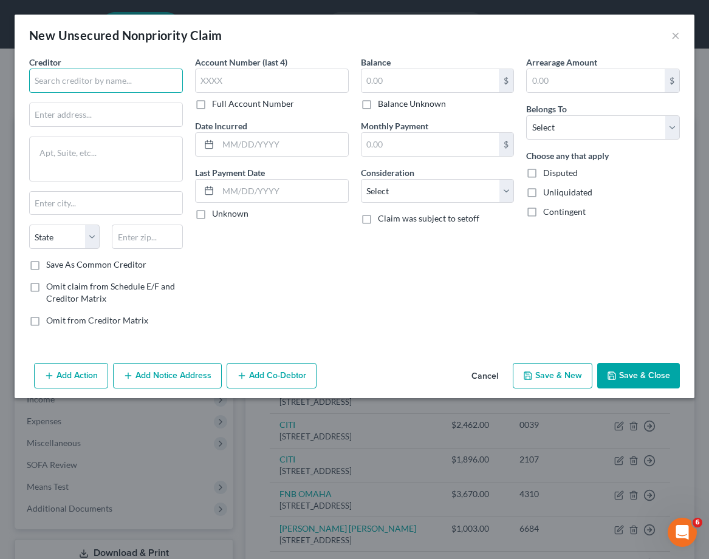
click at [129, 78] on input "text" at bounding box center [106, 81] width 154 height 24
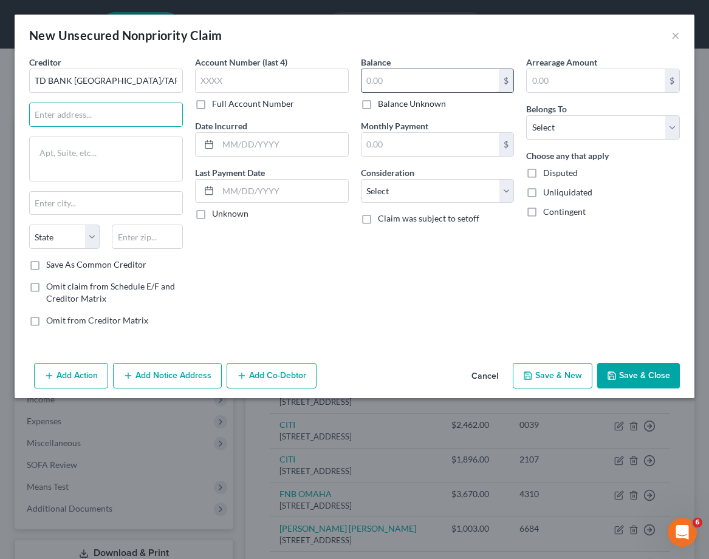
click at [426, 76] on input "text" at bounding box center [430, 80] width 138 height 23
click at [620, 136] on select "Select Debtor 1 Only Debtor 2 Only Debtor 1 And Debtor 2 Only At Least One Of T…" at bounding box center [603, 127] width 154 height 24
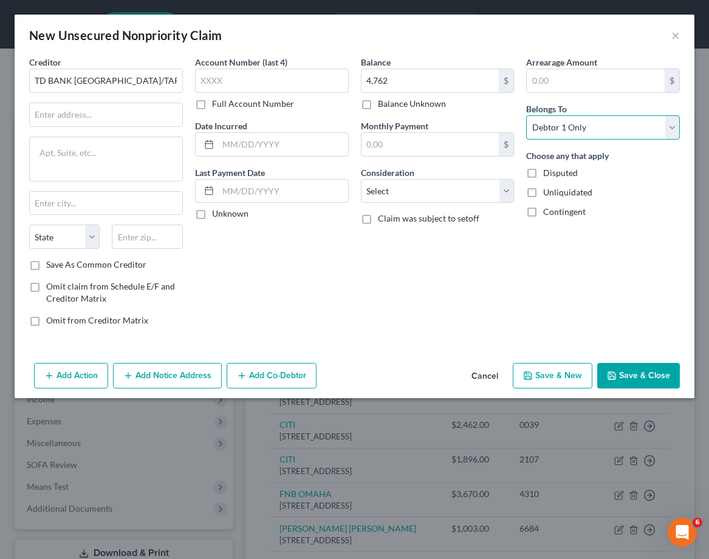
click at [526, 115] on select "Select Debtor 1 Only Debtor 2 Only Debtor 1 And Debtor 2 Only At Least One Of T…" at bounding box center [603, 127] width 154 height 24
click at [97, 109] on input "text" at bounding box center [106, 114] width 152 height 23
click at [87, 112] on input "text" at bounding box center [106, 114] width 152 height 23
paste input "PO BOX 673,MINNEAPOLIS MN 55440"
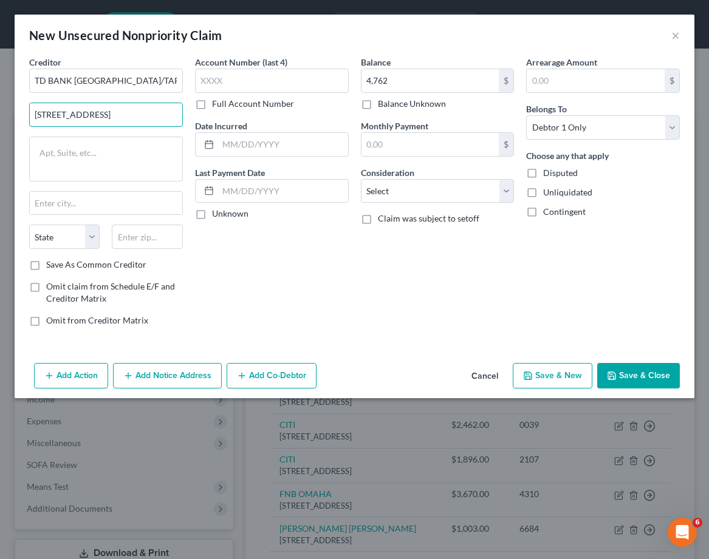
drag, startPoint x: 81, startPoint y: 116, endPoint x: 260, endPoint y: 128, distance: 178.9
click at [260, 128] on div "Creditor * TD BANK USA/TARGET PO BOX 673,MINNEAPOLIS MN 55440 State AL AK AR AZ…" at bounding box center [354, 196] width 662 height 280
click at [52, 199] on input "text" at bounding box center [106, 203] width 152 height 23
paste input "INNEAPOLIS MN 55440"
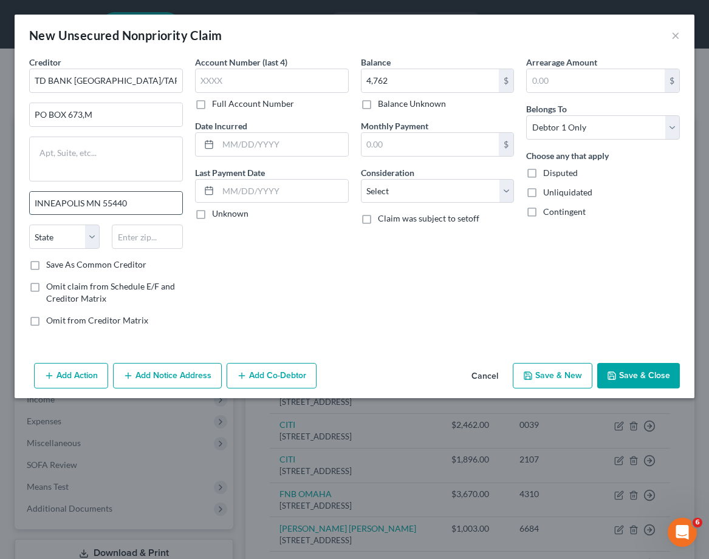
click at [116, 202] on input "INNEAPOLIS MN 55440" at bounding box center [106, 203] width 152 height 23
click at [136, 243] on input "text" at bounding box center [147, 237] width 70 height 24
paste input "55440"
click at [89, 205] on input "INNEAPOLIS MN" at bounding box center [106, 203] width 152 height 23
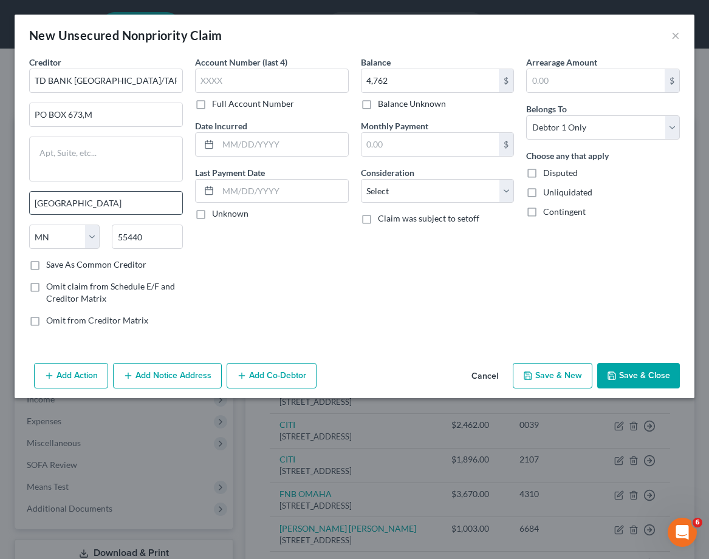
click at [89, 205] on input "Minneapolis" at bounding box center [106, 203] width 152 height 23
click at [222, 271] on div "Account Number (last 4) Full Account Number Date Incurred Last Payment Date Unk…" at bounding box center [272, 196] width 166 height 280
click at [563, 376] on button "Save & New" at bounding box center [552, 375] width 80 height 25
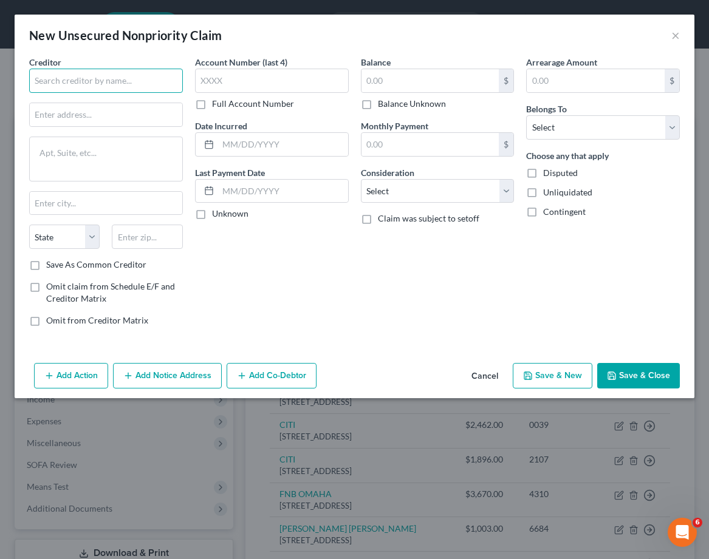
click at [67, 78] on input "text" at bounding box center [106, 81] width 154 height 24
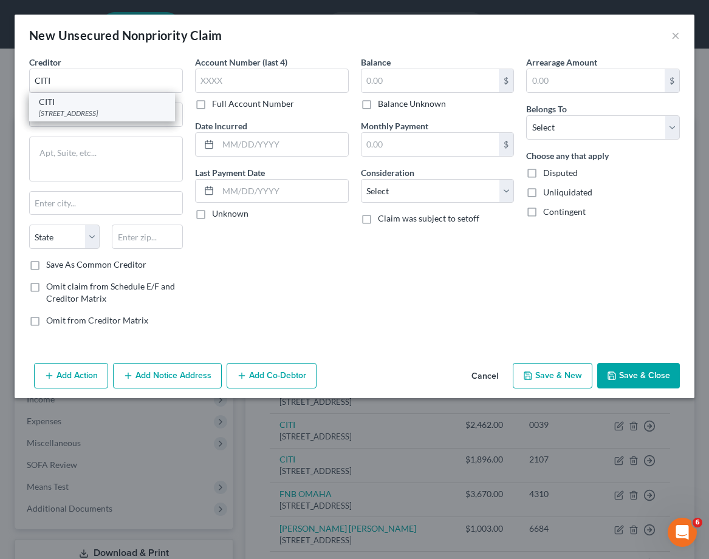
click at [67, 101] on div "CITI" at bounding box center [102, 102] width 126 height 12
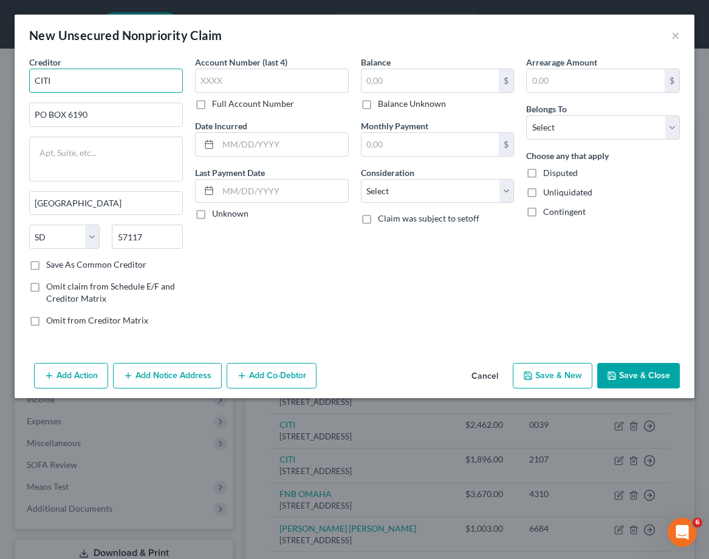
click at [104, 86] on input "CITI" at bounding box center [106, 81] width 154 height 24
click at [426, 86] on input "text" at bounding box center [430, 80] width 138 height 23
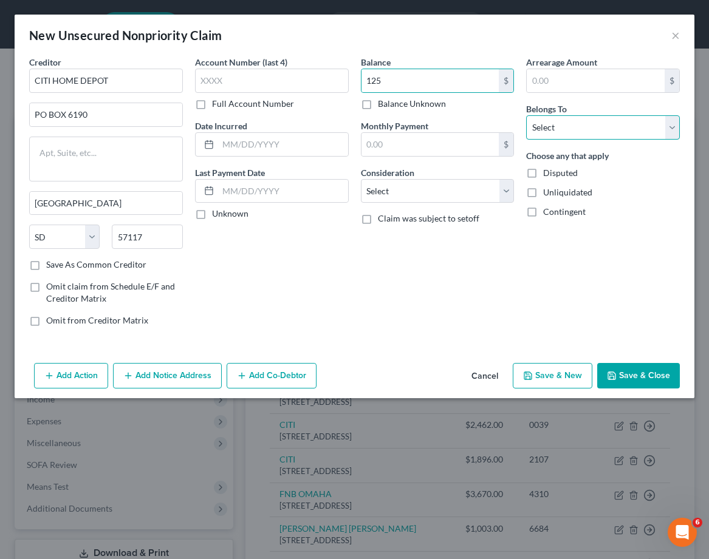
click at [579, 120] on select "Select Debtor 1 Only Debtor 2 Only Debtor 1 And Debtor 2 Only At Least One Of T…" at bounding box center [603, 127] width 154 height 24
click at [526, 115] on select "Select Debtor 1 Only Debtor 2 Only Debtor 1 And Debtor 2 Only At Least One Of T…" at bounding box center [603, 127] width 154 height 24
click at [557, 378] on button "Save & New" at bounding box center [552, 375] width 80 height 25
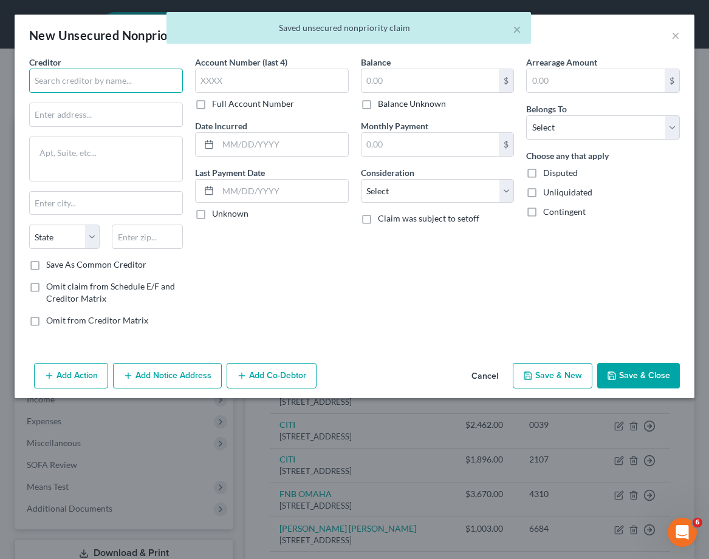
click at [93, 72] on input "text" at bounding box center [106, 81] width 154 height 24
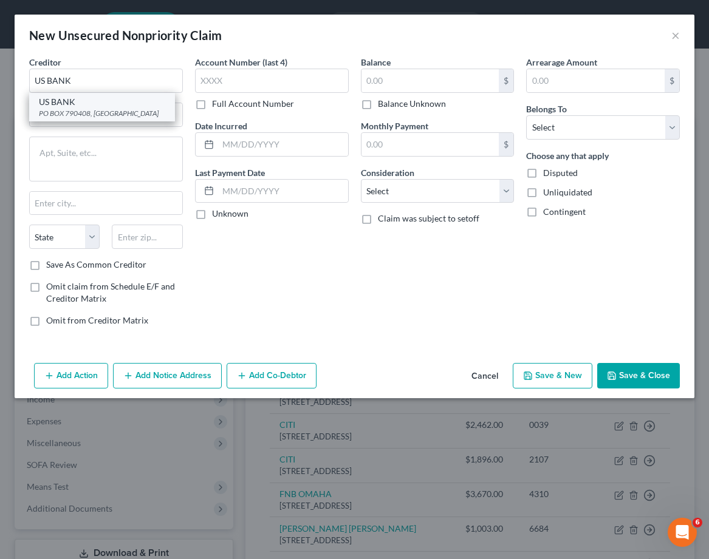
click at [86, 109] on div "PO BOX 790408, Saint Louis, MO 63179" at bounding box center [102, 113] width 126 height 10
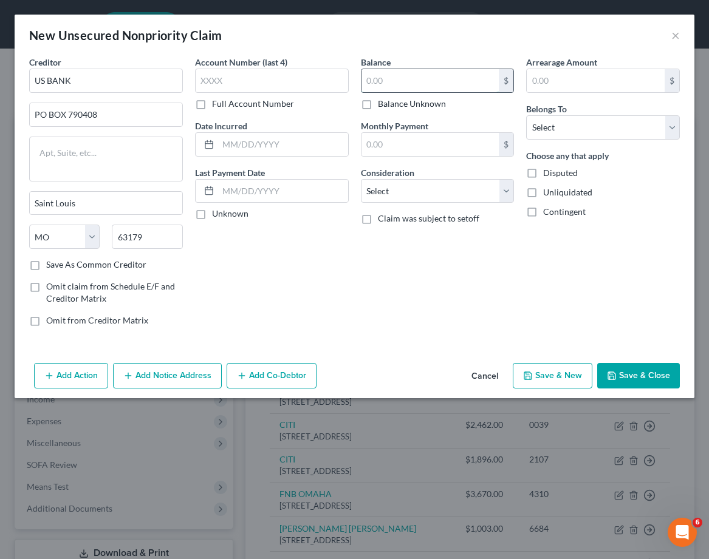
click at [420, 85] on input "text" at bounding box center [430, 80] width 138 height 23
click at [583, 127] on select "Select Debtor 1 Only Debtor 2 Only Debtor 1 And Debtor 2 Only At Least One Of T…" at bounding box center [603, 127] width 154 height 24
click at [526, 115] on select "Select Debtor 1 Only Debtor 2 Only Debtor 1 And Debtor 2 Only At Least One Of T…" at bounding box center [603, 127] width 154 height 24
click at [570, 373] on button "Save & New" at bounding box center [552, 375] width 80 height 25
click at [100, 66] on div "Creditor *" at bounding box center [106, 74] width 154 height 37
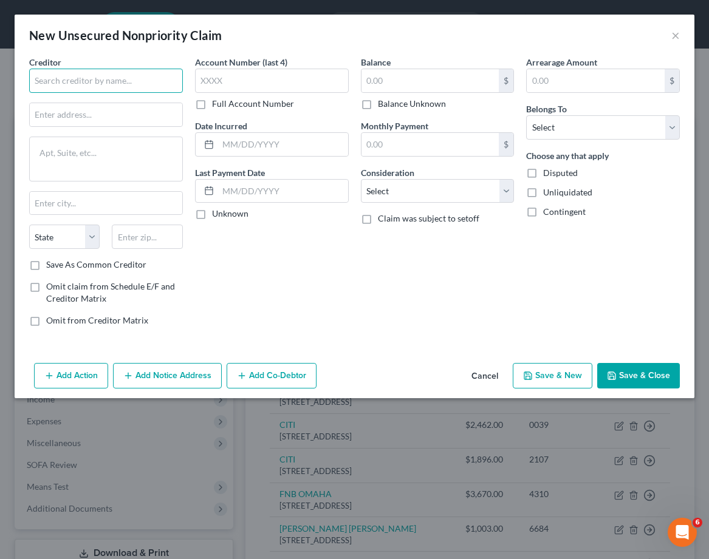
drag, startPoint x: 101, startPoint y: 69, endPoint x: 103, endPoint y: 82, distance: 13.6
click at [103, 74] on input "text" at bounding box center [106, 81] width 154 height 24
click at [103, 82] on input "text" at bounding box center [106, 81] width 154 height 24
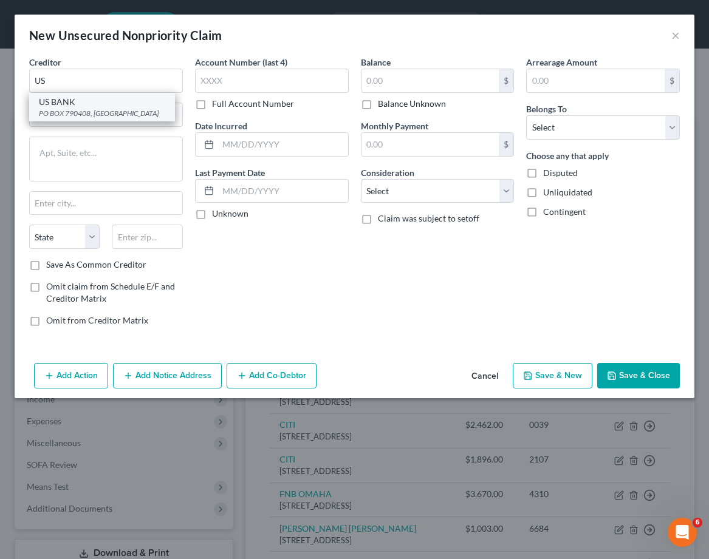
click at [86, 103] on div "US BANK" at bounding box center [102, 102] width 126 height 12
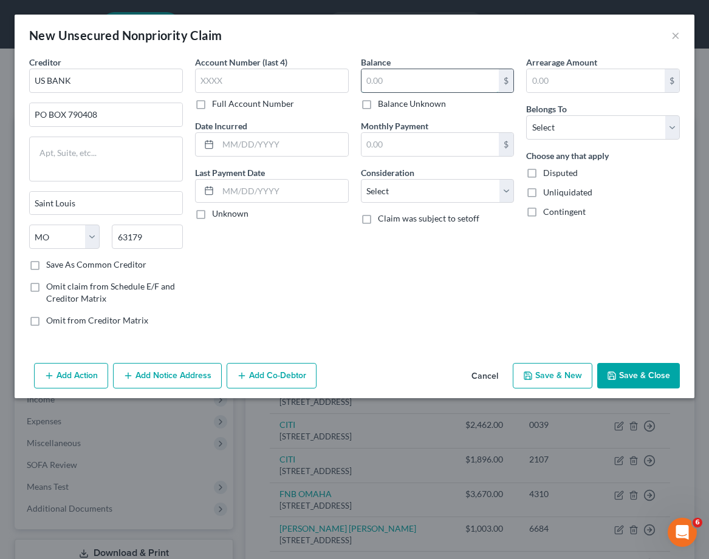
click at [428, 76] on input "text" at bounding box center [430, 80] width 138 height 23
click at [568, 117] on select "Select Debtor 1 Only Debtor 2 Only Debtor 1 And Debtor 2 Only At Least One Of T…" at bounding box center [603, 127] width 154 height 24
click at [526, 115] on select "Select Debtor 1 Only Debtor 2 Only Debtor 1 And Debtor 2 Only At Least One Of T…" at bounding box center [603, 127] width 154 height 24
click at [540, 373] on button "Save & New" at bounding box center [552, 375] width 80 height 25
click at [656, 375] on button "Save & Close" at bounding box center [638, 375] width 83 height 25
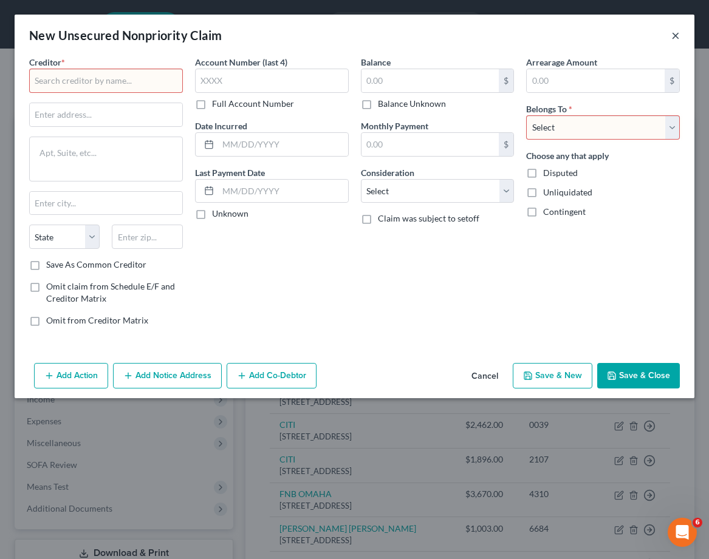
click at [672, 36] on button "×" at bounding box center [675, 35] width 8 height 15
